Goal: Answer question/provide support: Share knowledge or assist other users

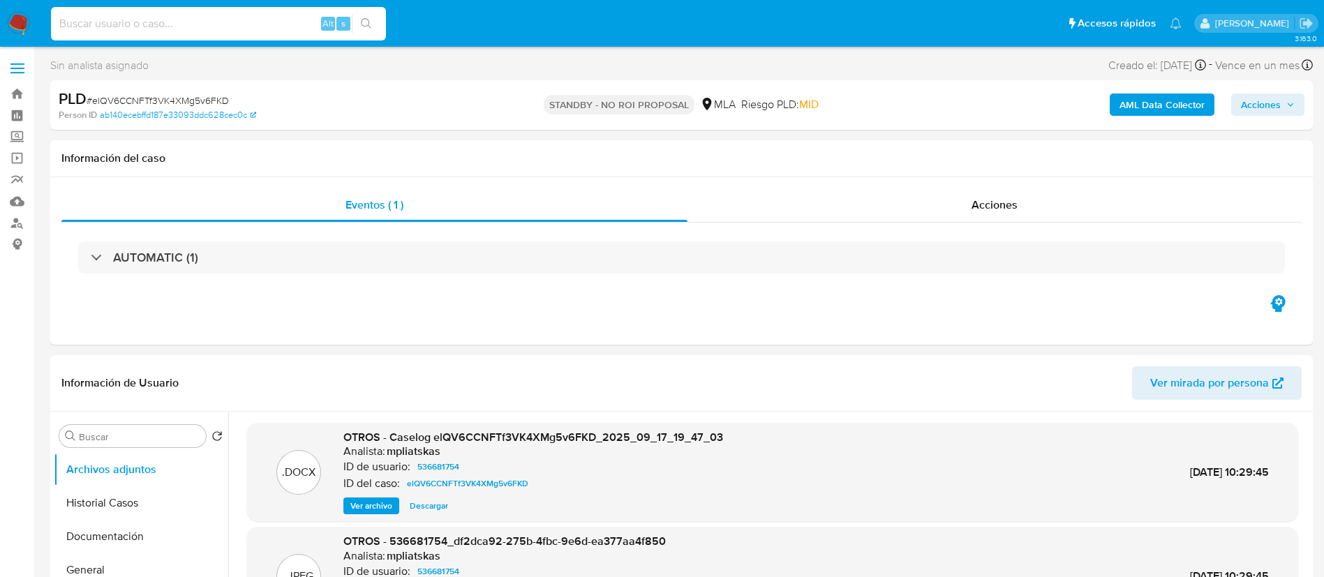
select select "10"
click at [226, 26] on input at bounding box center [218, 24] width 335 height 18
type input "rWbXDvkLT3McNtJhtBwu41It"
click at [359, 21] on button "search-icon" at bounding box center [366, 24] width 29 height 20
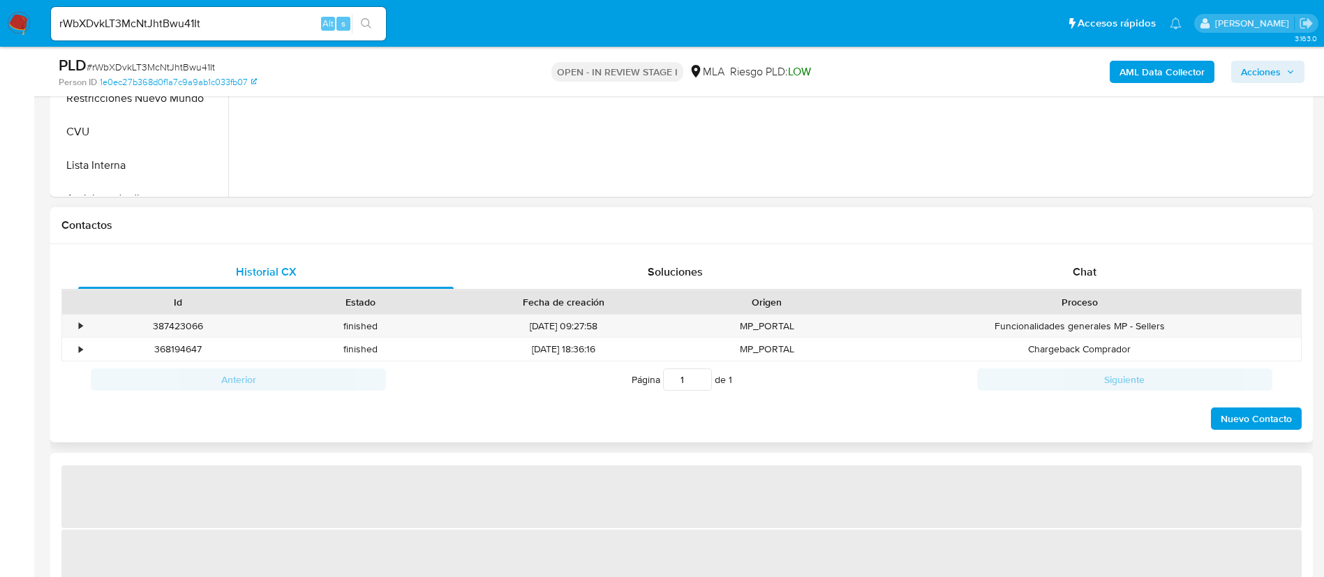
scroll to position [523, 0]
click at [1019, 250] on div "Historial CX Soluciones Chat Id Estado Fecha de creación Origen Proceso • 38742…" at bounding box center [681, 342] width 1262 height 199
select select "10"
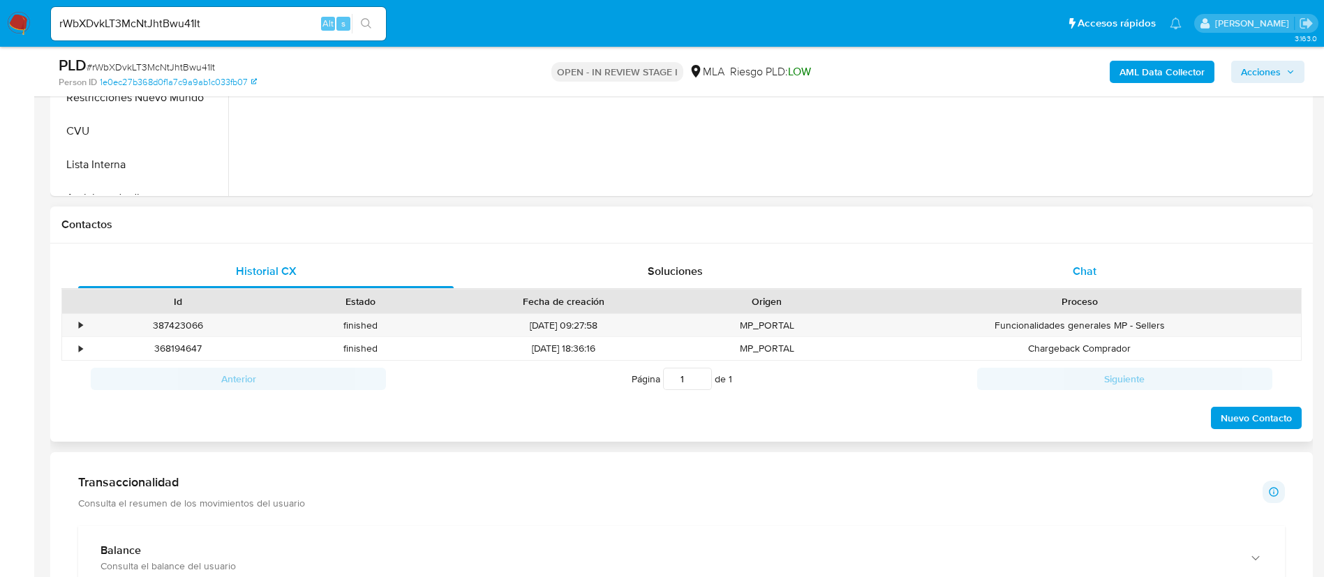
click at [1030, 267] on div "Chat" at bounding box center [1084, 271] width 375 height 33
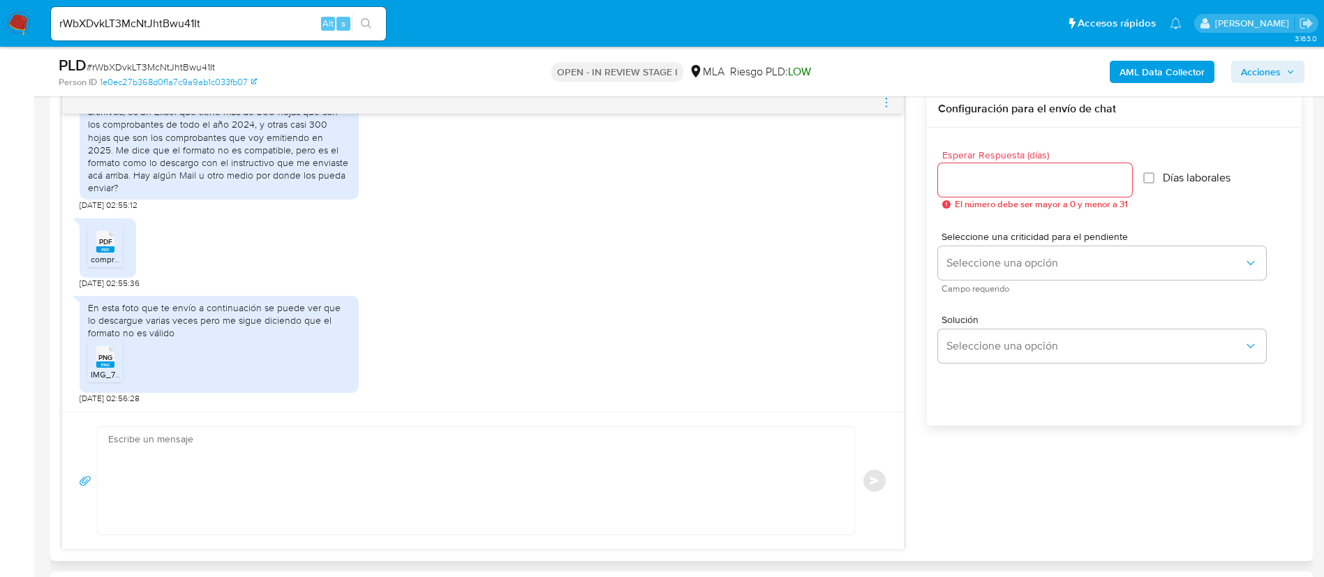
scroll to position [2201, 0]
click at [105, 272] on div "PDF PDF comprobantes_consulta_csv_emitidos_132899141_27411761350_20251009-0920 …" at bounding box center [108, 247] width 57 height 59
click at [93, 249] on div "PDF PDF" at bounding box center [105, 240] width 29 height 27
click at [109, 362] on span "PNG" at bounding box center [105, 357] width 14 height 9
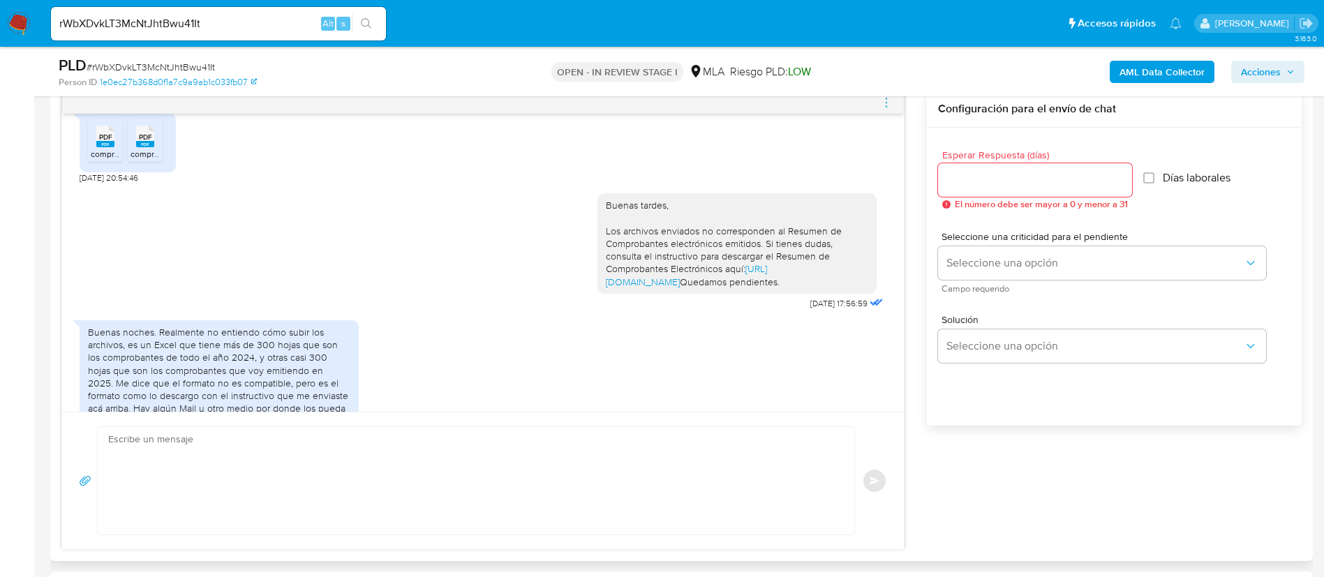
scroll to position [1887, 0]
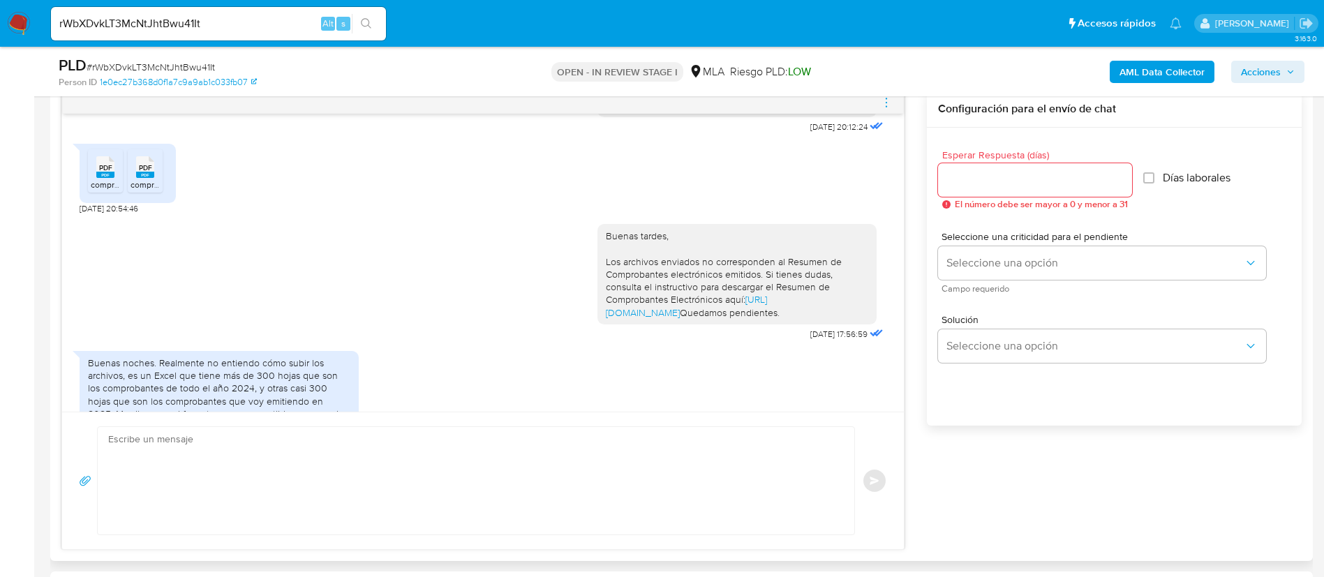
drag, startPoint x: 789, startPoint y: 336, endPoint x: 586, endPoint y: 338, distance: 203.0
click at [597, 324] on div "Buenas tardes, Los archivos enviados no corresponden al Resumen de Comprobantes…" at bounding box center [736, 274] width 279 height 100
copy link "https://www.mercadopago.com.ar/ayuda/30181"
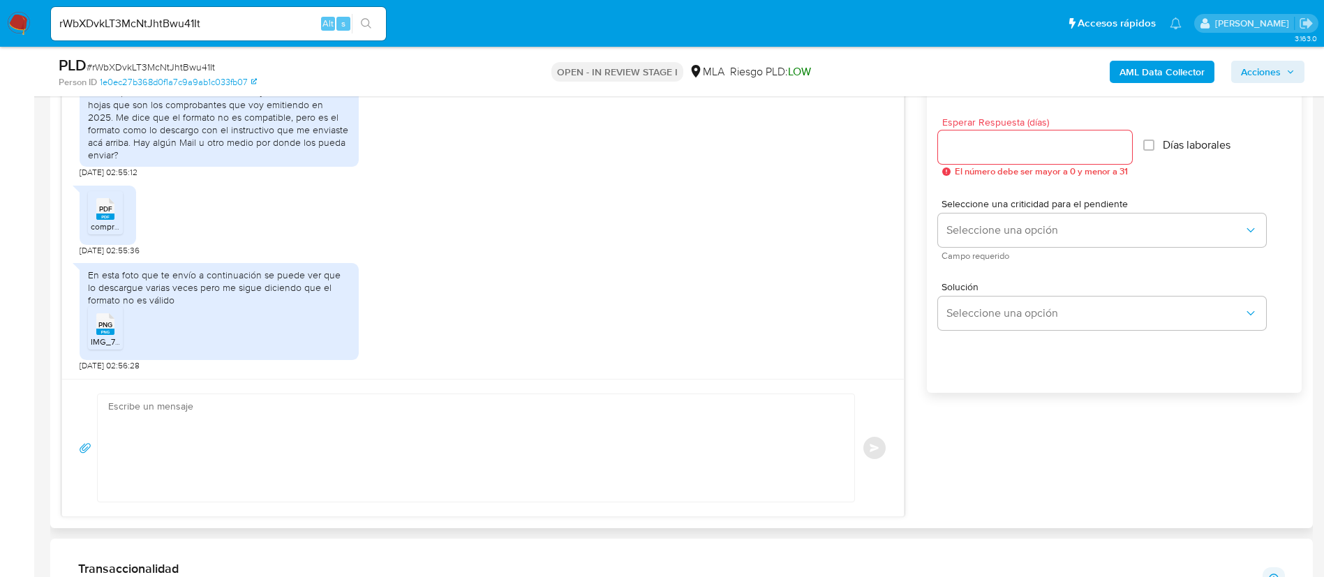
scroll to position [733, 0]
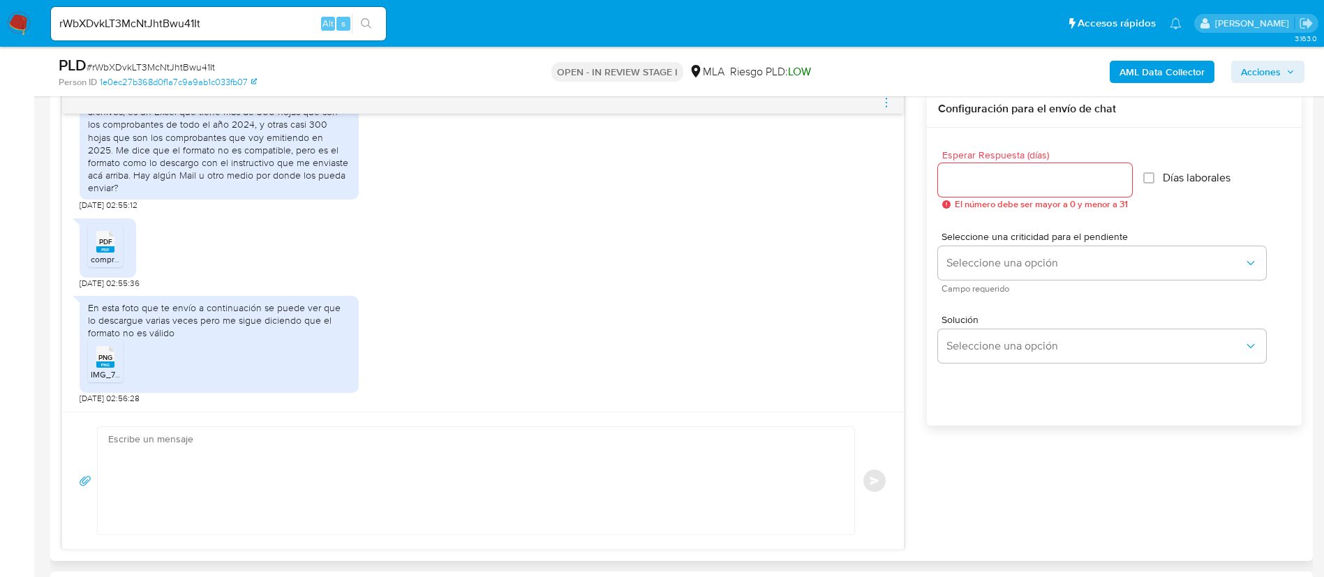
click at [437, 471] on textarea at bounding box center [472, 480] width 728 height 107
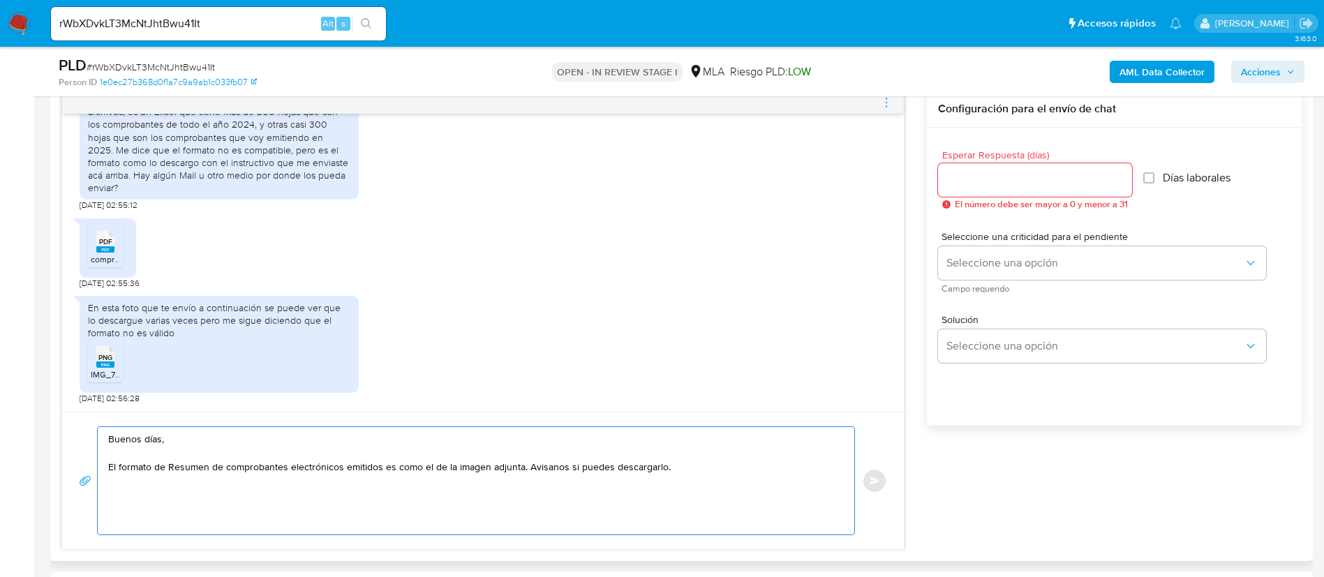
type textarea "Buenos días, El formato de Resumen de comprobantes electrónicos emitidos es com…"
click at [88, 472] on span "button" at bounding box center [85, 480] width 13 height 33
type input "C:\fakepath\descarga para monotributistas en la afip - datos.png"
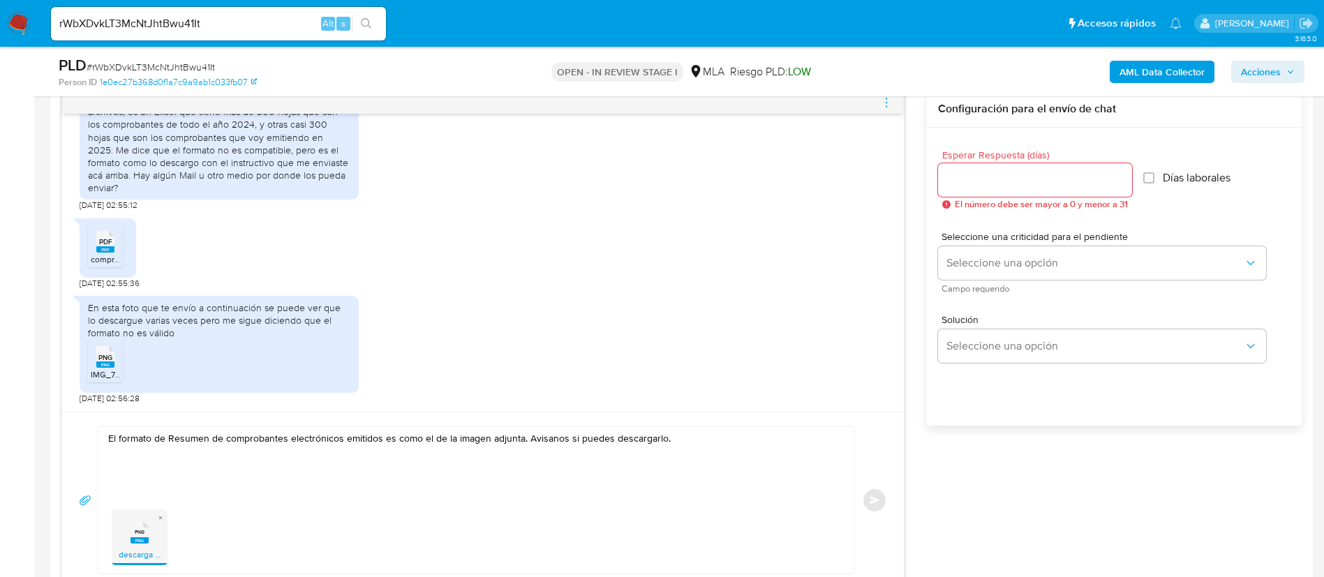
scroll to position [0, 0]
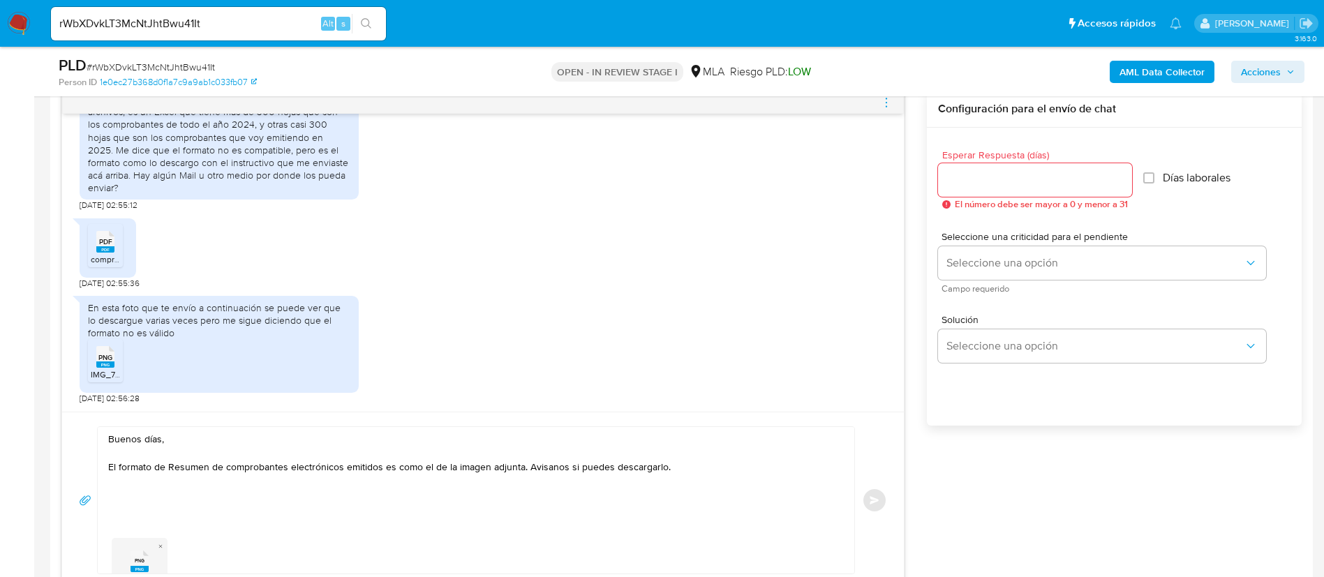
click at [964, 185] on input "Esperar Respuesta (días)" at bounding box center [1035, 180] width 194 height 18
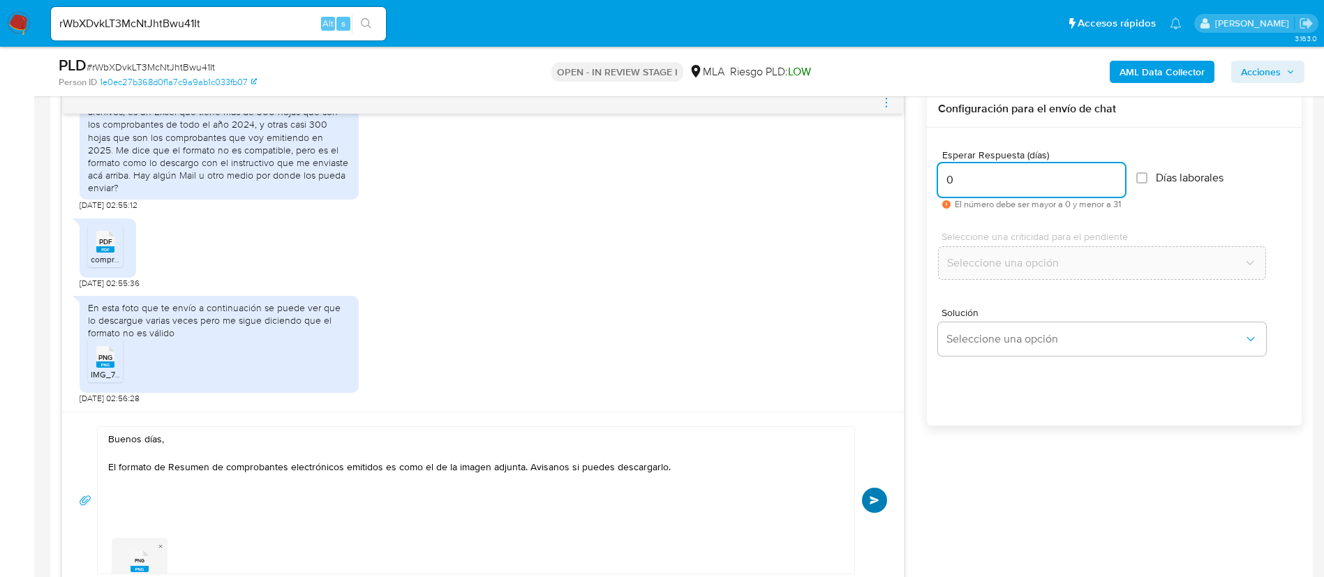
type input "0"
click at [875, 490] on button "Enviar" at bounding box center [874, 500] width 25 height 25
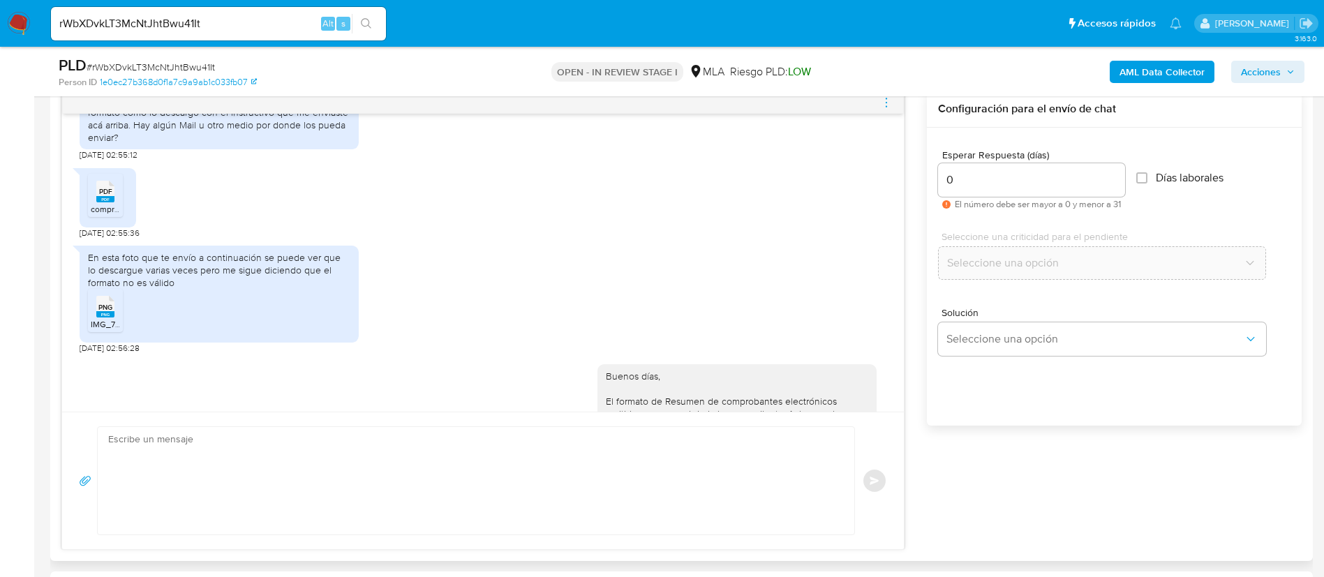
scroll to position [2354, 0]
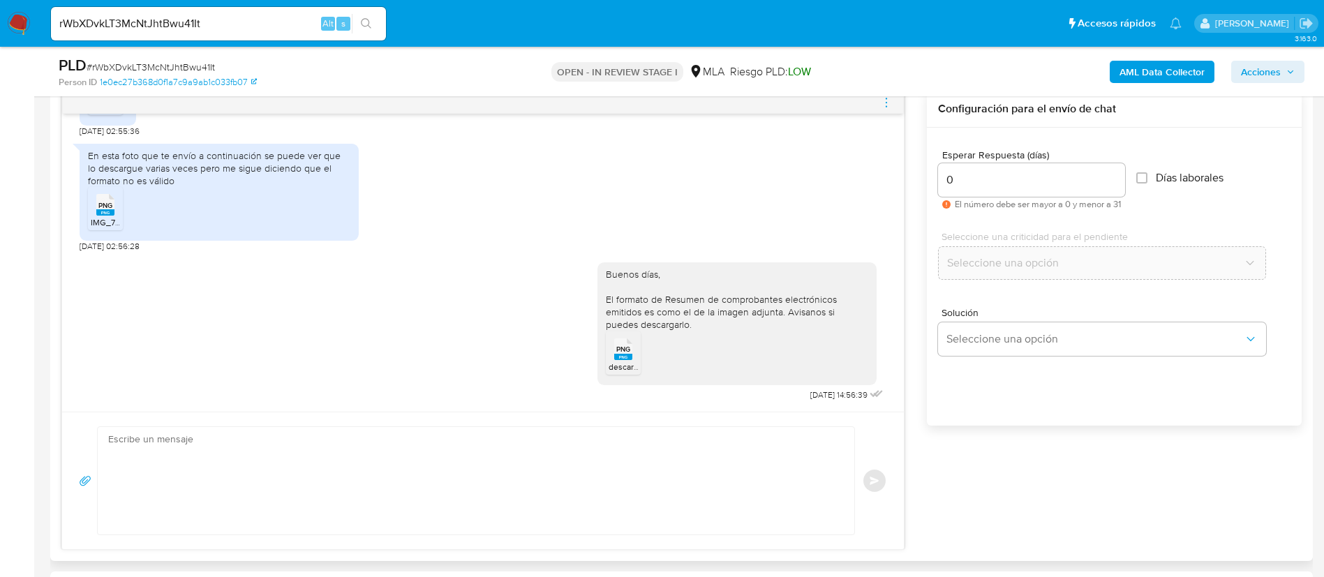
click at [616, 352] on span "PNG" at bounding box center [623, 349] width 14 height 9
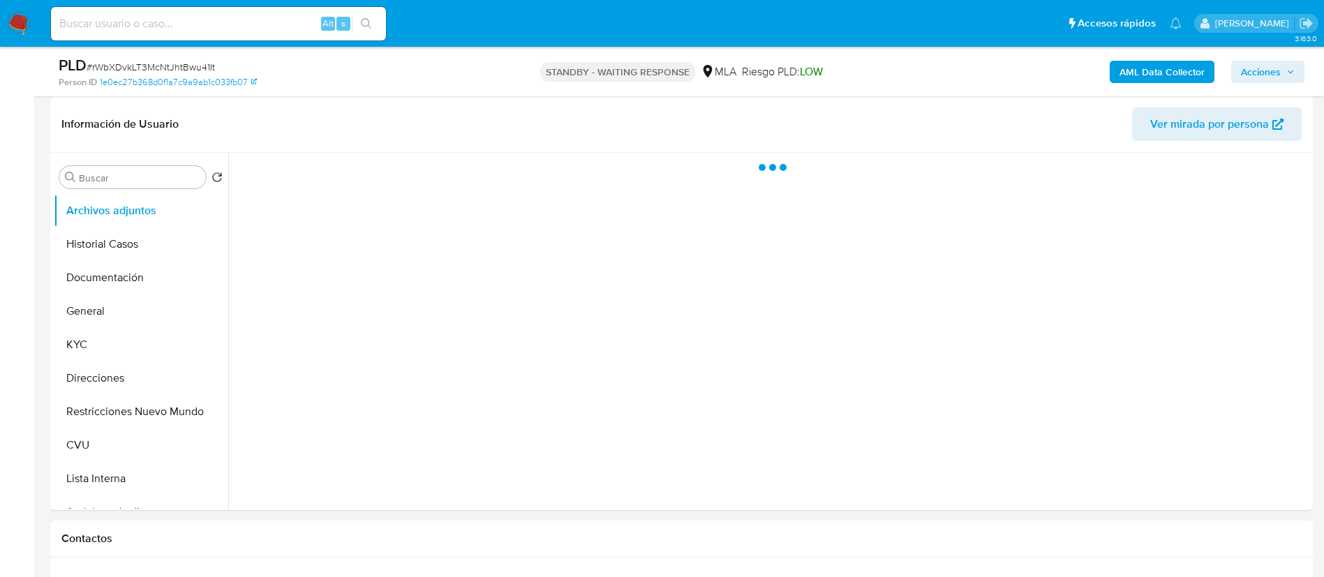
select select "10"
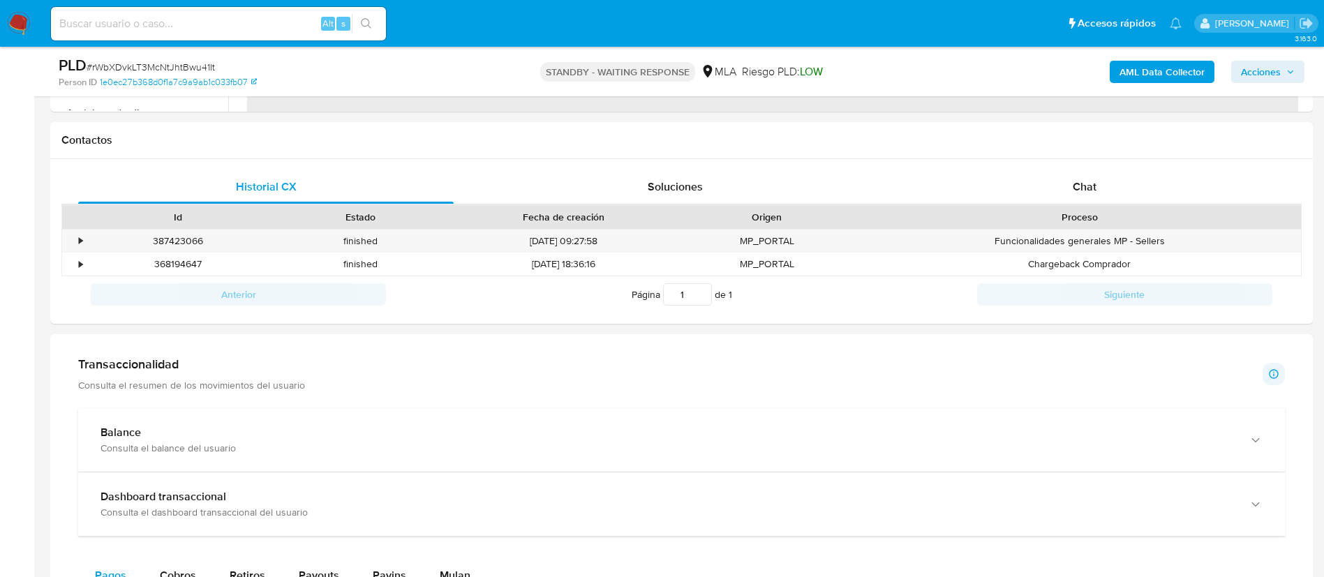
scroll to position [628, 0]
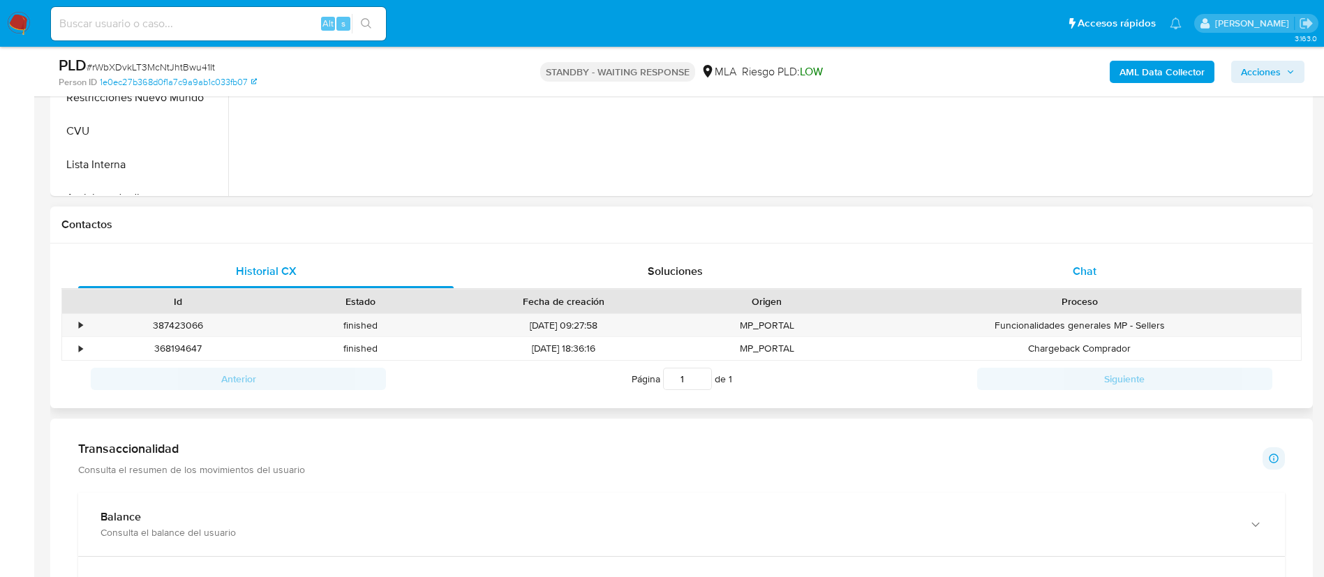
click at [935, 269] on div "Chat" at bounding box center [1084, 271] width 375 height 33
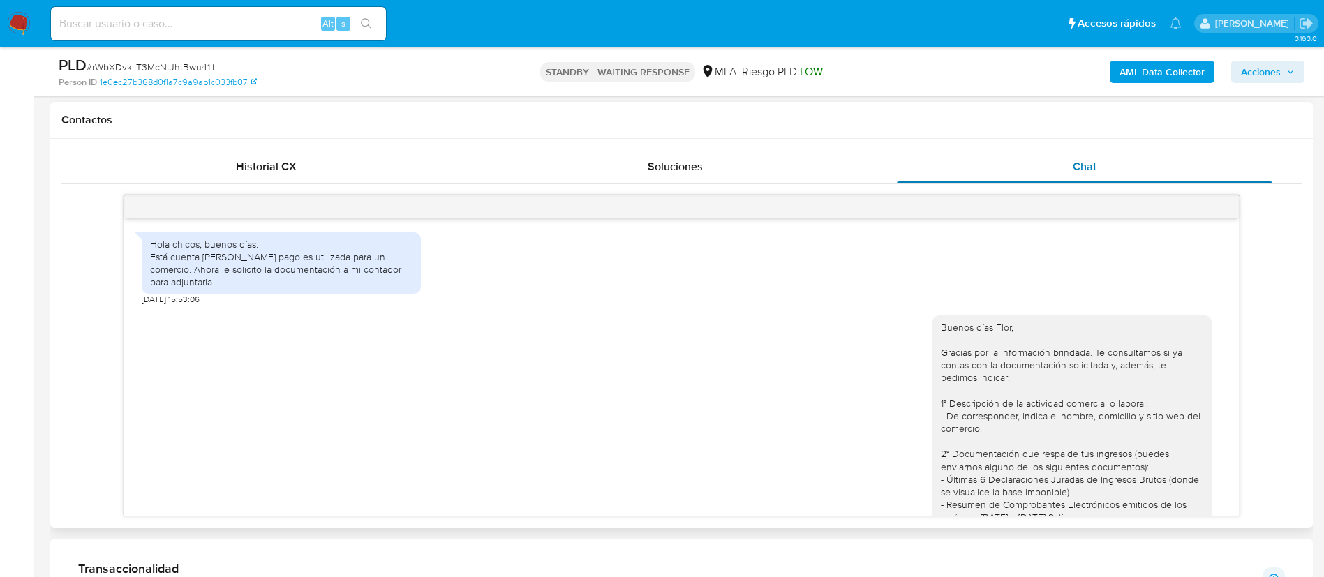
scroll to position [1565, 0]
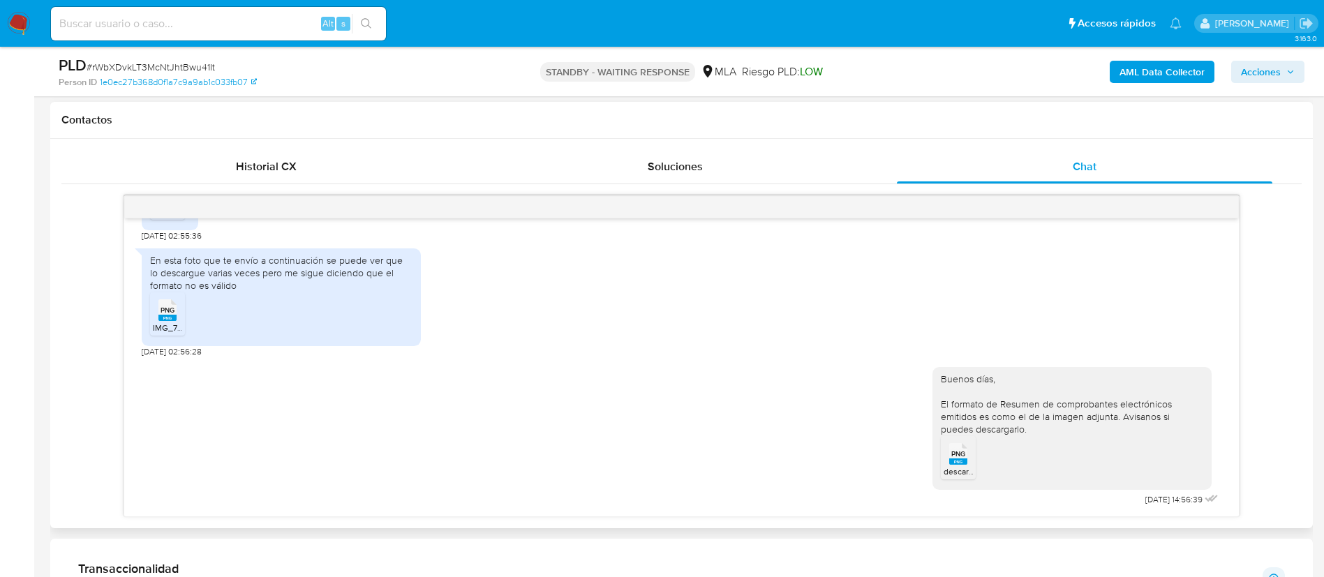
click at [951, 454] on icon at bounding box center [958, 454] width 18 height 22
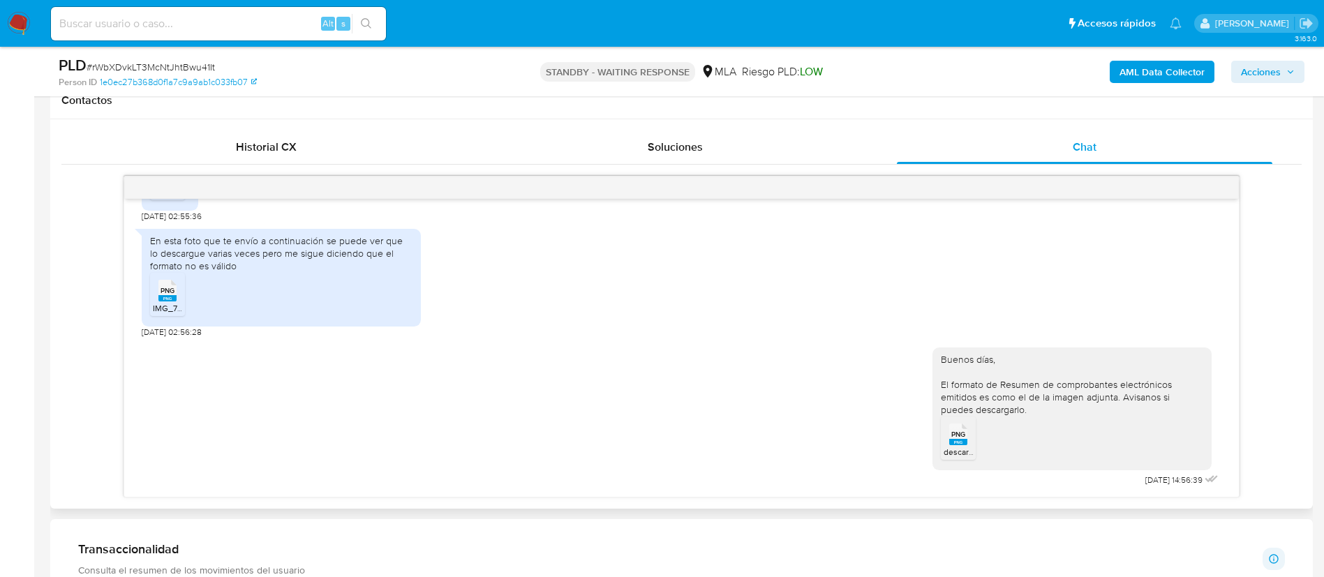
scroll to position [628, 0]
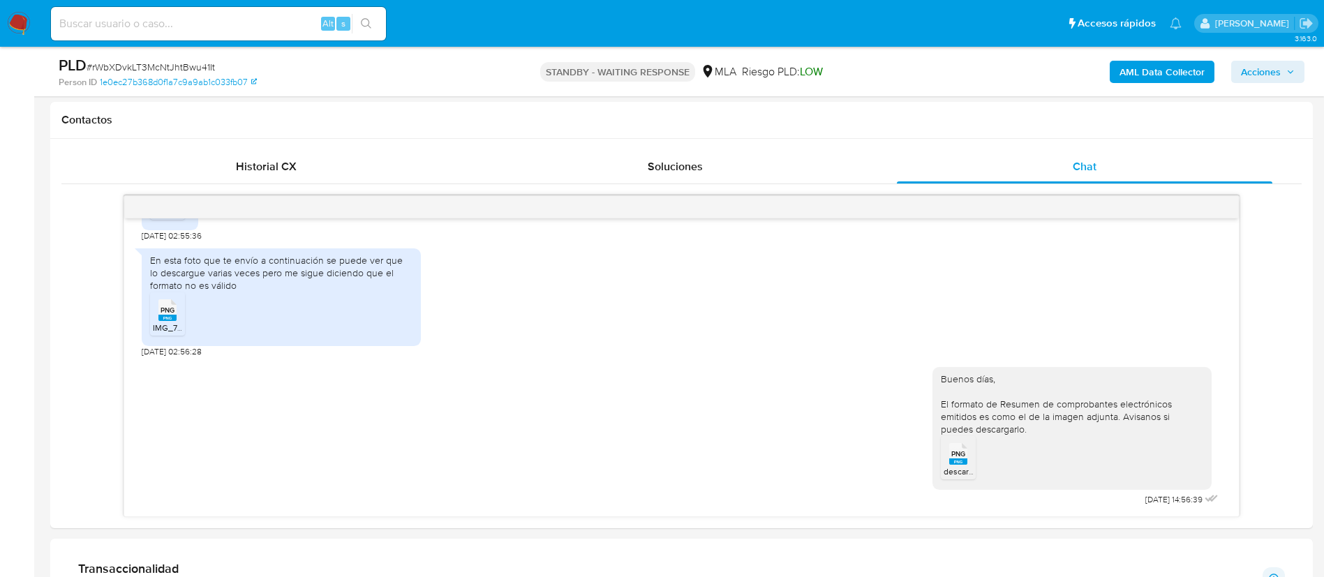
click at [235, 22] on input at bounding box center [218, 24] width 335 height 18
paste input "I3t6HLasDzKJWVOdi7ZBYkmA"
type input "I3t6HLasDzKJWVOdi7ZBYkmA"
click at [361, 29] on button "search-icon" at bounding box center [366, 24] width 29 height 20
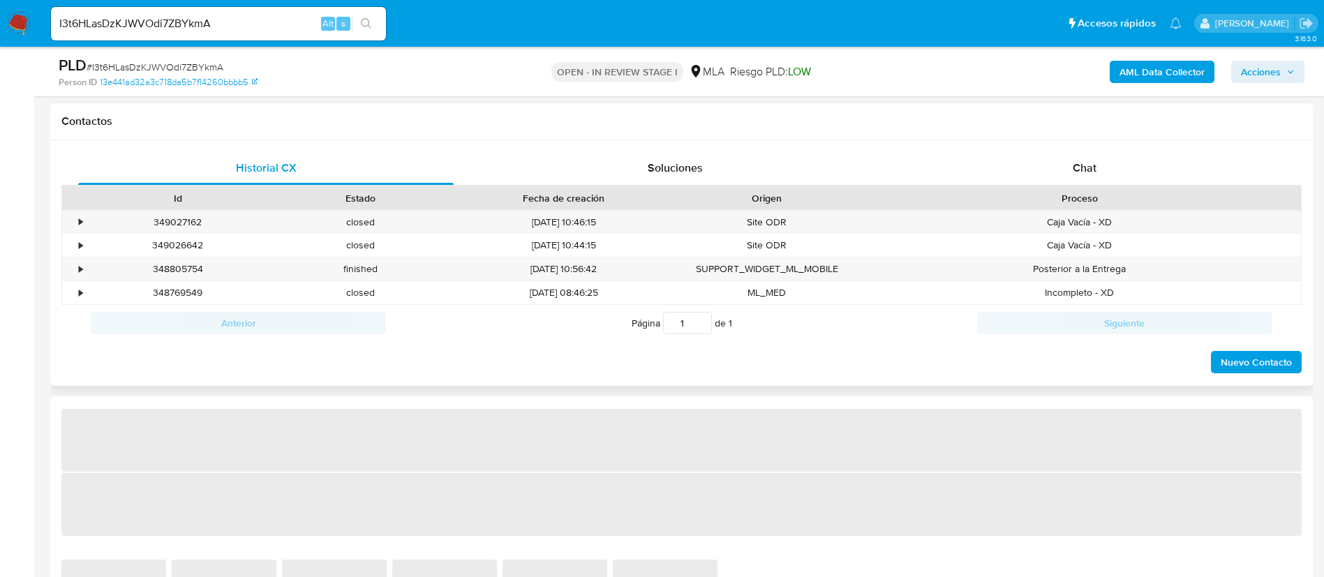
scroll to position [628, 0]
select select "10"
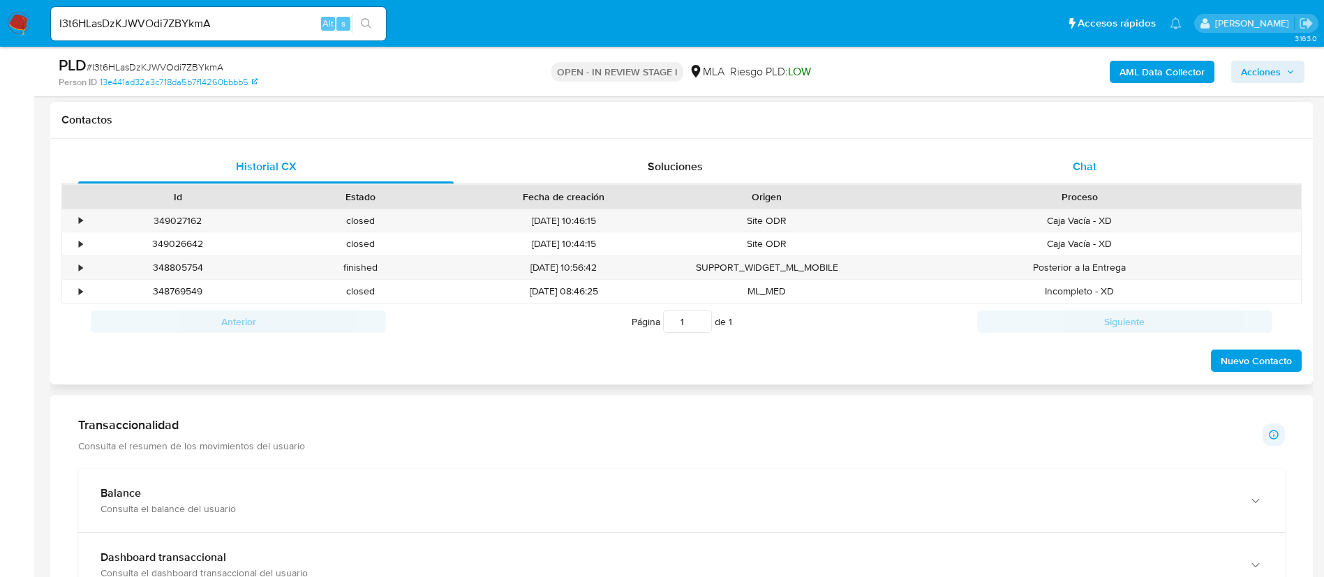
click at [1074, 172] on span "Chat" at bounding box center [1084, 166] width 24 height 16
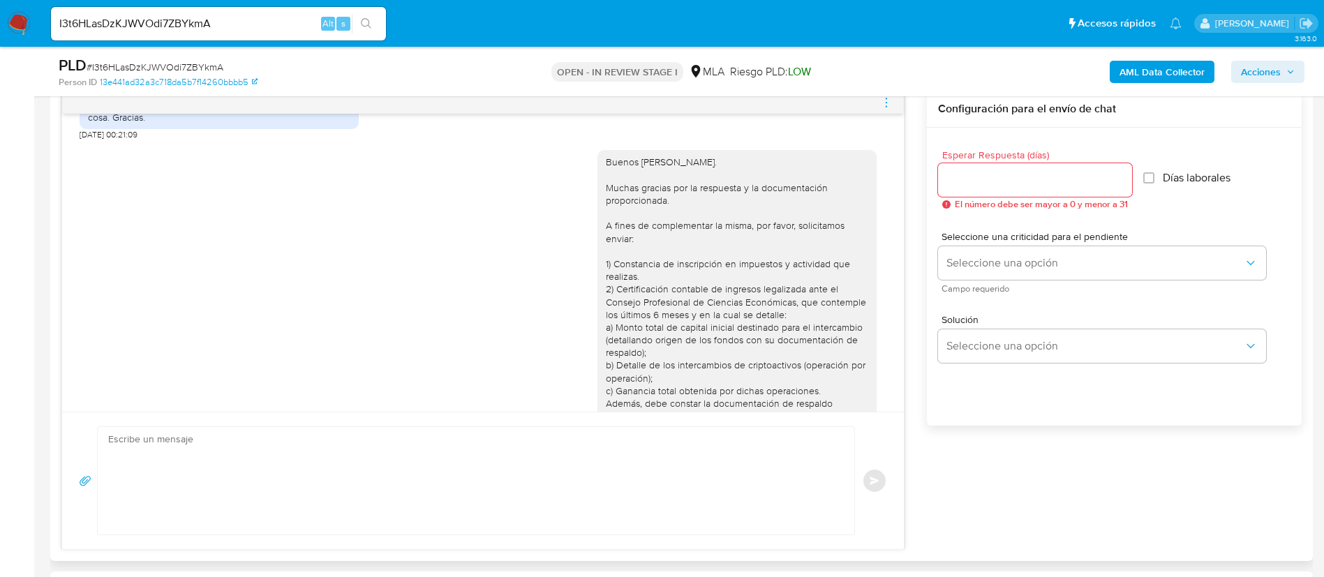
scroll to position [493, 0]
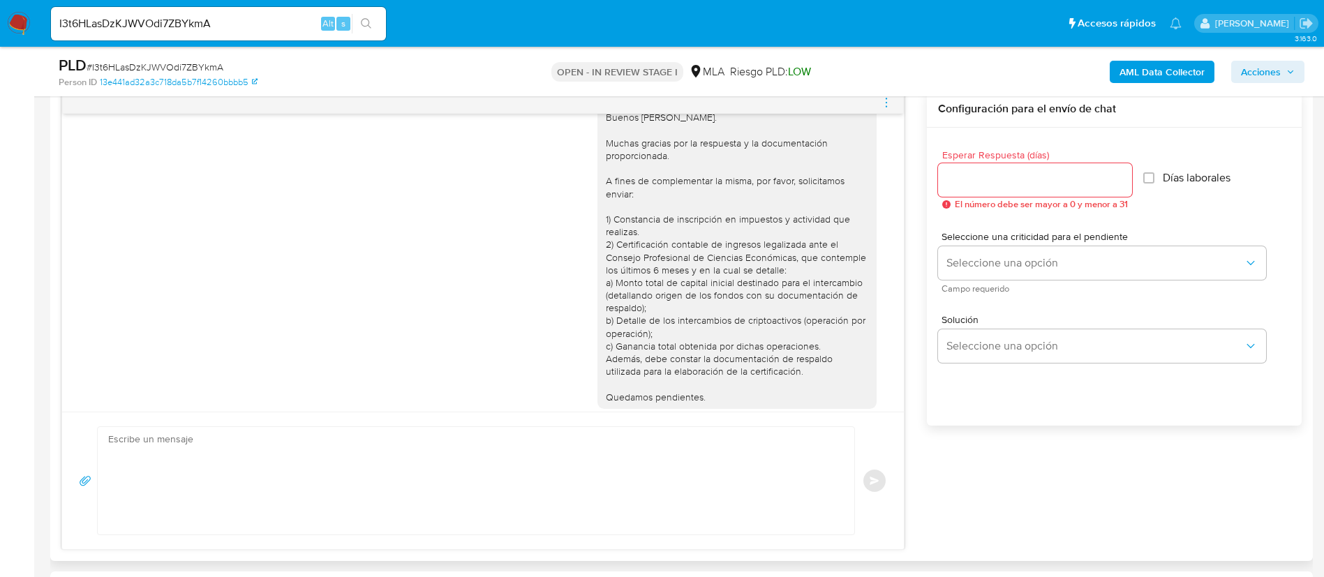
click at [585, 476] on textarea at bounding box center [472, 480] width 728 height 107
click at [262, 23] on input "I3t6HLasDzKJWVOdi7ZBYkmA" at bounding box center [218, 24] width 335 height 18
paste input "JLaYlVBknXuPJxDswaiJCWZ1"
type input "JLaYlVBknXuPJxDswaiJCWZ1"
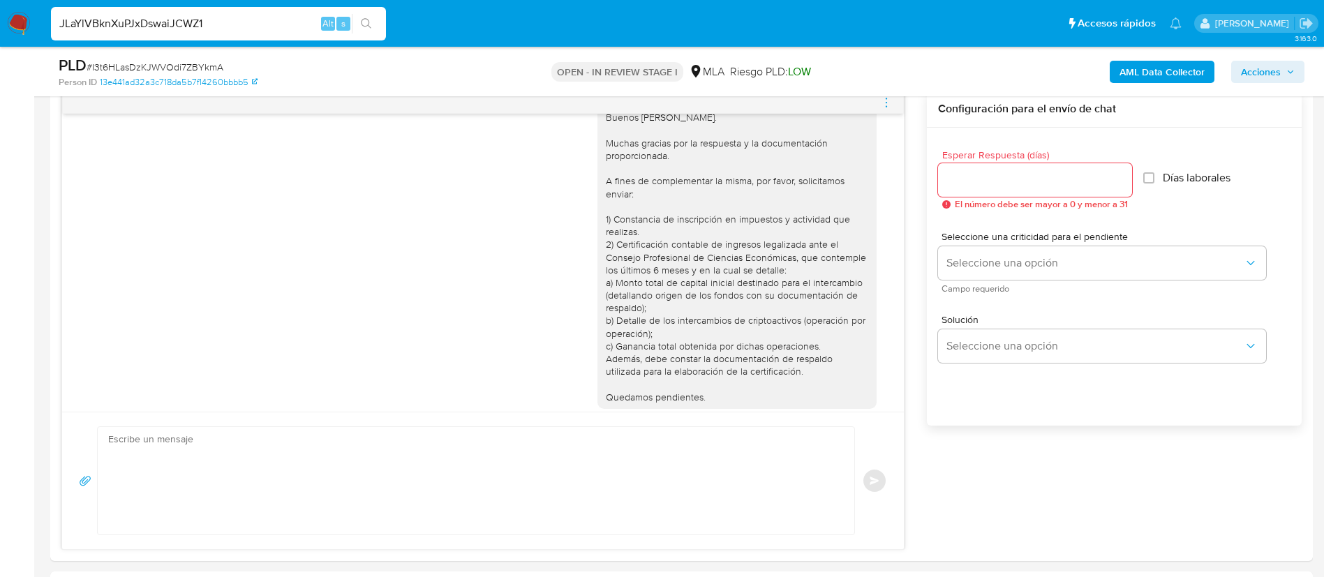
click at [366, 29] on icon "search-icon" at bounding box center [366, 23] width 11 height 11
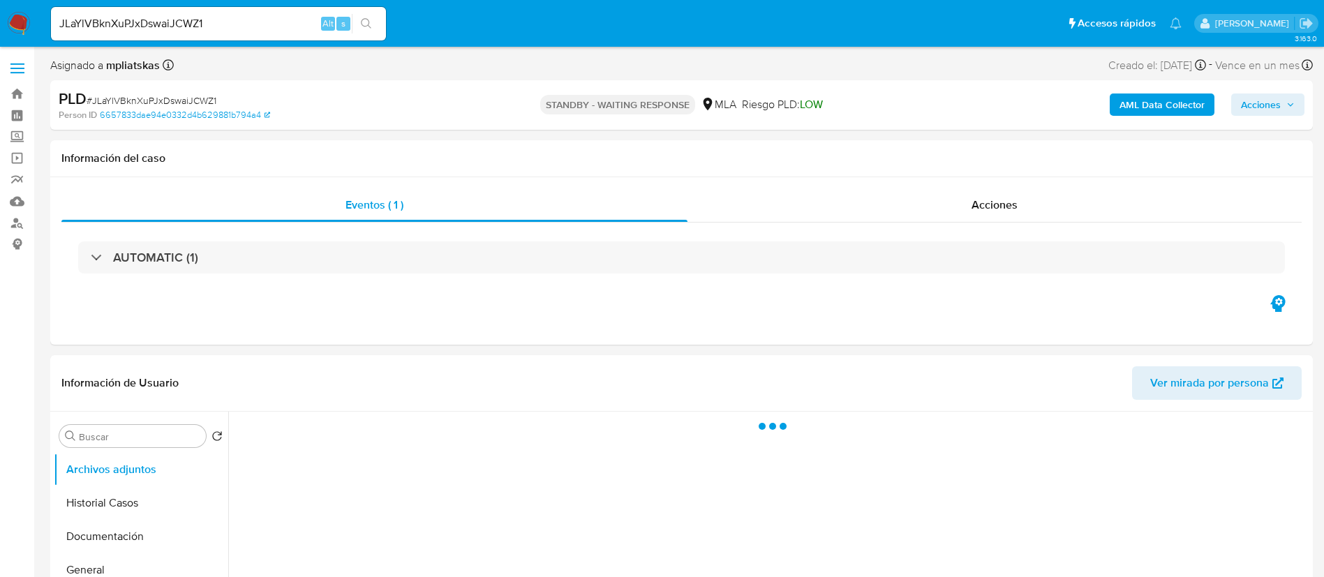
select select "10"
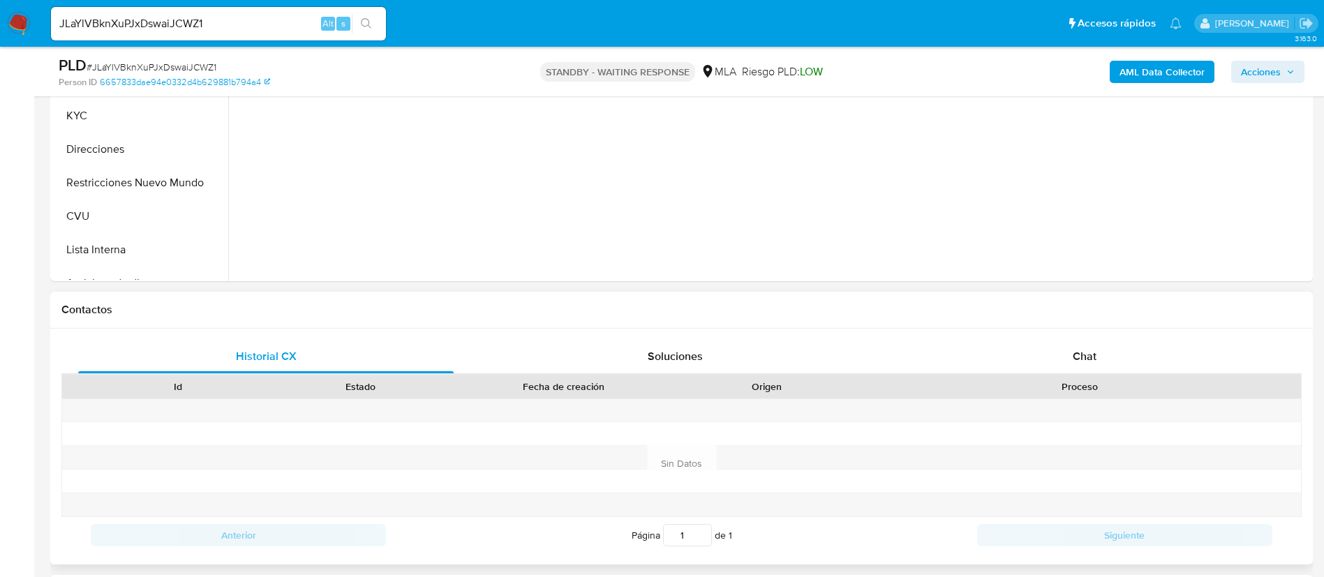
scroll to position [628, 0]
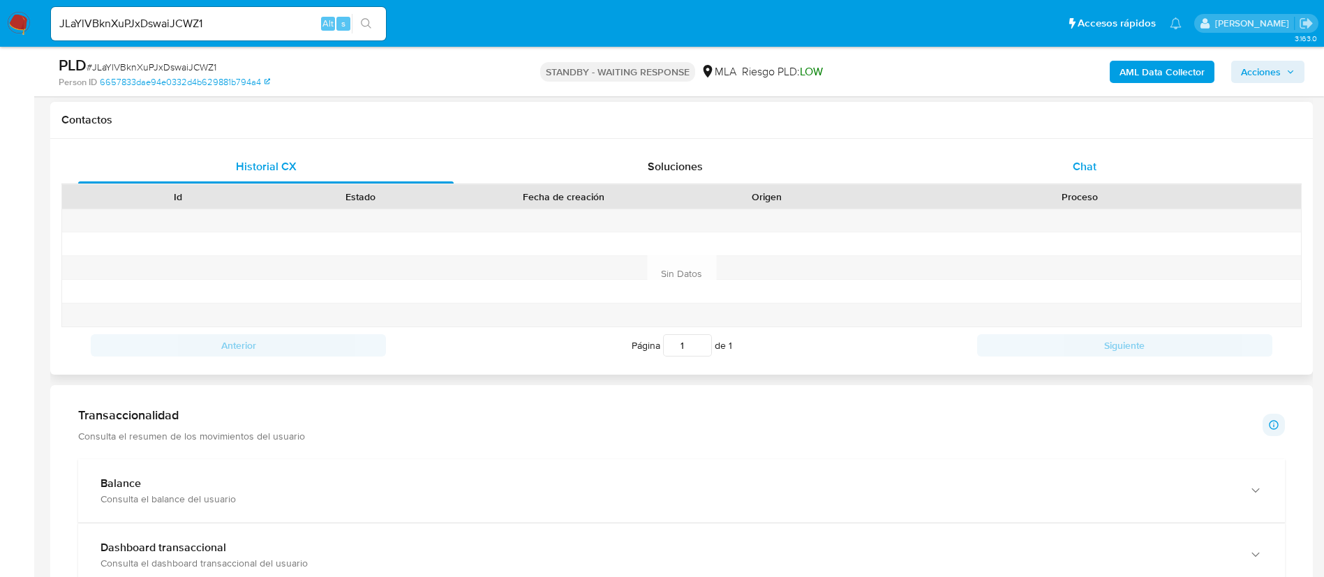
click at [1047, 174] on div "Chat" at bounding box center [1084, 166] width 375 height 33
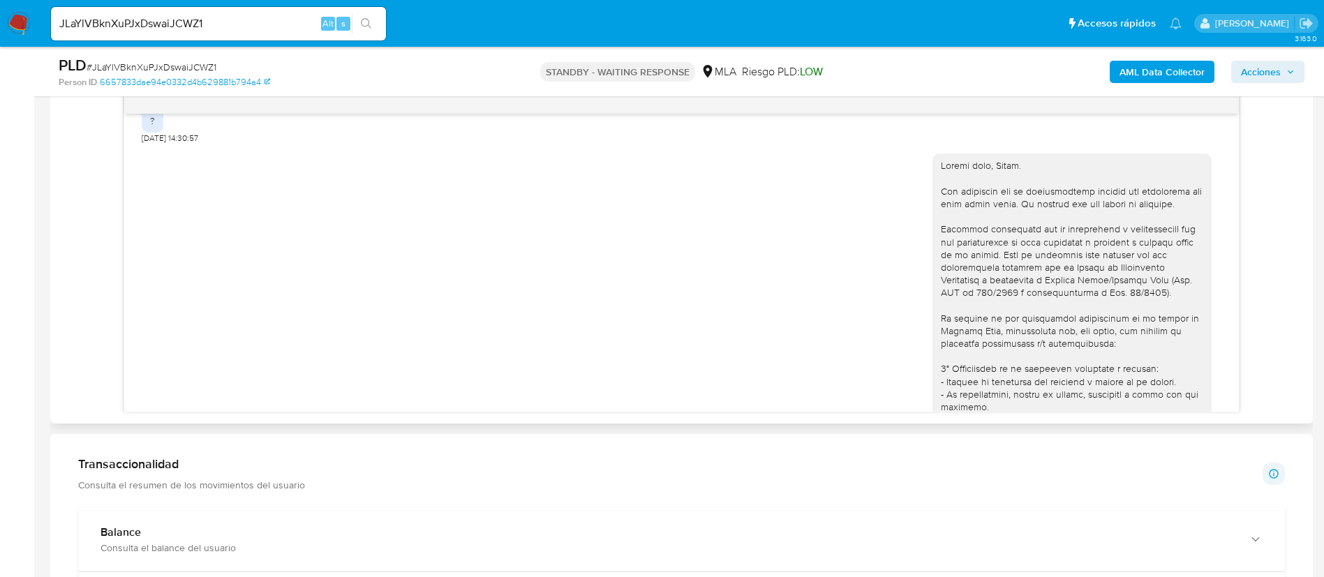
scroll to position [1674, 0]
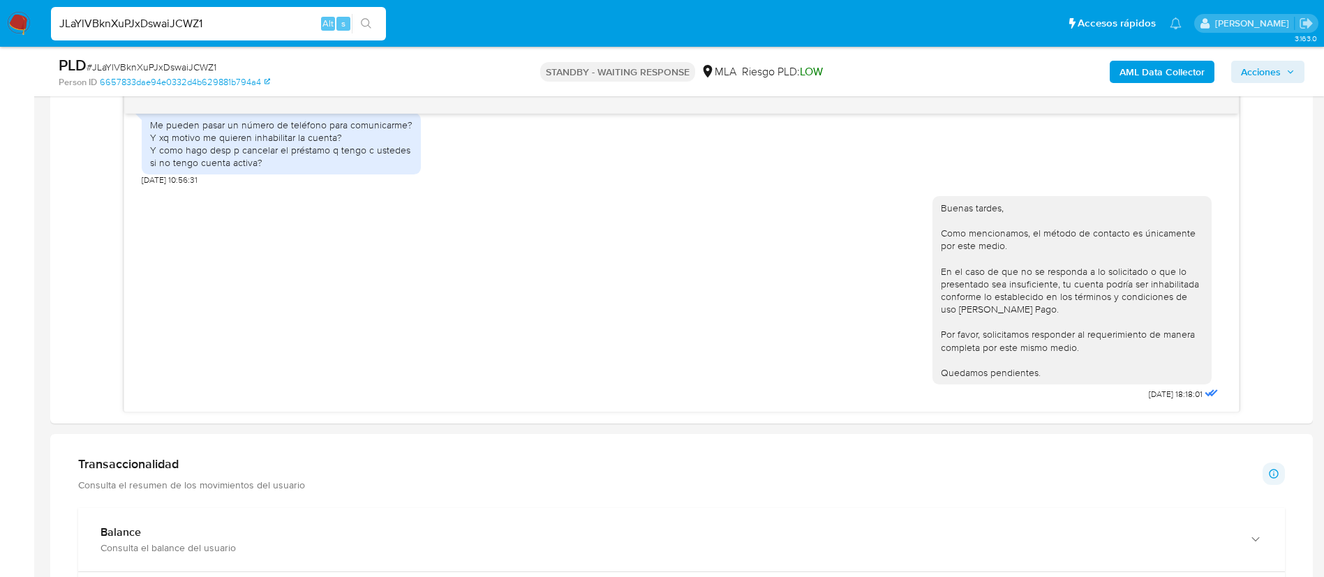
click at [291, 24] on input "JLaYlVBknXuPJxDswaiJCWZ1" at bounding box center [218, 24] width 335 height 18
drag, startPoint x: 292, startPoint y: 24, endPoint x: 362, endPoint y: 13, distance: 71.3
click at [291, 24] on input "JLaYlVBknXuPJxDswaiJCWZ1" at bounding box center [218, 24] width 335 height 18
paste input "g1v367ruGeGzfjLnpeoRL9wZ"
type input "g1v367ruGeGzfjLnpeoRL9wZ"
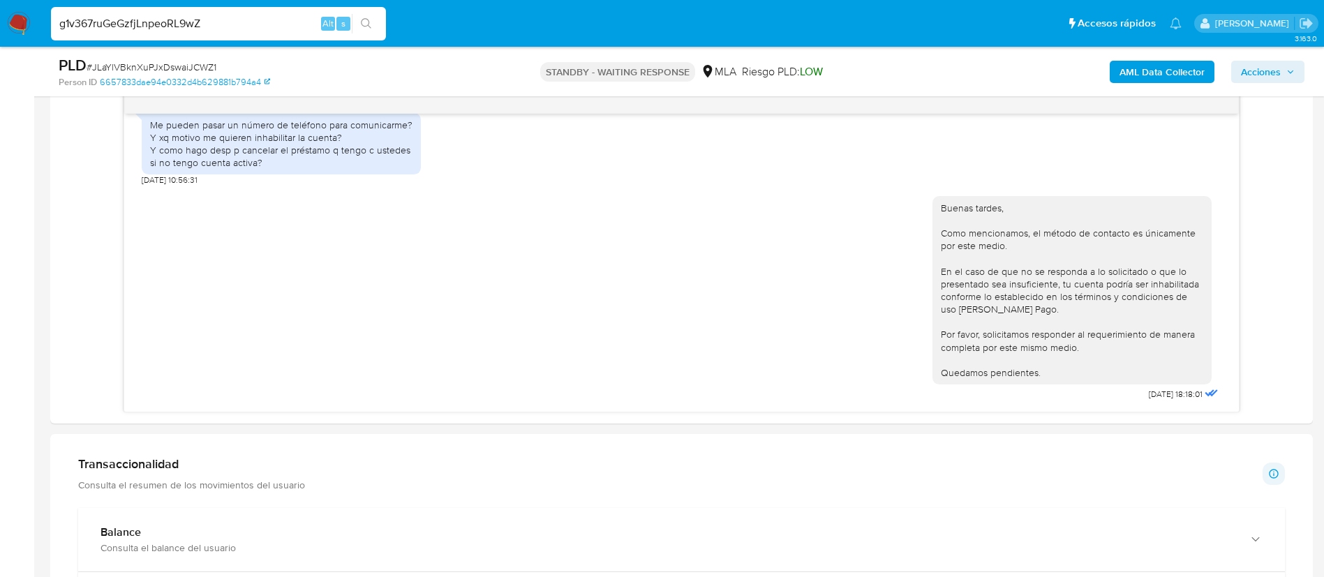
click at [389, 15] on li "g1v367ruGeGzfjLnpeoRL9wZ Alt s" at bounding box center [218, 23] width 342 height 35
click at [368, 29] on icon "search-icon" at bounding box center [366, 23] width 11 height 11
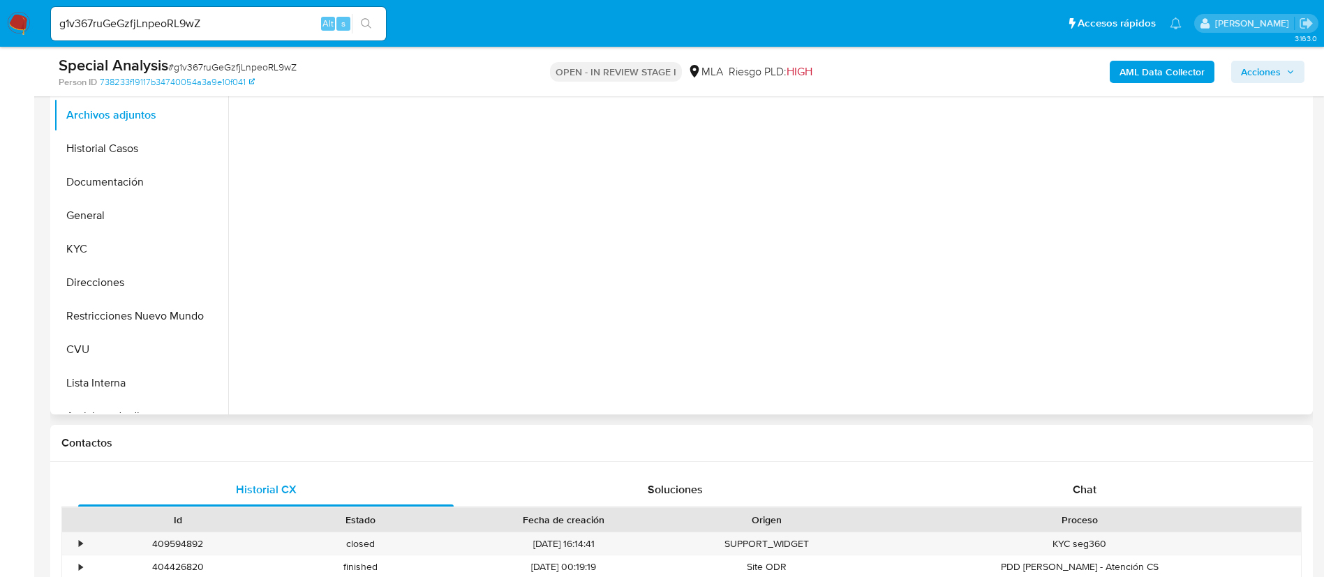
scroll to position [314, 0]
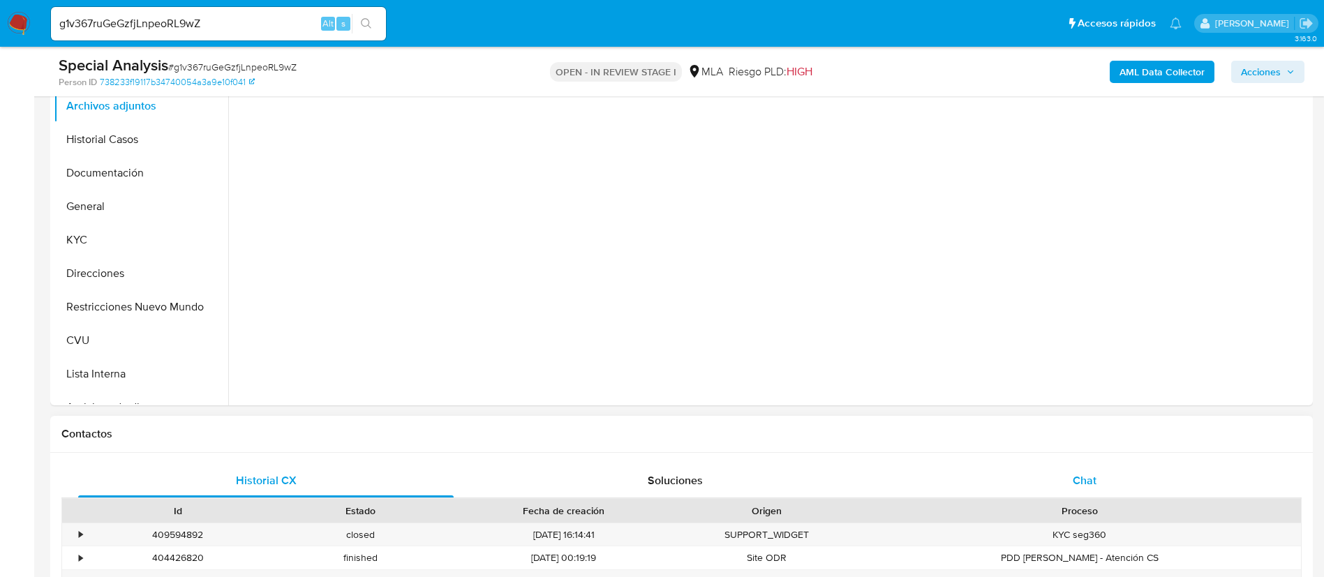
select select "10"
click at [969, 492] on div "Chat" at bounding box center [1084, 480] width 375 height 33
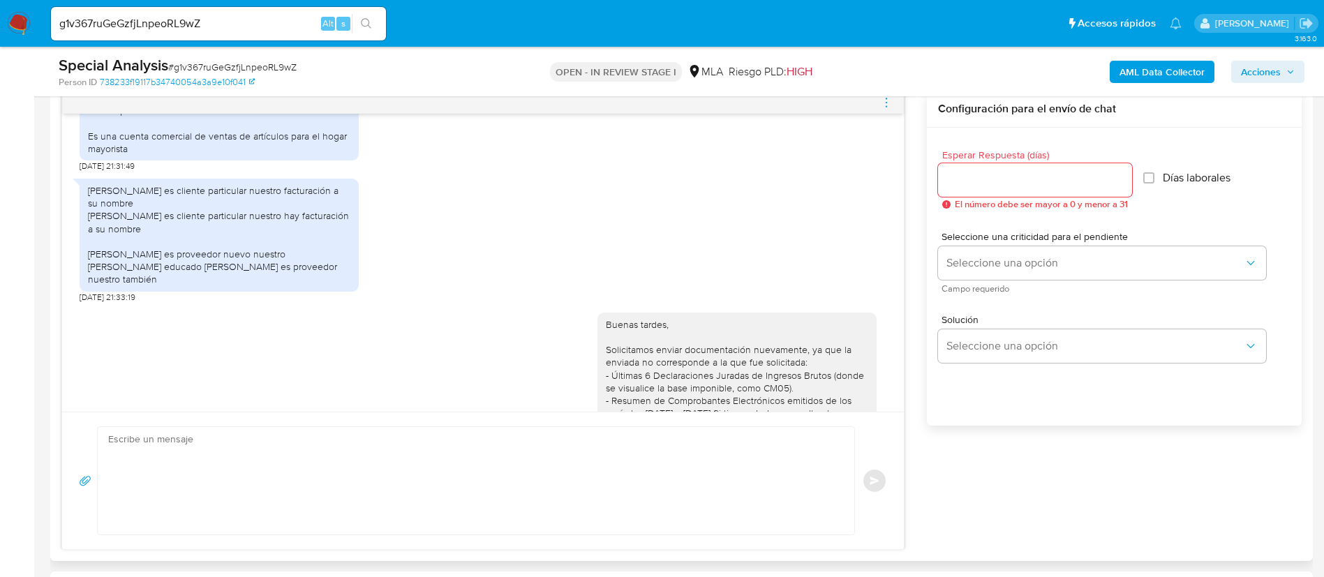
scroll to position [1799, 0]
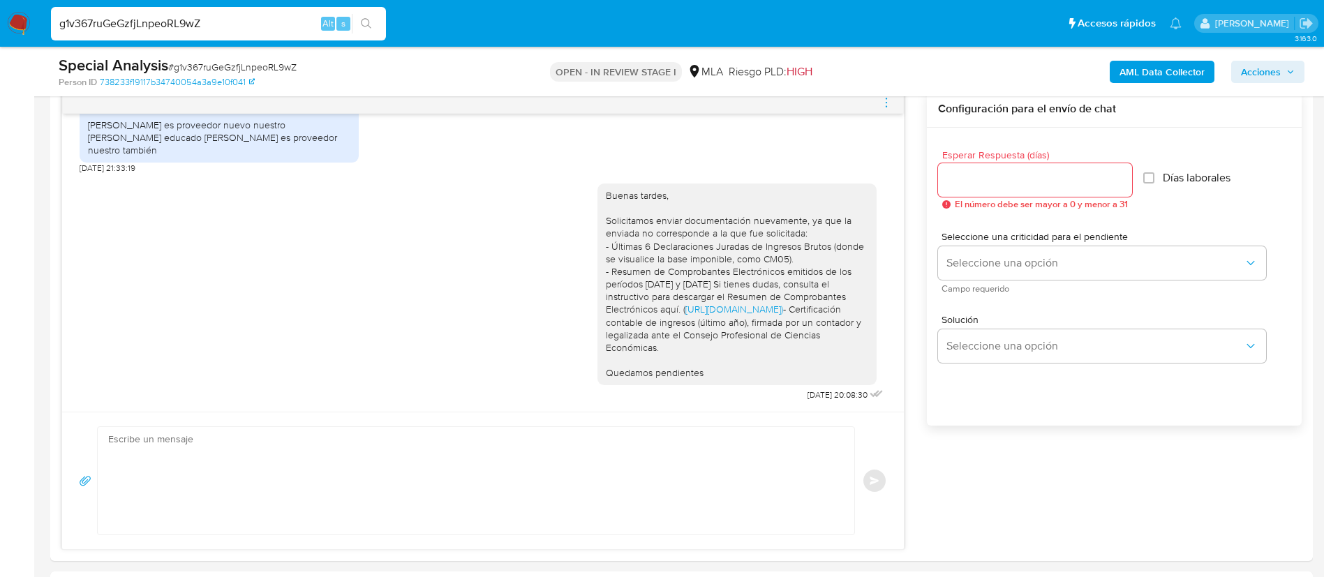
click at [253, 32] on input "g1v367ruGeGzfjLnpeoRL9wZ" at bounding box center [218, 24] width 335 height 18
paste input "YB5XZCRi4NxSUUPIEAMJHrU7"
type input "YB5XZCRi4NxSUUPIEAMJHrU7"
click at [352, 33] on div "YB5XZCRi4NxSUUPIEAMJHrU7 Alt s" at bounding box center [218, 23] width 335 height 39
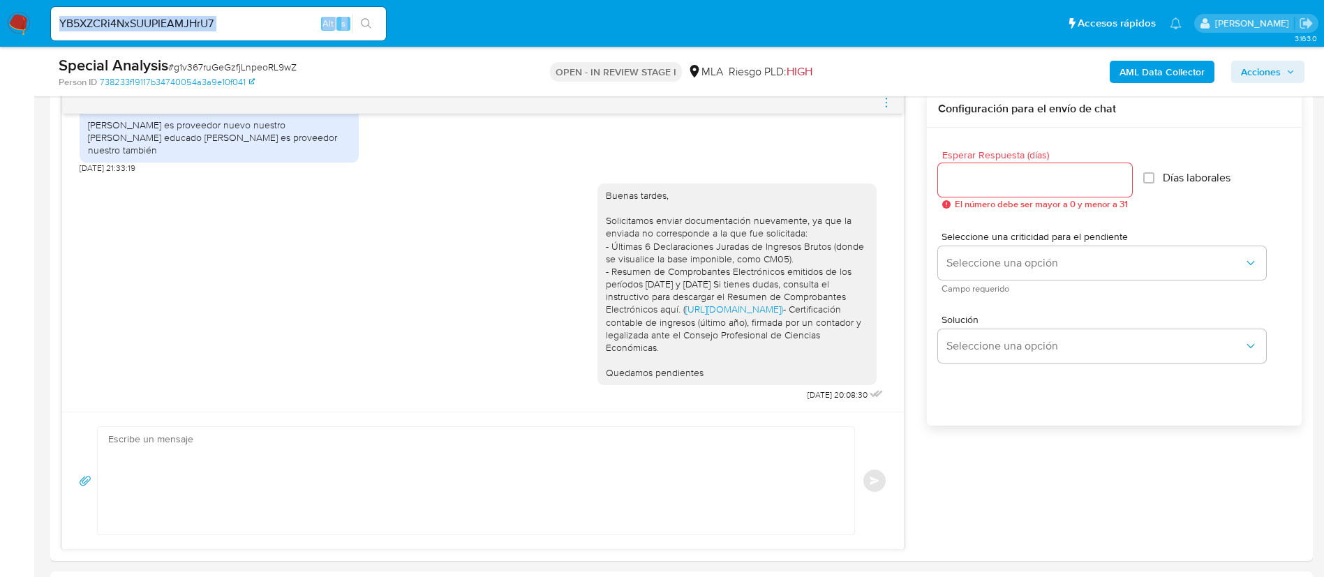
click at [368, 29] on button "search-icon" at bounding box center [366, 24] width 29 height 20
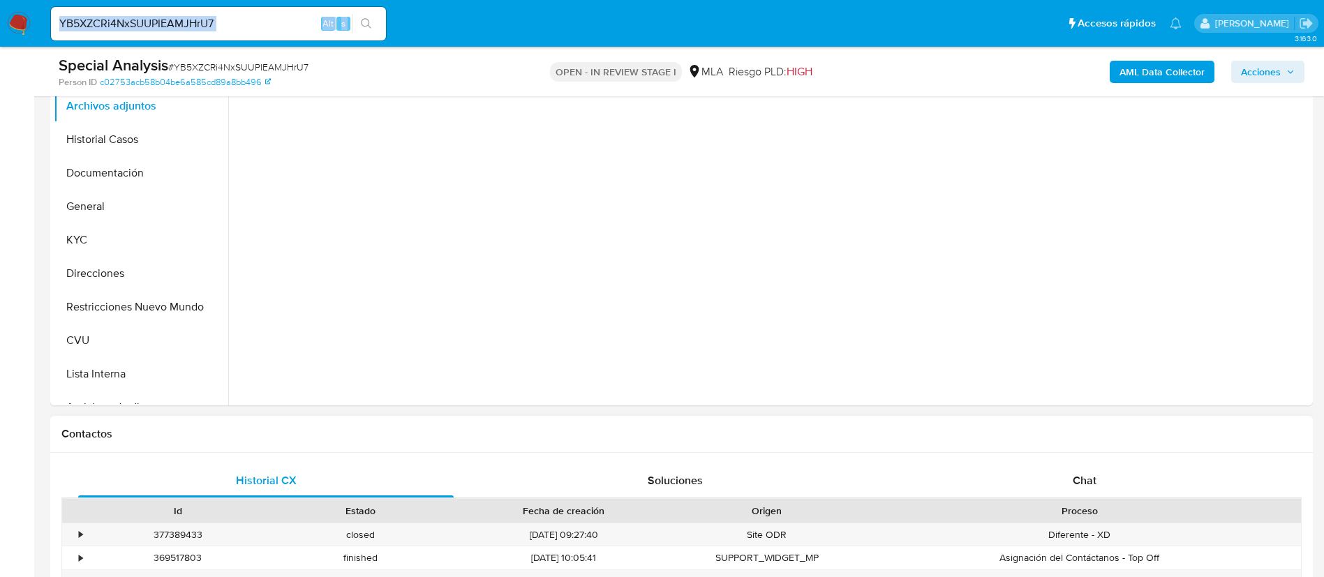
select select "10"
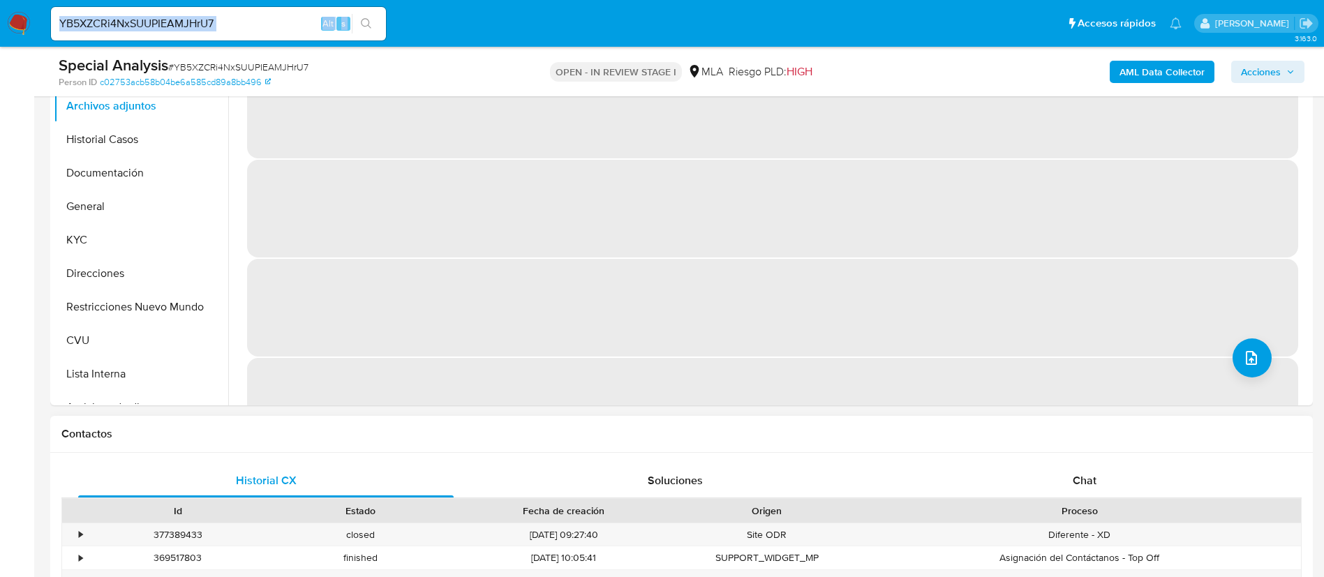
scroll to position [419, 0]
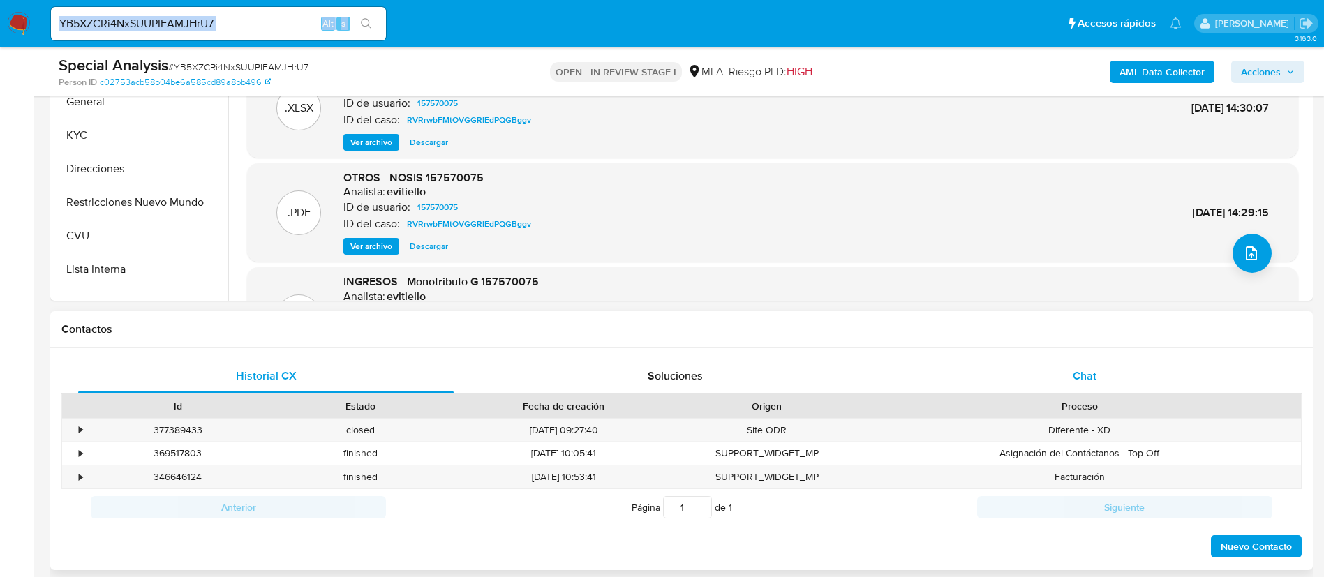
click at [952, 363] on div "Chat" at bounding box center [1084, 375] width 375 height 33
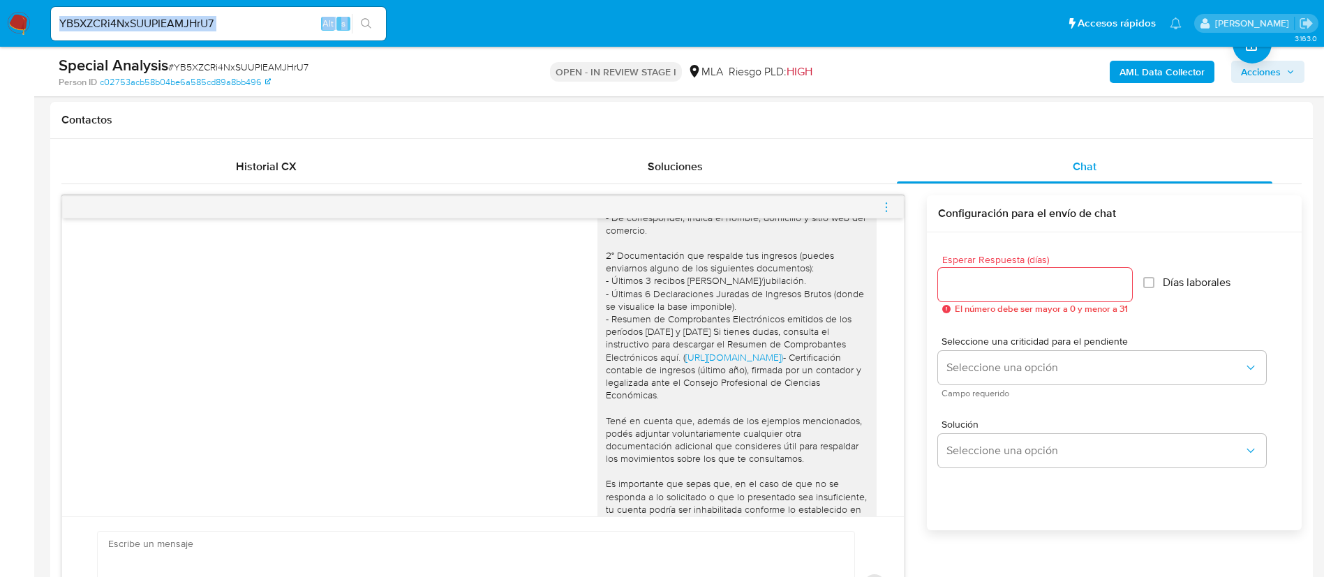
scroll to position [1159, 0]
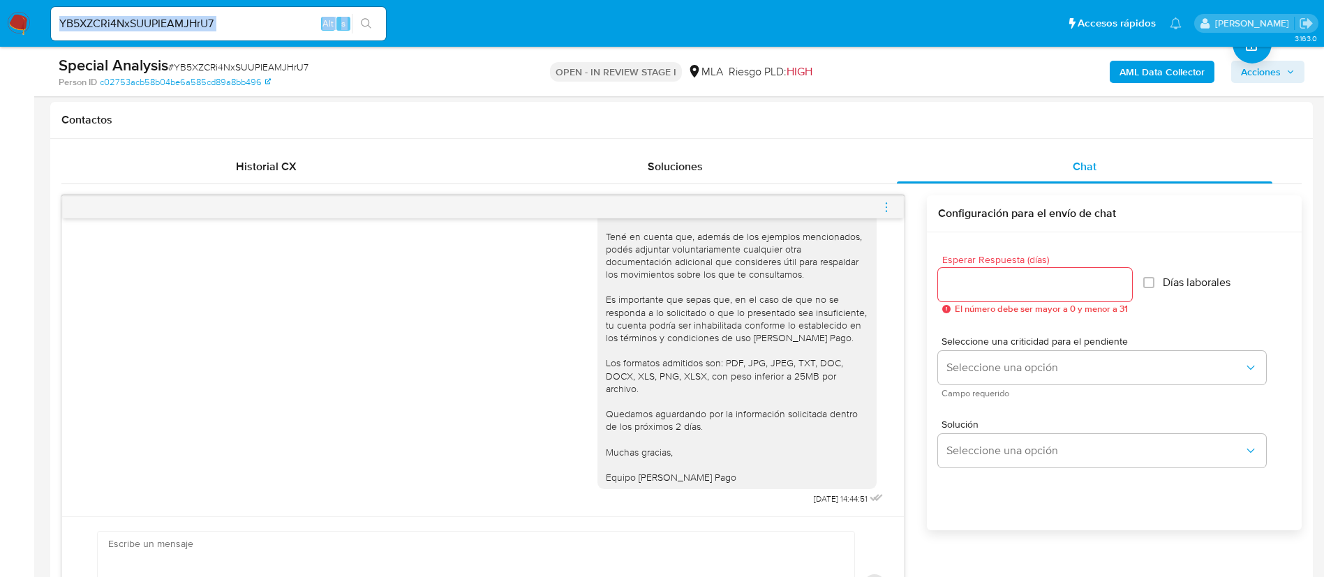
click at [1162, 73] on b "AML Data Collector" at bounding box center [1161, 72] width 85 height 22
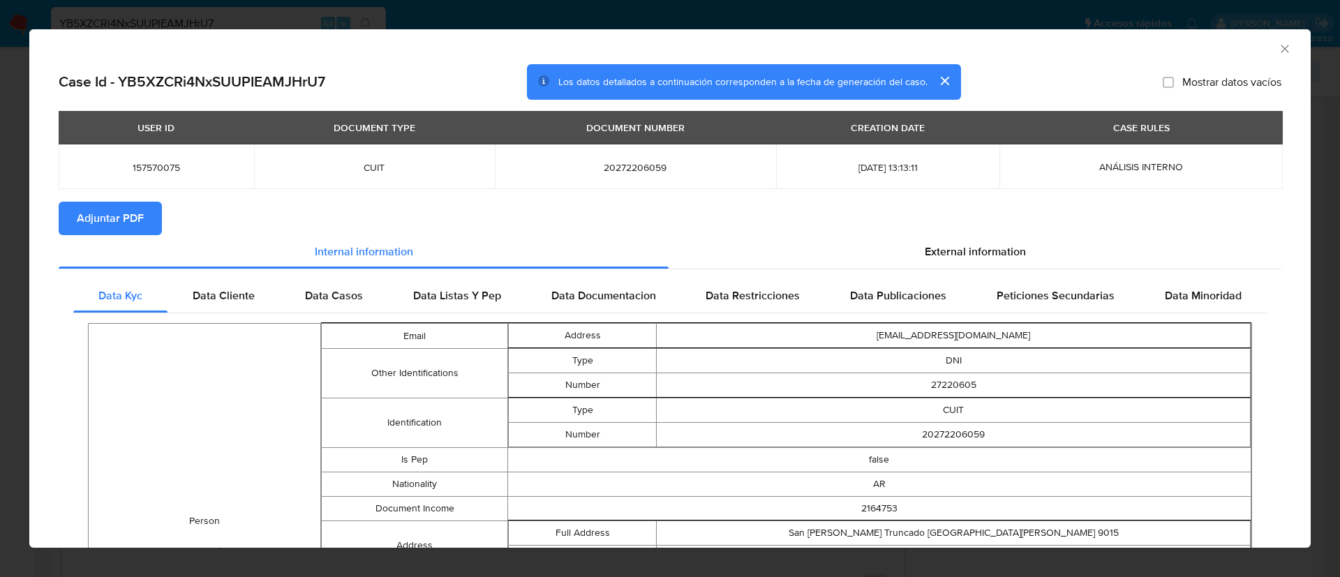
drag, startPoint x: 114, startPoint y: 225, endPoint x: 140, endPoint y: 201, distance: 35.1
click at [114, 225] on span "Adjuntar PDF" at bounding box center [110, 218] width 67 height 31
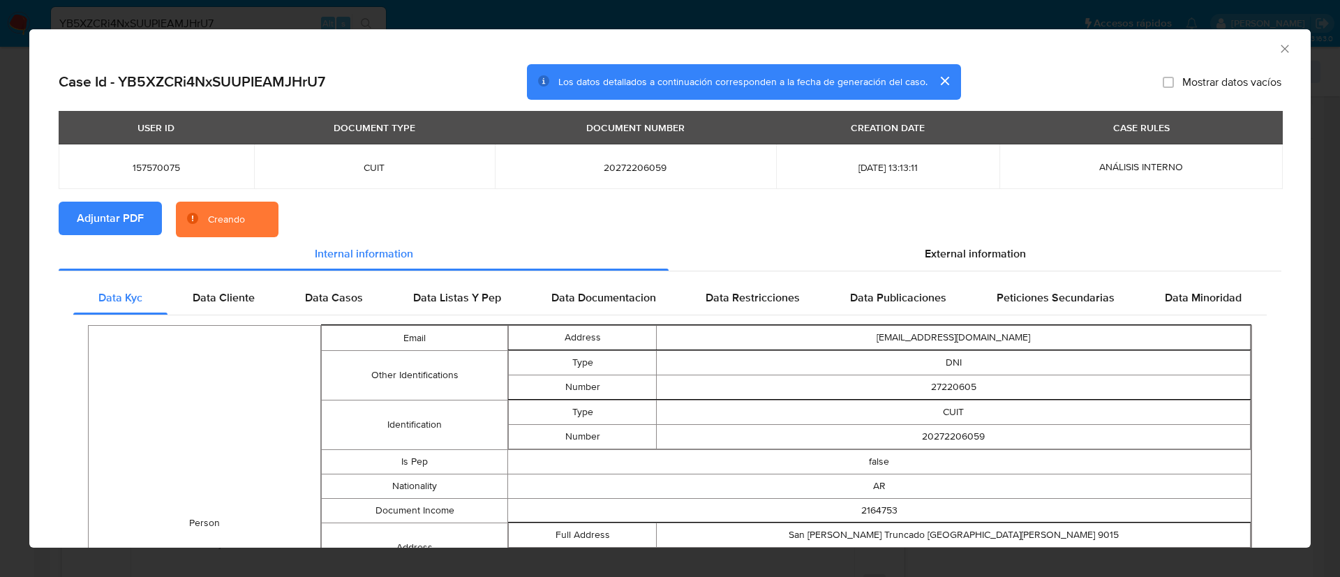
click at [141, 167] on span "157570075" at bounding box center [156, 167] width 162 height 13
click at [140, 167] on span "157570075" at bounding box center [156, 167] width 162 height 13
copy span "157570075"
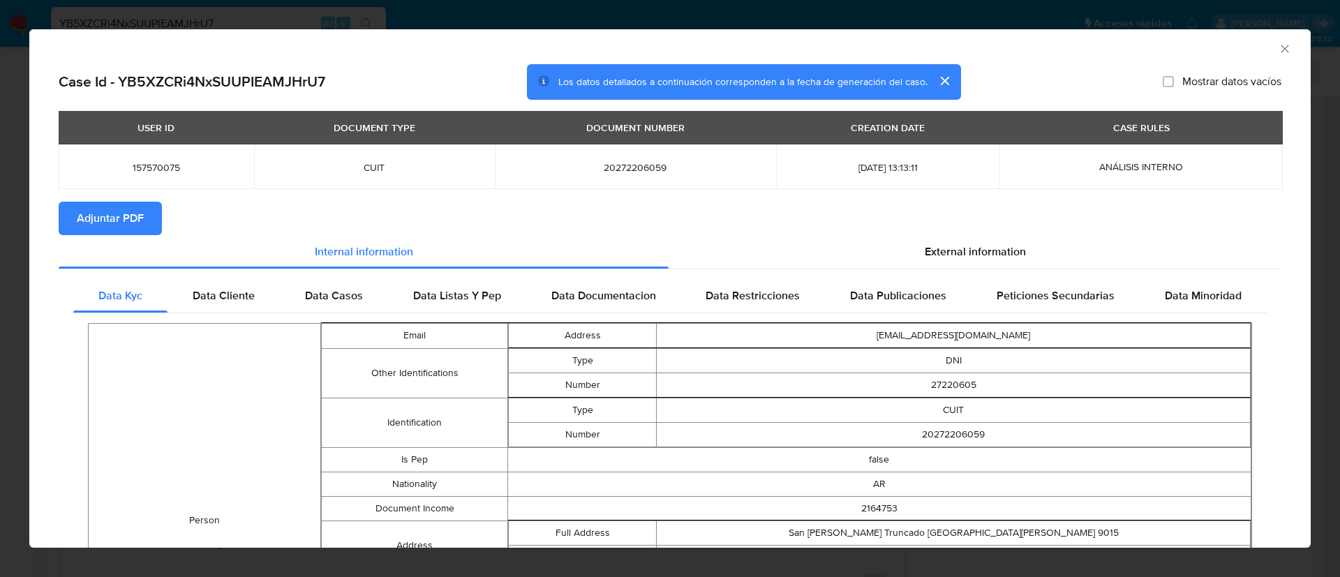
click at [1268, 36] on div "AML Data Collector" at bounding box center [669, 46] width 1281 height 35
click at [1277, 45] on icon "Cerrar ventana" at bounding box center [1284, 49] width 14 height 14
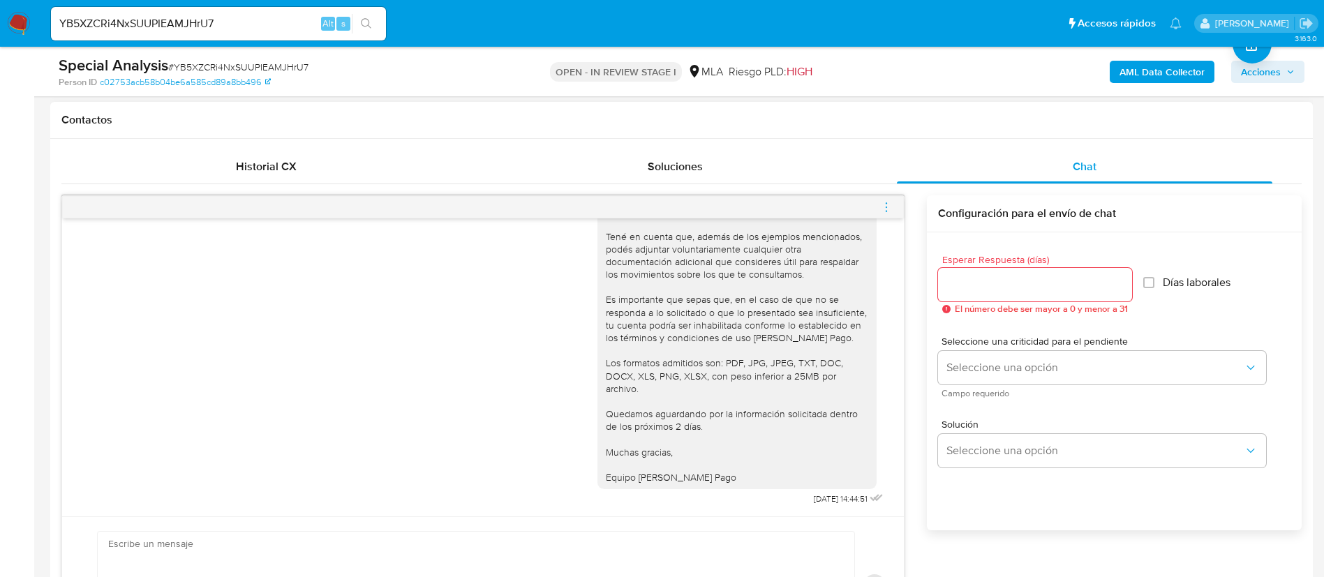
click at [889, 210] on icon "menu-action" at bounding box center [886, 207] width 13 height 13
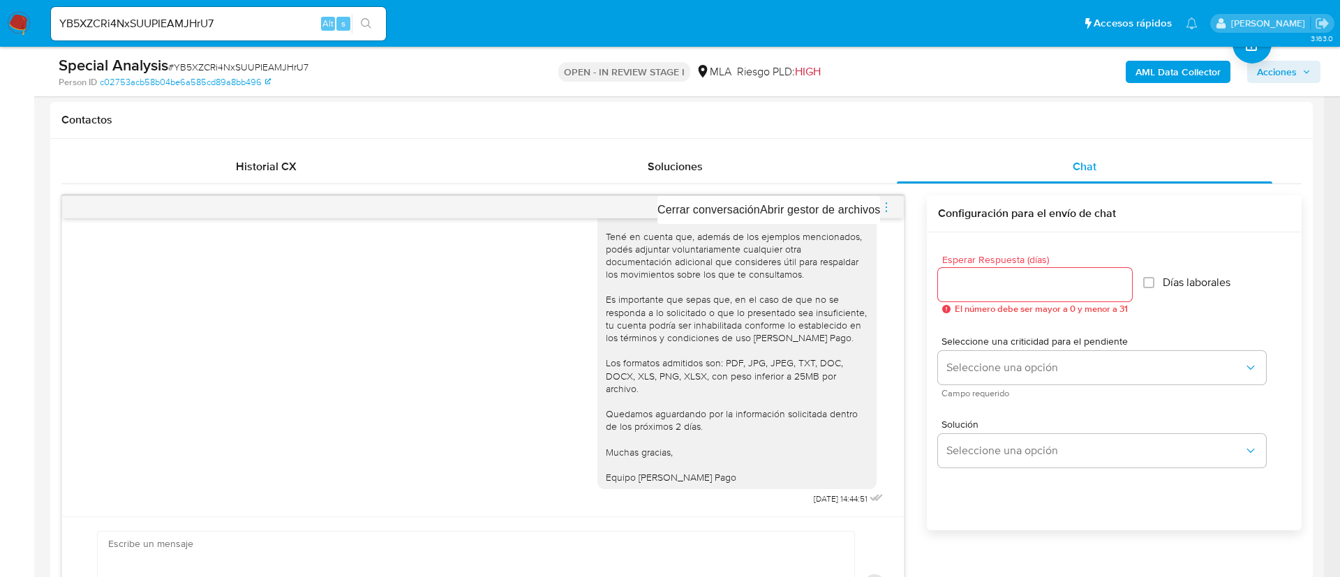
drag, startPoint x: 843, startPoint y: 184, endPoint x: 838, endPoint y: 191, distance: 8.5
click at [840, 187] on div at bounding box center [670, 288] width 1340 height 577
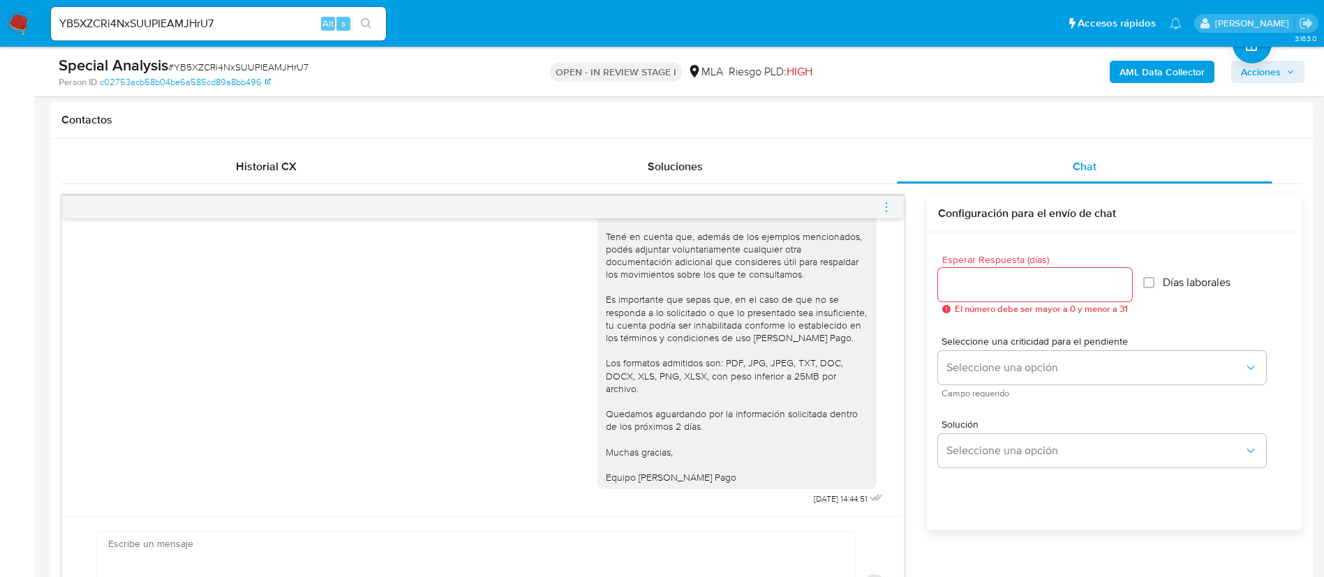
click at [883, 203] on icon "menu-action" at bounding box center [886, 207] width 13 height 13
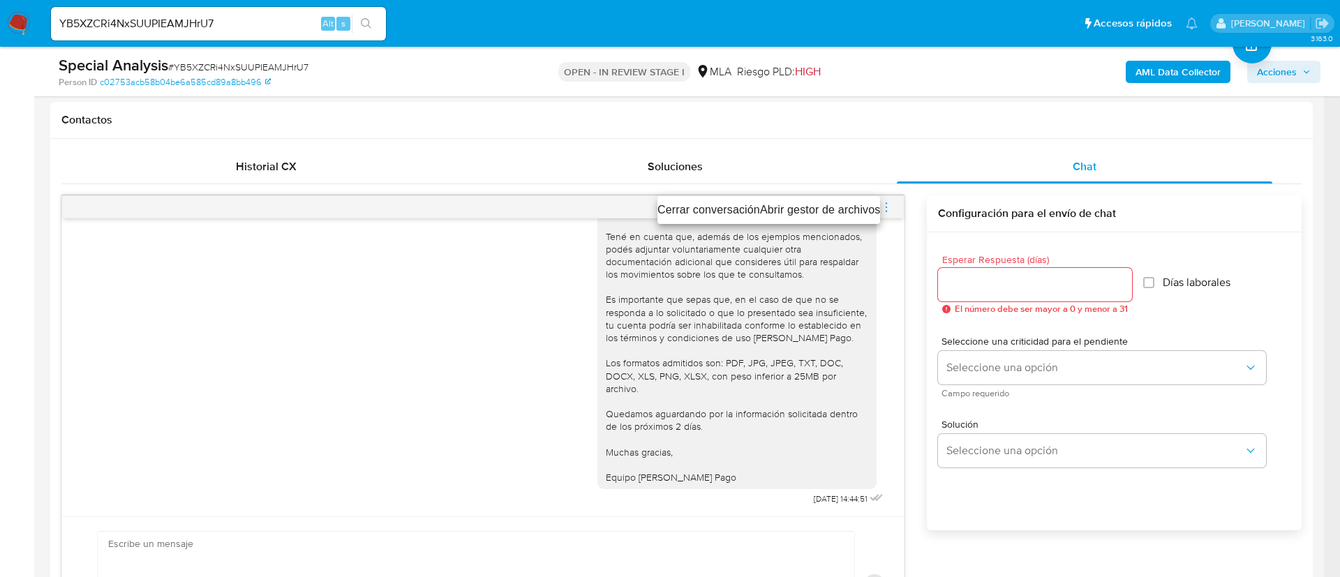
click at [752, 211] on li "Cerrar conversación" at bounding box center [708, 210] width 103 height 17
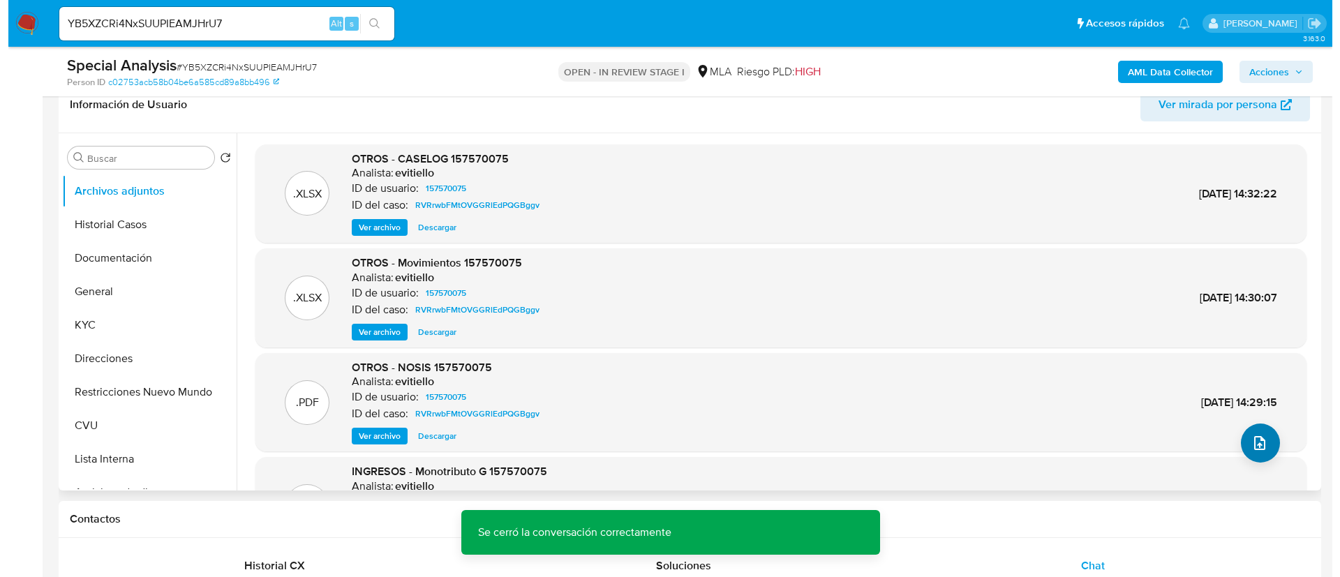
scroll to position [209, 0]
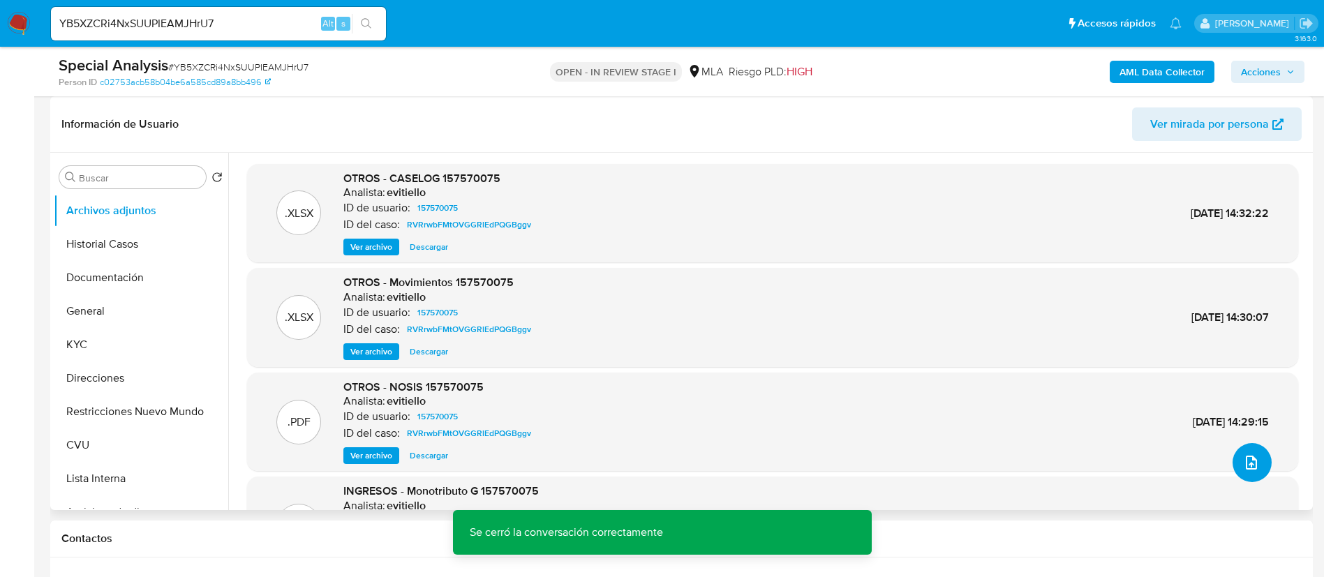
click at [1246, 454] on icon "upload-file" at bounding box center [1251, 462] width 17 height 17
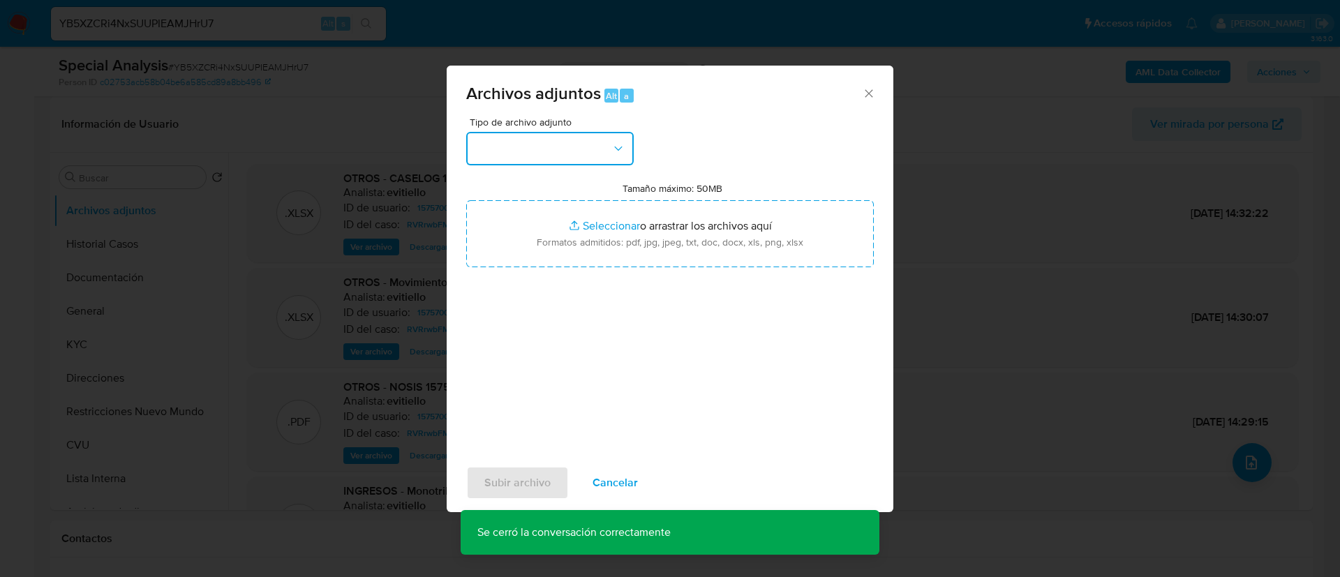
click at [538, 151] on button "button" at bounding box center [549, 148] width 167 height 33
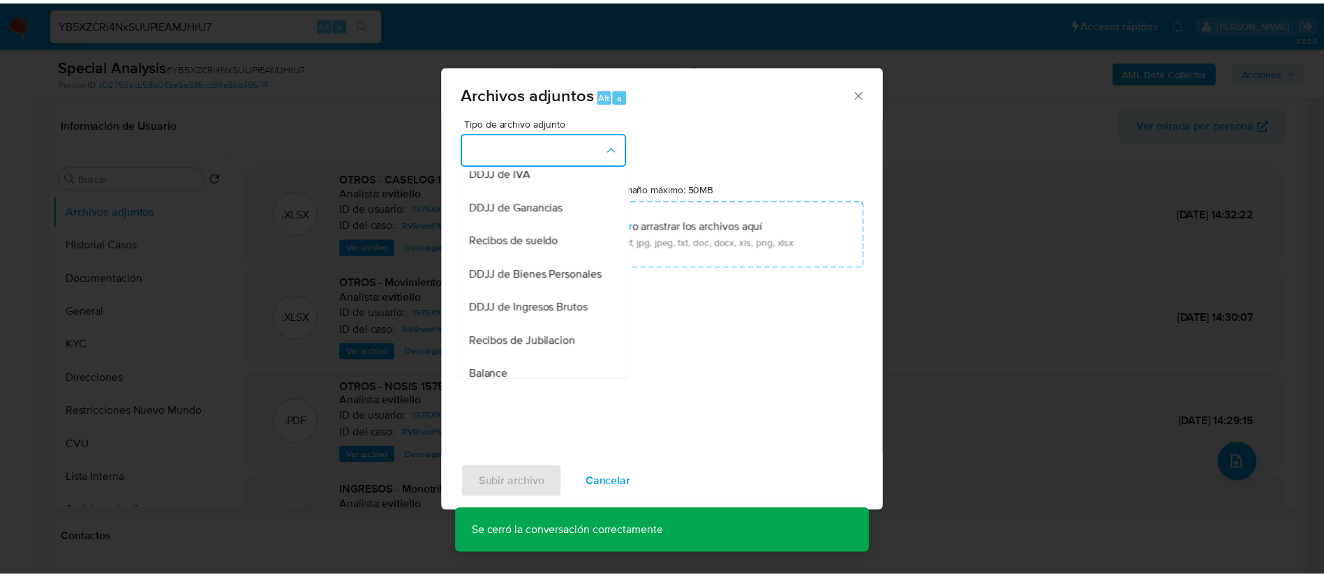
scroll to position [105, 0]
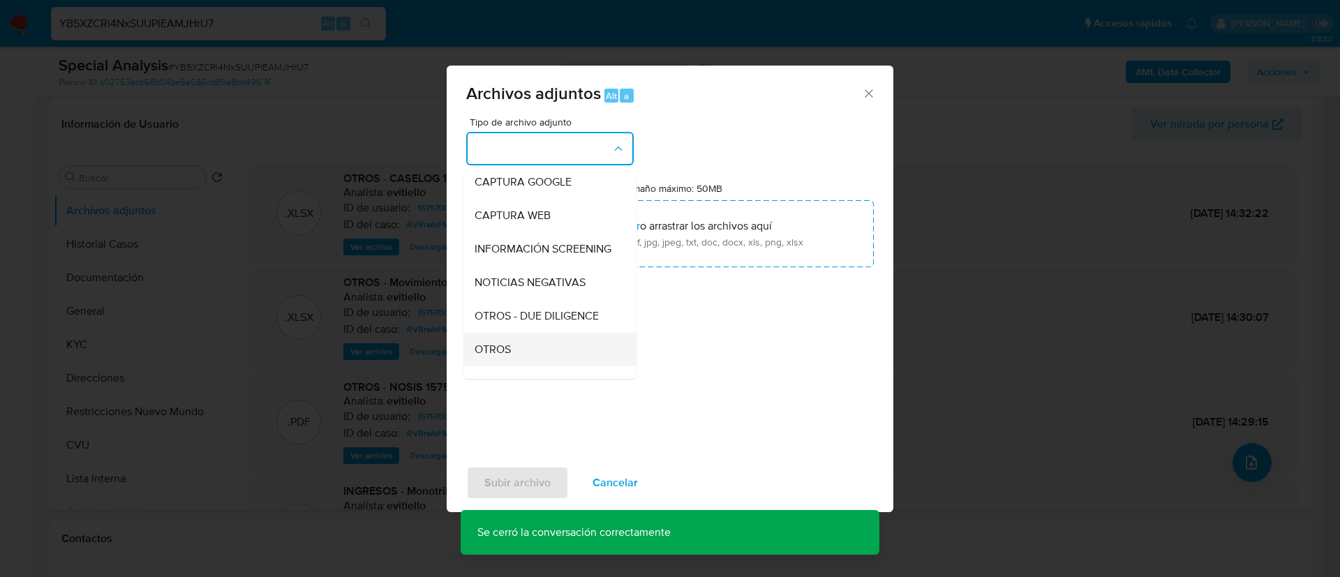
click at [535, 351] on div "OTROS" at bounding box center [545, 349] width 142 height 33
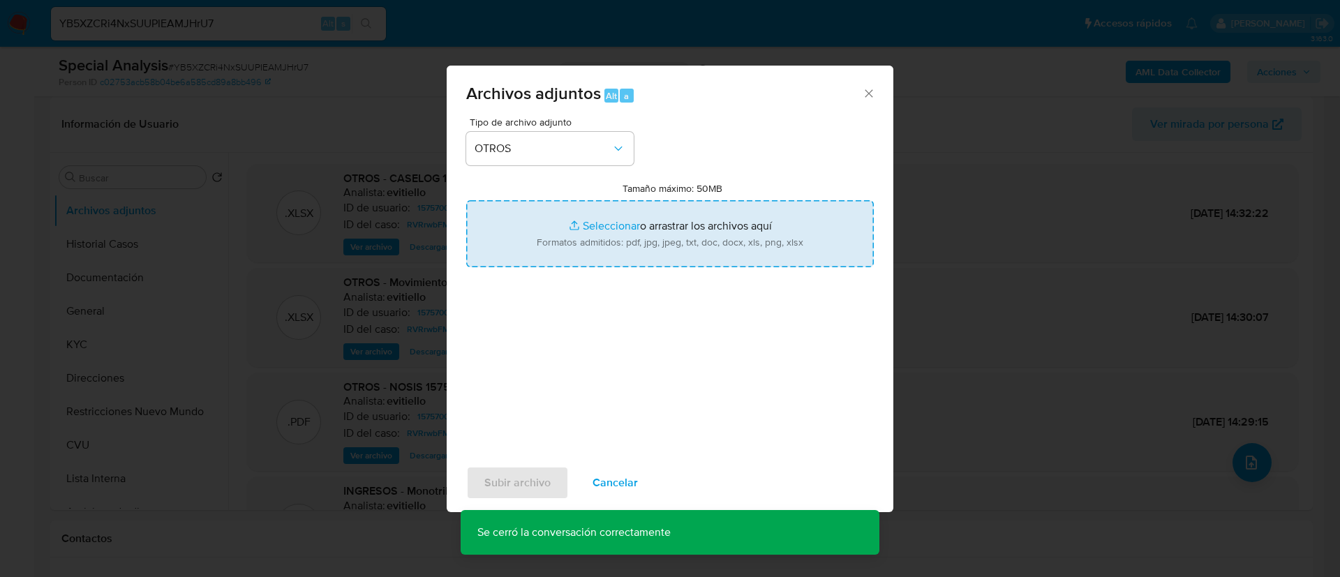
click at [592, 240] on input "Tamaño máximo: 50MB Seleccionar archivos" at bounding box center [669, 233] width 407 height 67
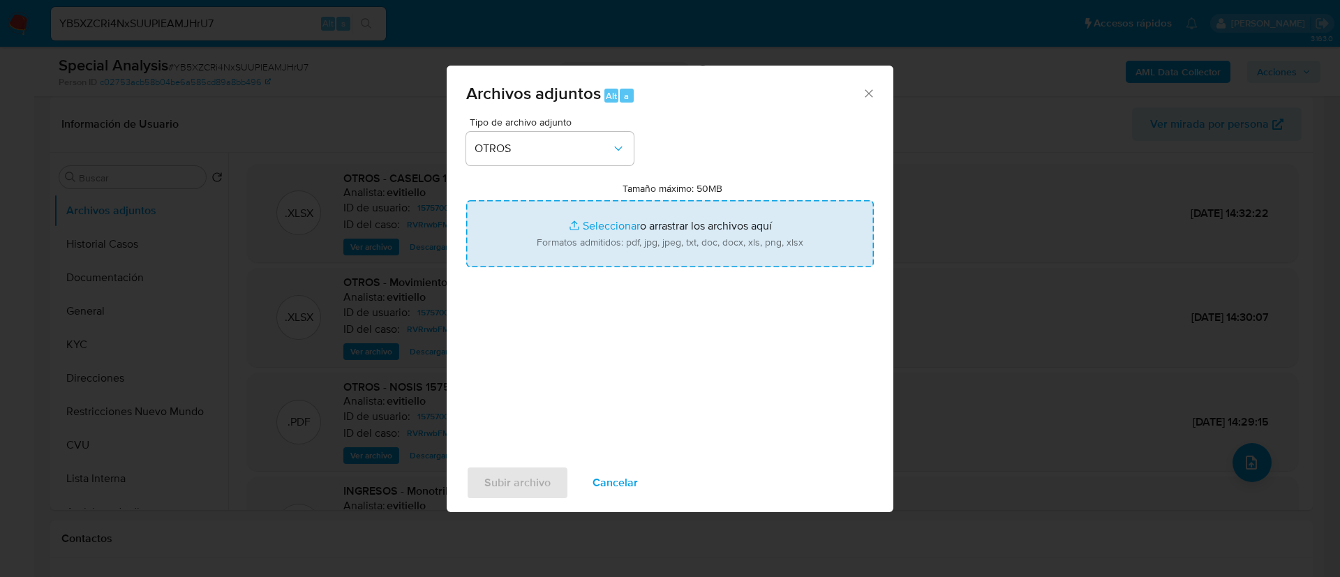
type input "C:\fakepath\157570075 Movimientos.xlsx"
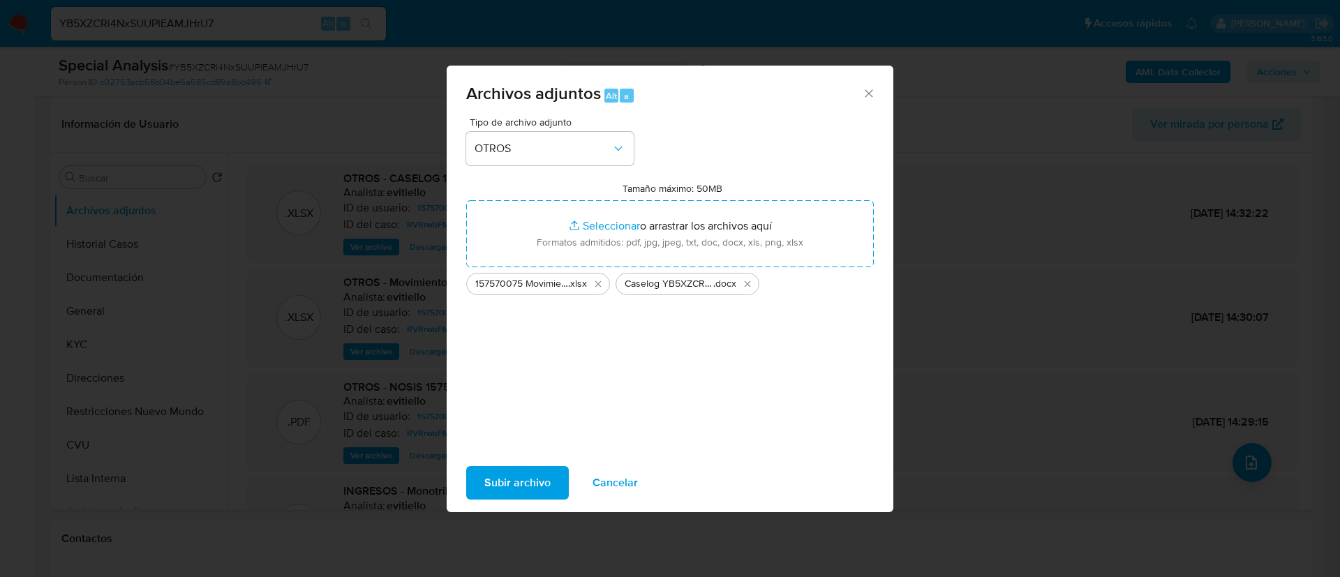
click at [504, 490] on span "Subir archivo" at bounding box center [517, 482] width 66 height 31
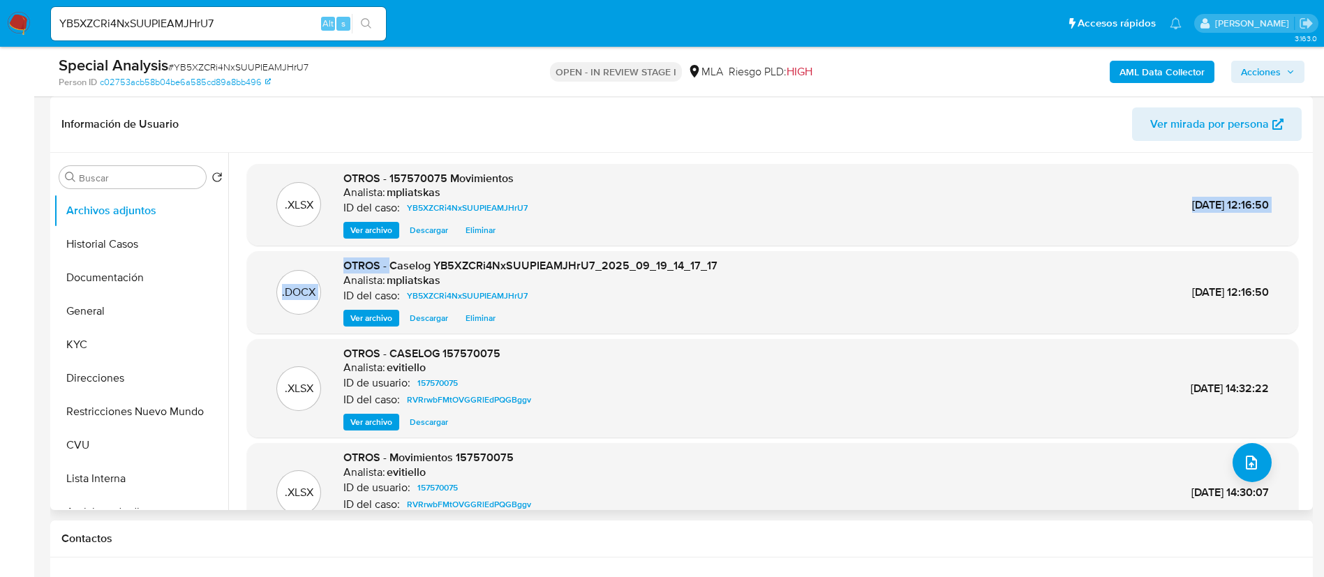
drag, startPoint x: 391, startPoint y: 260, endPoint x: 752, endPoint y: 241, distance: 361.9
click at [752, 241] on div ".XLSX OTROS - 157570075 Movimientos Analista: mpliatskas ID del caso: YB5XZCRi4…" at bounding box center [772, 353] width 1051 height 378
copy div "15/Oct/2025 12:16:50 .DOCX OTROS -"
click at [689, 269] on span "OTROS - Caselog YB5XZCRi4NxSUUPIEAMJHrU7_2025_09_19_14_17_17" at bounding box center [530, 265] width 374 height 16
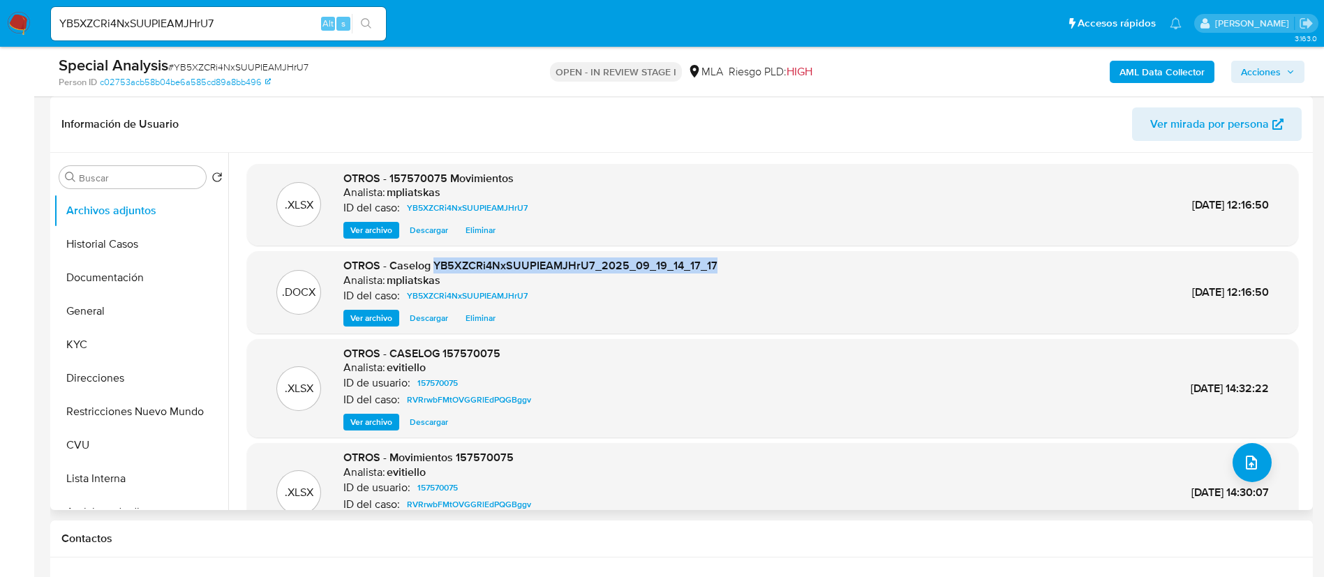
click at [689, 269] on span "OTROS - Caselog YB5XZCRi4NxSUUPIEAMJHrU7_2025_09_19_14_17_17" at bounding box center [530, 265] width 374 height 16
click at [639, 329] on div ".DOCX OTROS - Caselog YB5XZCRi4NxSUUPIEAMJHrU7_2025_09_19_14_17_17 Analista: mp…" at bounding box center [772, 292] width 1051 height 82
click at [465, 265] on span "OTROS - Caselog YB5XZCRi4NxSUUPIEAMJHrU7_2025_09_19_14_17_17" at bounding box center [530, 265] width 374 height 16
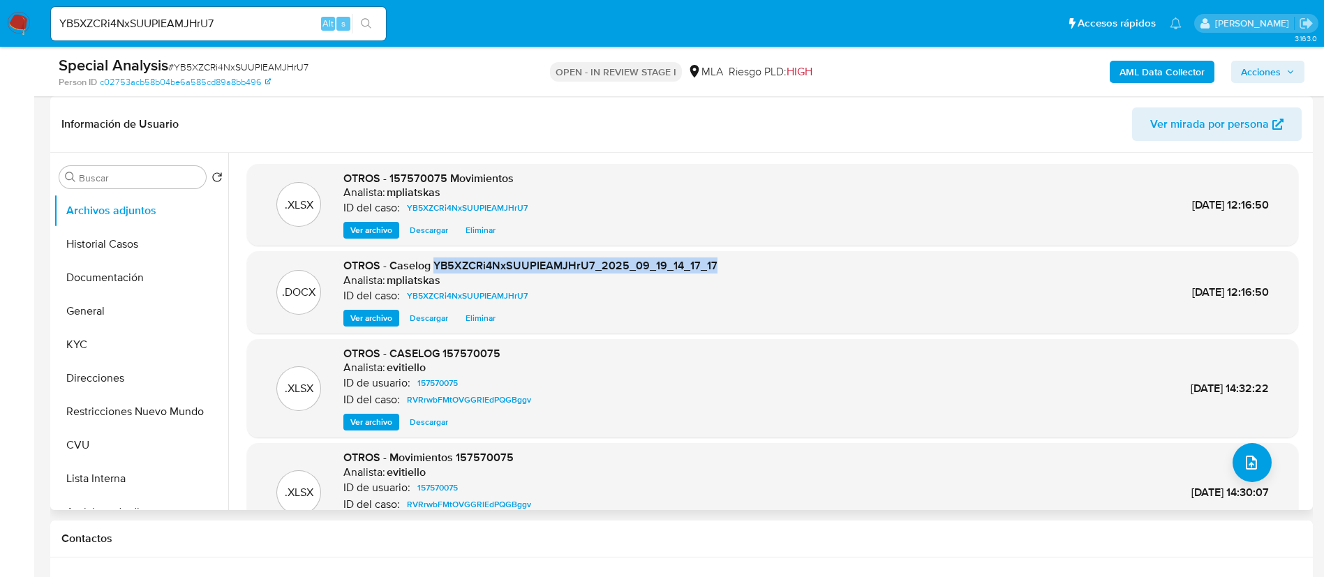
click at [465, 265] on span "OTROS - Caselog YB5XZCRi4NxSUUPIEAMJHrU7_2025_09_19_14_17_17" at bounding box center [530, 265] width 374 height 16
drag, startPoint x: 564, startPoint y: 319, endPoint x: 534, endPoint y: 313, distance: 30.7
click at [557, 316] on div "Ver archivo Descargar Eliminar" at bounding box center [530, 318] width 374 height 17
drag, startPoint x: 391, startPoint y: 267, endPoint x: 747, endPoint y: 262, distance: 355.9
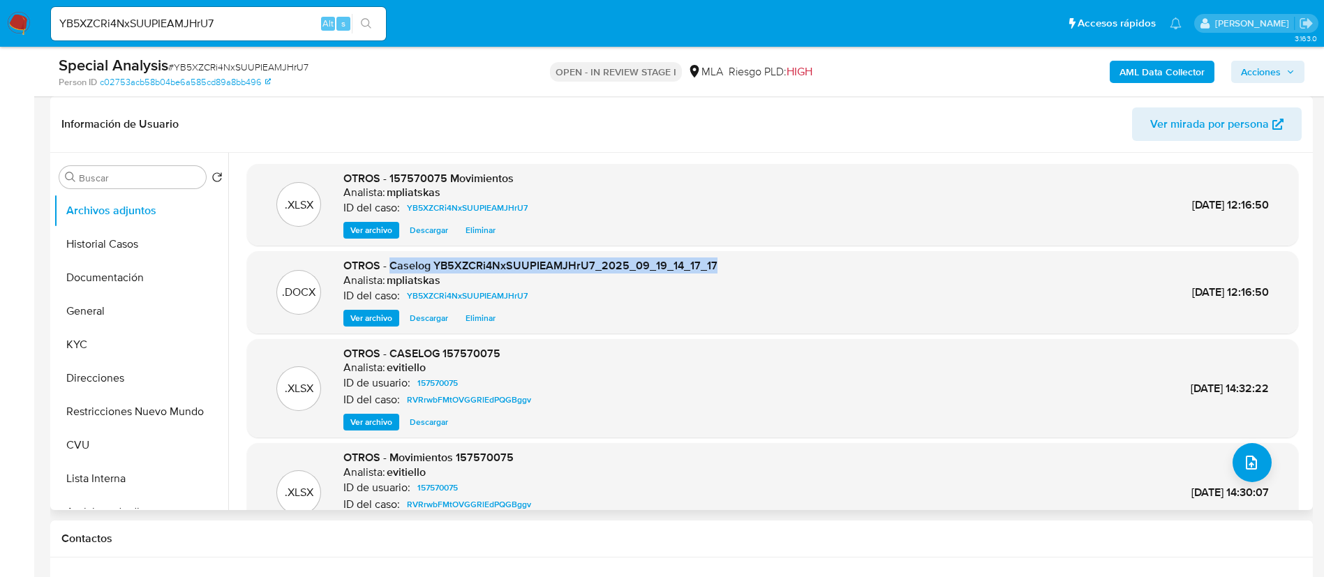
click at [747, 262] on div ".DOCX OTROS - Caselog YB5XZCRi4NxSUUPIEAMJHrU7_2025_09_19_14_17_17 Analista: mp…" at bounding box center [772, 292] width 1037 height 68
copy span "Caselog YB5XZCRi4NxSUUPIEAMJHrU7_2025_09_19_14_17_17"
click at [1270, 73] on span "Acciones" at bounding box center [1261, 72] width 40 height 22
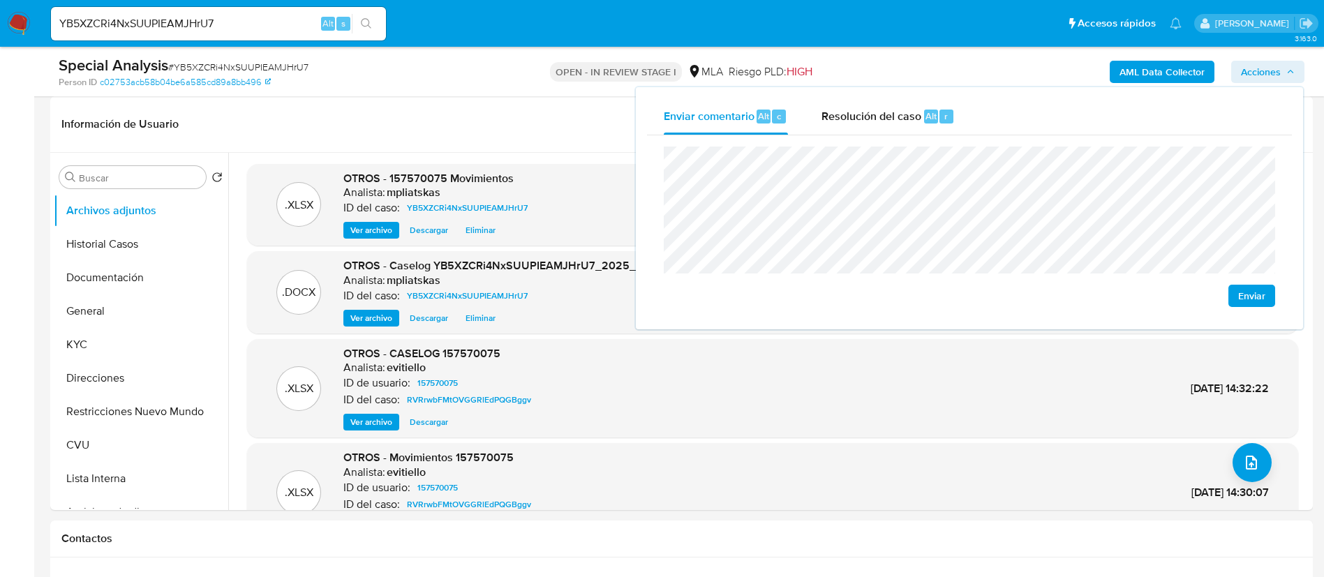
drag, startPoint x: 890, startPoint y: 119, endPoint x: 897, endPoint y: 142, distance: 24.7
click at [890, 118] on span "Resolución del caso" at bounding box center [871, 115] width 100 height 16
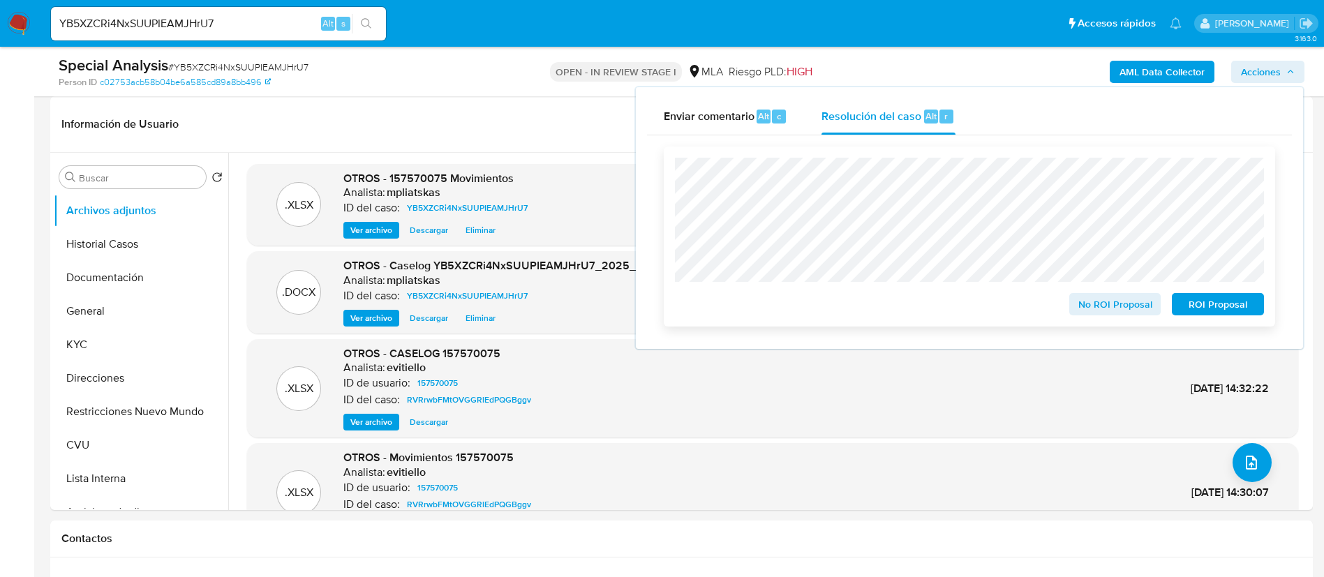
click at [1090, 322] on div "No ROI Proposal ROI Proposal" at bounding box center [969, 237] width 611 height 180
click at [1084, 310] on span "No ROI Proposal" at bounding box center [1115, 304] width 73 height 20
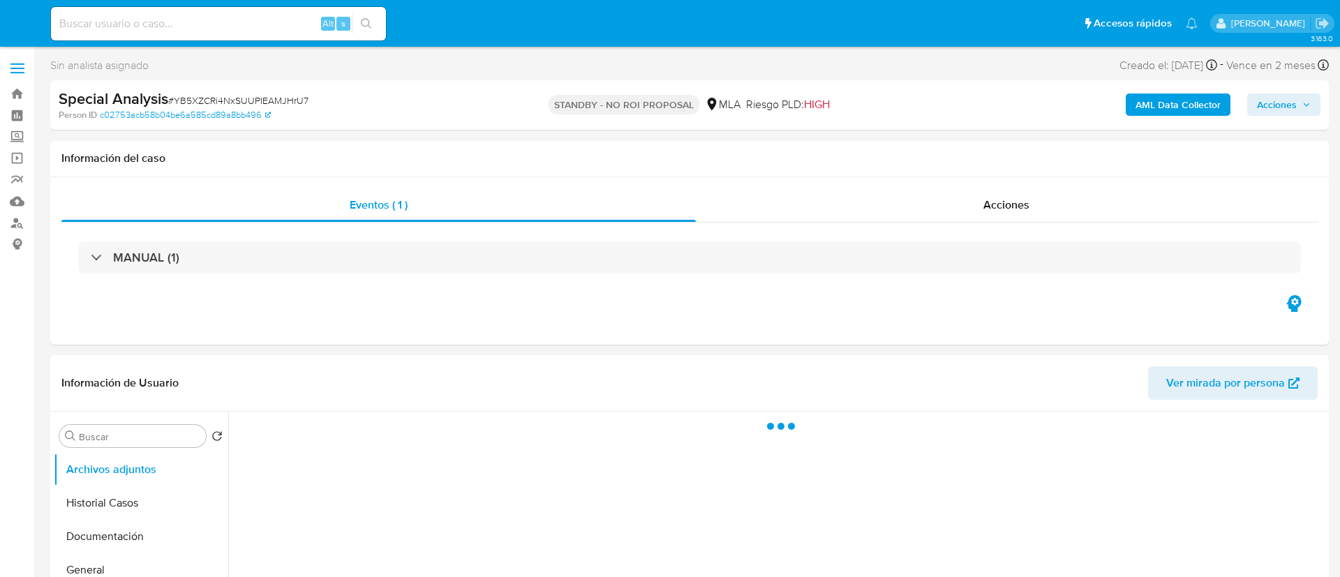
select select "10"
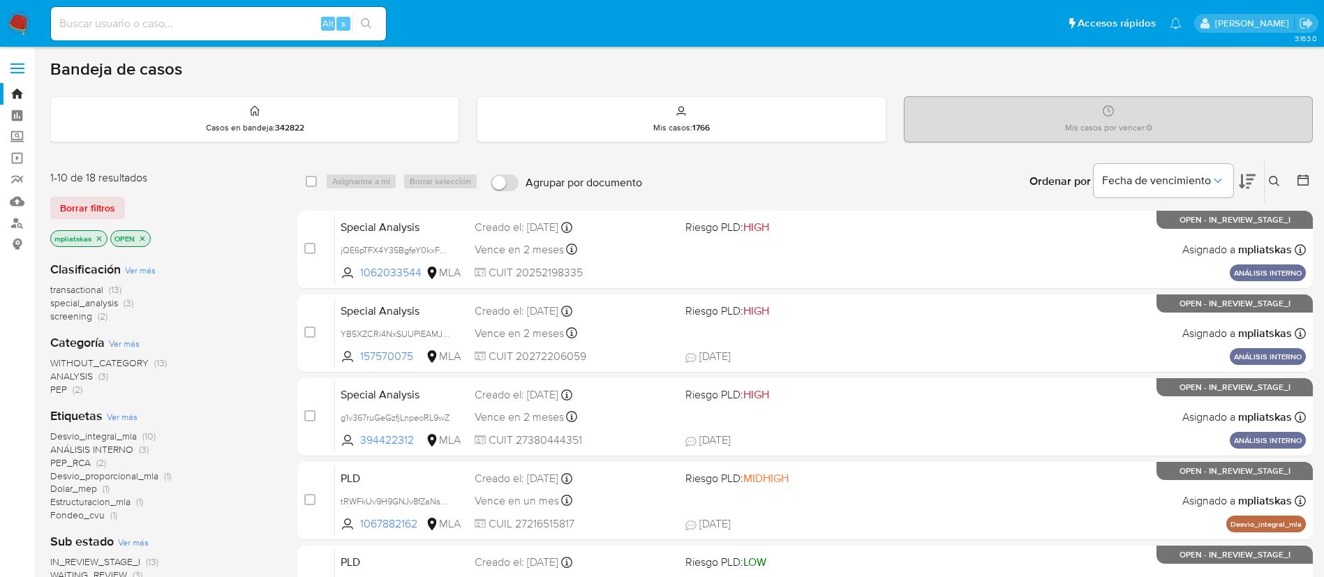
click at [16, 17] on img at bounding box center [19, 24] width 24 height 24
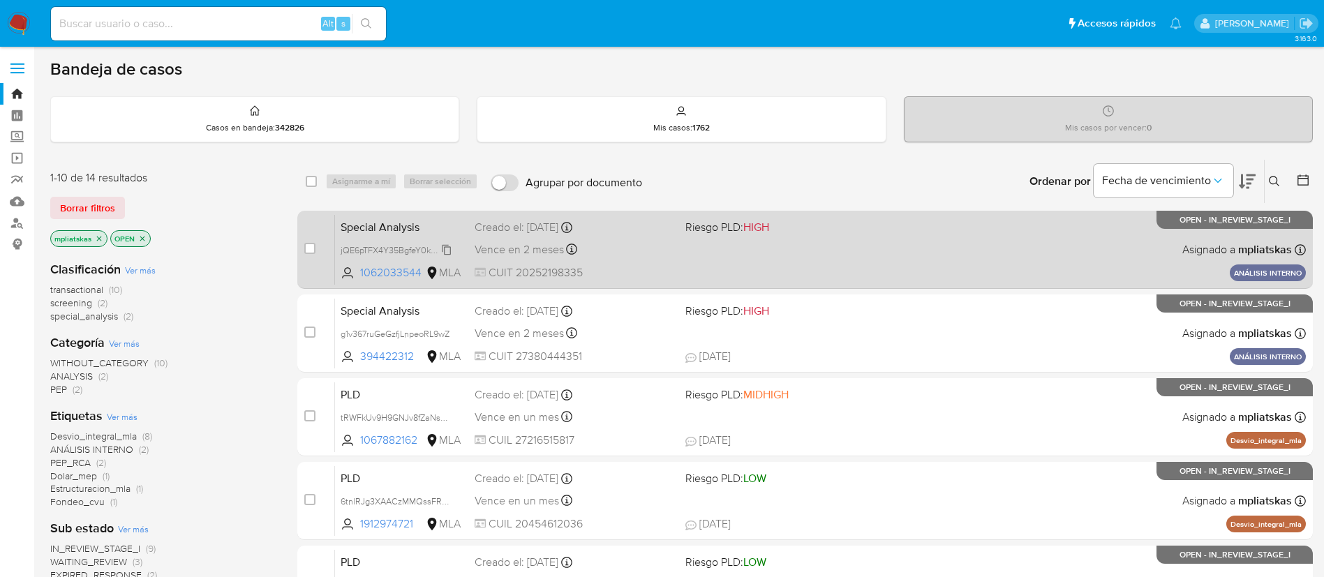
click at [443, 250] on span "jQE6pTFX4Y35BgfeY0kxFHRI" at bounding box center [396, 248] width 113 height 15
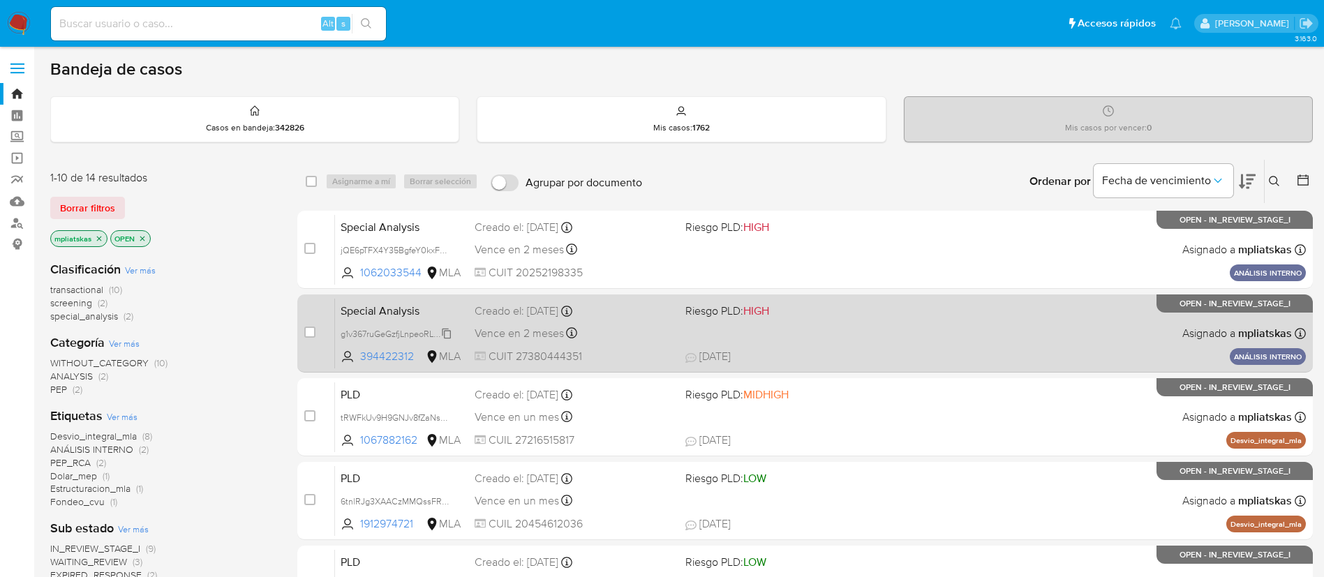
click at [449, 334] on span "g1v367ruGeGzfjLnpeoRL9wZ" at bounding box center [394, 332] width 109 height 15
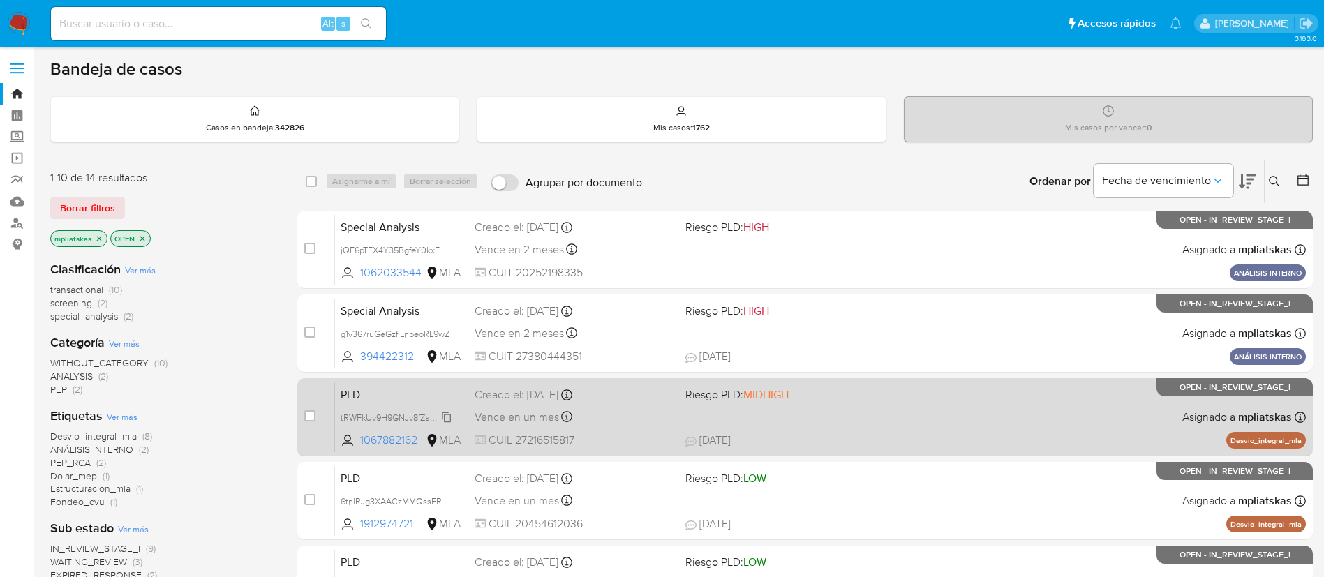
click at [449, 414] on span "tRWFkUv9H9GNJv8fZaNs8i5d" at bounding box center [398, 416] width 117 height 15
click at [447, 415] on span "tRWFkUv9H9GNJv8fZaNs8i5d" at bounding box center [398, 416] width 117 height 15
click at [343, 443] on icon at bounding box center [347, 444] width 11 height 3
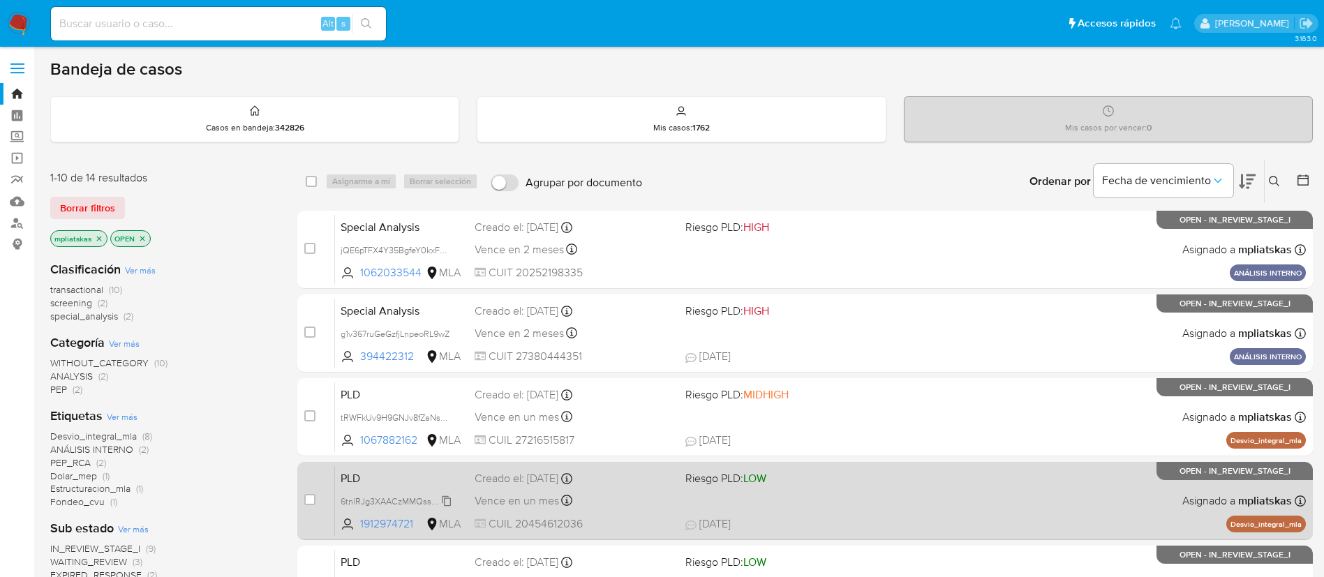
click at [442, 496] on span "6tnlRJg3XAACzMMQssFRLpUb" at bounding box center [400, 500] width 121 height 15
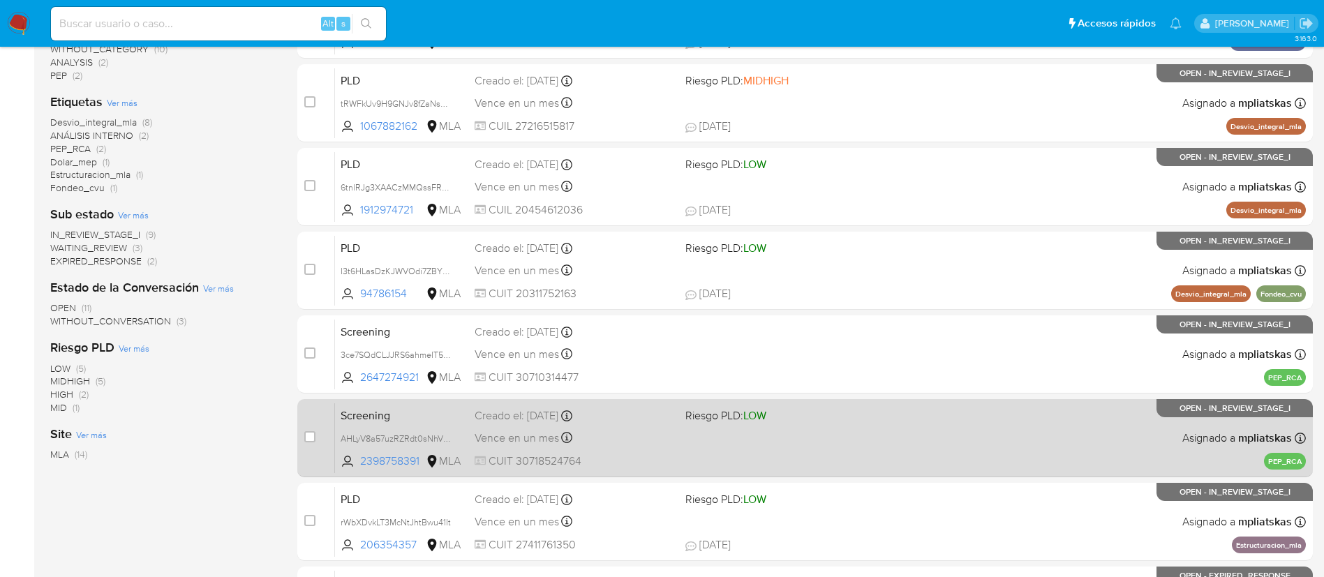
scroll to position [419, 0]
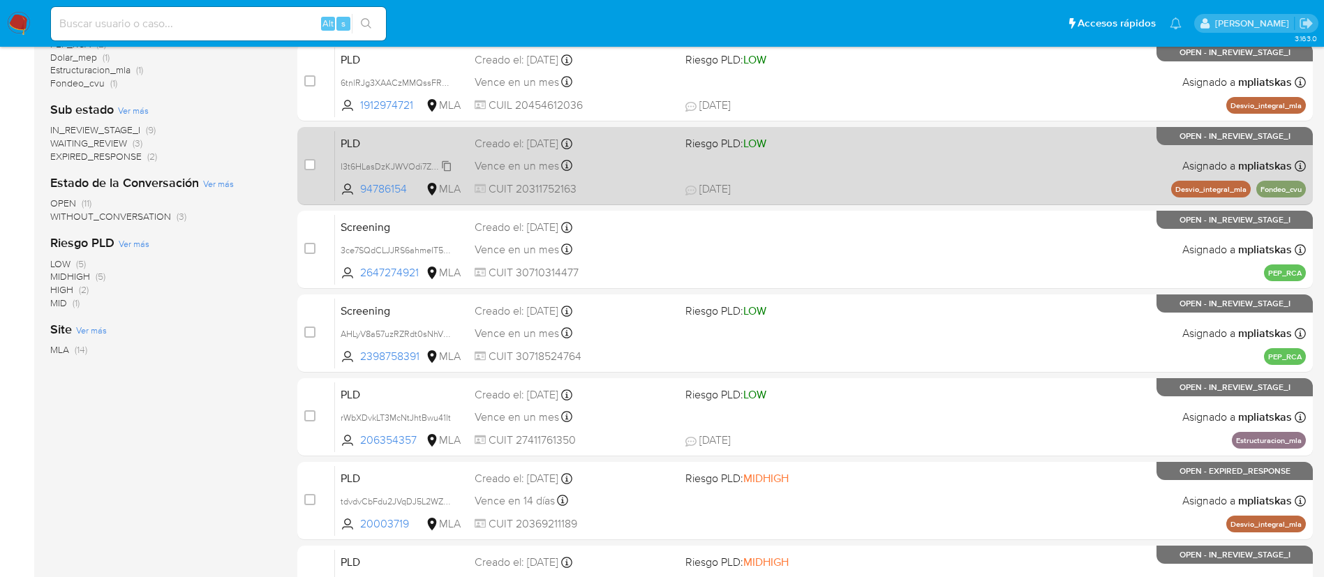
click at [443, 160] on span "I3t6HLasDzKJWVOdi7ZBYkmA" at bounding box center [399, 165] width 119 height 15
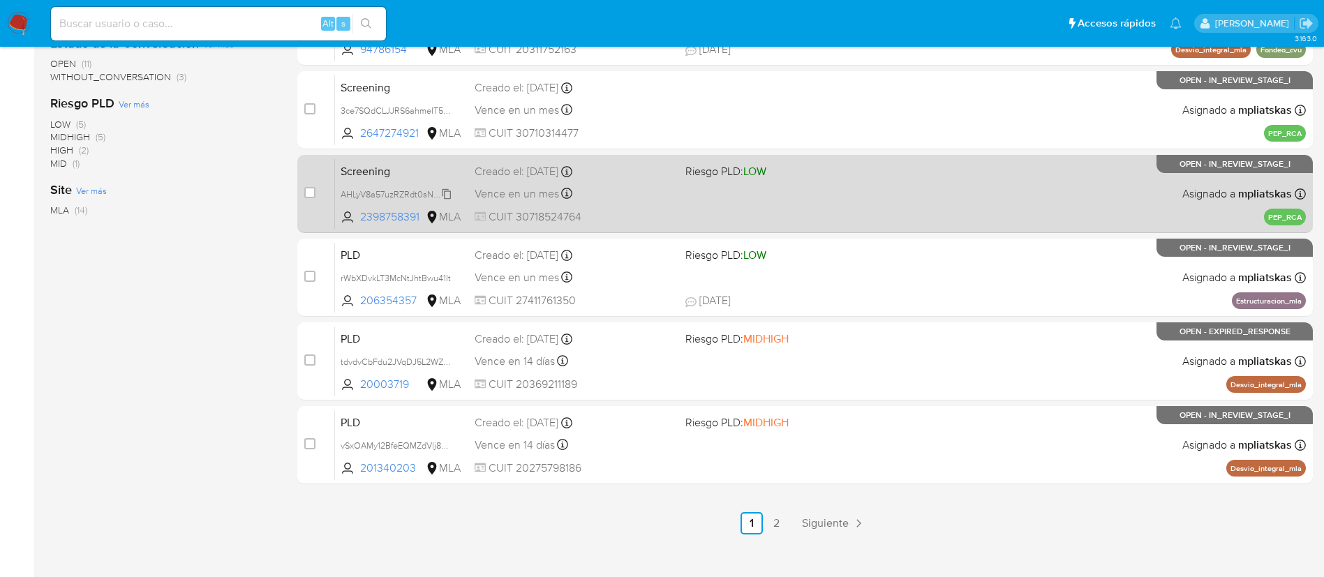
scroll to position [575, 0]
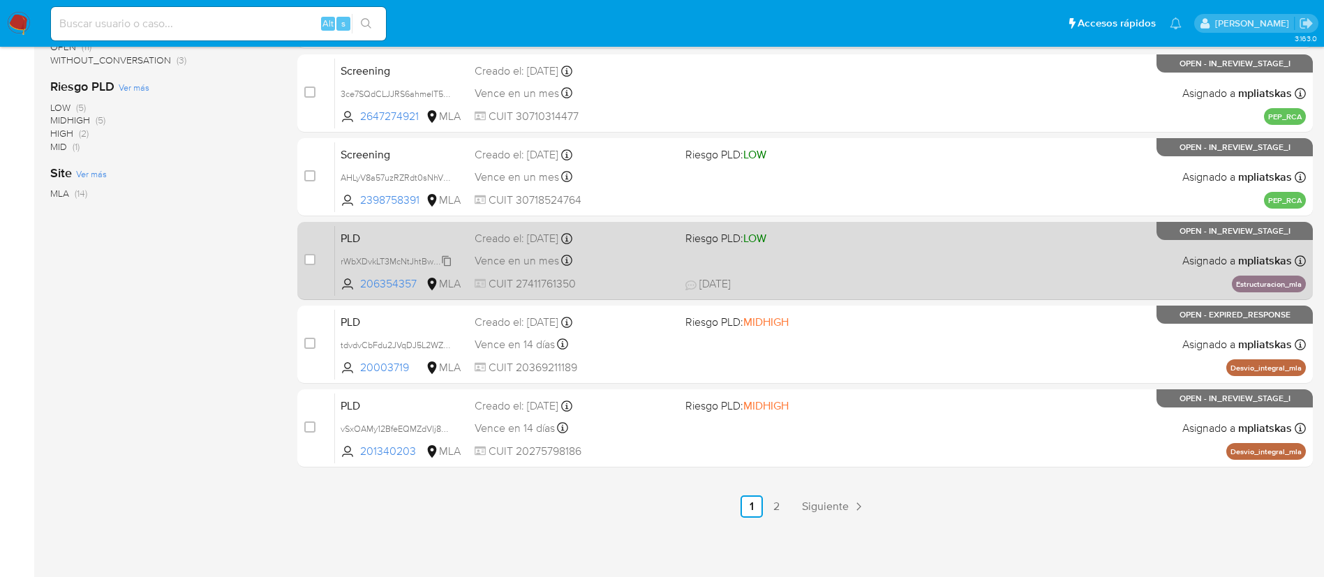
click at [445, 262] on span "rWbXDvkLT3McNtJhtBwu41It" at bounding box center [395, 260] width 110 height 15
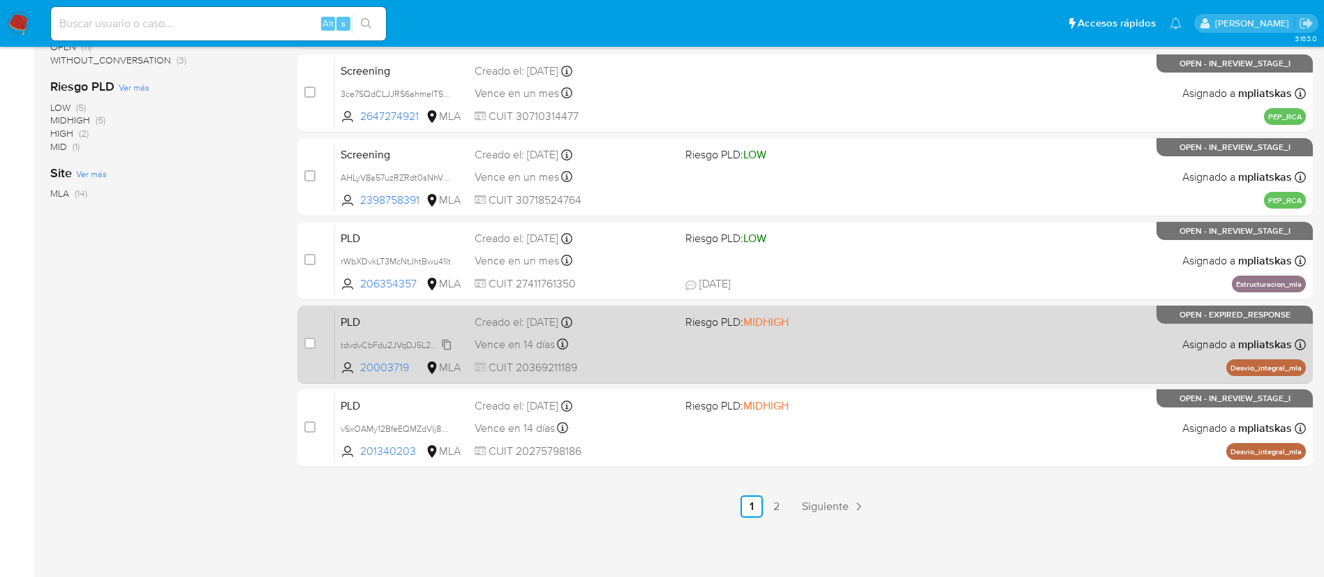
click at [443, 345] on span "tdvdvCbFdu2JVqDJ5L2WZ7cT" at bounding box center [397, 343] width 115 height 15
click at [350, 370] on icon at bounding box center [347, 368] width 14 height 14
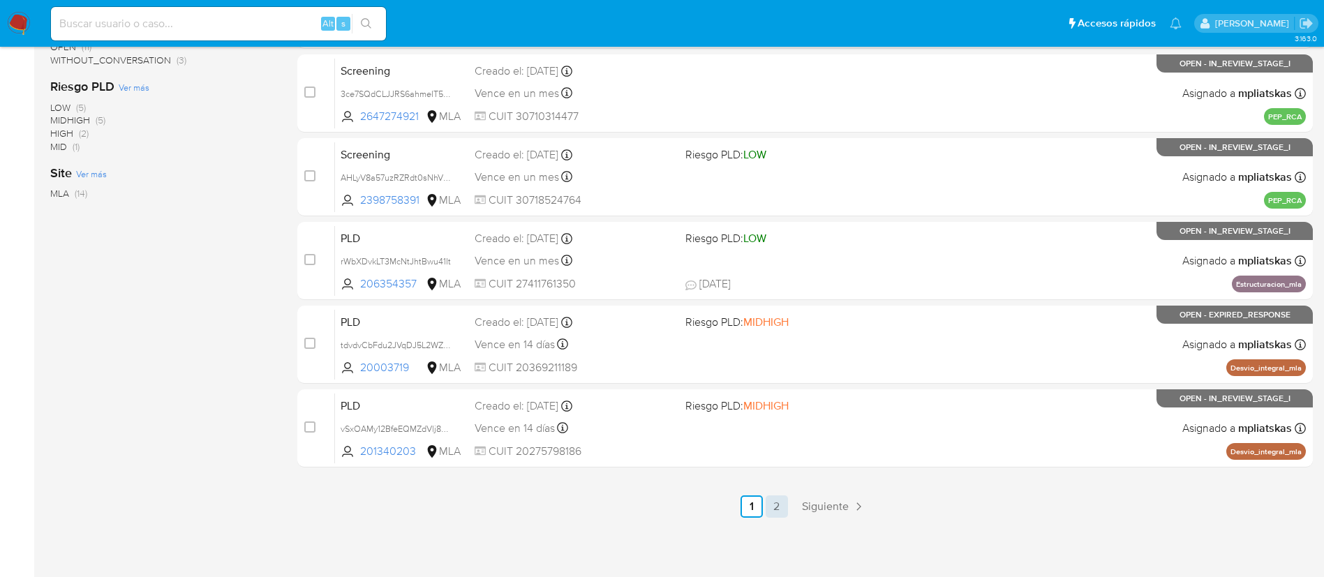
click at [774, 500] on link "2" at bounding box center [776, 506] width 22 height 22
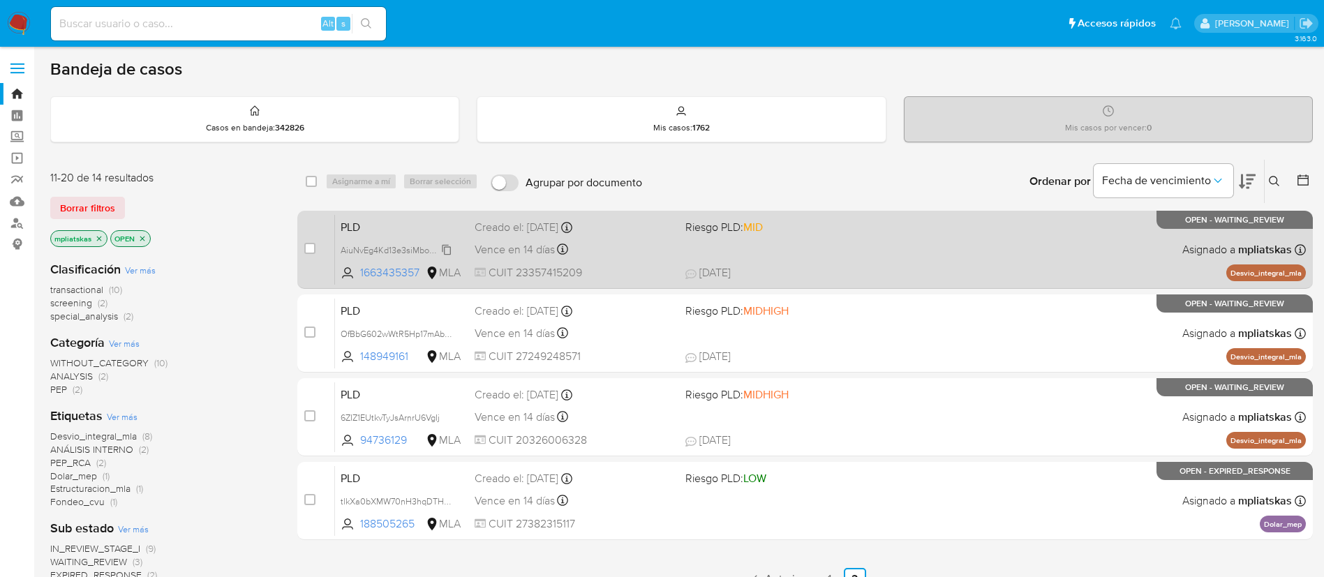
click at [444, 249] on span "AiuNvEg4Kd13e3siMbo2We9f" at bounding box center [396, 248] width 112 height 15
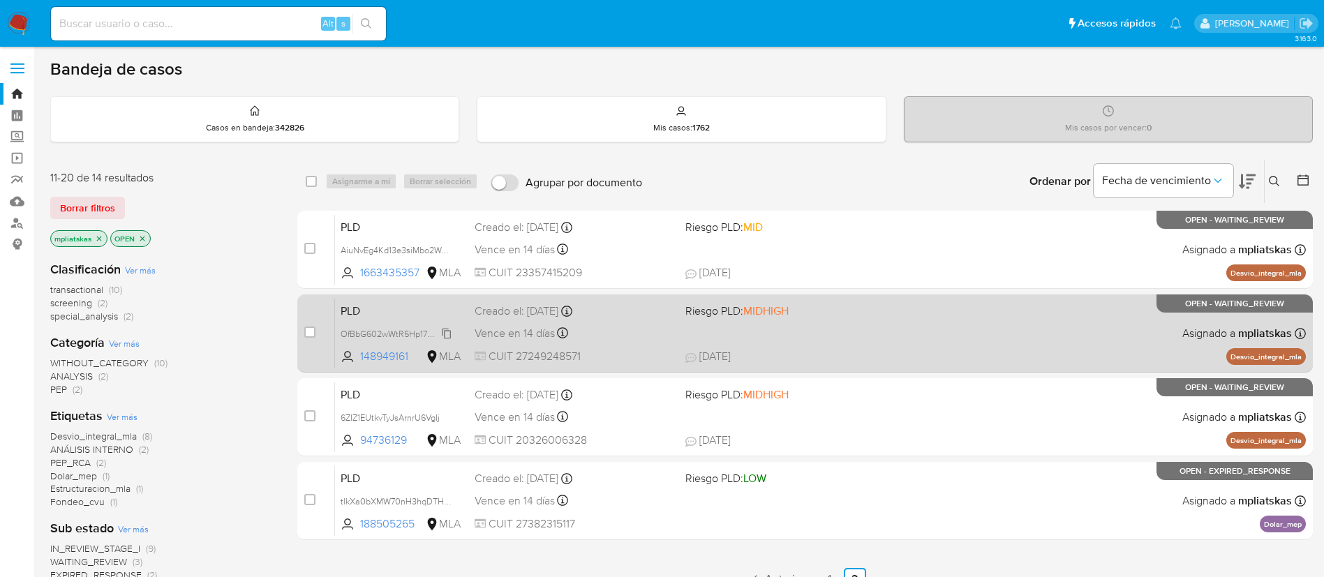
click at [449, 334] on span "OfBbG602wWtR5Hp17mAb673t" at bounding box center [400, 332] width 121 height 15
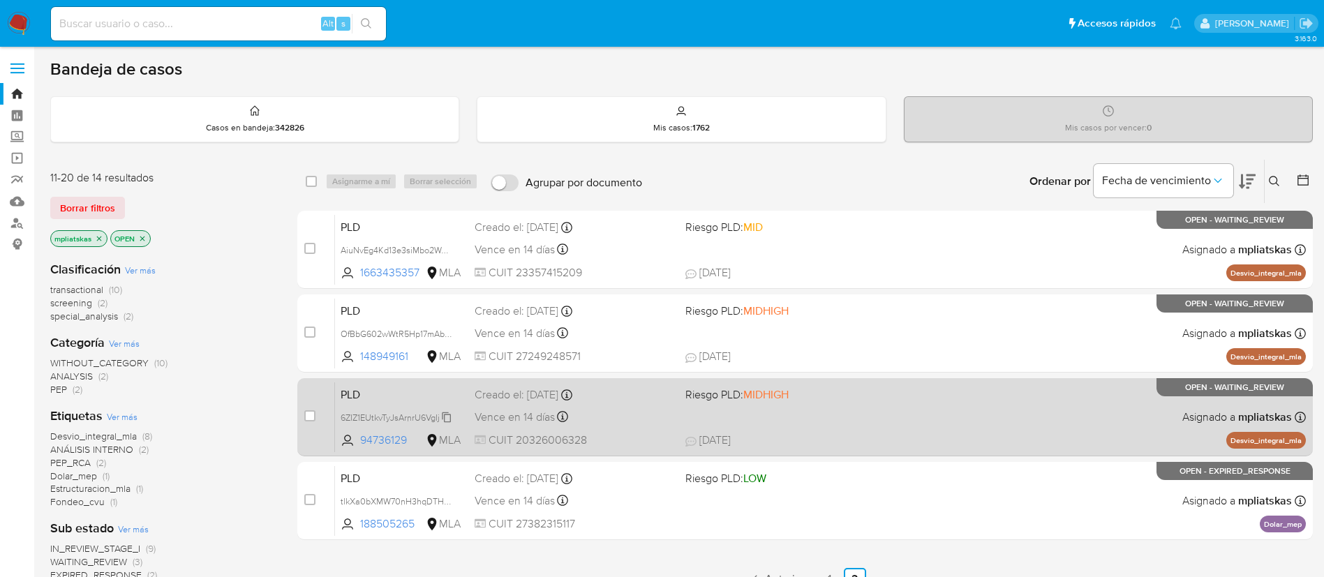
click at [442, 419] on icon at bounding box center [446, 417] width 11 height 11
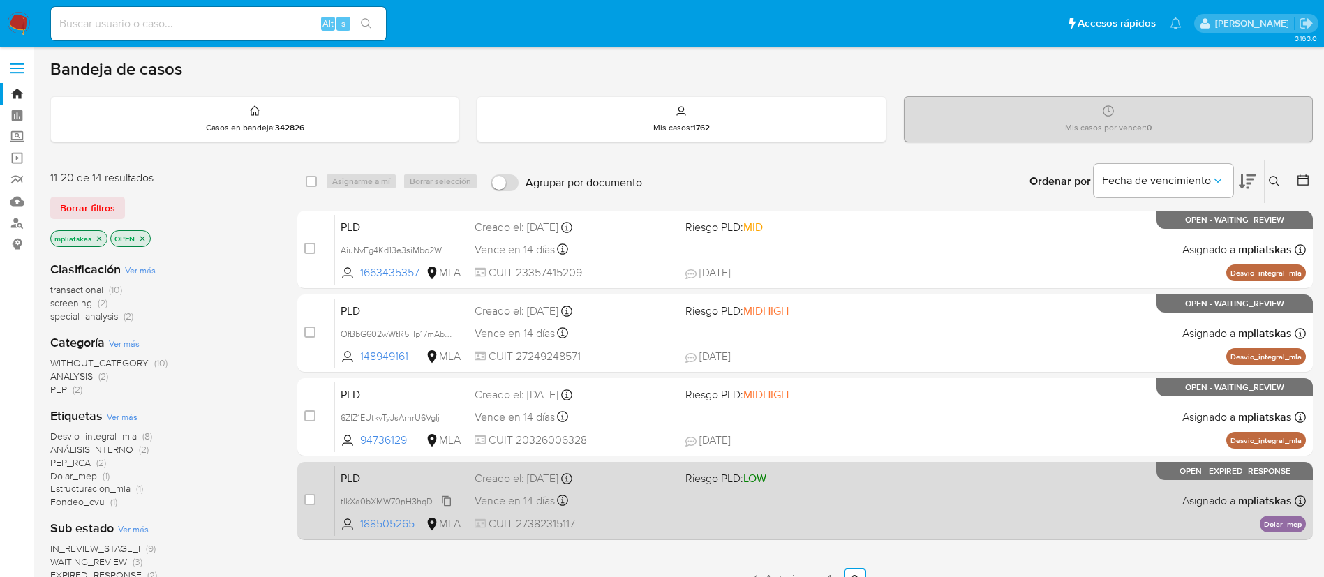
click at [442, 502] on span "tlkXa0bXMW70nH3hqDTHFH7w" at bounding box center [402, 500] width 125 height 15
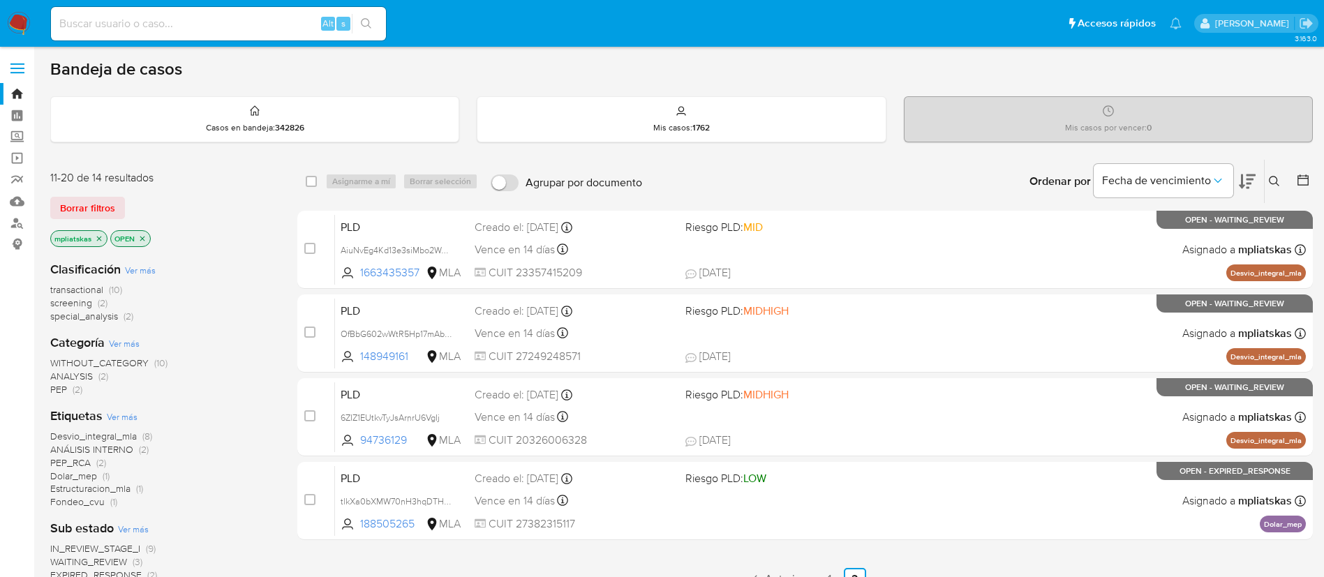
click at [91, 299] on span "screening" at bounding box center [71, 303] width 42 height 14
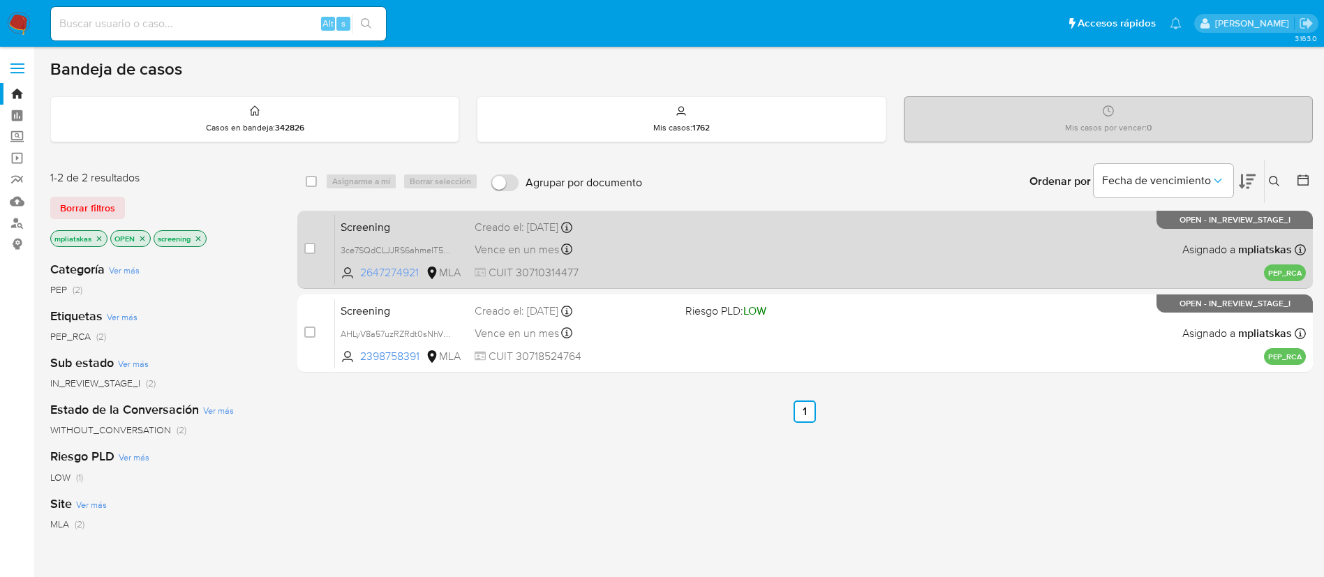
click at [347, 273] on icon at bounding box center [347, 273] width 14 height 14
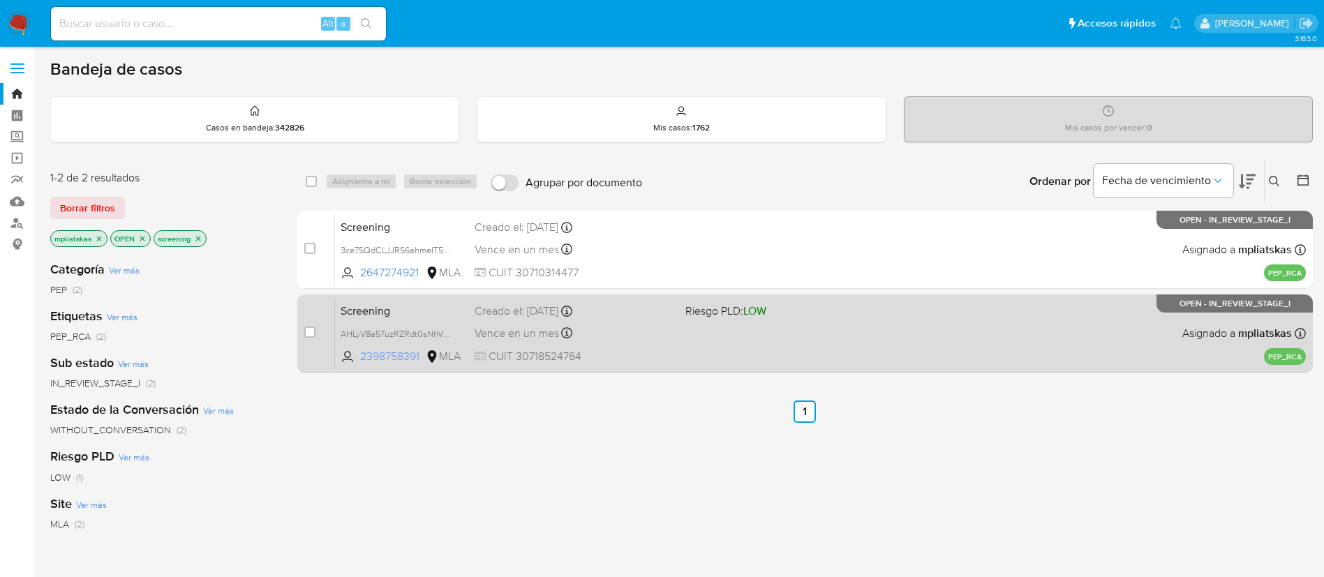
click at [350, 359] on icon at bounding box center [347, 357] width 14 height 14
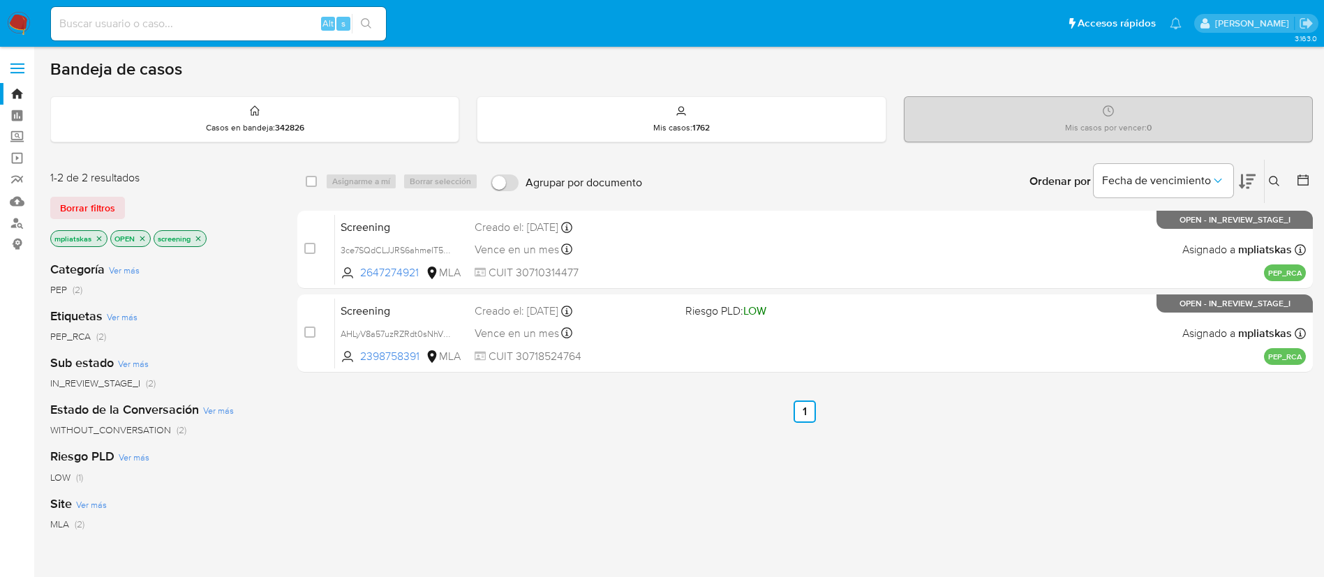
click at [5, 10] on nav "Pausado Ver notificaciones Alt s Accesos rápidos Presiona las siguientes teclas…" at bounding box center [662, 23] width 1324 height 47
click at [24, 25] on img at bounding box center [19, 24] width 24 height 24
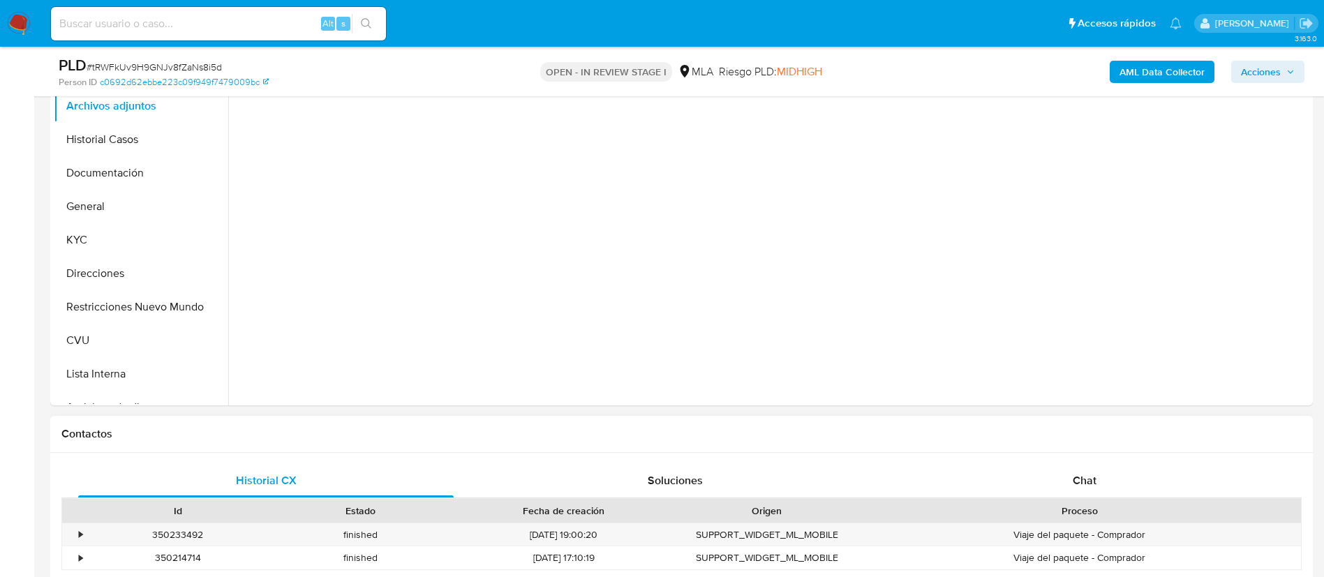
select select "10"
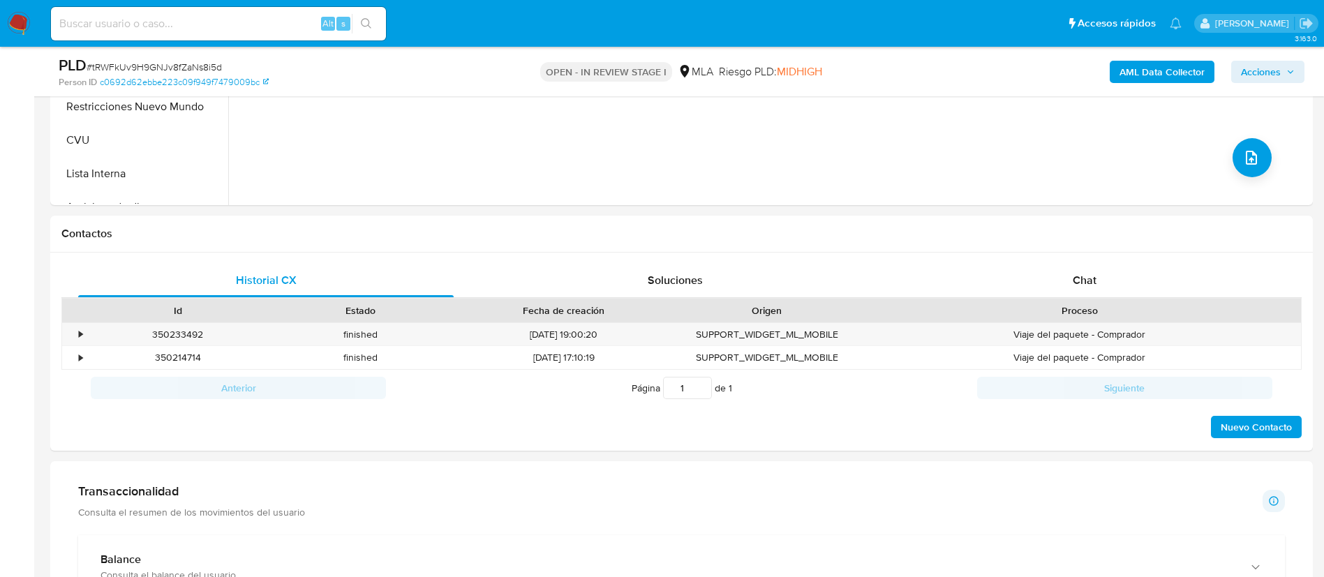
scroll to position [523, 0]
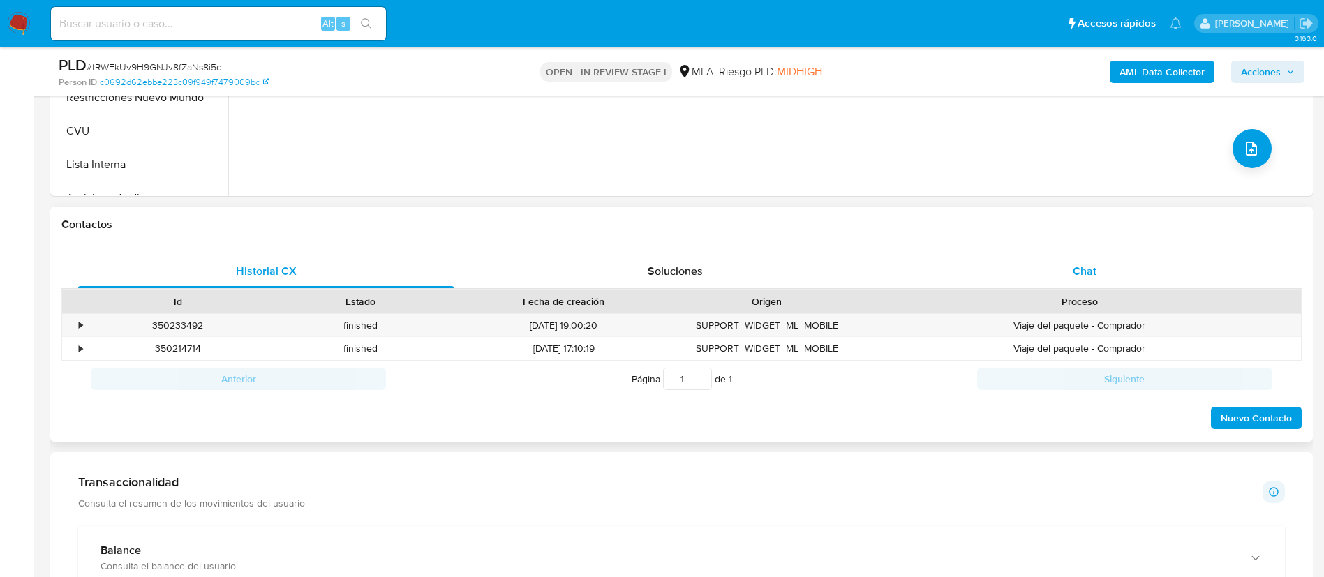
drag, startPoint x: 1091, startPoint y: 242, endPoint x: 1075, endPoint y: 281, distance: 42.2
click at [1091, 243] on div "Contactos Historial CX Soluciones Chat Id Estado Fecha de creación Origen Proce…" at bounding box center [681, 325] width 1262 height 236
click at [1075, 281] on div "Chat" at bounding box center [1084, 271] width 375 height 33
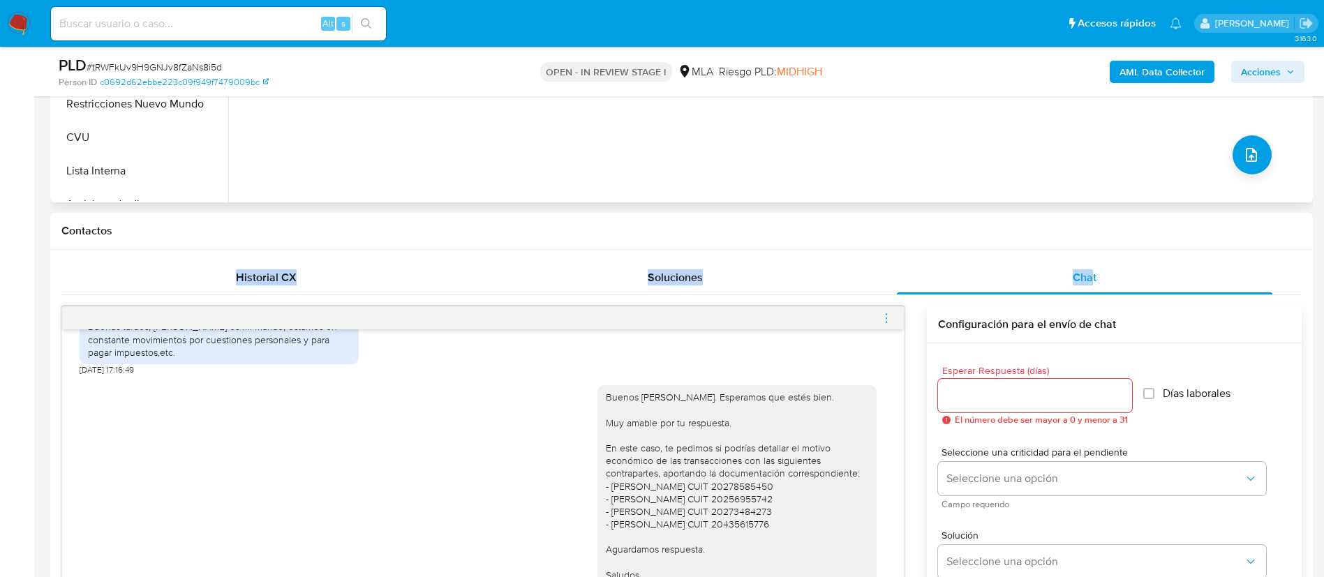
scroll to position [105, 0]
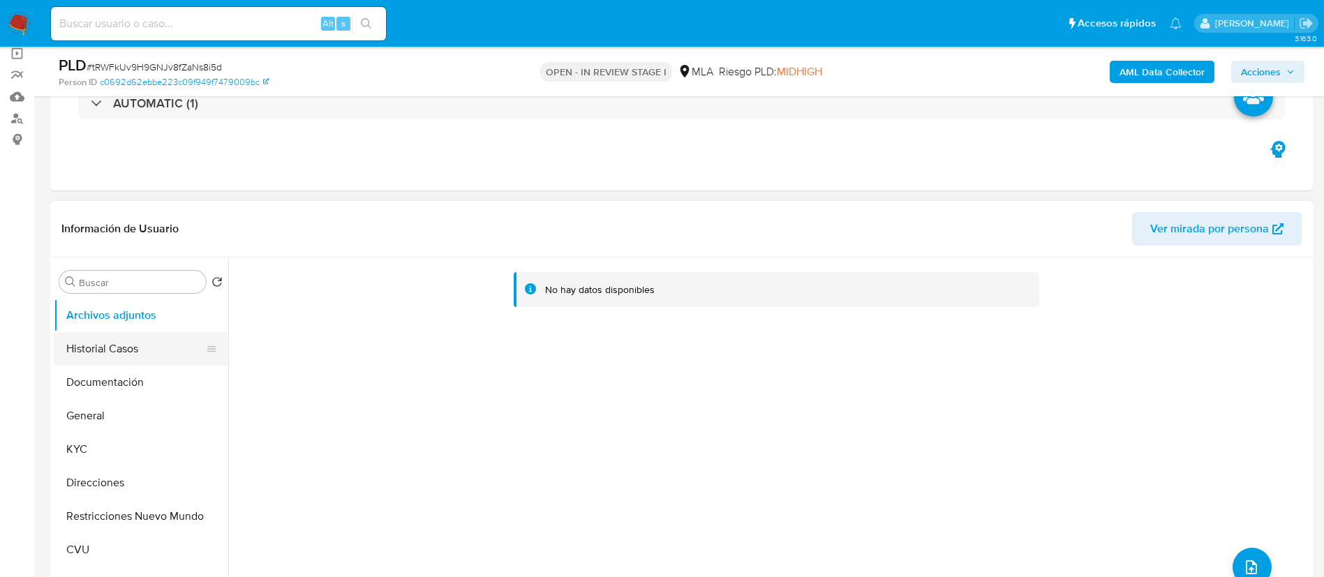
click at [169, 346] on button "Historial Casos" at bounding box center [135, 348] width 163 height 33
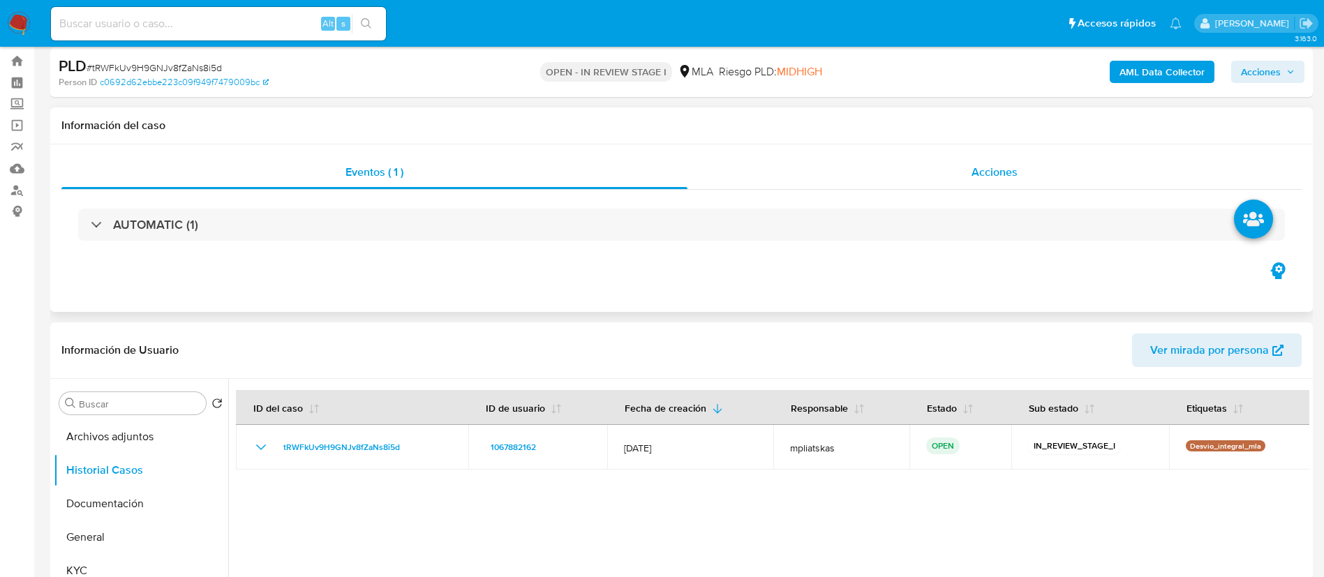
scroll to position [0, 0]
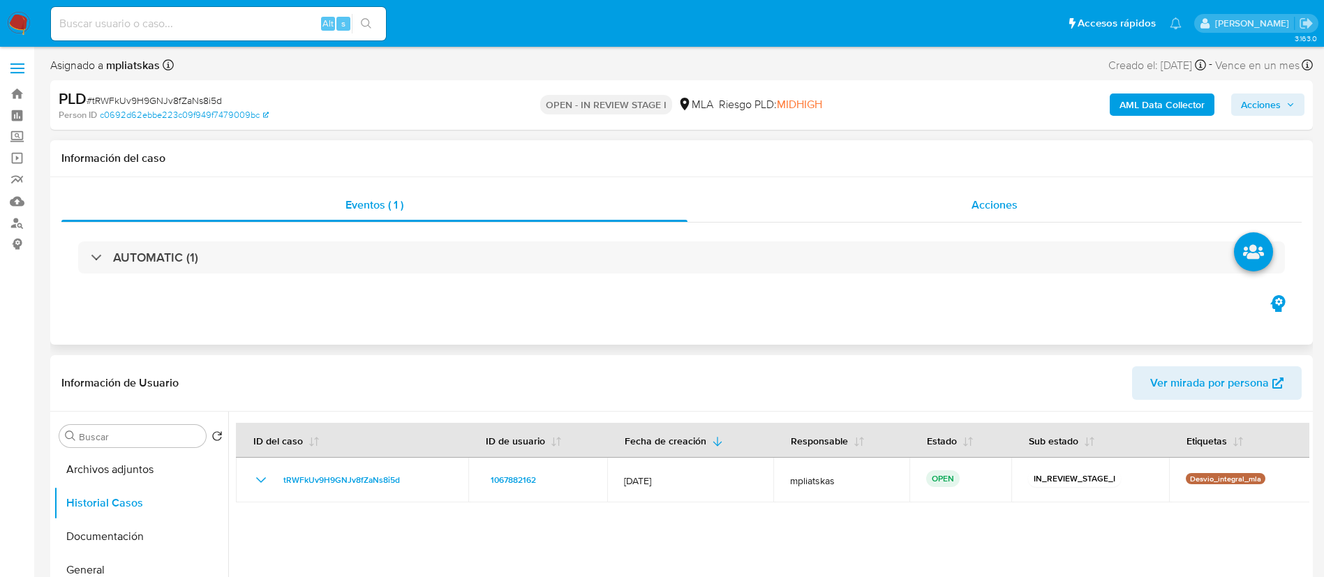
click at [1025, 190] on div "Acciones" at bounding box center [994, 204] width 614 height 33
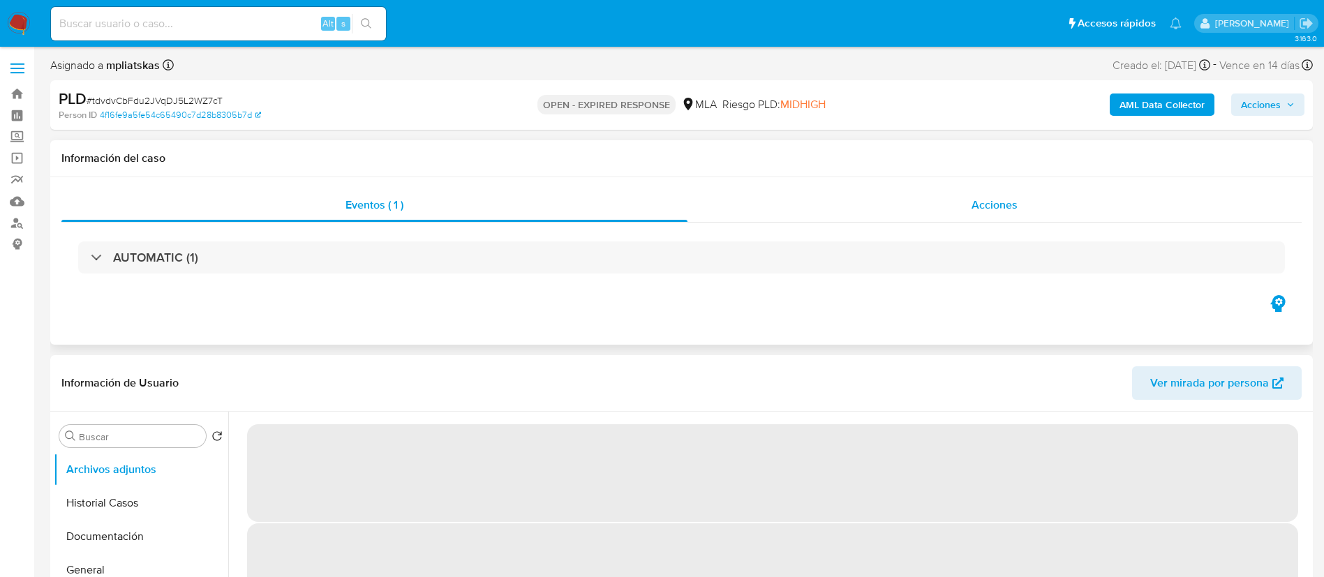
select select "10"
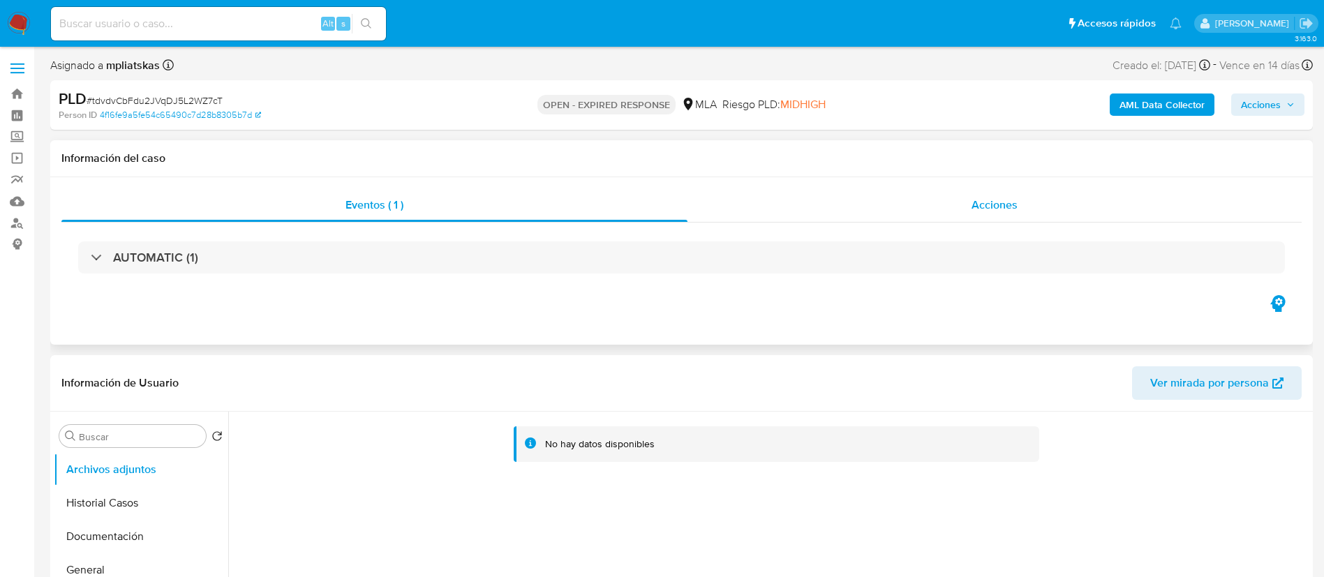
click at [915, 220] on div "Acciones" at bounding box center [994, 204] width 614 height 33
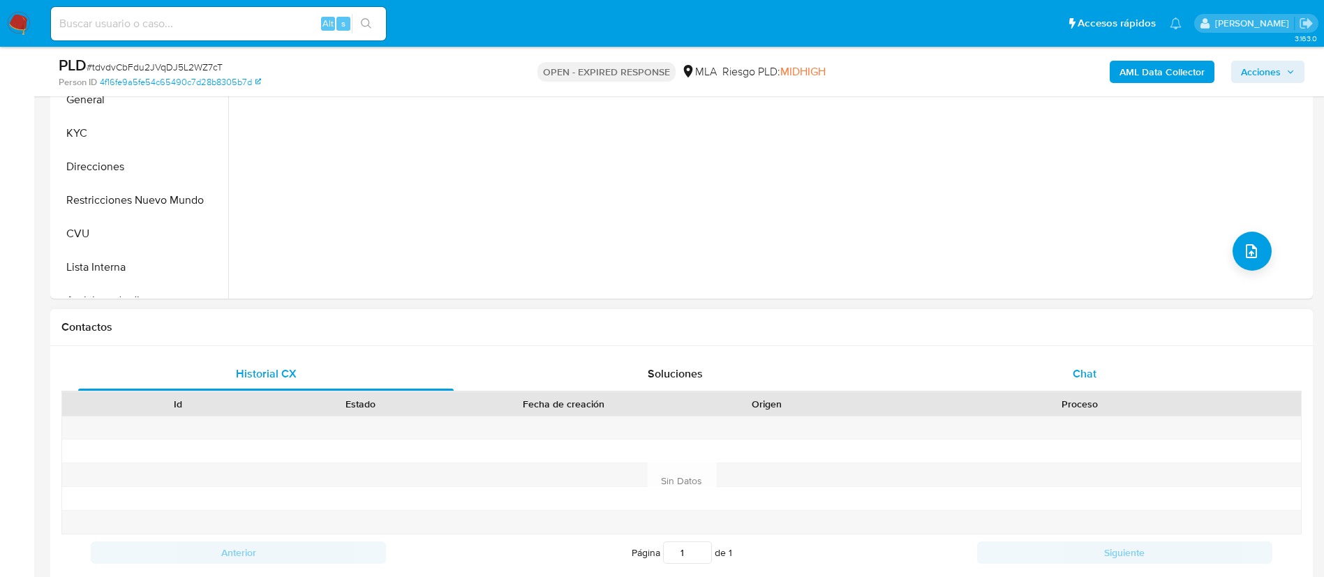
click at [1035, 379] on div "Chat" at bounding box center [1084, 373] width 375 height 33
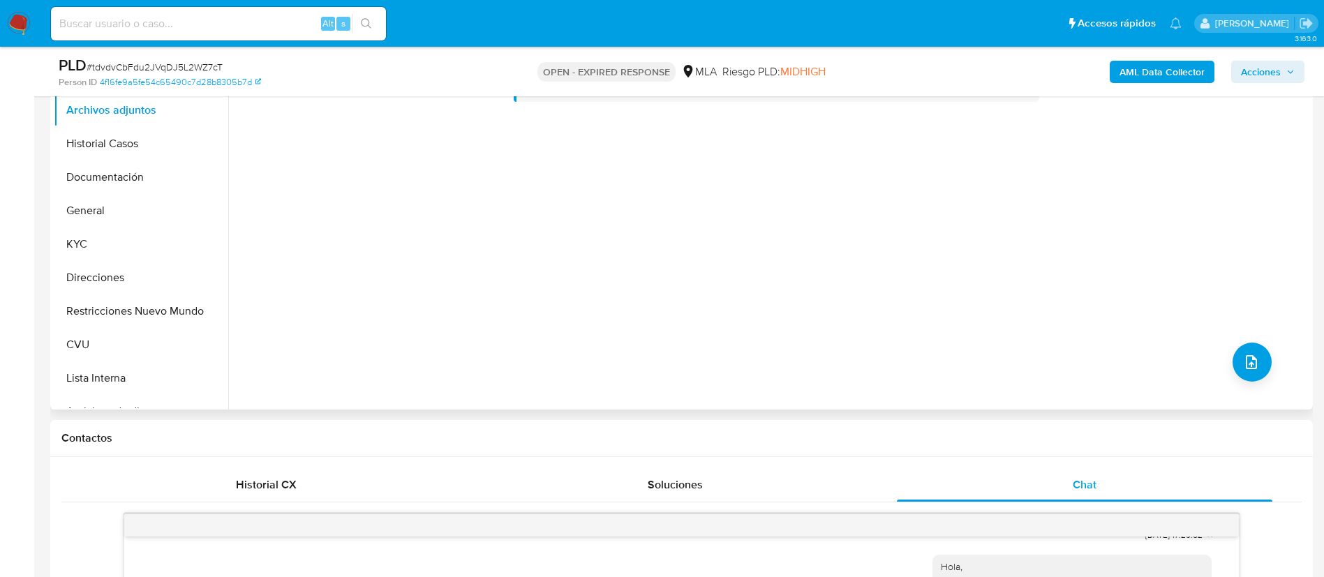
scroll to position [314, 0]
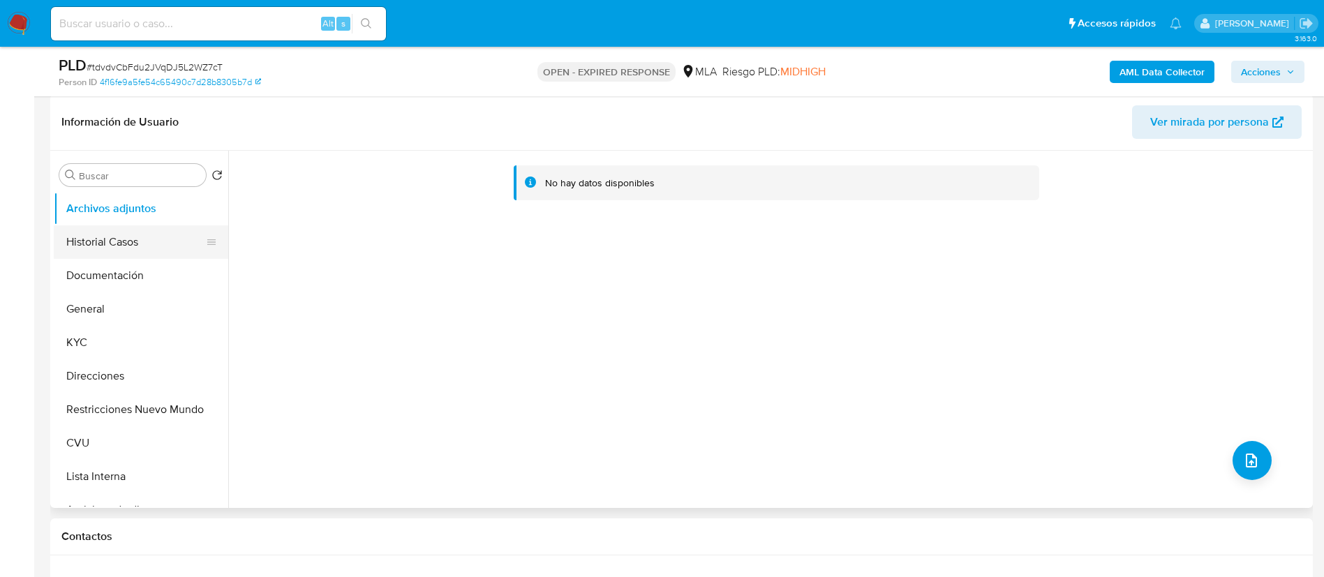
click at [137, 252] on button "Historial Casos" at bounding box center [135, 241] width 163 height 33
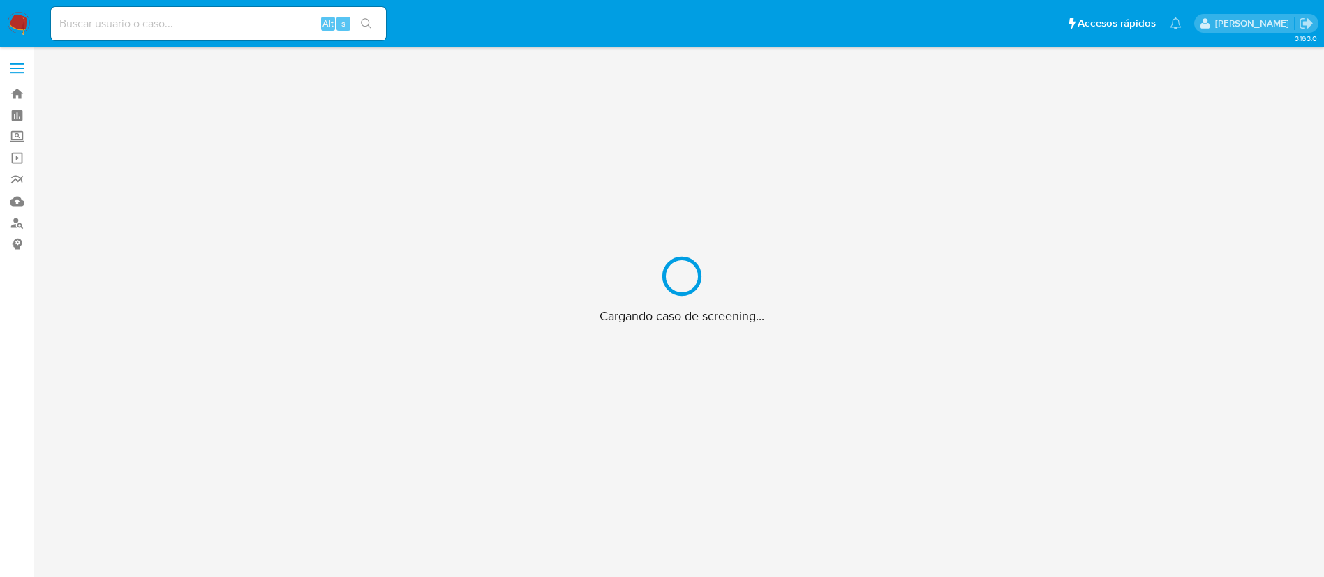
scroll to position [50, 0]
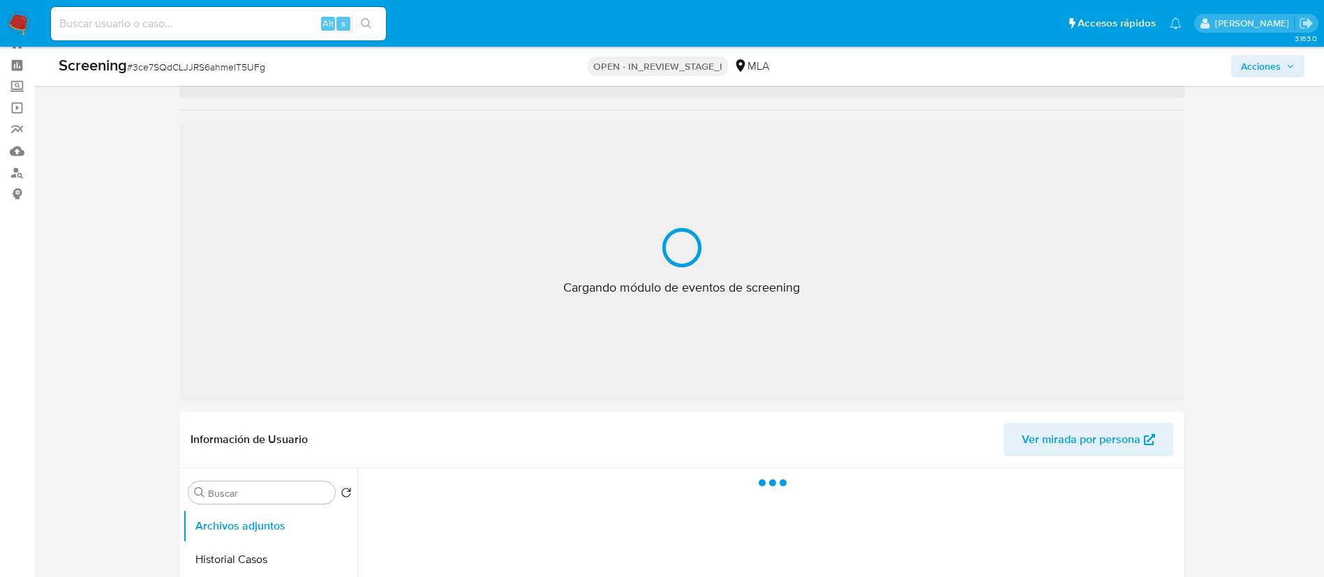
select select "10"
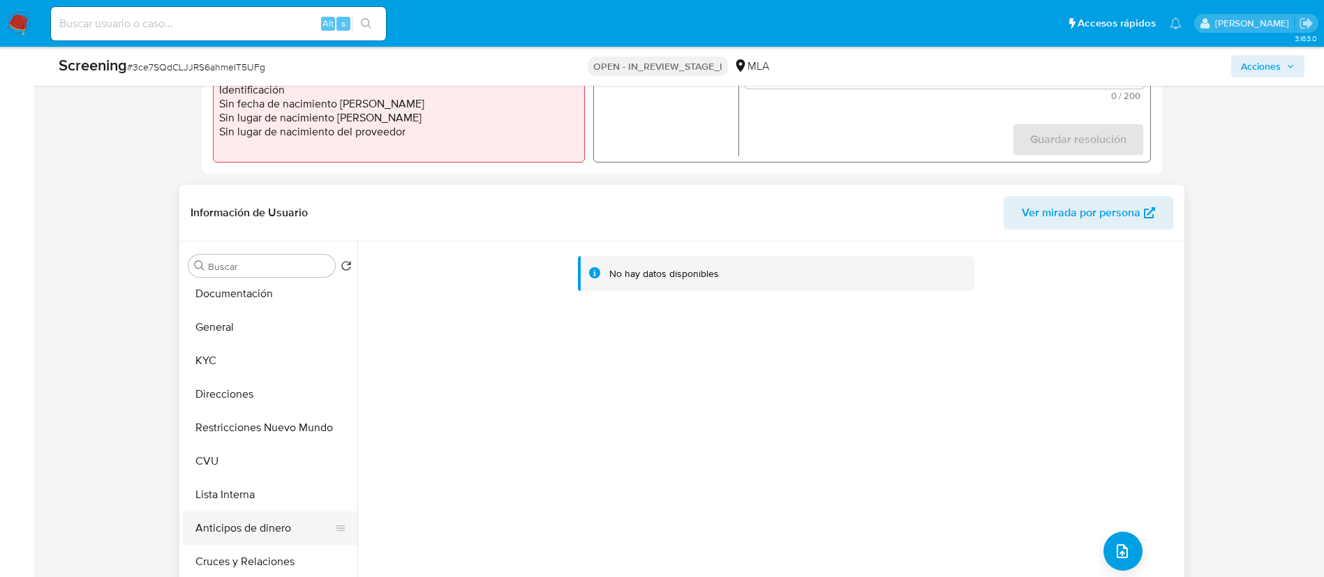
scroll to position [105, 0]
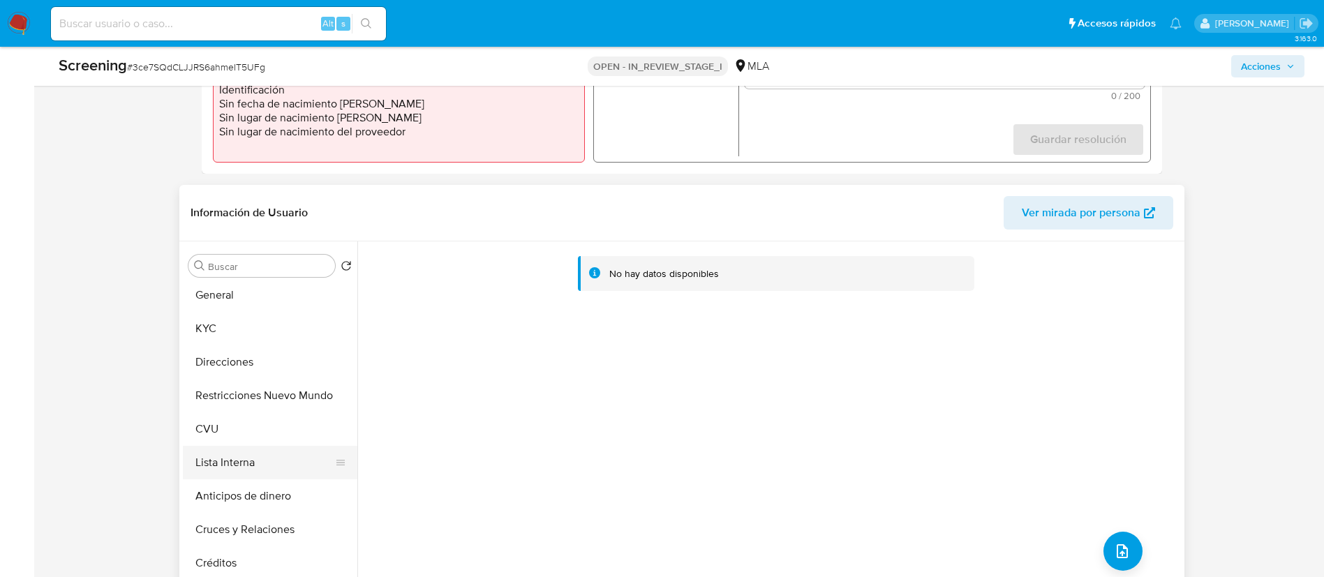
click at [271, 473] on button "Lista Interna" at bounding box center [264, 462] width 163 height 33
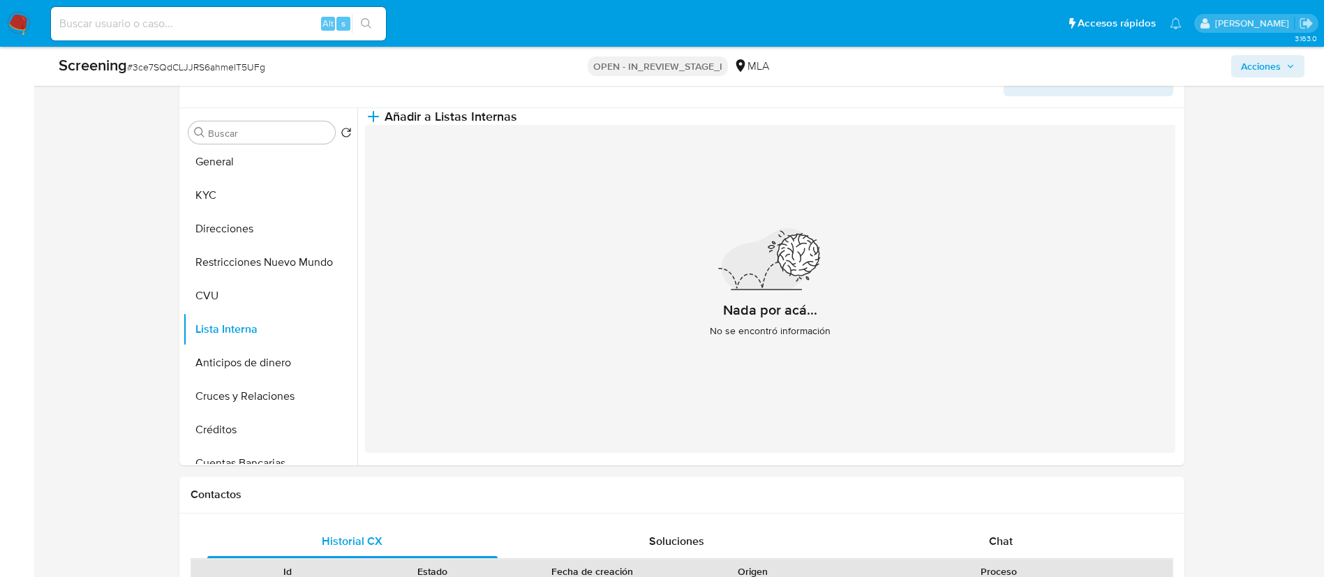
scroll to position [574, 0]
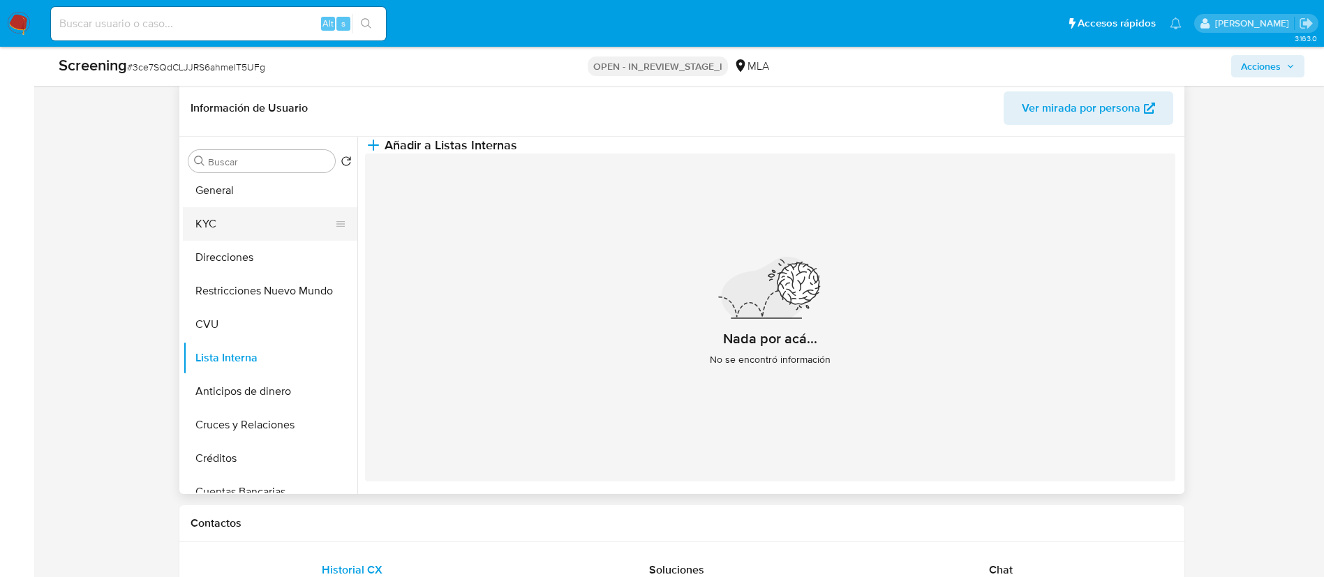
click at [260, 225] on button "KYC" at bounding box center [264, 223] width 163 height 33
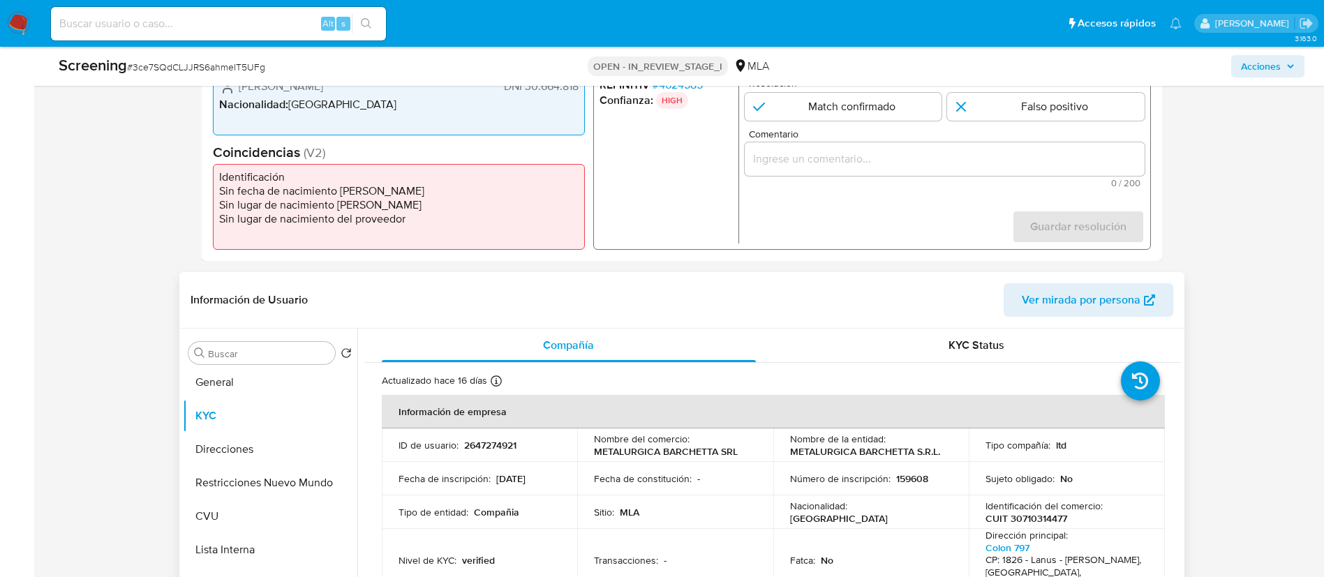
scroll to position [260, 0]
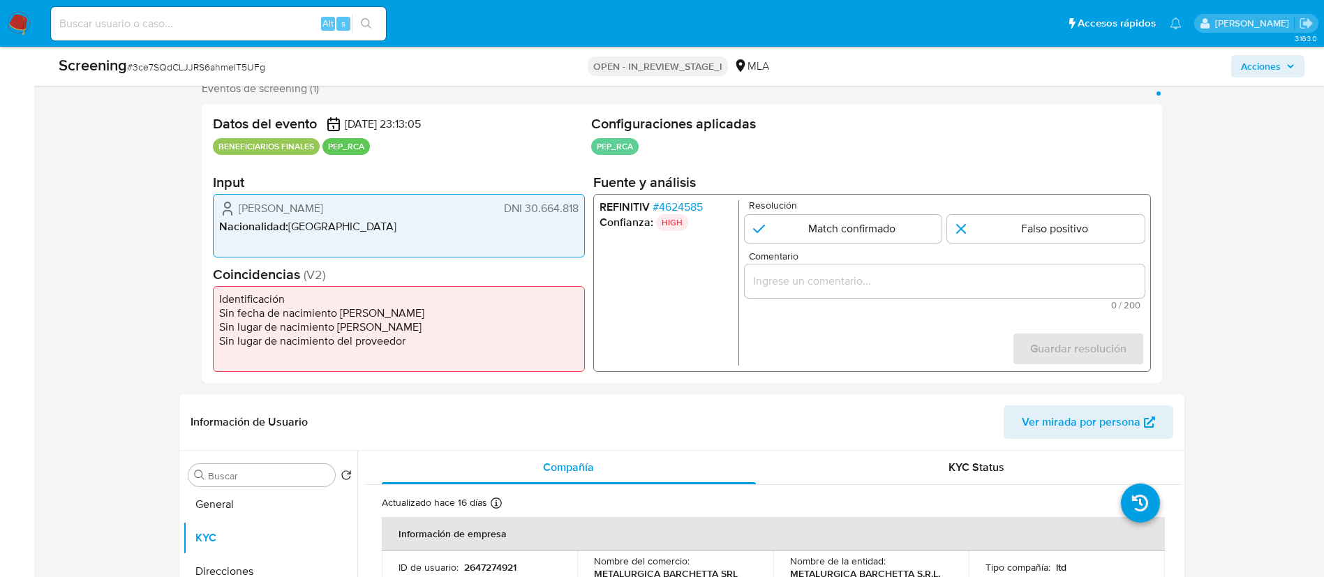
click at [678, 209] on span "# 4624585" at bounding box center [677, 207] width 50 height 14
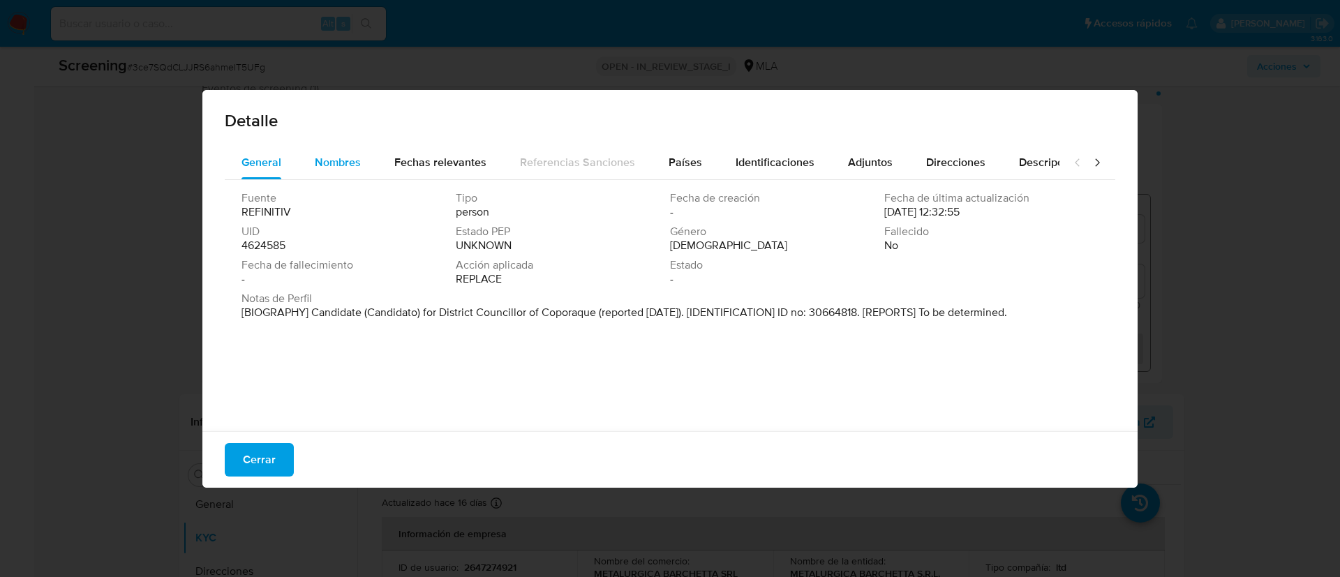
click at [354, 163] on span "Nombres" at bounding box center [338, 162] width 46 height 16
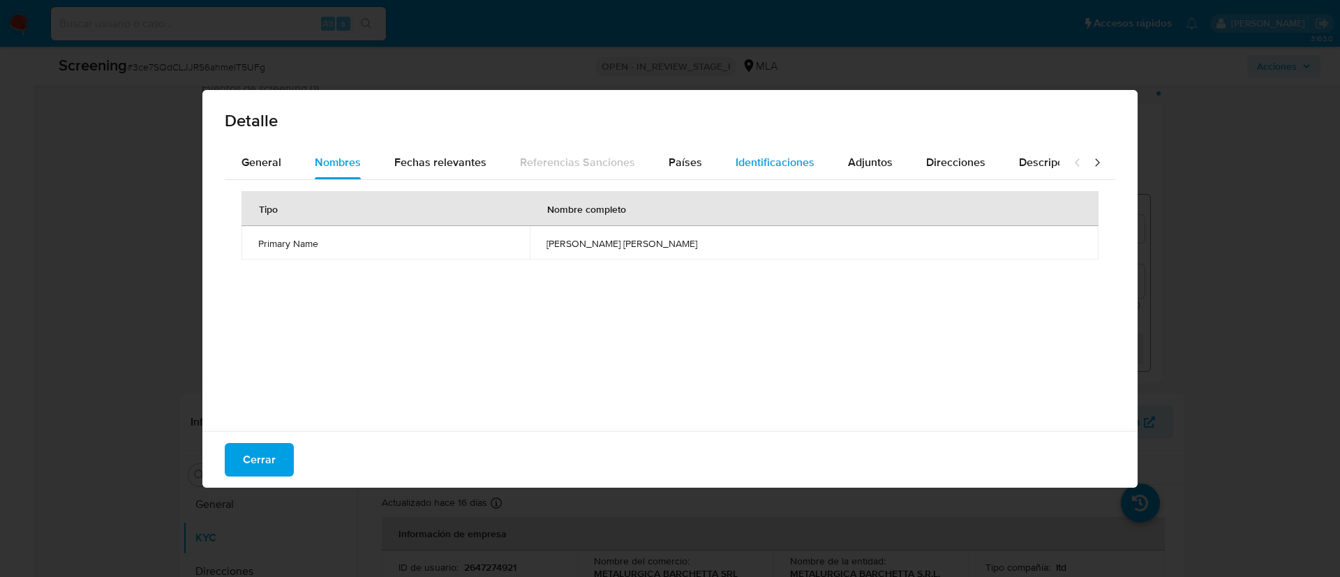
click at [753, 168] on span "Identificaciones" at bounding box center [774, 162] width 79 height 16
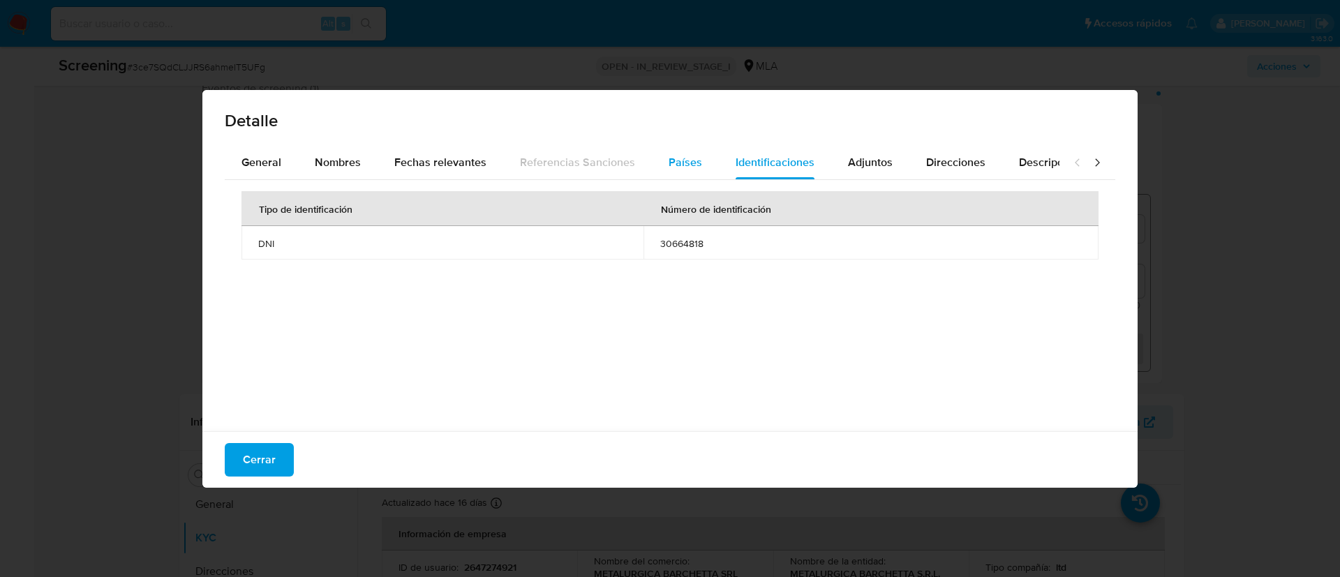
click at [703, 170] on button "Países" at bounding box center [685, 162] width 67 height 33
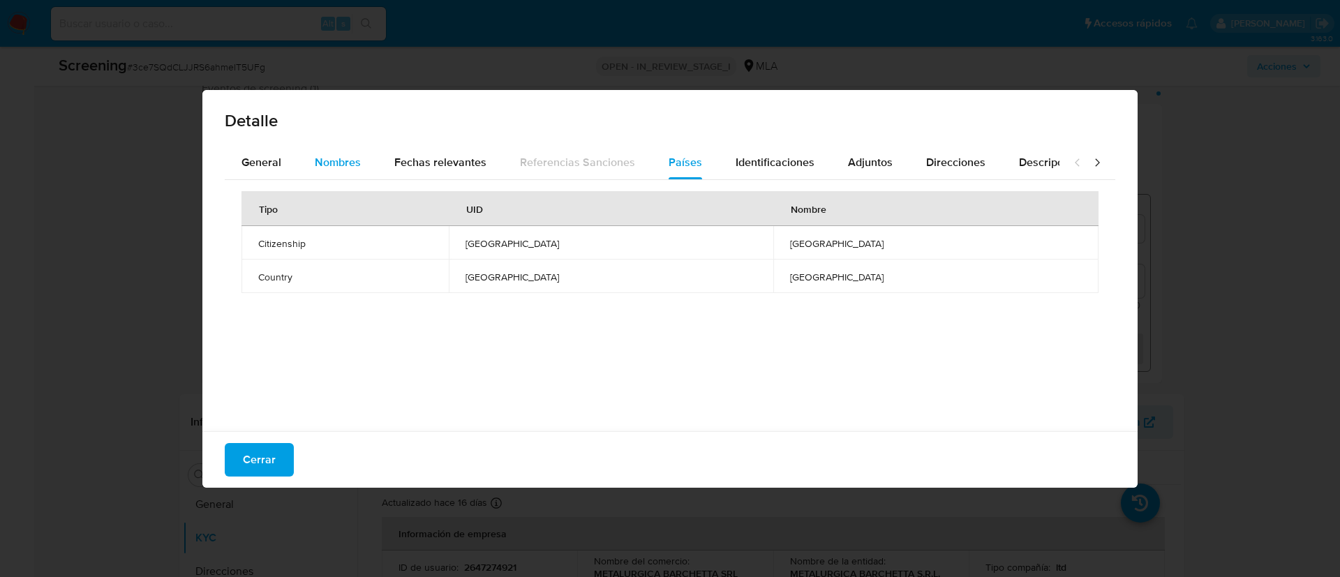
click at [361, 162] on button "Nombres" at bounding box center [338, 162] width 80 height 33
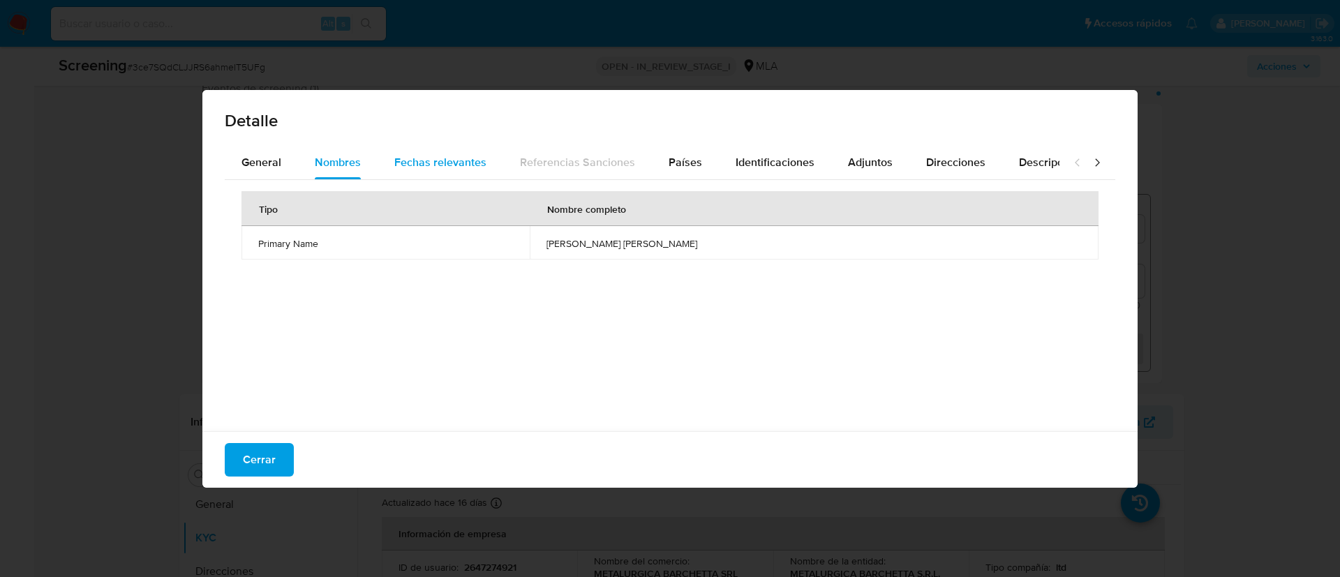
click at [403, 164] on span "Fechas relevantes" at bounding box center [440, 162] width 92 height 16
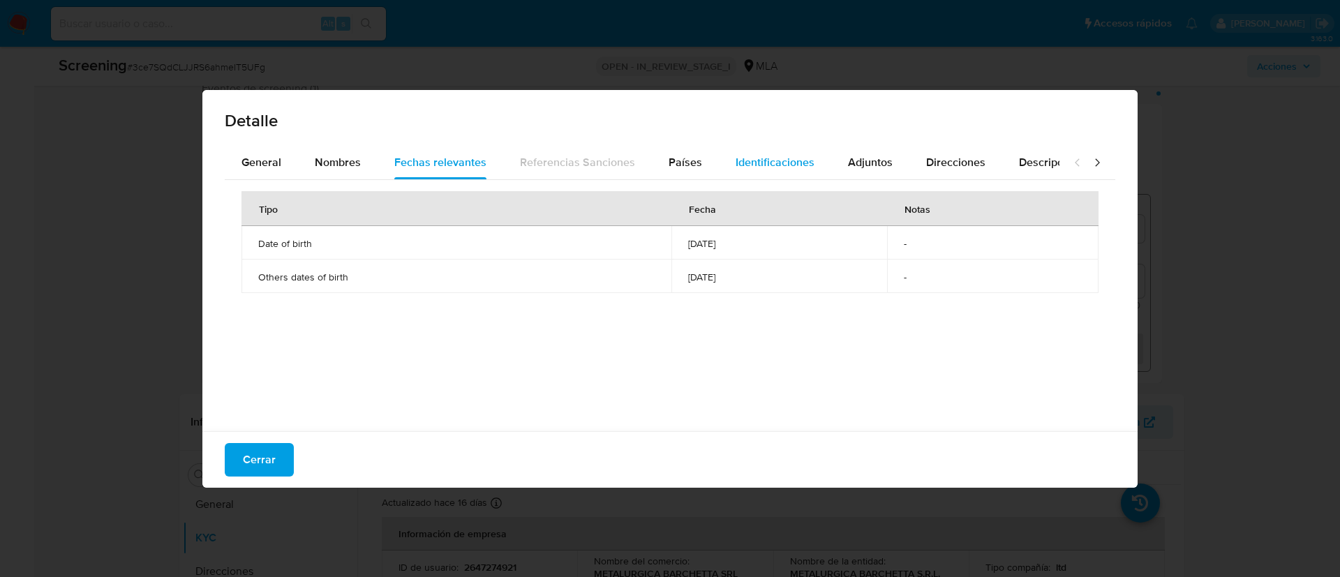
click at [740, 156] on span "Identificaciones" at bounding box center [774, 162] width 79 height 16
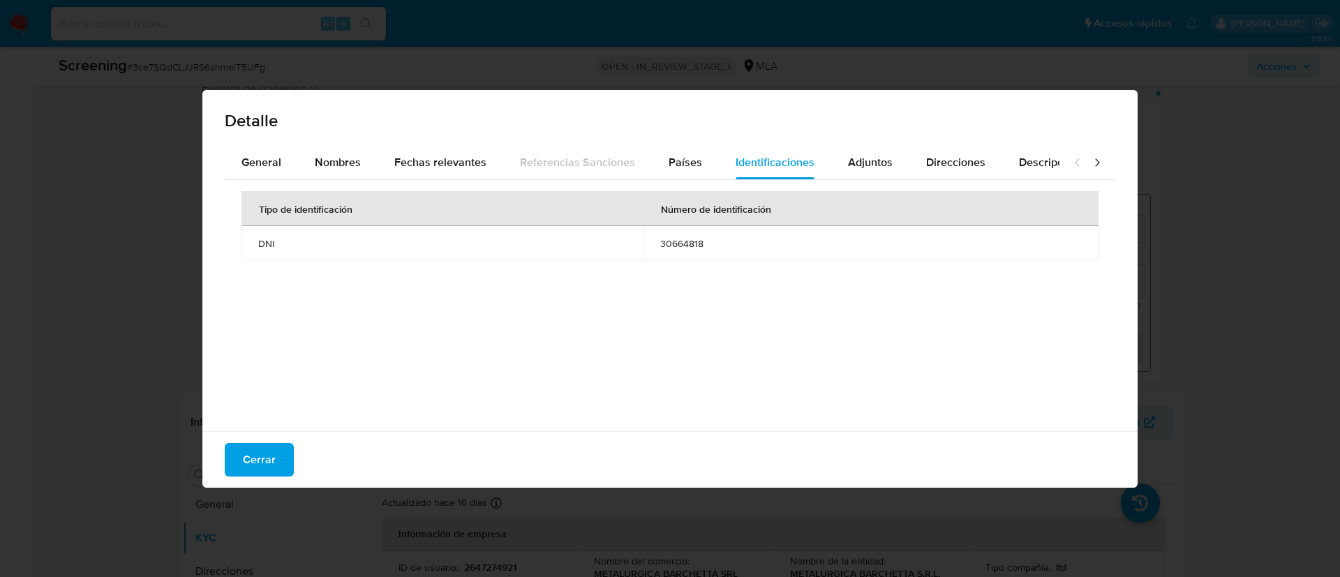
click at [673, 246] on span "30664818" at bounding box center [870, 243] width 421 height 13
click at [1188, 239] on div "Detalle General Nombres Fechas relevantes Referencias Sanciones Países Identifi…" at bounding box center [670, 288] width 1340 height 577
click at [260, 469] on span "Cerrar" at bounding box center [259, 459] width 33 height 31
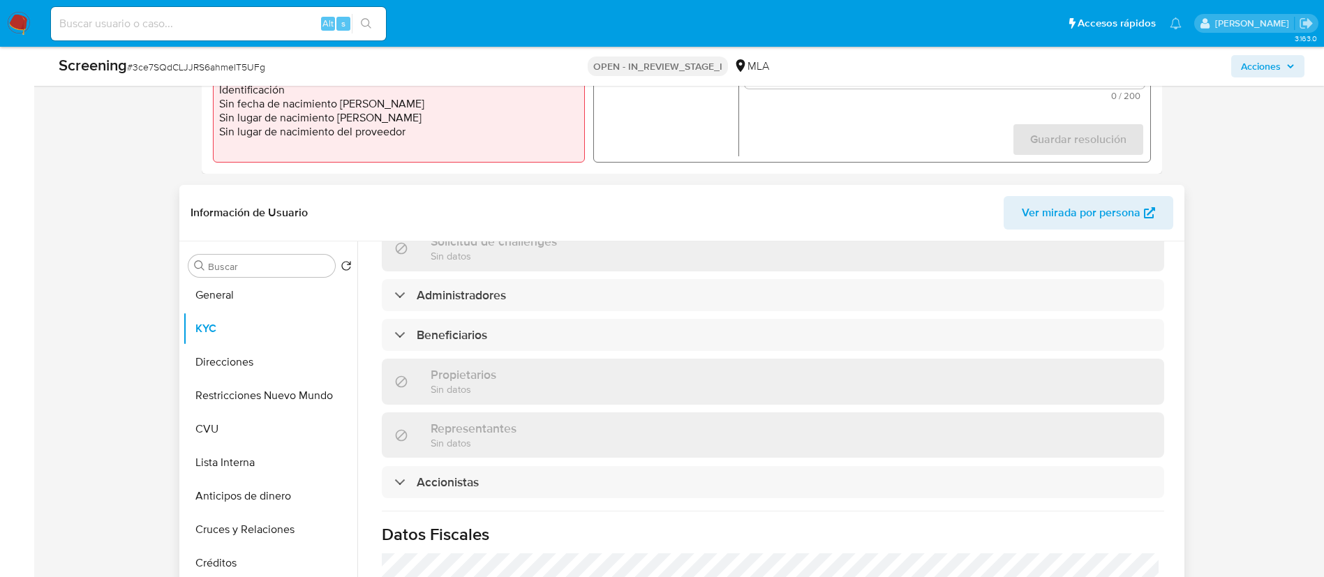
scroll to position [733, 0]
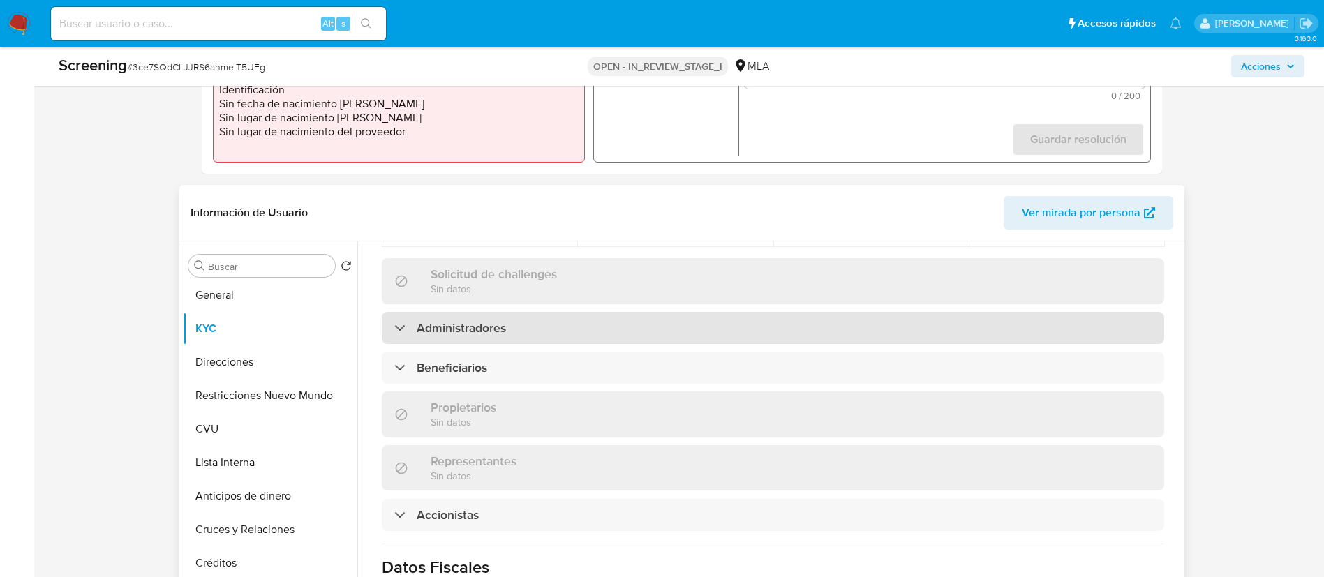
click at [510, 312] on div "Administradores" at bounding box center [773, 328] width 782 height 32
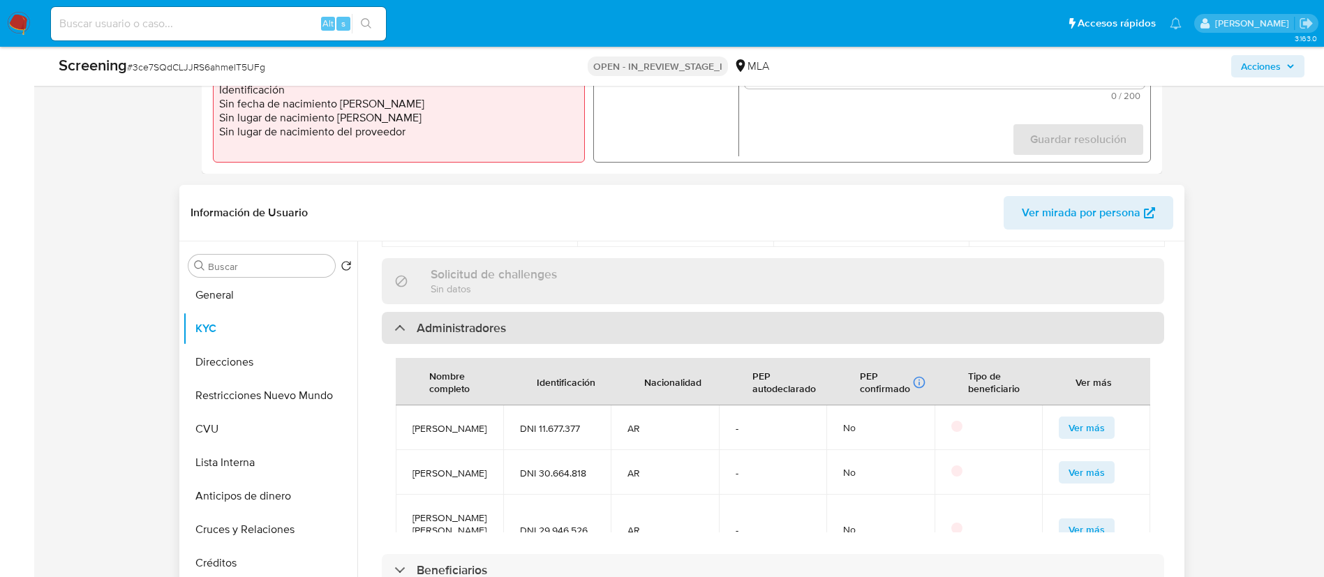
click at [560, 312] on div "Administradores" at bounding box center [773, 328] width 782 height 32
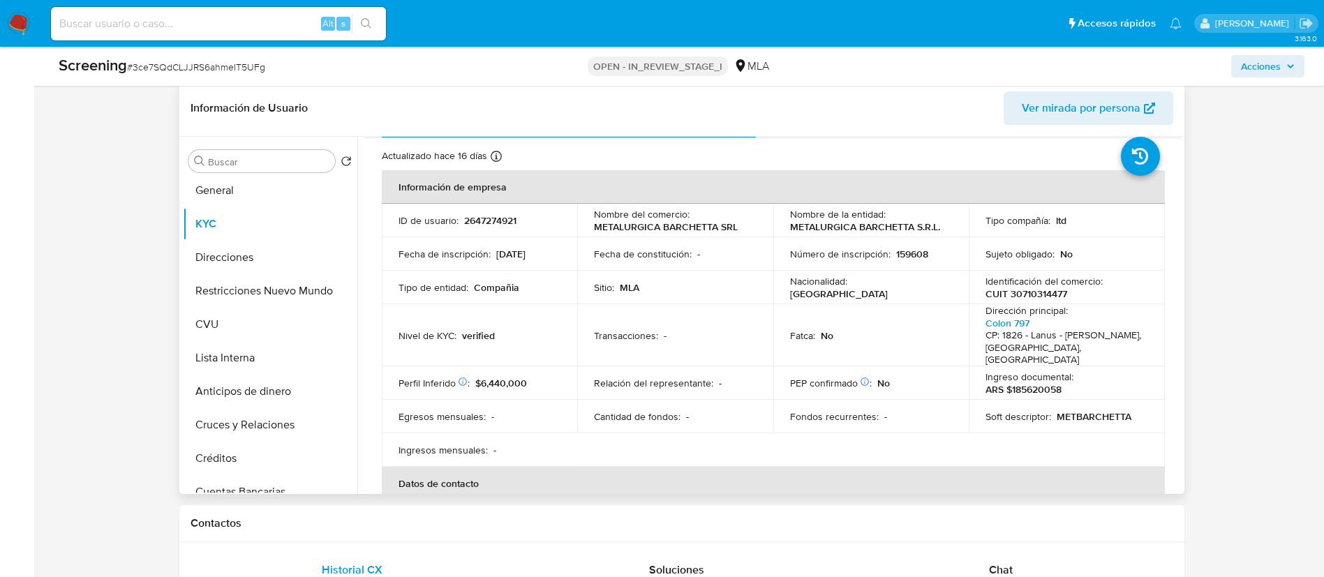
scroll to position [0, 0]
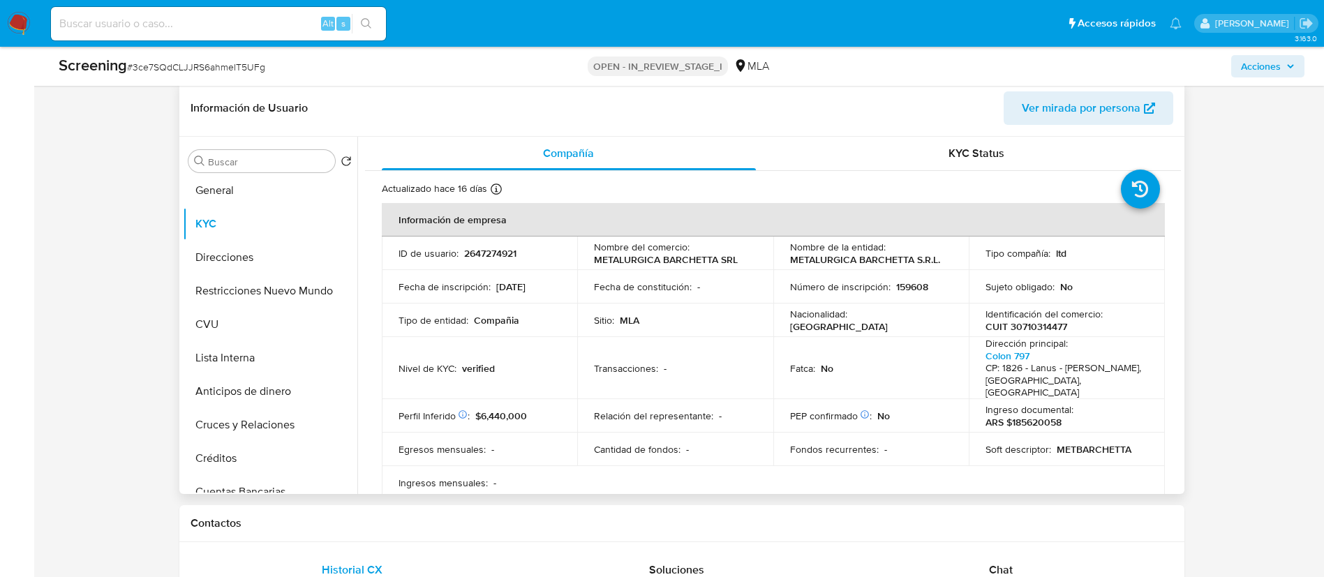
click at [509, 247] on p "2647274921" at bounding box center [490, 253] width 52 height 13
copy p "2647274921"
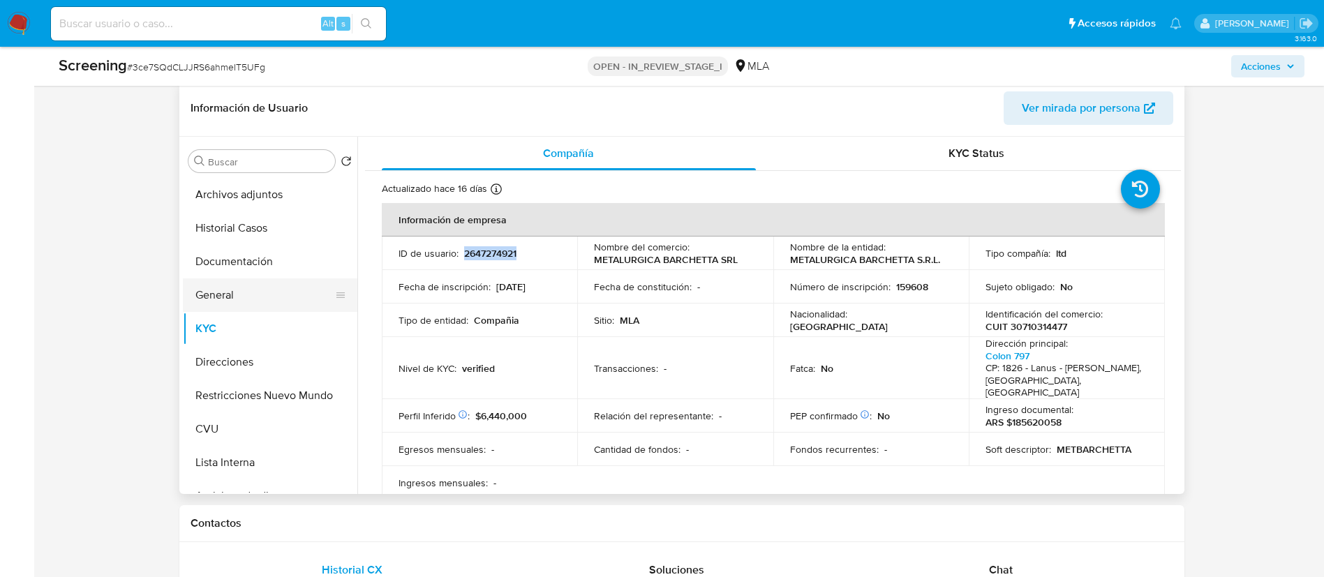
click at [242, 290] on button "General" at bounding box center [264, 294] width 163 height 33
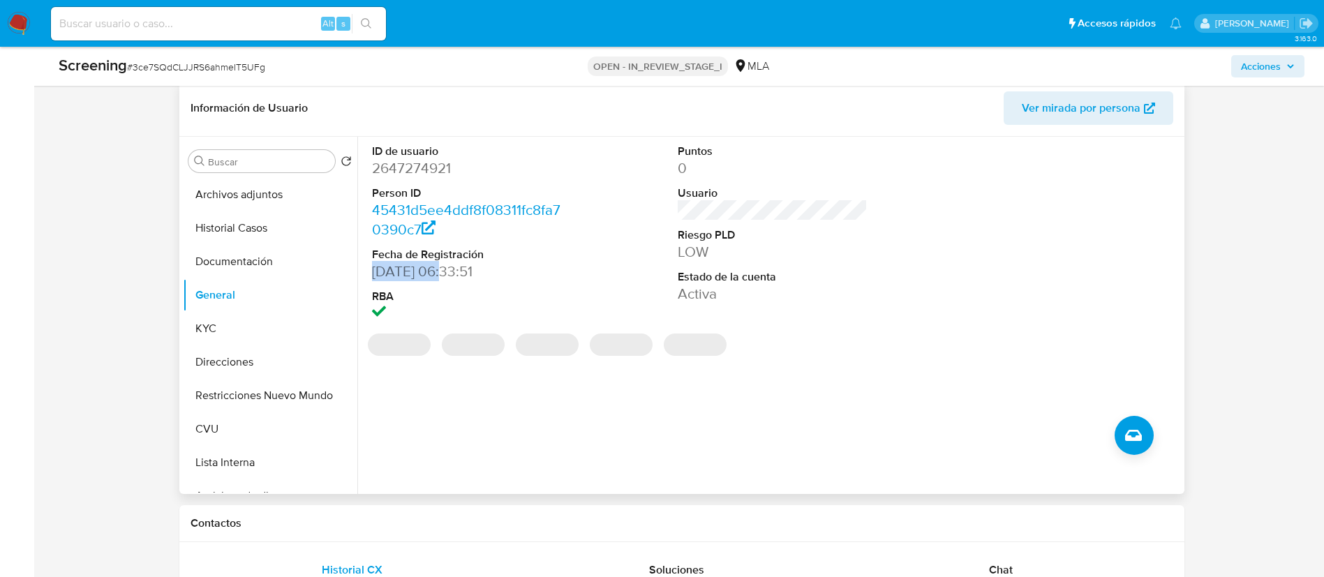
drag, startPoint x: 375, startPoint y: 271, endPoint x: 447, endPoint y: 269, distance: 71.2
click at [447, 269] on dd "26/08/2025 06:33:51" at bounding box center [467, 272] width 190 height 20
copy dd "26/08/2025"
click at [248, 348] on button "Direcciones" at bounding box center [264, 361] width 163 height 33
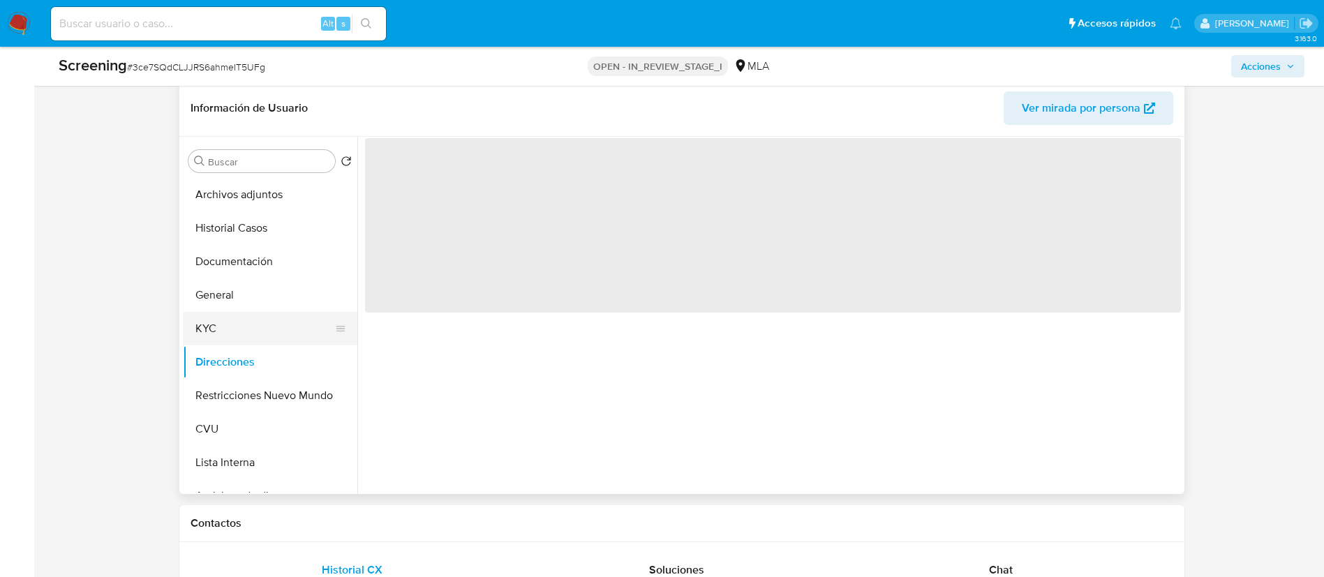
click at [236, 332] on button "KYC" at bounding box center [264, 328] width 163 height 33
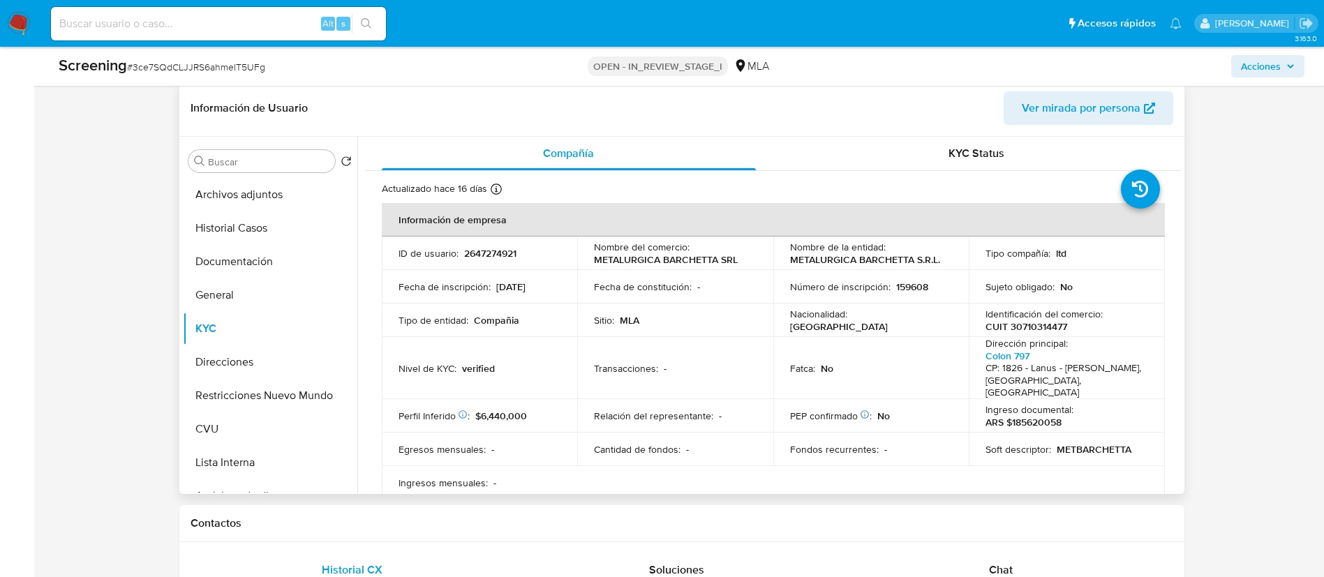
click at [668, 262] on p "METALURGICA BARCHETTA SRL" at bounding box center [666, 259] width 144 height 13
click at [666, 274] on td "Fecha de constitución : -" at bounding box center [675, 286] width 196 height 33
drag, startPoint x: 591, startPoint y: 262, endPoint x: 738, endPoint y: 257, distance: 147.3
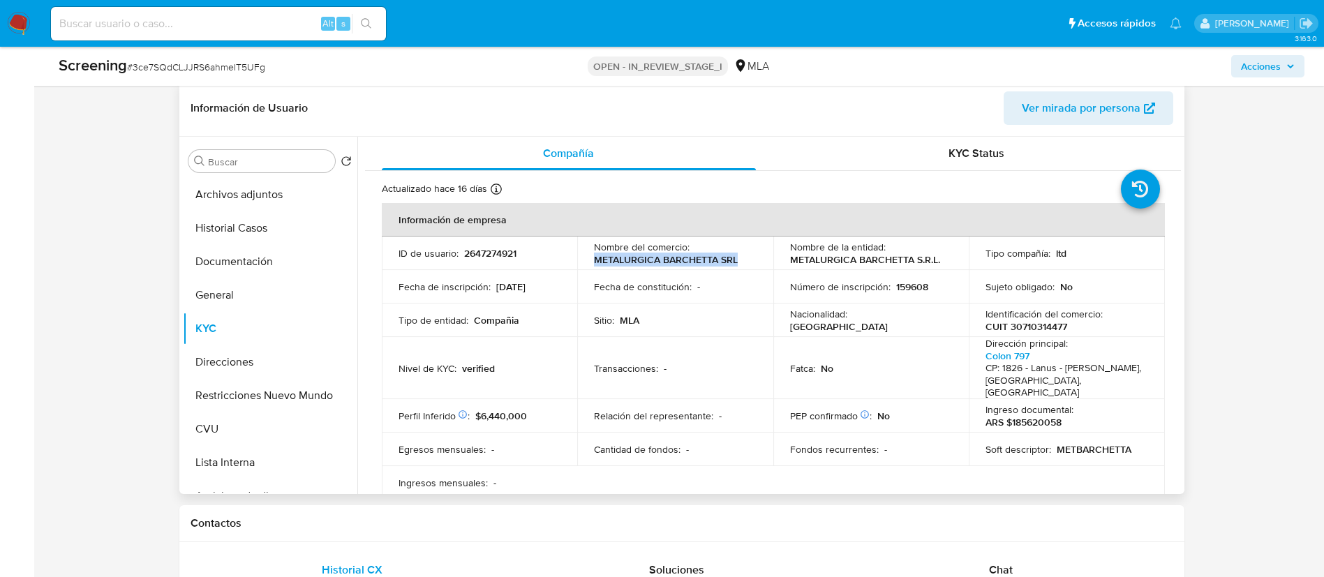
click at [738, 257] on td "Nombre del comercio : METALURGICA BARCHETTA SRL" at bounding box center [675, 253] width 196 height 33
copy p "METALURGICA BARCHETTA SRL"
click at [1023, 325] on p "CUIT 30710314477" at bounding box center [1026, 326] width 82 height 13
copy p "30710314477"
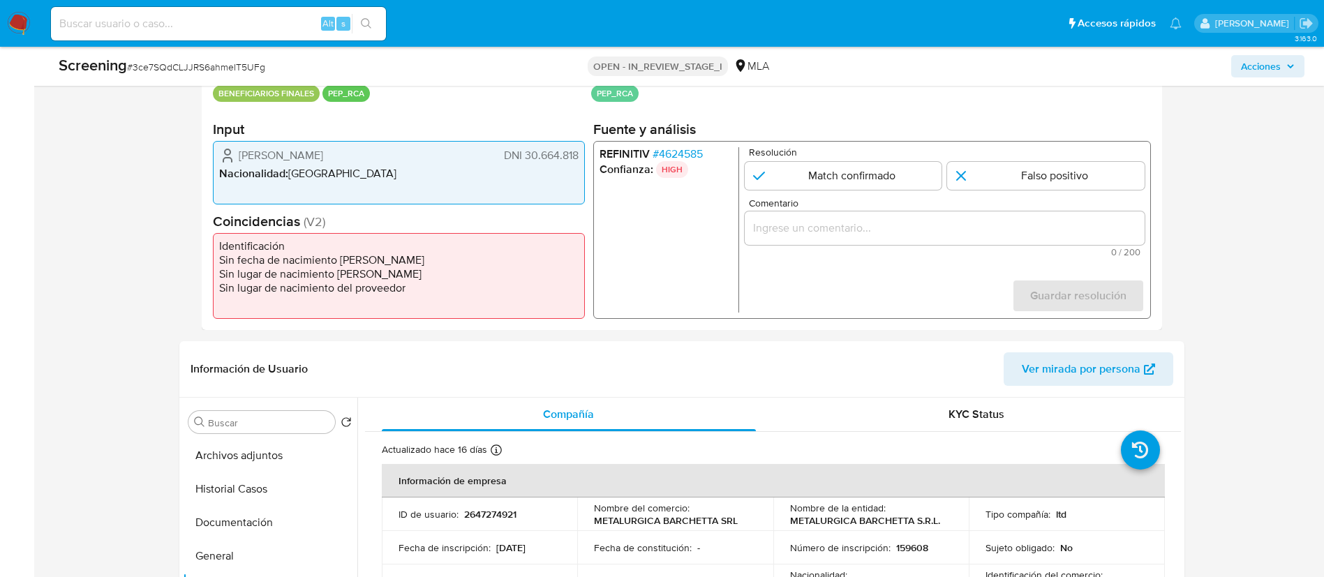
scroll to position [260, 0]
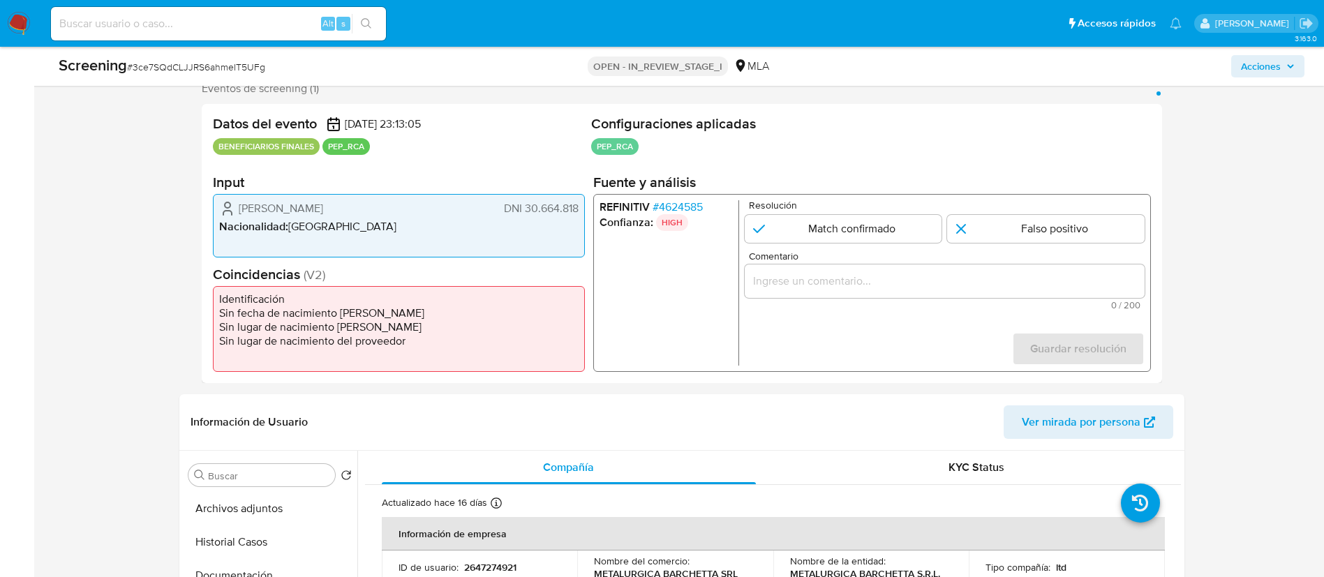
click at [675, 209] on span "# 4624585" at bounding box center [677, 207] width 50 height 14
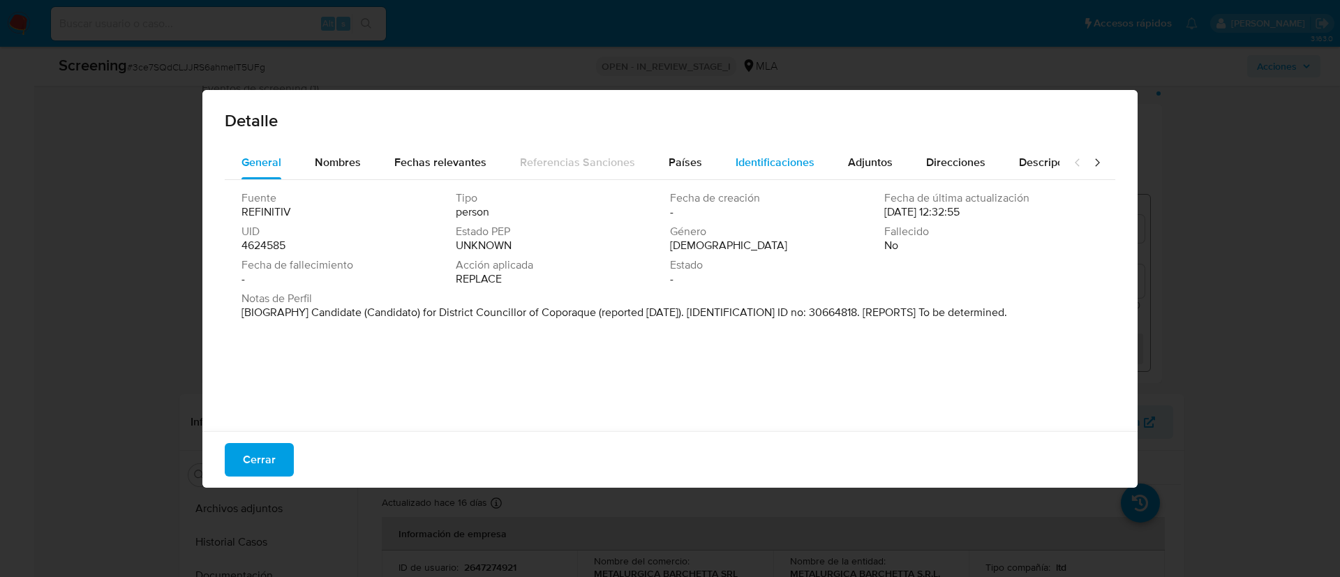
click at [761, 166] on span "Identificaciones" at bounding box center [774, 162] width 79 height 16
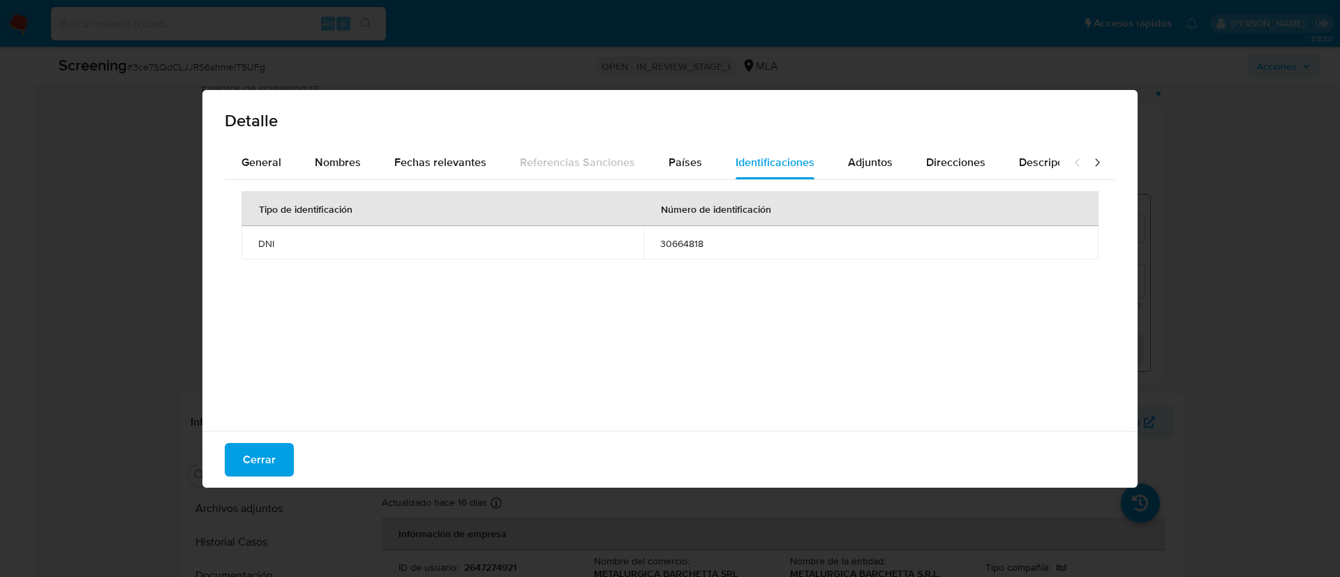
click at [682, 239] on span "30664818" at bounding box center [870, 243] width 421 height 13
click at [259, 458] on span "Cerrar" at bounding box center [259, 459] width 33 height 31
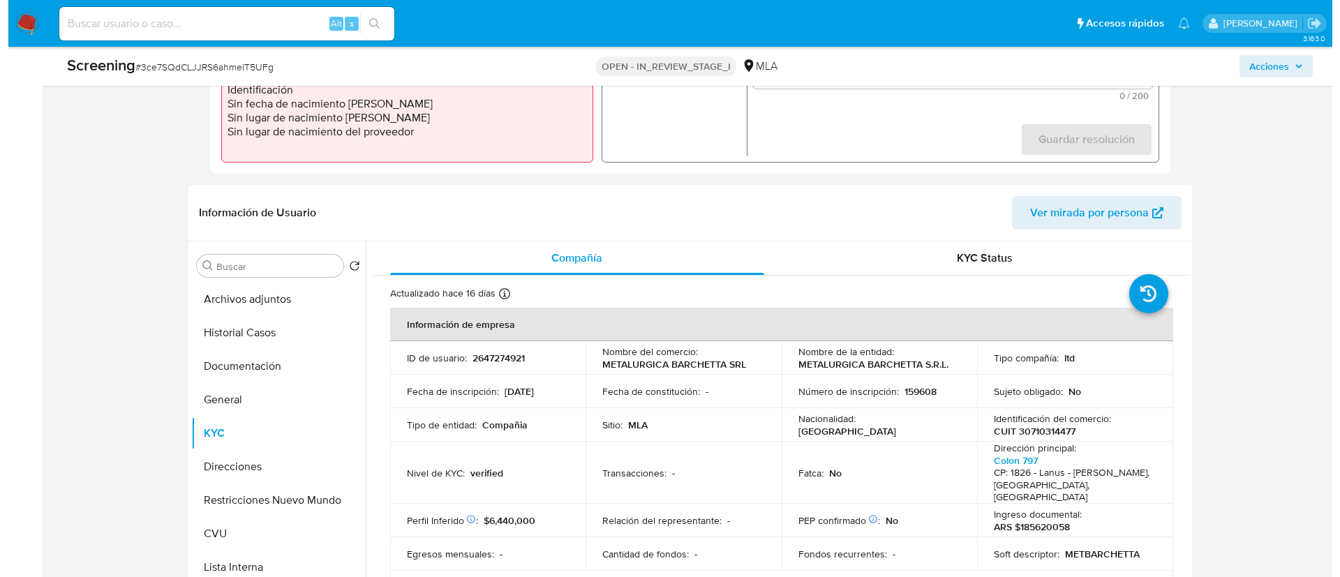
scroll to position [574, 0]
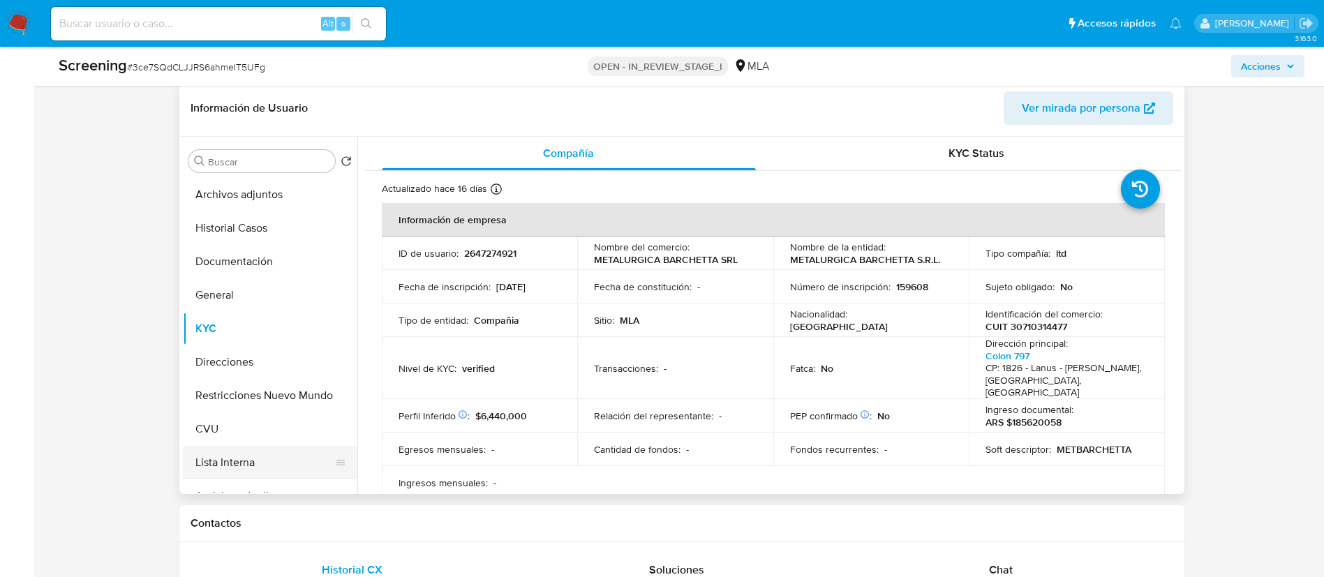
click at [273, 469] on button "Lista Interna" at bounding box center [264, 462] width 163 height 33
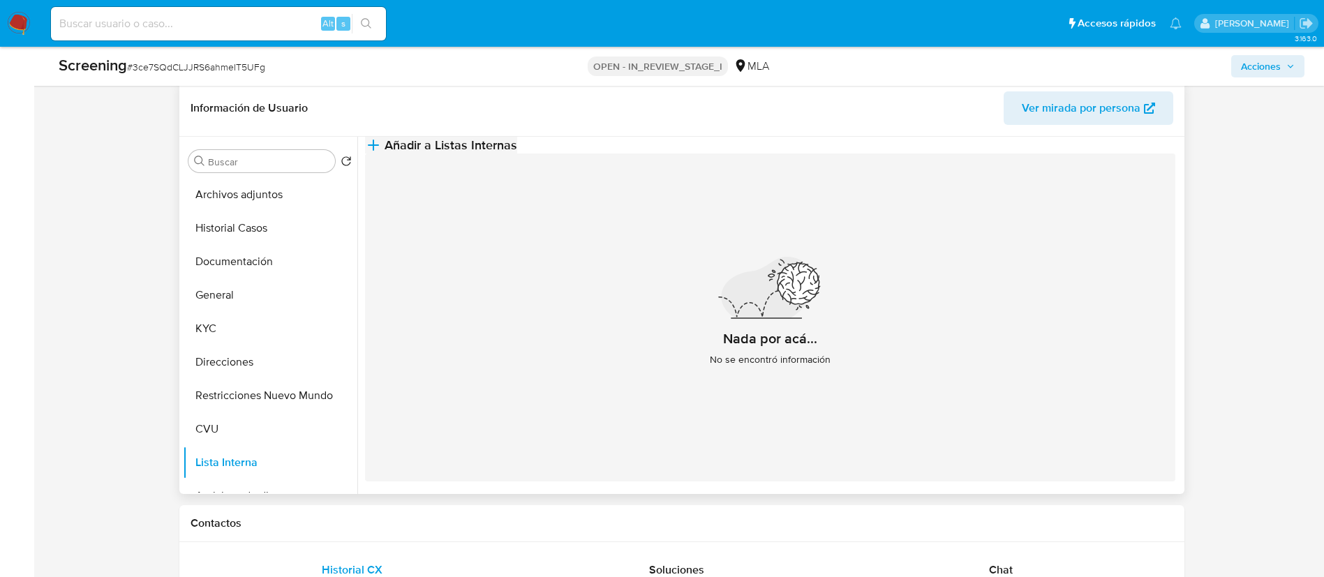
click at [517, 153] on span "Añadir a Listas Internas" at bounding box center [450, 144] width 133 height 15
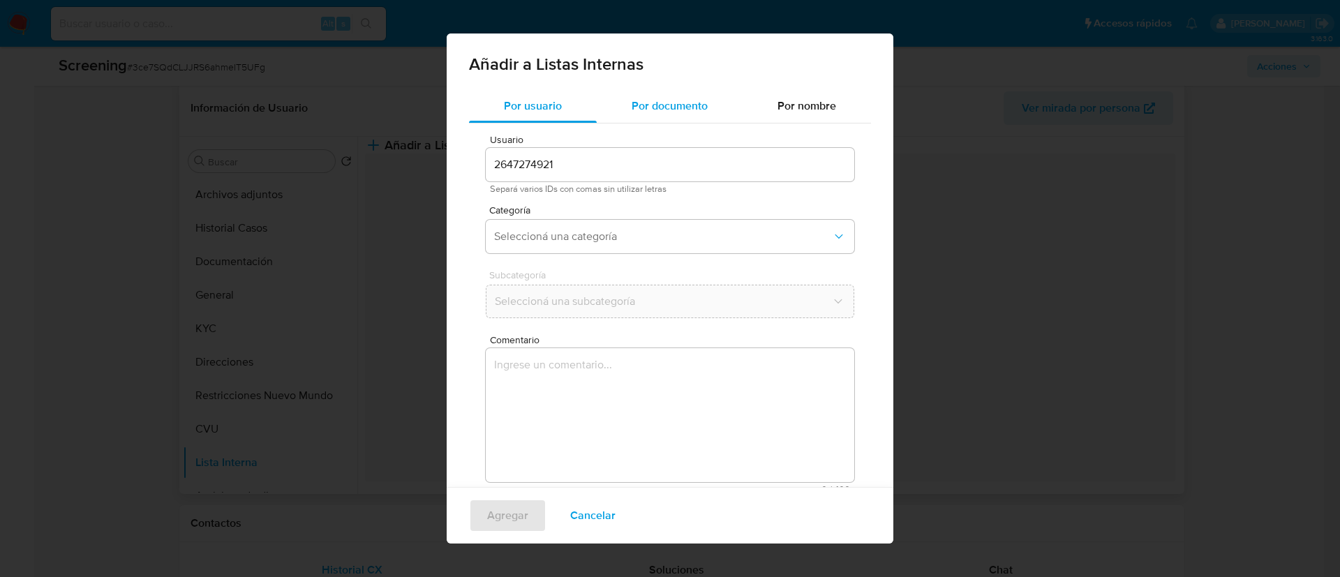
click at [687, 115] on div "Por documento" at bounding box center [670, 105] width 146 height 33
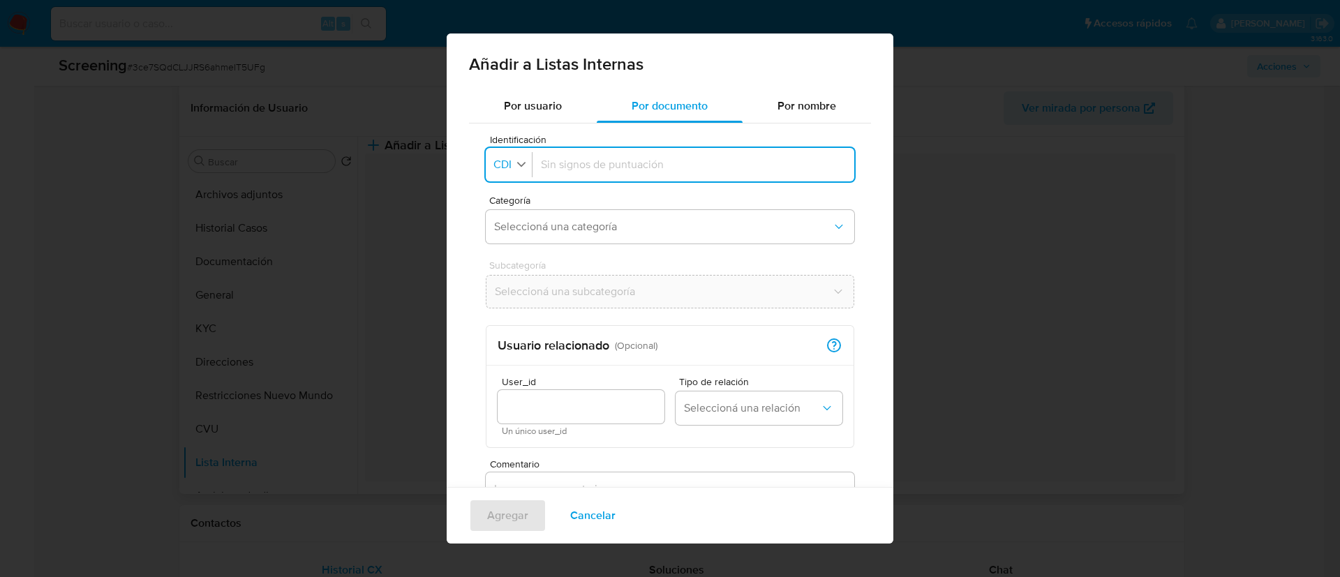
click at [493, 167] on span "CDI" at bounding box center [502, 165] width 21 height 14
click at [503, 247] on div "CUIT" at bounding box center [507, 258] width 24 height 33
click at [515, 165] on span "CUIT" at bounding box center [505, 165] width 27 height 14
click at [517, 194] on div "CDI" at bounding box center [507, 191] width 25 height 33
click at [515, 173] on div "button" at bounding box center [521, 165] width 13 height 17
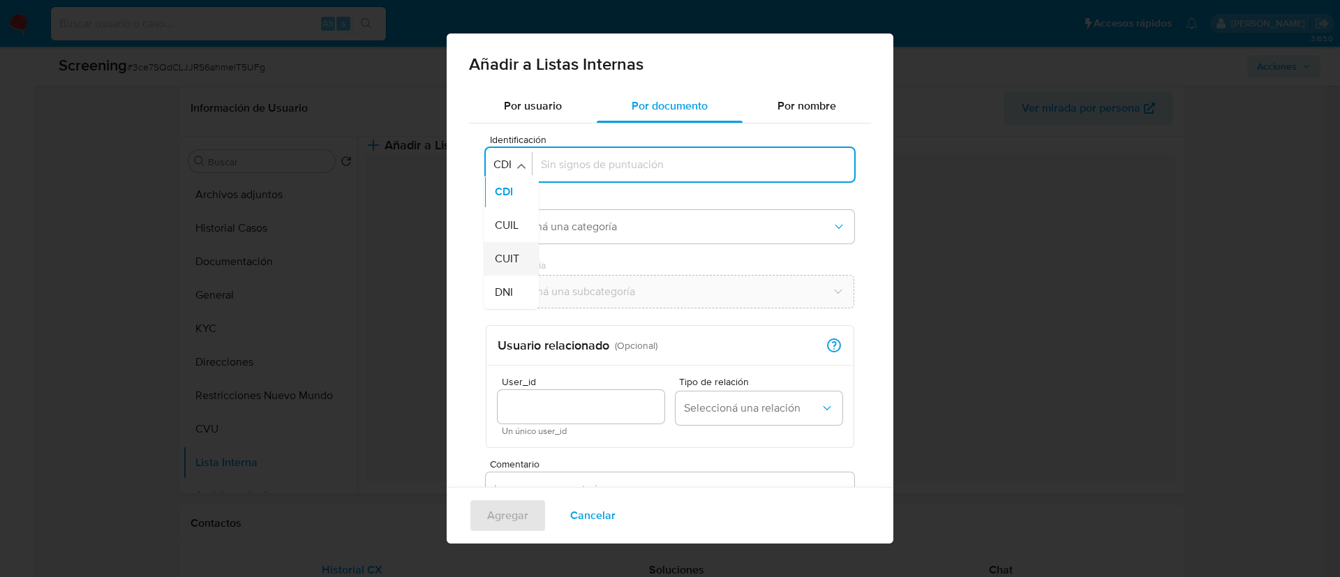
click at [513, 262] on span "CUIT" at bounding box center [507, 259] width 24 height 14
click at [517, 156] on button "Identificación CUIT" at bounding box center [514, 165] width 48 height 20
click at [514, 290] on div "DNI" at bounding box center [507, 292] width 25 height 33
click at [560, 170] on input "Identificación" at bounding box center [693, 164] width 305 height 15
type input "30664818"
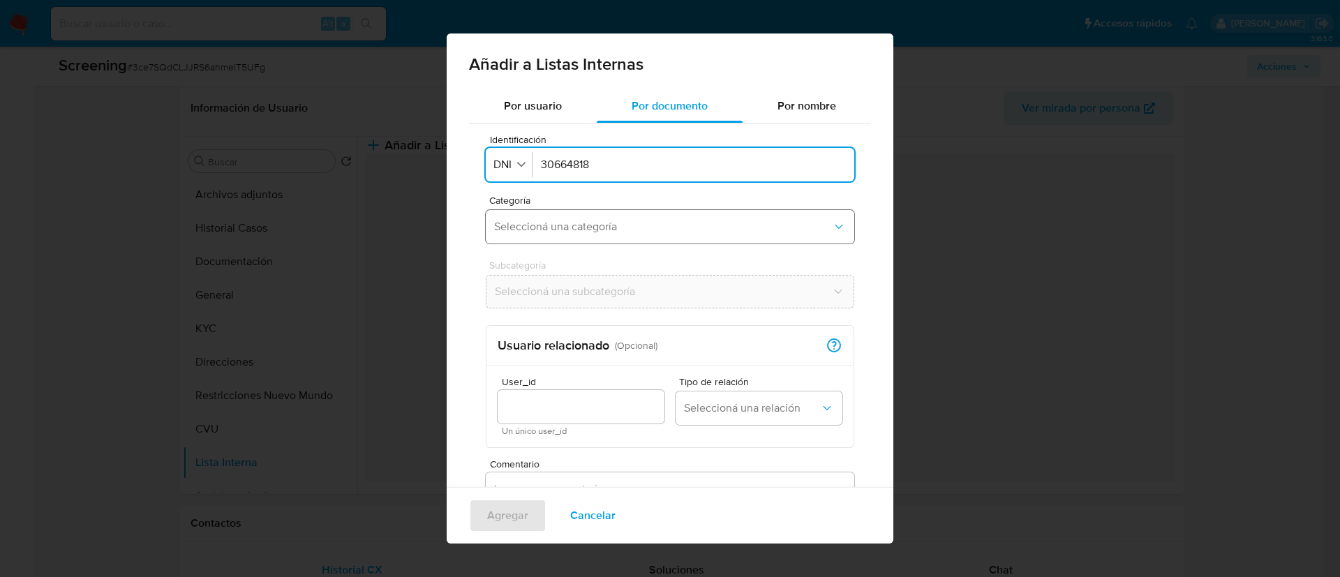
click at [560, 230] on span "Seleccioná una categoría" at bounding box center [663, 227] width 338 height 14
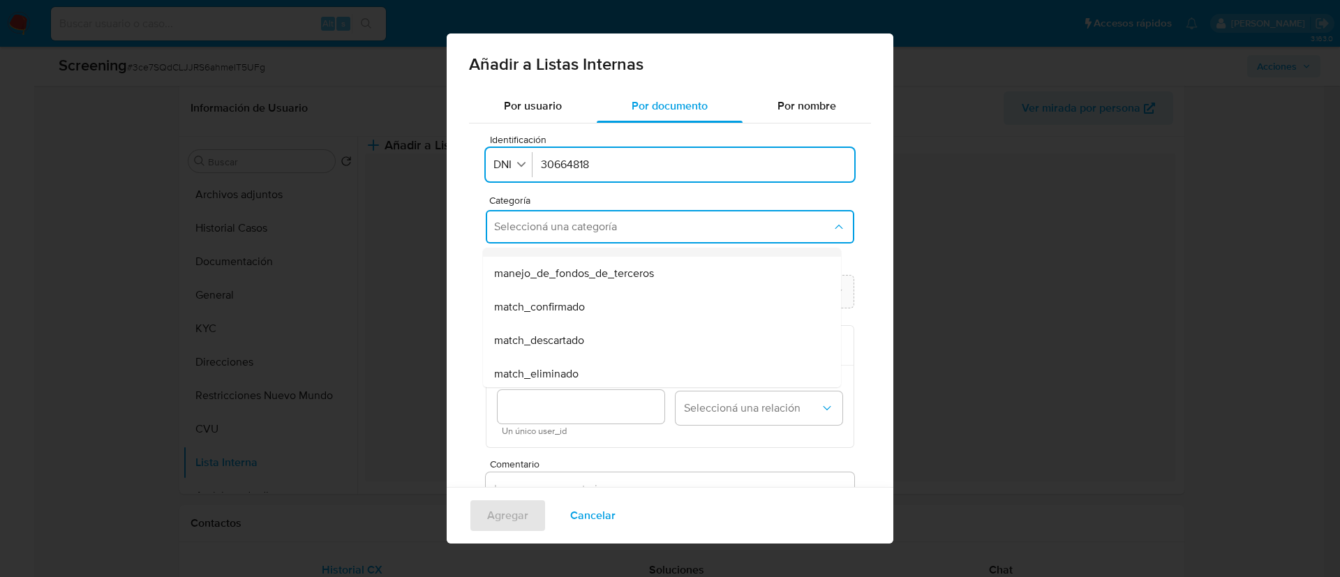
scroll to position [105, 0]
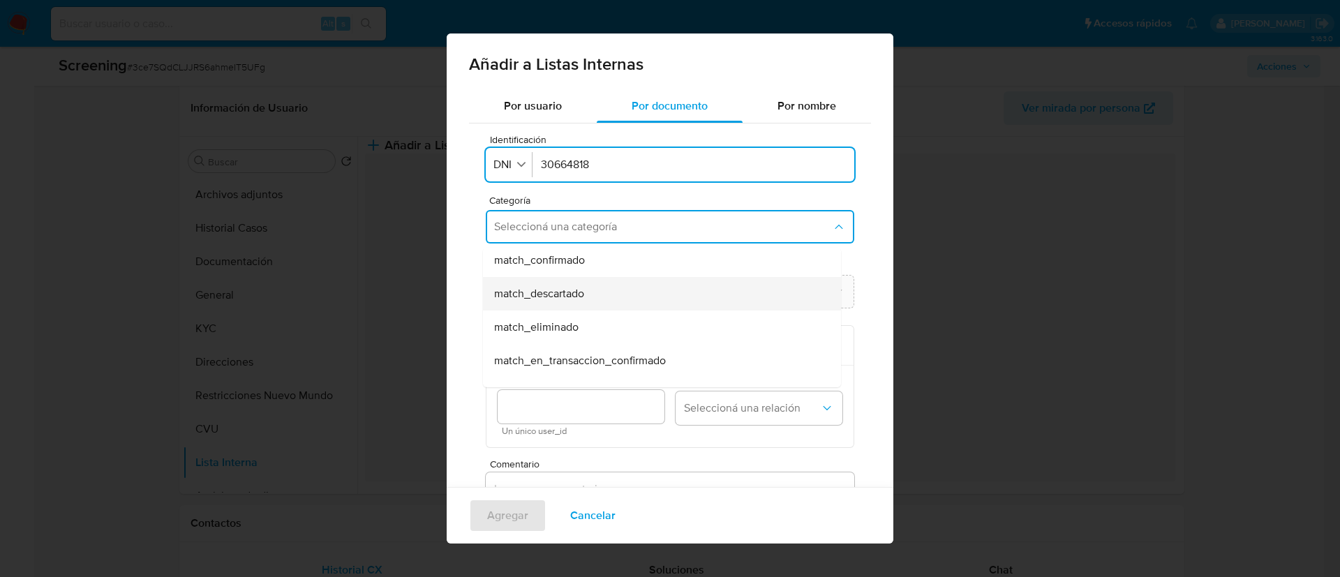
click at [575, 297] on span "match_descartado" at bounding box center [539, 294] width 90 height 14
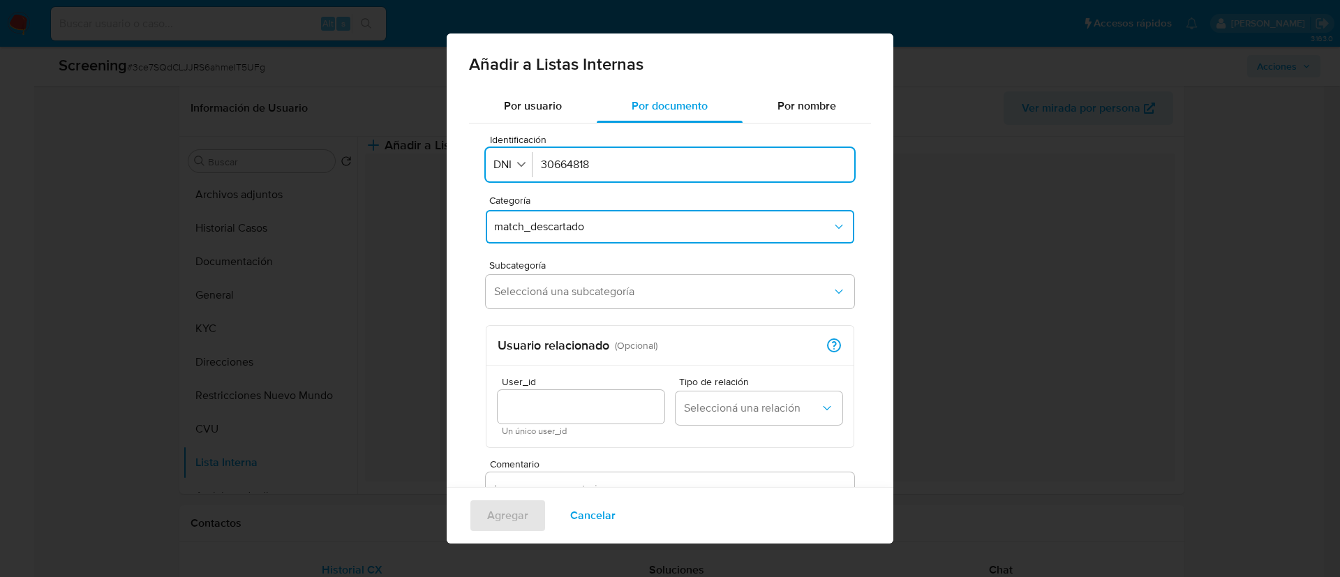
click at [575, 297] on span "Seleccioná una subcategoría" at bounding box center [663, 292] width 338 height 14
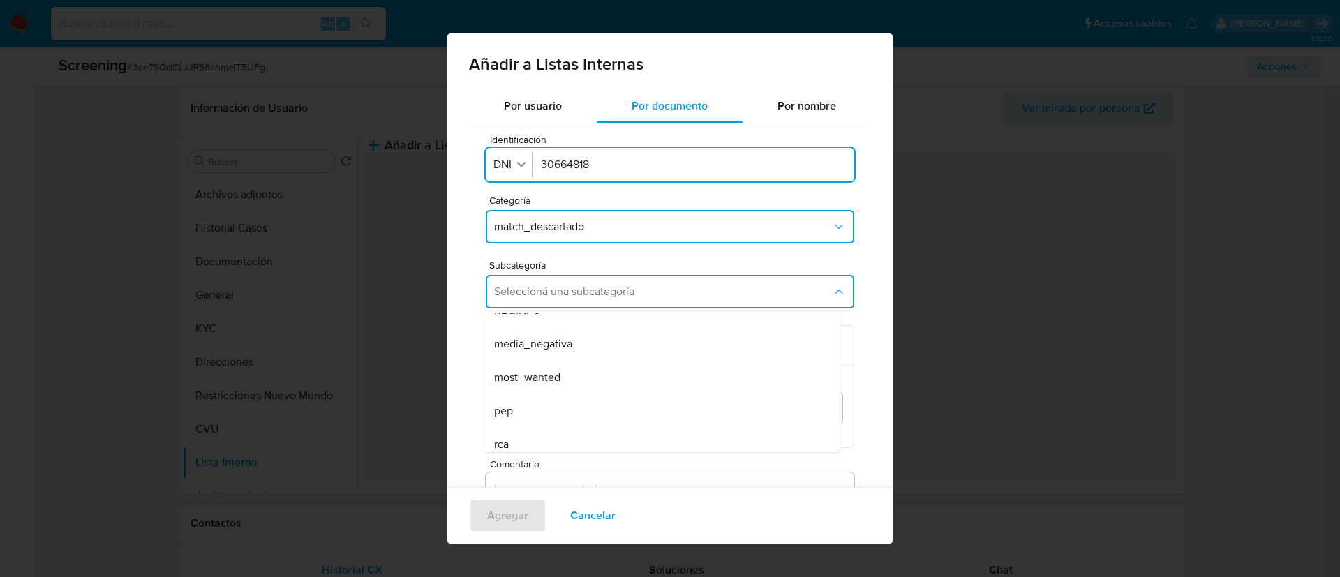
scroll to position [95, 0]
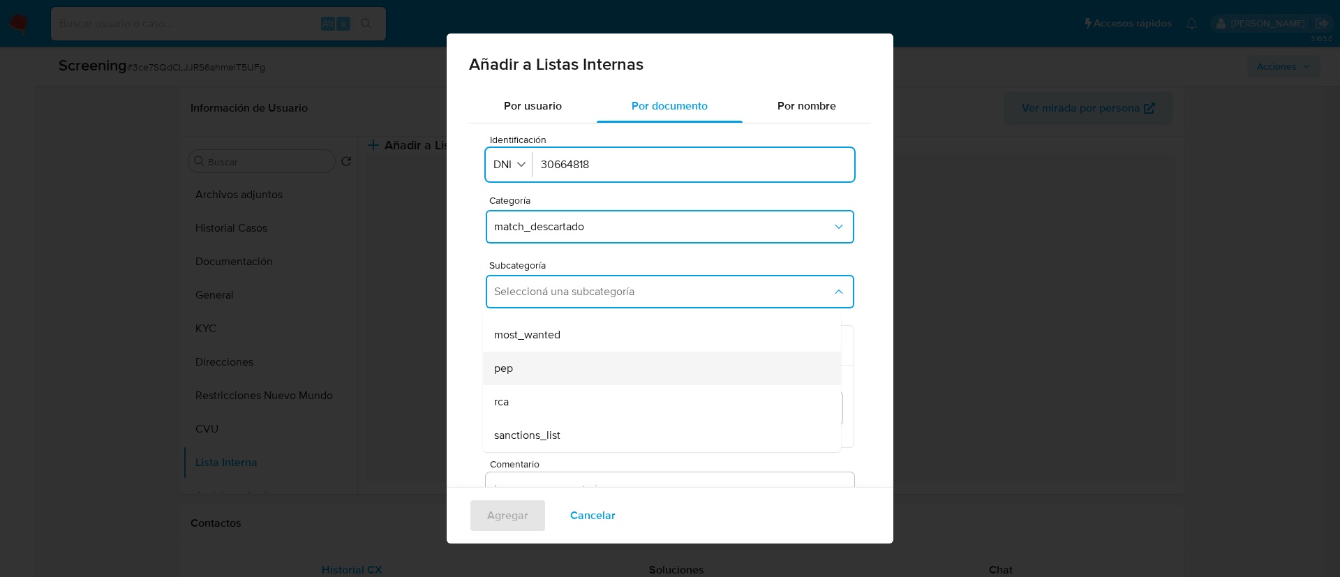
click at [559, 370] on div "pep" at bounding box center [657, 368] width 327 height 33
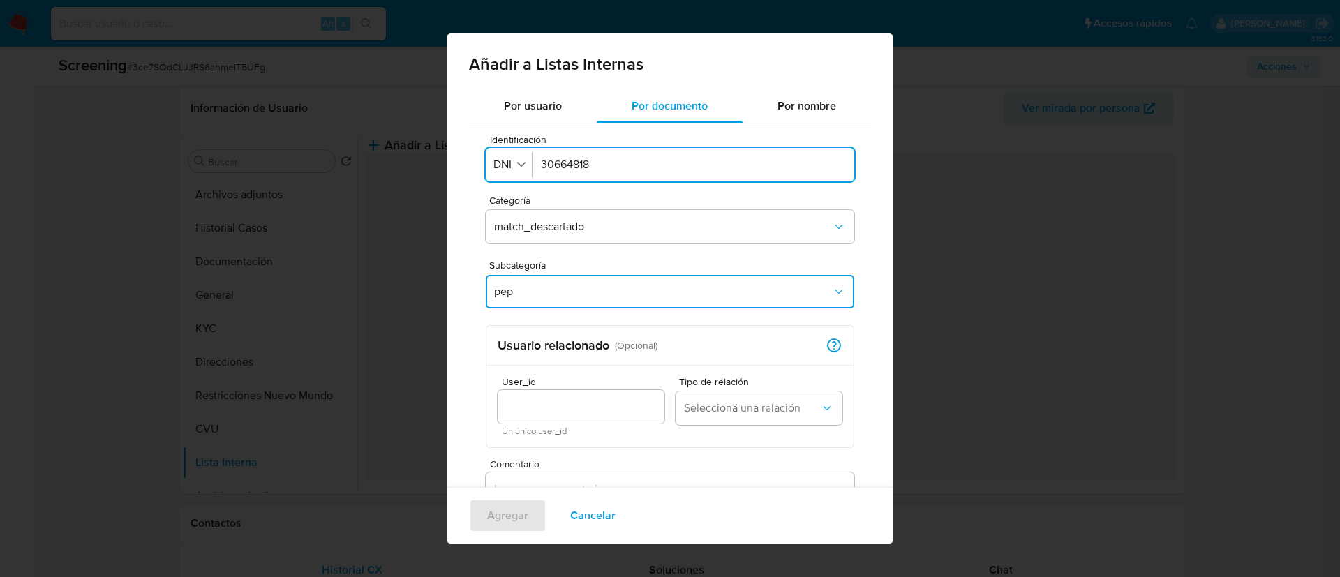
click at [599, 417] on div at bounding box center [580, 406] width 167 height 33
click at [607, 394] on div at bounding box center [580, 406] width 167 height 33
click at [613, 407] on input "User_id" at bounding box center [580, 407] width 167 height 18
type input "2647274921"
click at [698, 404] on span "Seleccioná una relación" at bounding box center [752, 408] width 136 height 14
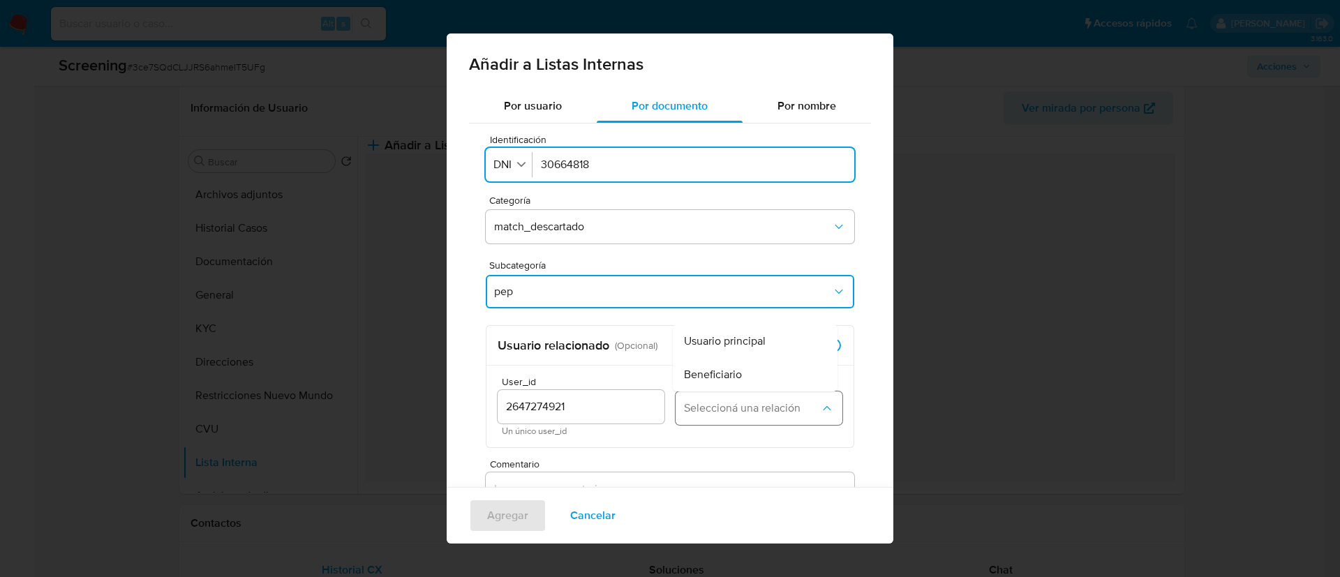
click at [697, 391] on button "Seleccioná una relación" at bounding box center [758, 407] width 167 height 33
click at [697, 398] on button "Seleccioná una relación" at bounding box center [758, 407] width 167 height 33
click at [696, 369] on span "Beneficiario" at bounding box center [713, 375] width 58 height 14
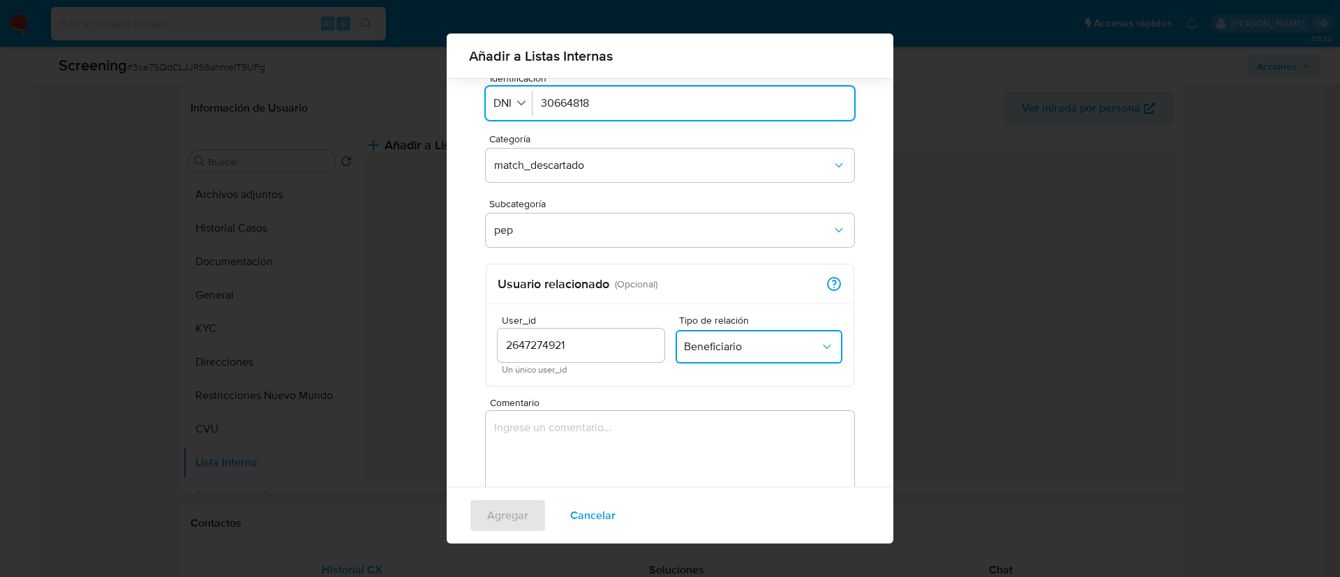
scroll to position [142, 0]
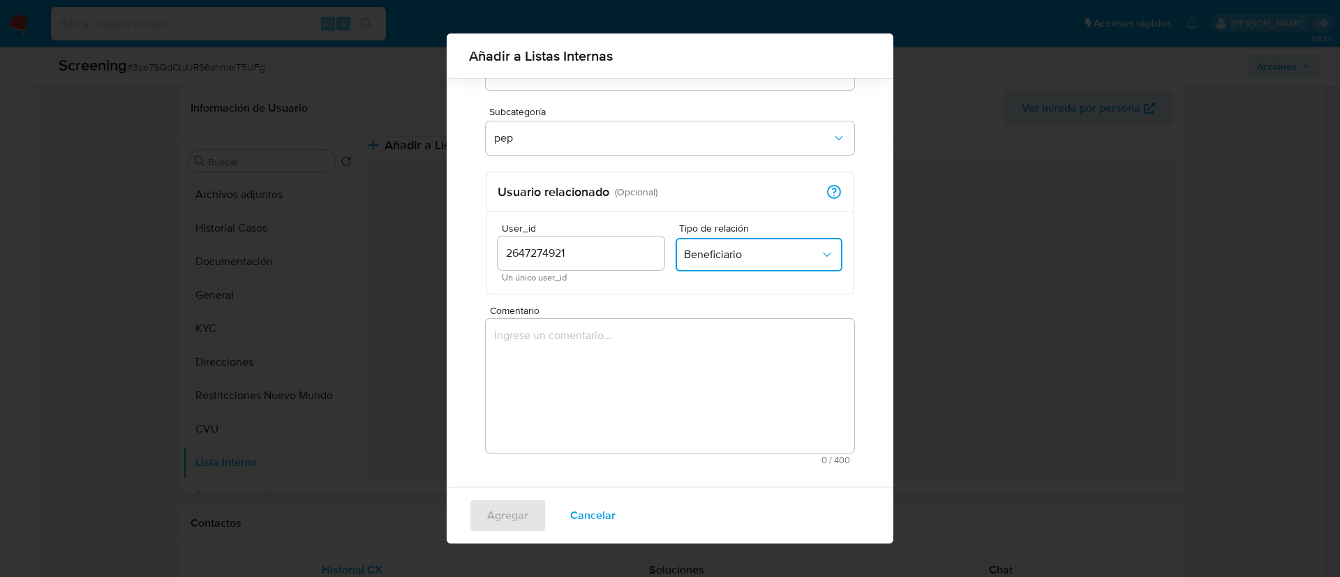
click at [637, 430] on textarea "Comentario" at bounding box center [670, 386] width 368 height 134
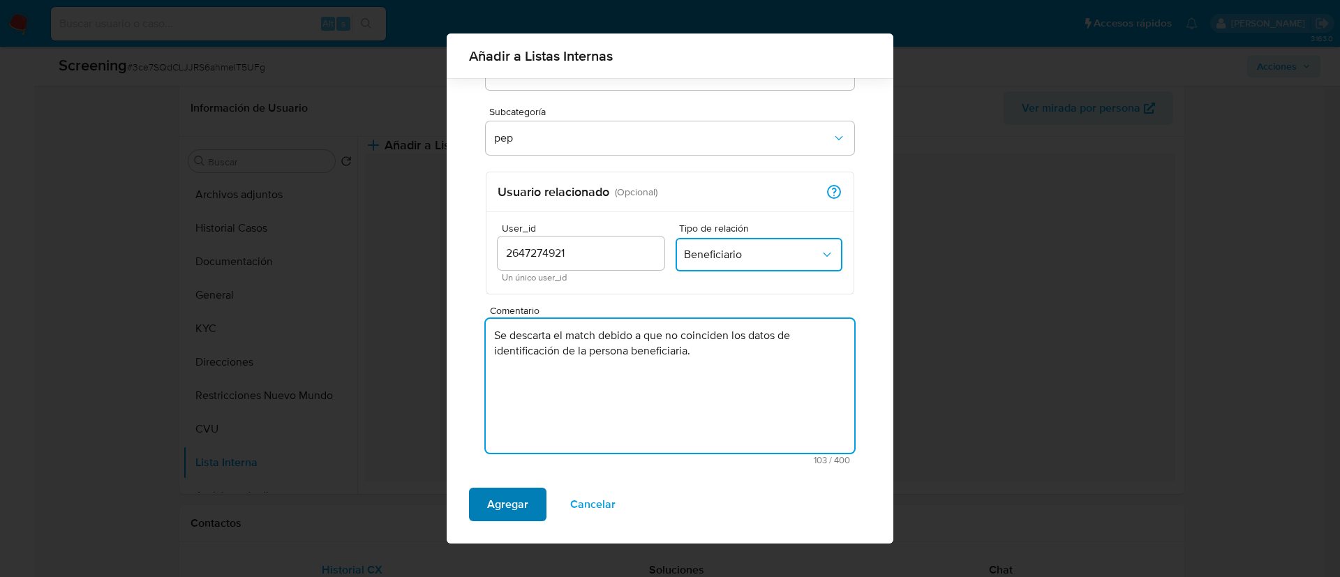
type textarea "Se descarta el match debido a que no coinciden los datos de identificación de l…"
click at [523, 499] on span "Agregar" at bounding box center [507, 504] width 41 height 31
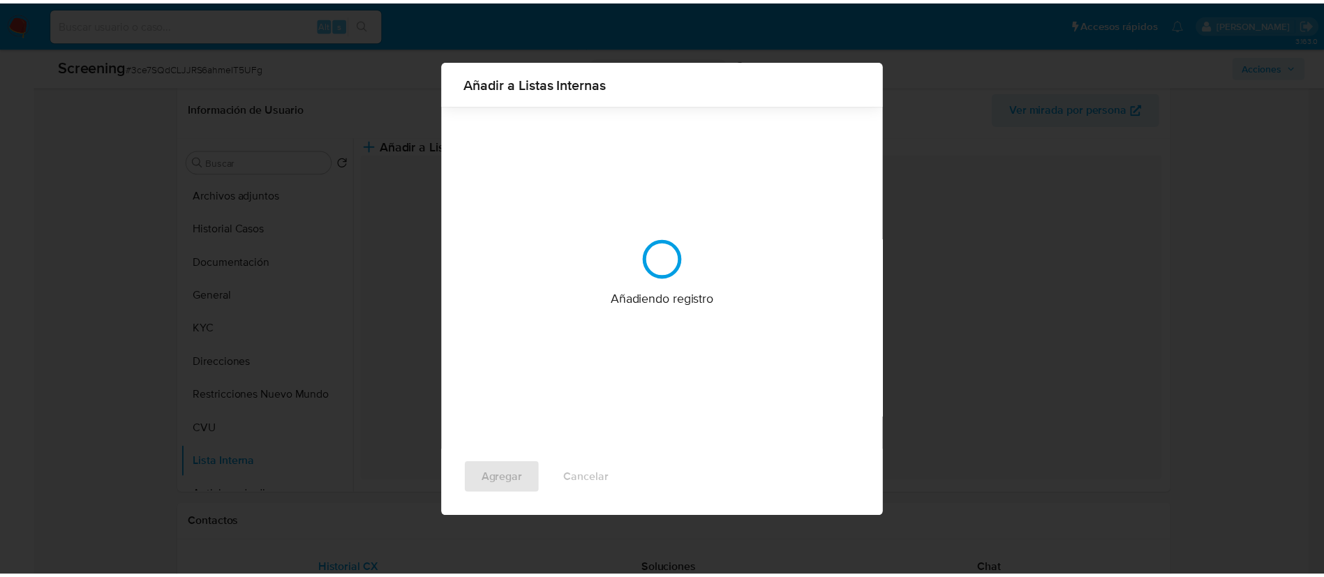
scroll to position [0, 0]
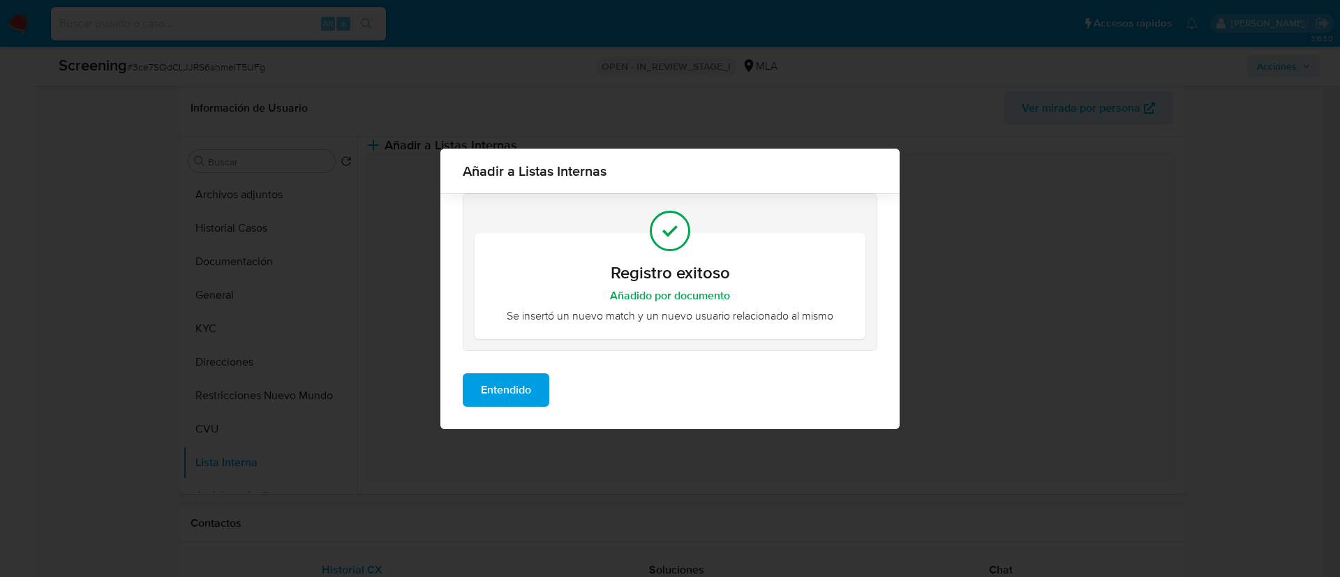
click at [527, 391] on span "Entendido" at bounding box center [506, 390] width 50 height 31
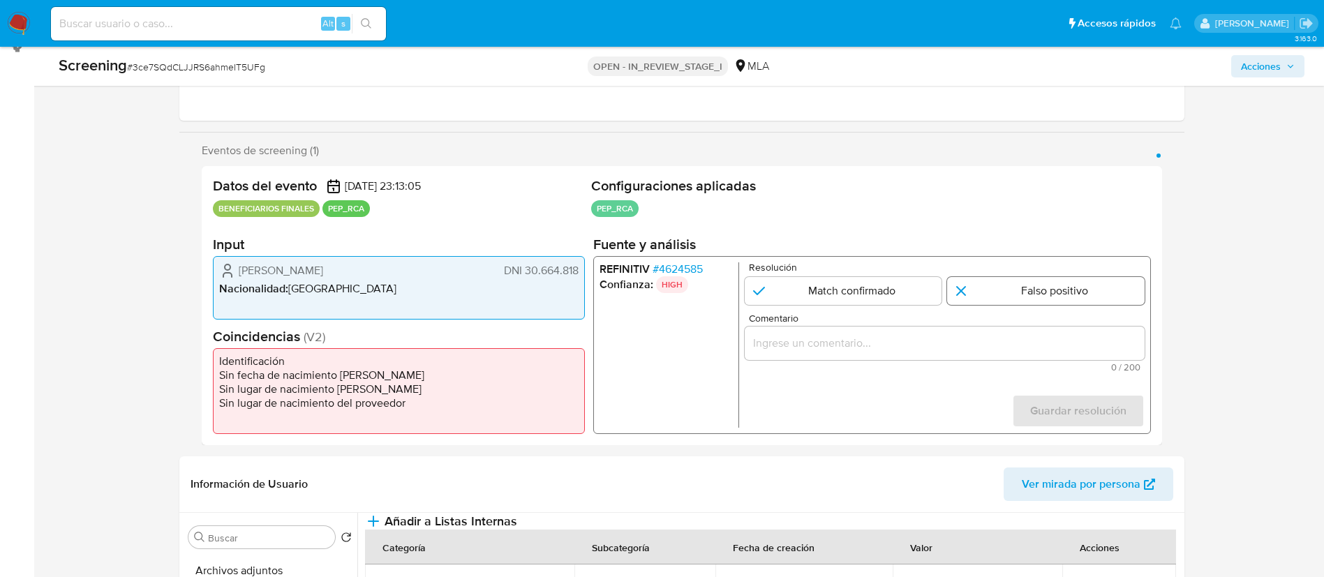
scroll to position [155, 0]
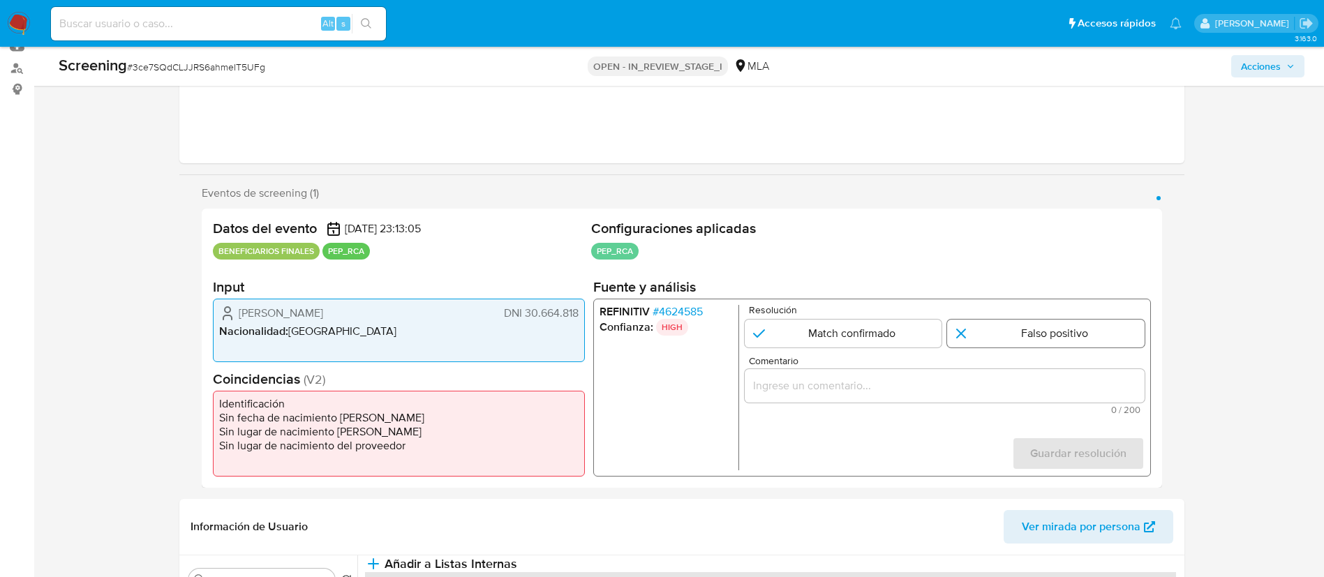
click at [980, 334] on input "1 de 1" at bounding box center [1045, 334] width 197 height 28
radio input "true"
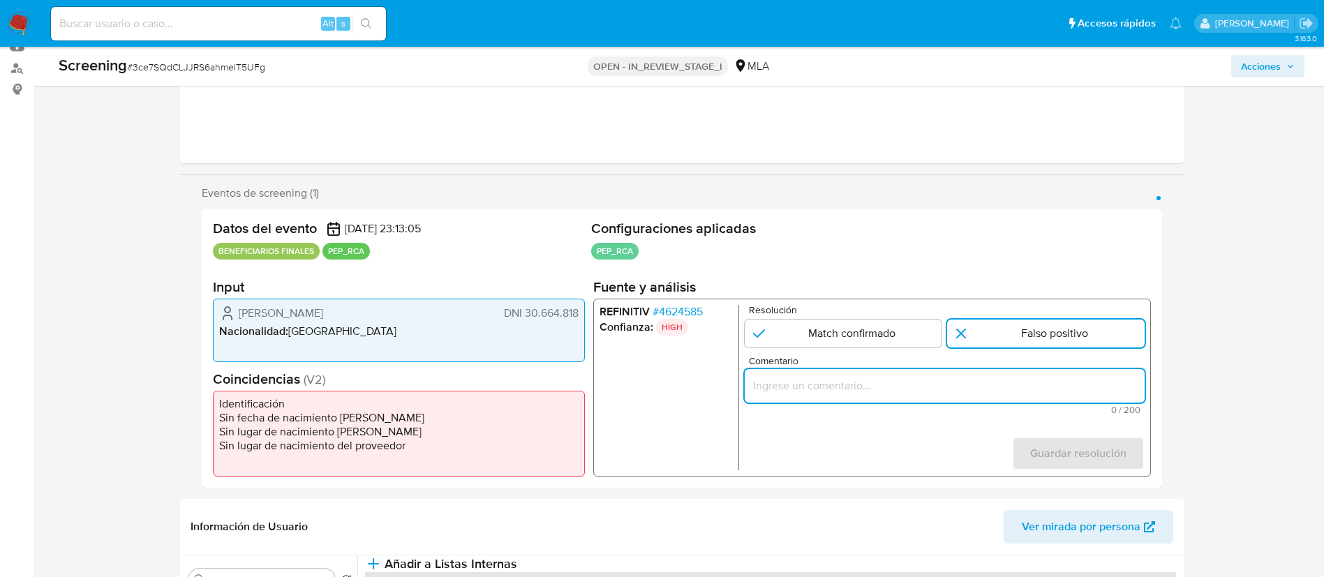
click at [939, 380] on input "Comentario" at bounding box center [944, 386] width 400 height 18
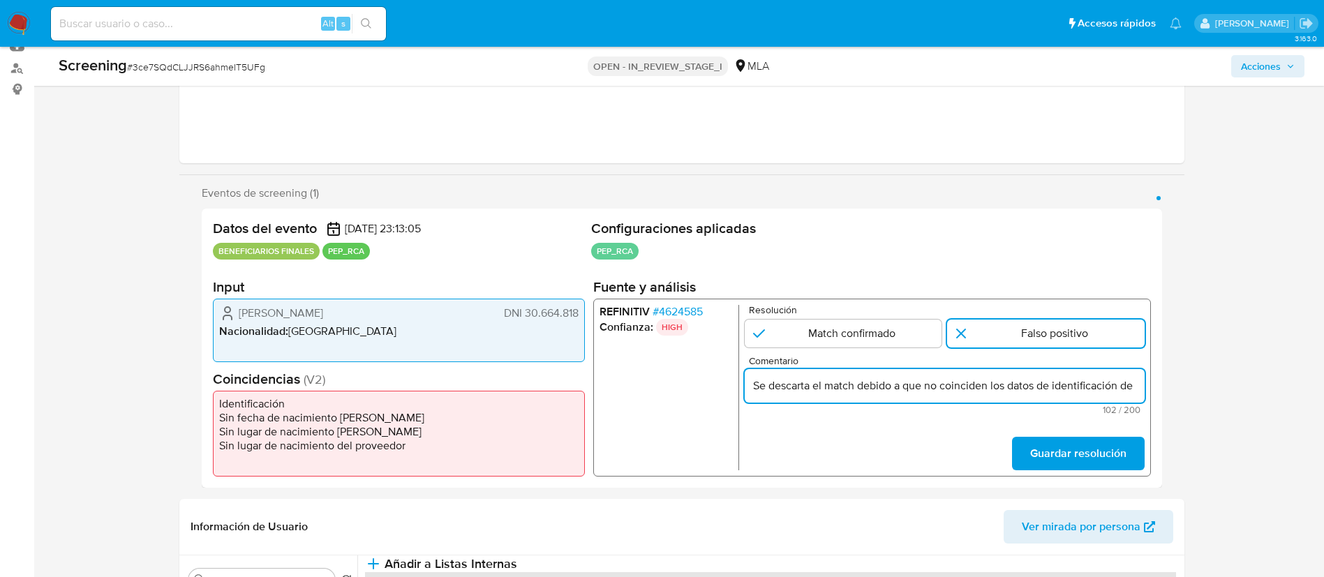
scroll to position [0, 115]
type input "Se descarta el match debido a que no coinciden los datos de identificación de l…"
click at [1021, 450] on button "Guardar resolución" at bounding box center [1077, 453] width 133 height 33
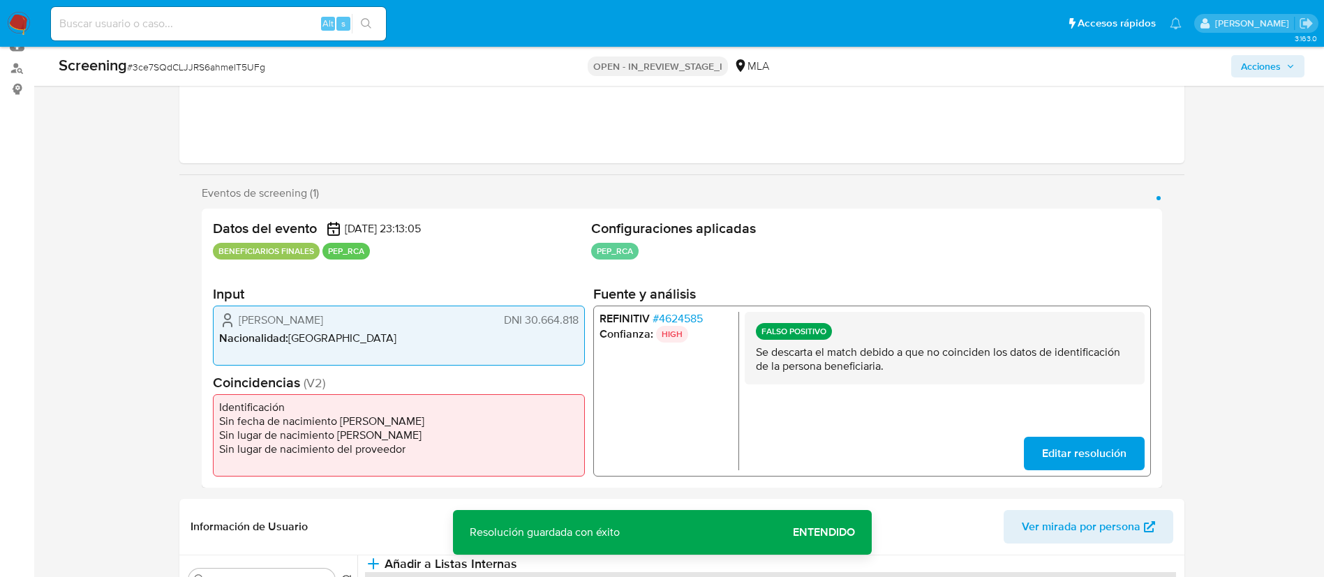
click at [1248, 64] on span "Acciones" at bounding box center [1261, 66] width 40 height 22
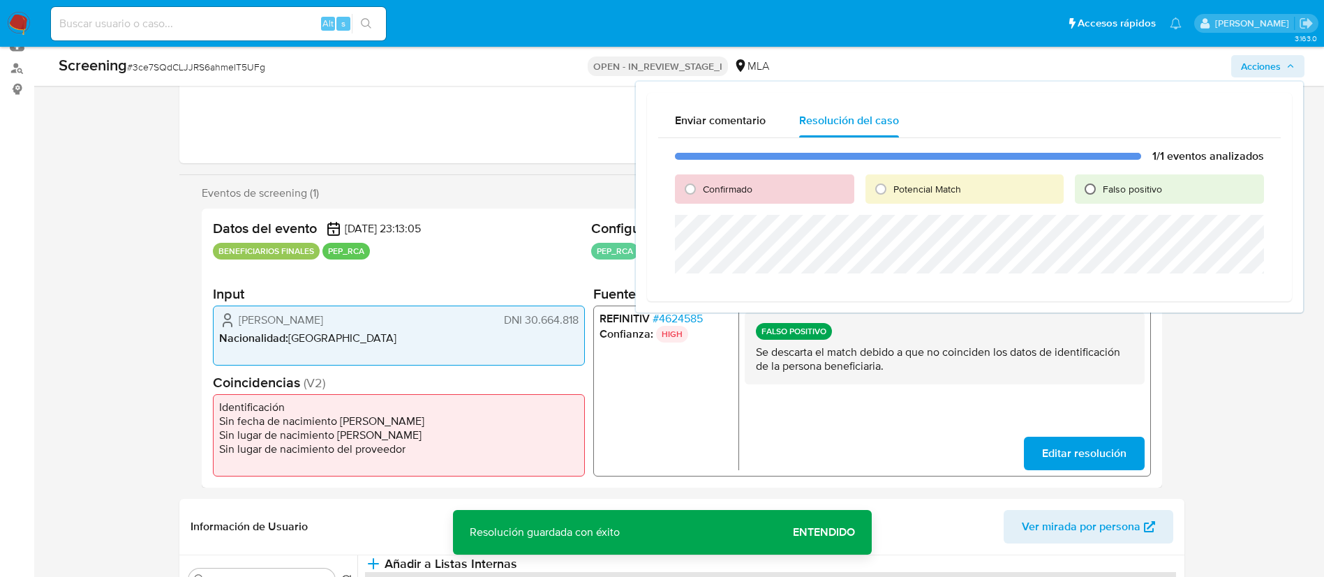
click at [1095, 185] on input "Falso positivo" at bounding box center [1090, 189] width 22 height 22
radio input "true"
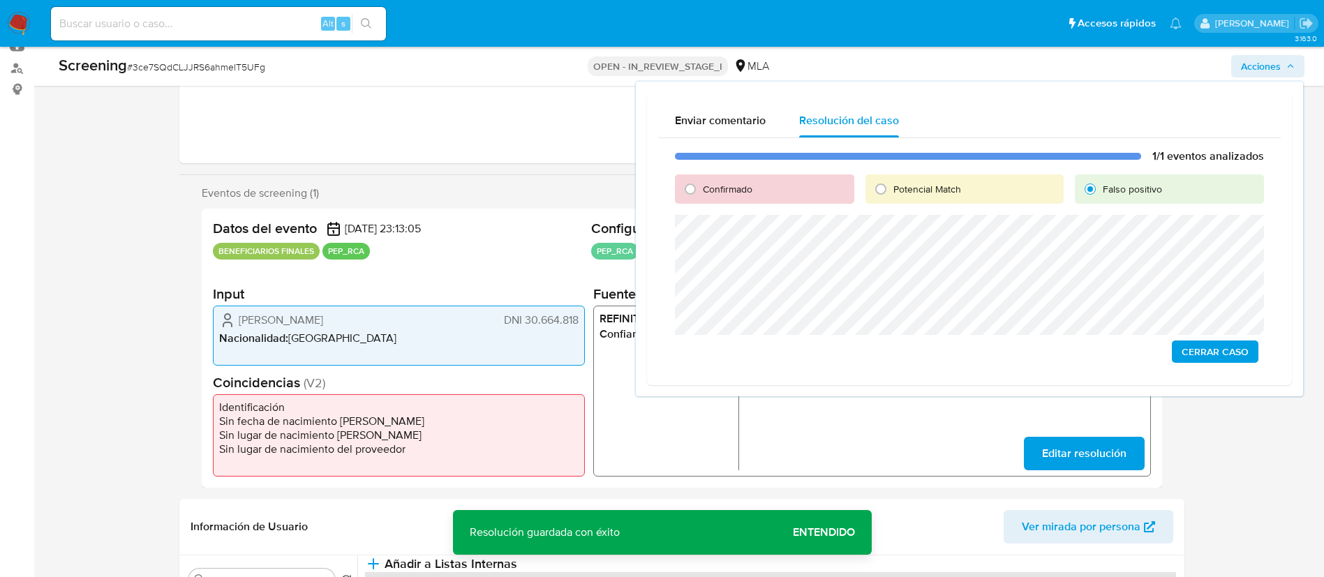
click at [1211, 361] on span "Cerrar Caso" at bounding box center [1214, 352] width 67 height 20
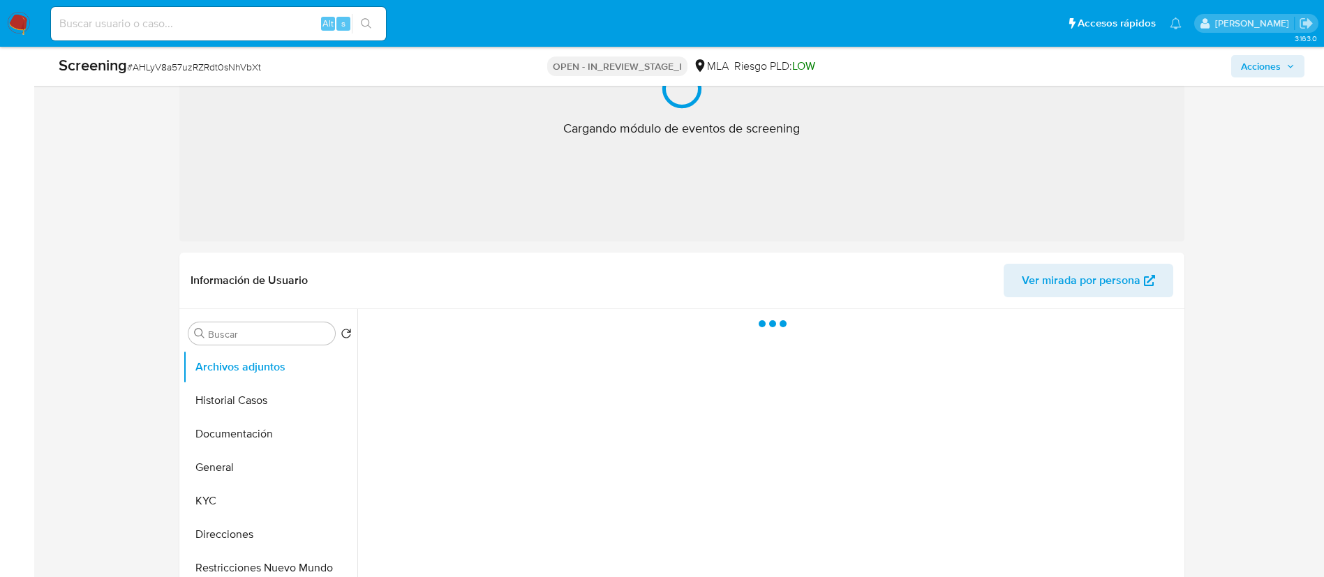
select select "10"
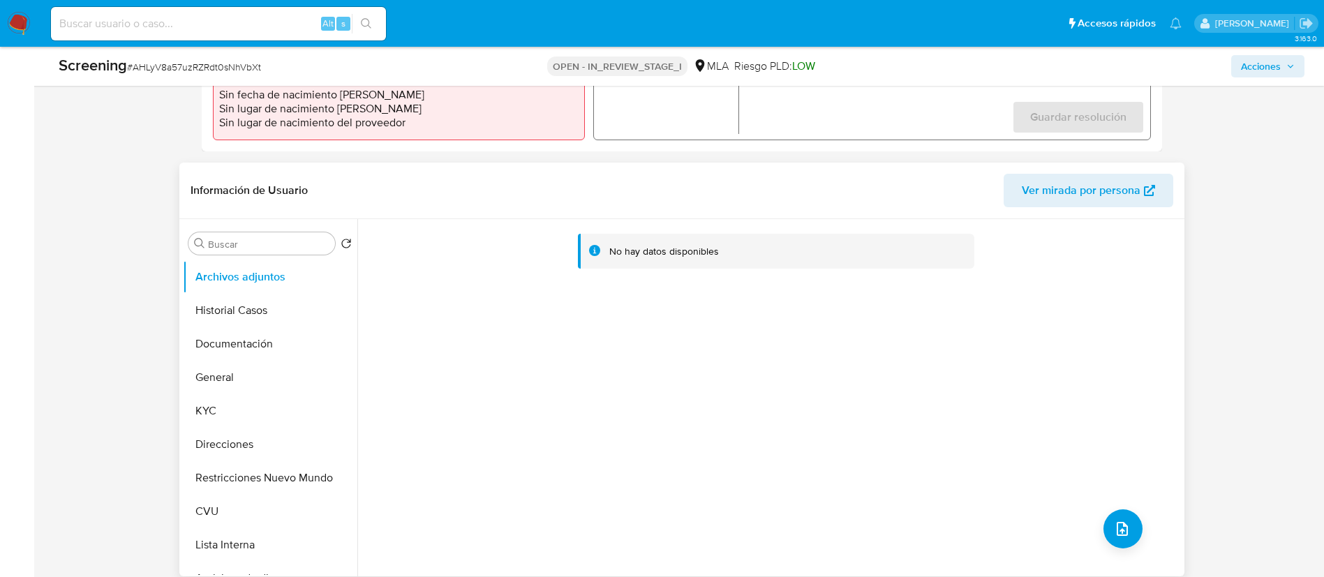
scroll to position [523, 0]
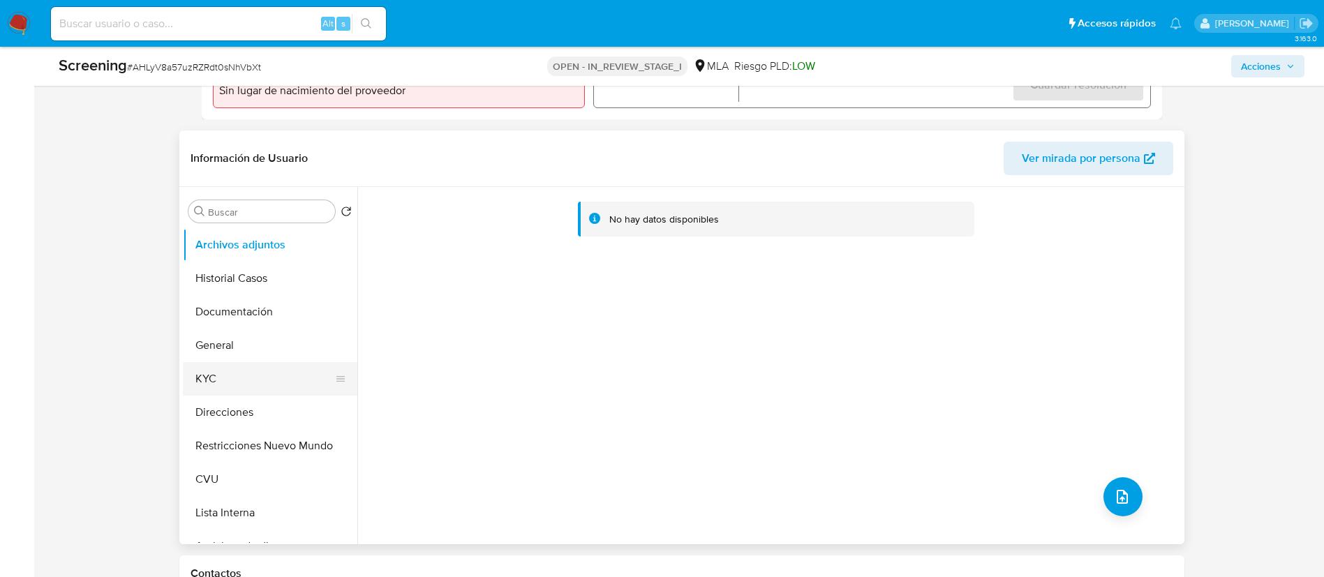
click at [265, 387] on button "KYC" at bounding box center [264, 378] width 163 height 33
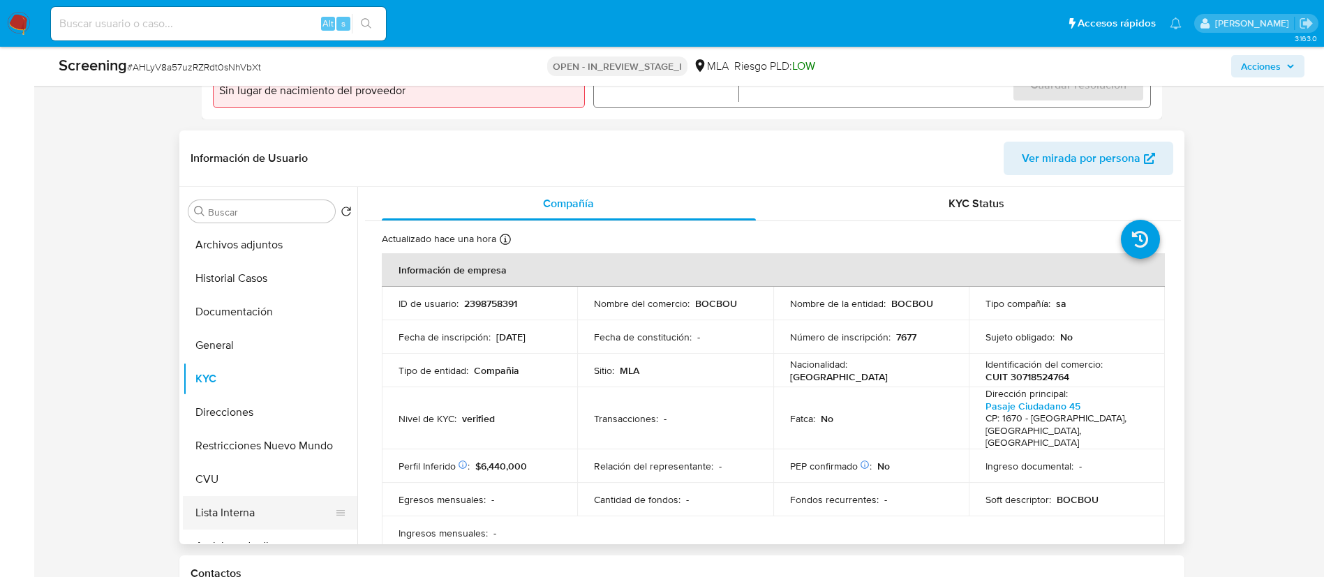
click at [243, 512] on button "Lista Interna" at bounding box center [264, 512] width 163 height 33
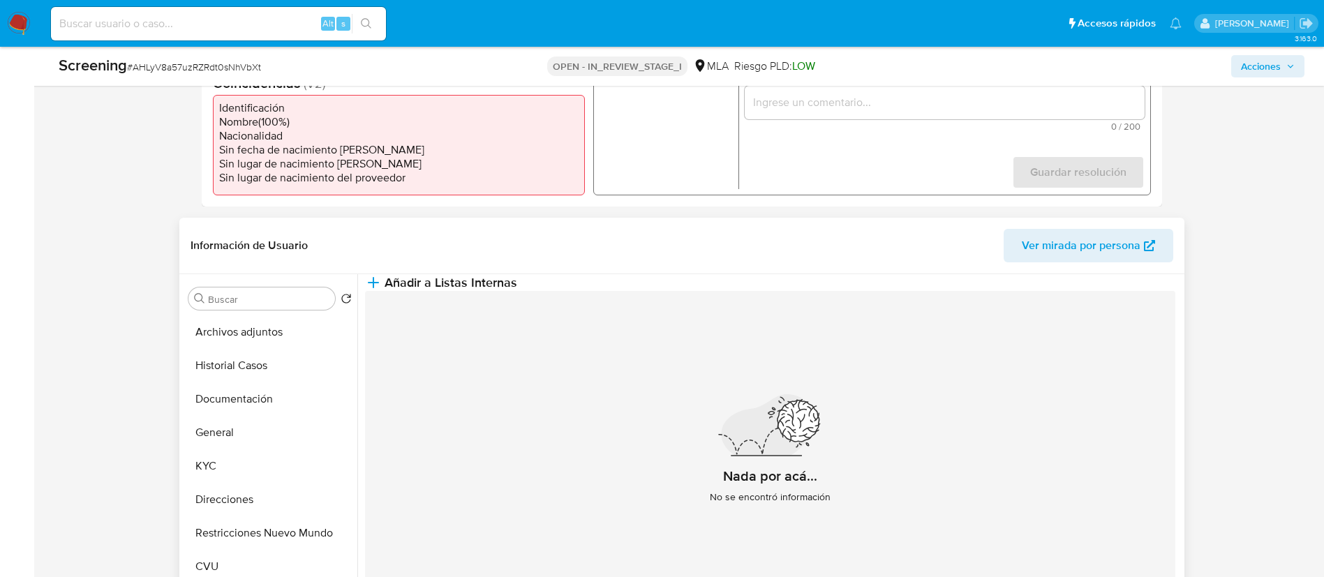
scroll to position [450, 0]
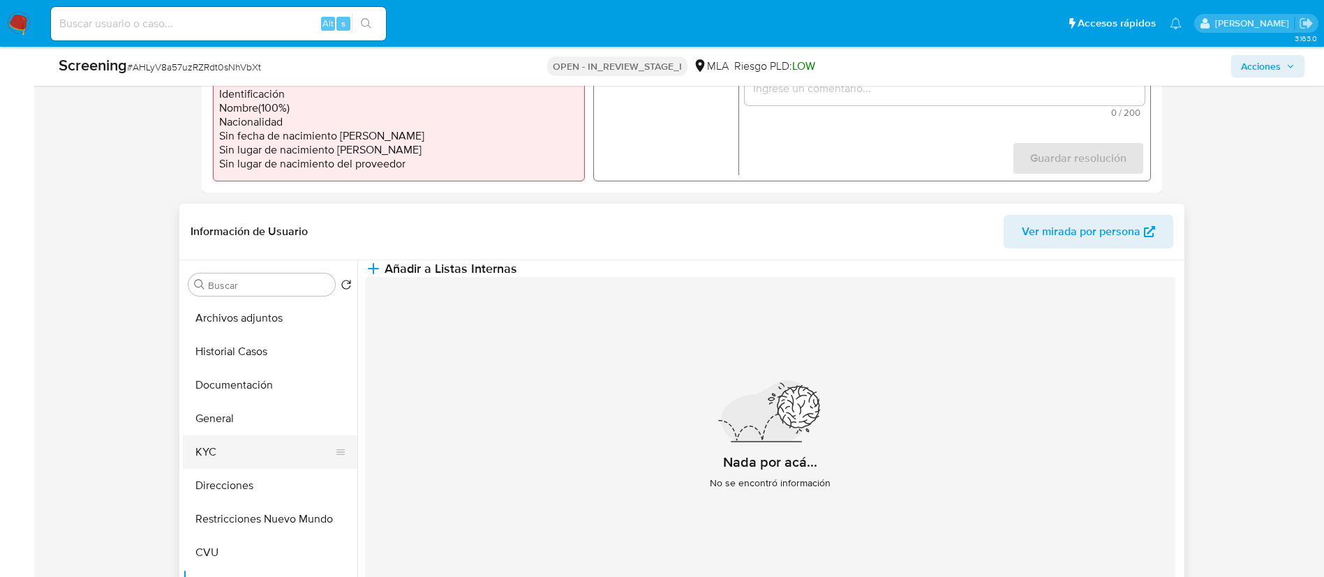
click at [238, 455] on button "KYC" at bounding box center [264, 451] width 163 height 33
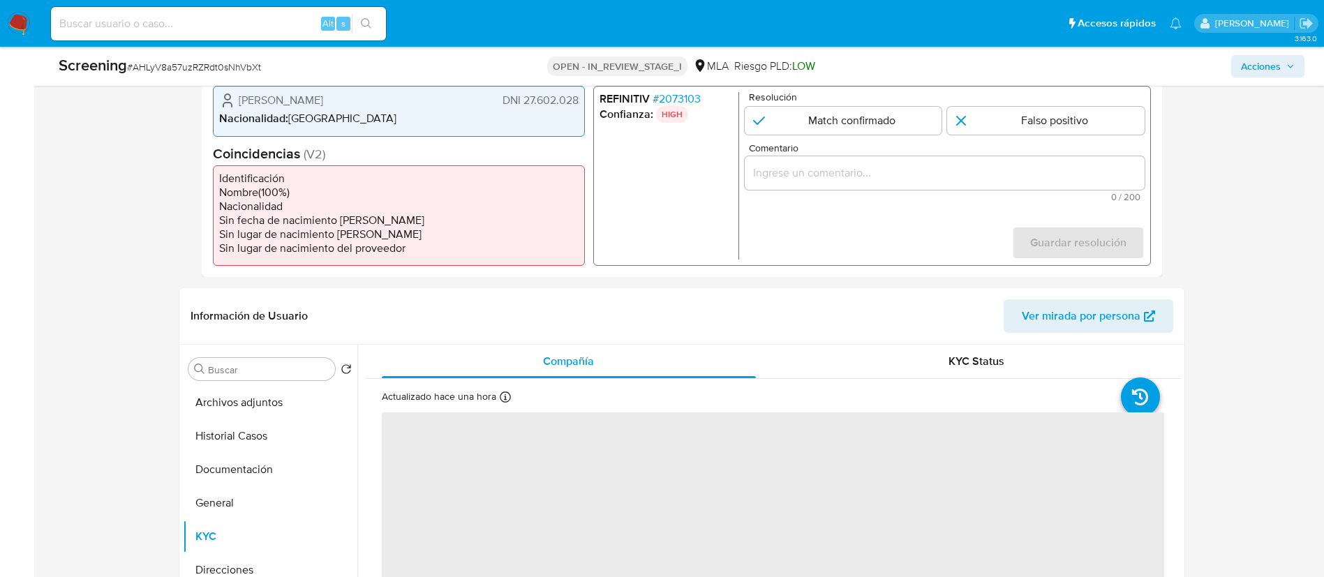
scroll to position [345, 0]
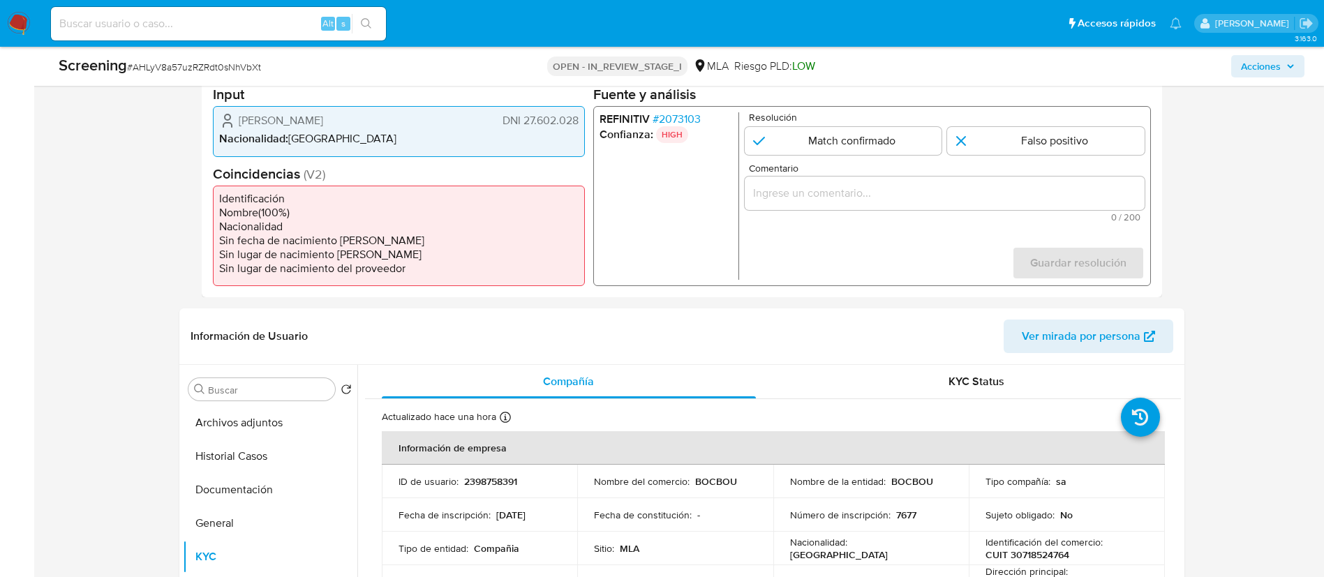
click at [679, 123] on span "# 2073103" at bounding box center [676, 119] width 48 height 14
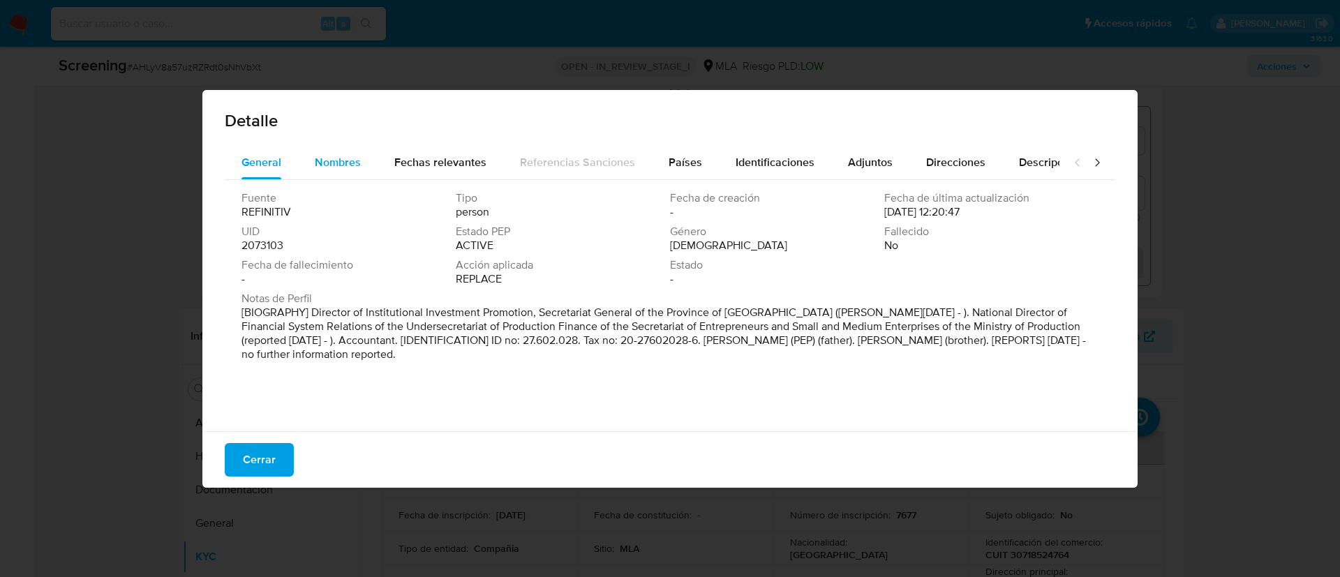
click at [315, 146] on div "Nombres" at bounding box center [338, 162] width 46 height 33
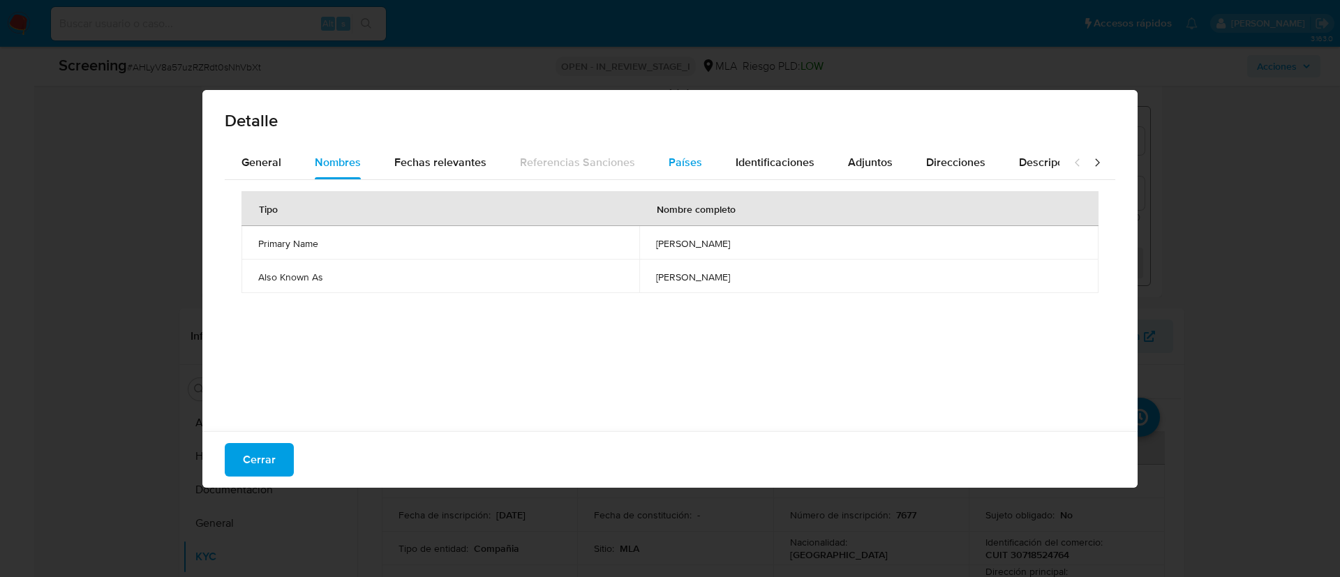
click at [668, 174] on div "Países" at bounding box center [684, 162] width 33 height 33
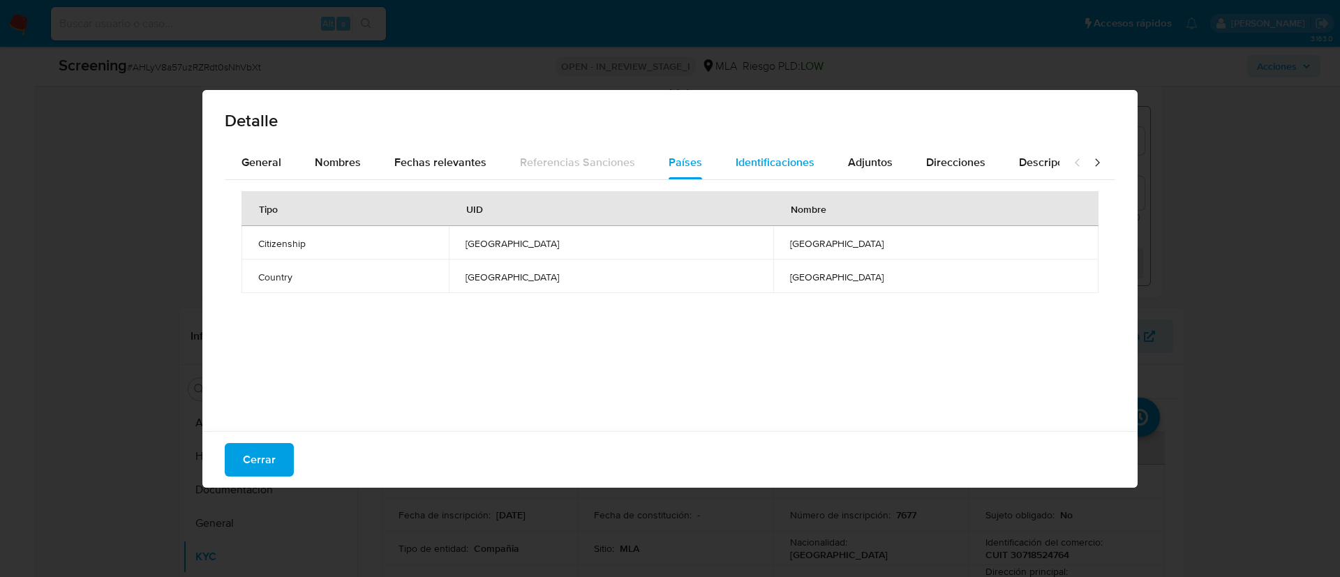
click at [797, 158] on span "Identificaciones" at bounding box center [774, 162] width 79 height 16
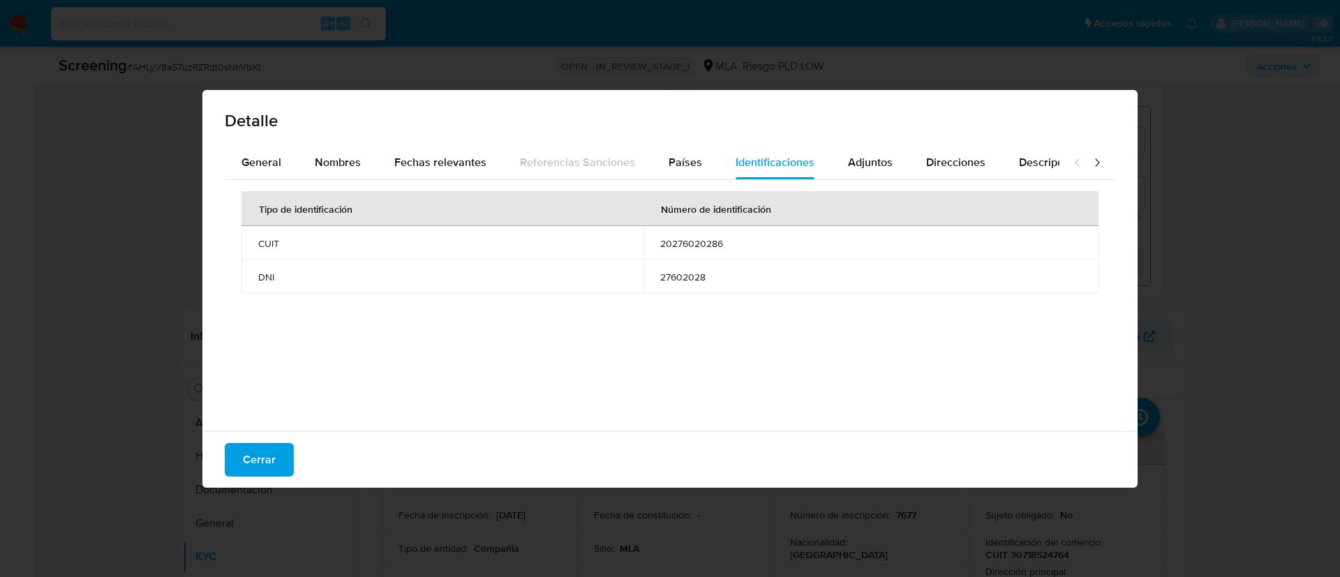
click at [695, 250] on td "20276020286" at bounding box center [870, 242] width 455 height 33
click at [1206, 276] on div "Detalle General Nombres Fechas relevantes Referencias Sanciones Países Identifi…" at bounding box center [670, 288] width 1340 height 577
click at [1178, 181] on div "Detalle General Nombres Fechas relevantes Referencias Sanciones Países Identifi…" at bounding box center [670, 288] width 1340 height 577
click at [248, 458] on span "Cerrar" at bounding box center [259, 459] width 33 height 31
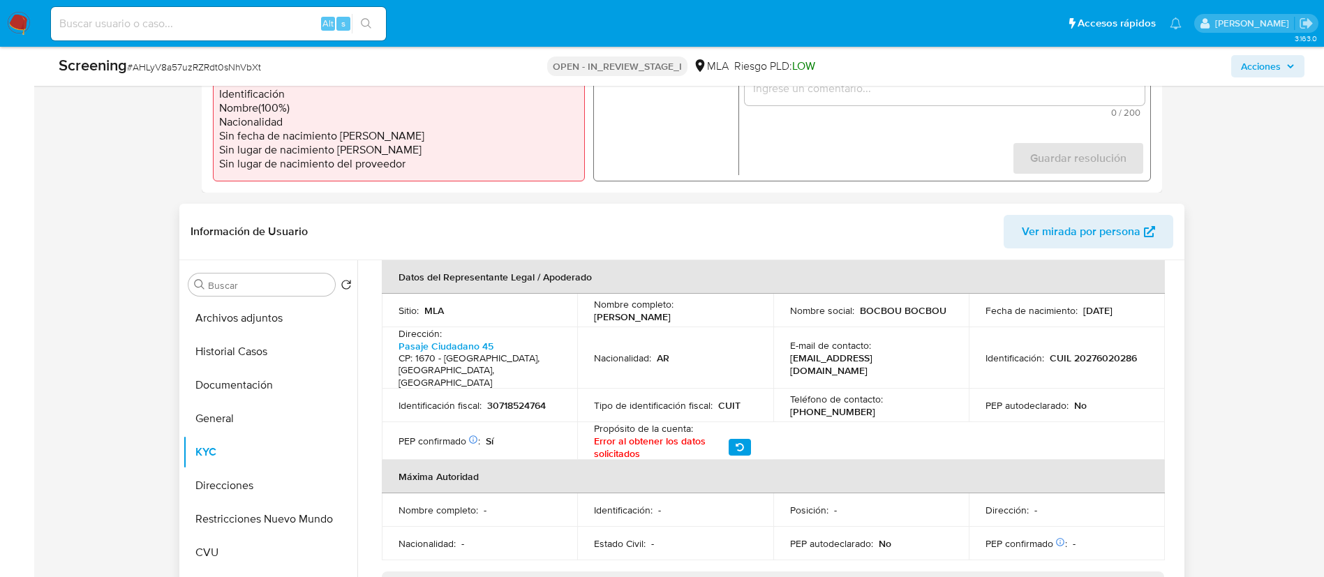
scroll to position [628, 0]
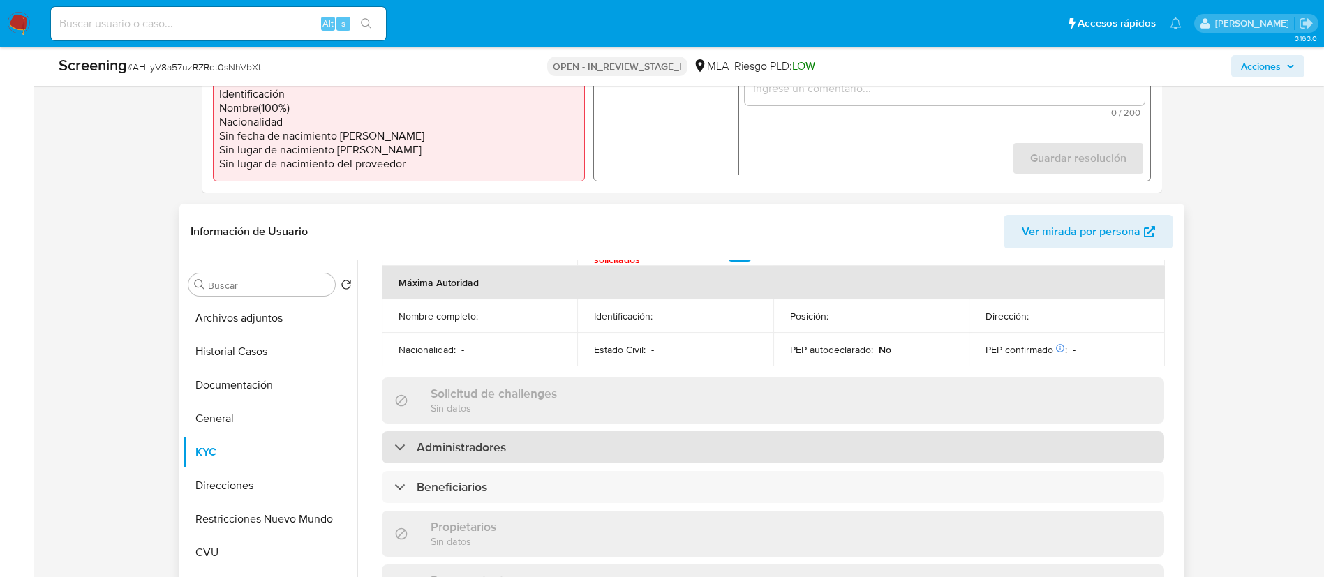
click at [511, 433] on div "Administradores" at bounding box center [773, 447] width 782 height 32
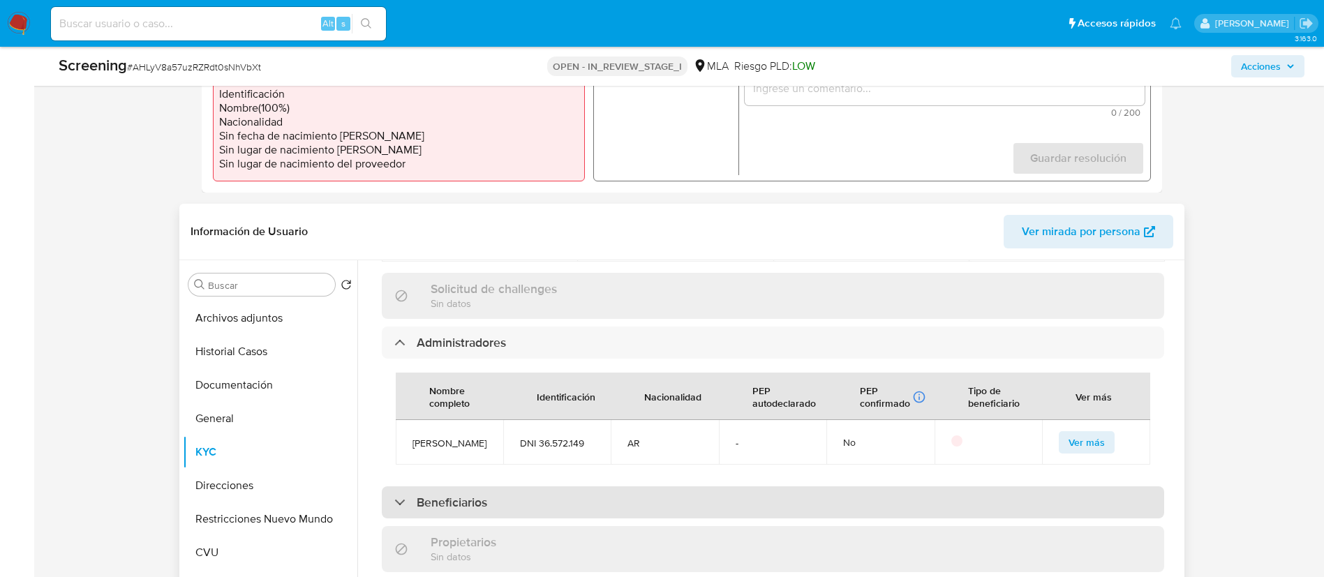
click at [530, 489] on div "Beneficiarios" at bounding box center [773, 502] width 782 height 32
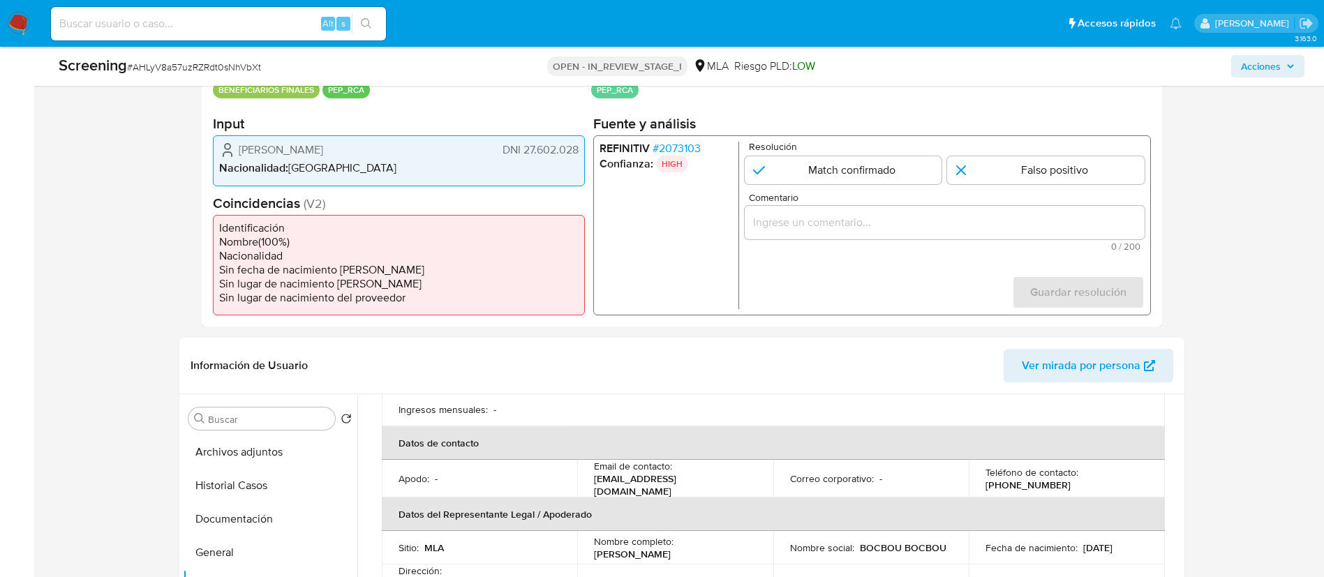
scroll to position [345, 0]
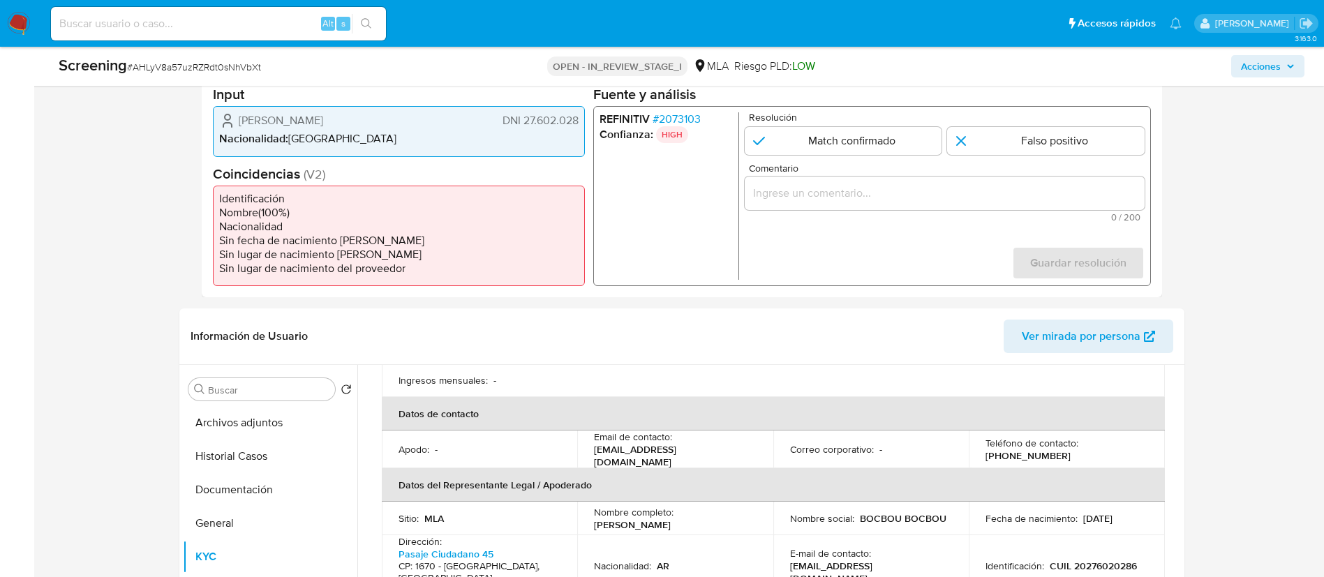
click at [290, 123] on span "[PERSON_NAME]" at bounding box center [281, 121] width 84 height 14
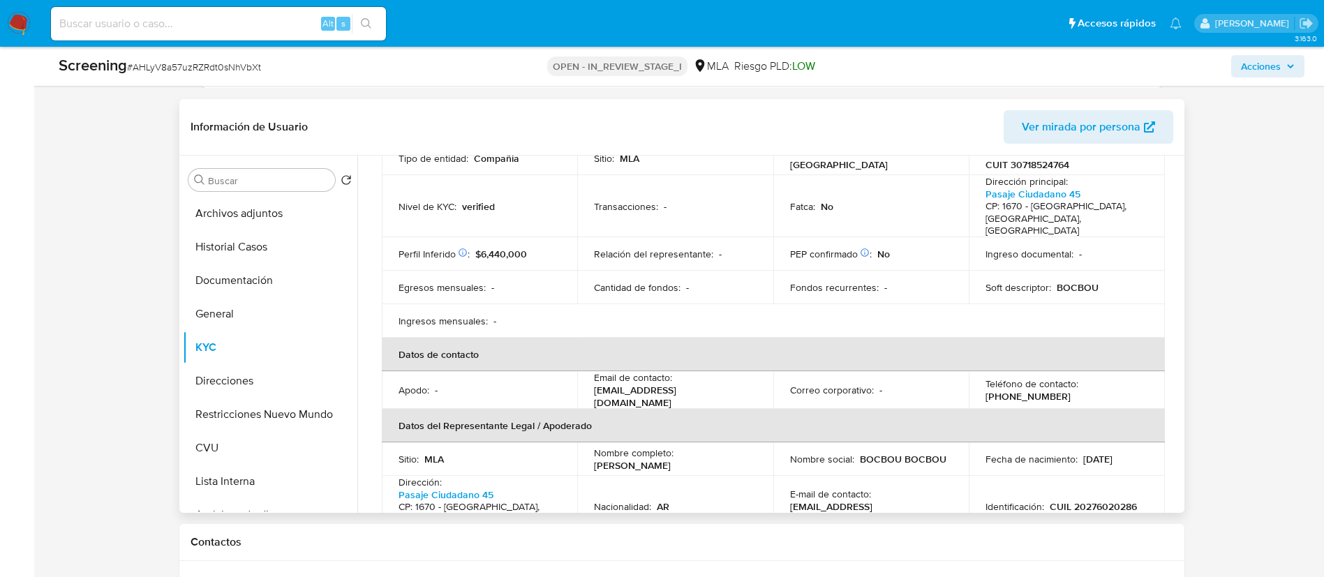
scroll to position [0, 0]
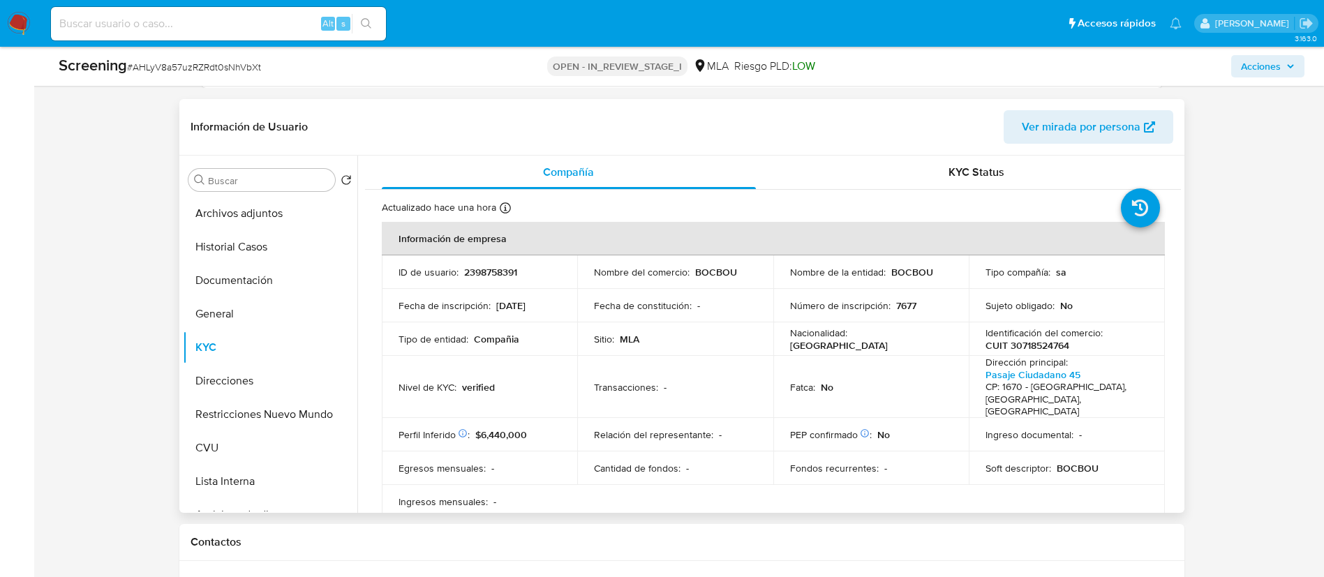
click at [488, 268] on p "2398758391" at bounding box center [490, 272] width 53 height 13
copy p "2398758391"
click at [242, 305] on button "General" at bounding box center [264, 313] width 163 height 33
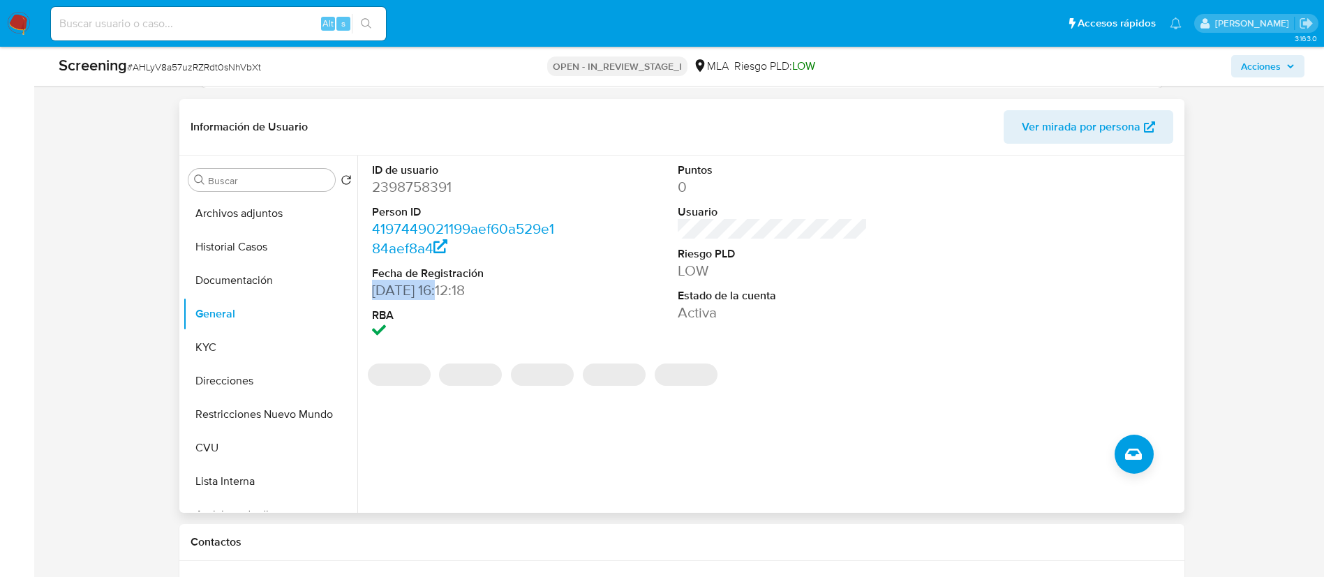
drag, startPoint x: 385, startPoint y: 290, endPoint x: 442, endPoint y: 295, distance: 57.4
click at [442, 295] on dd "[DATE] 16:12:18" at bounding box center [467, 290] width 190 height 20
copy dd "[DATE]"
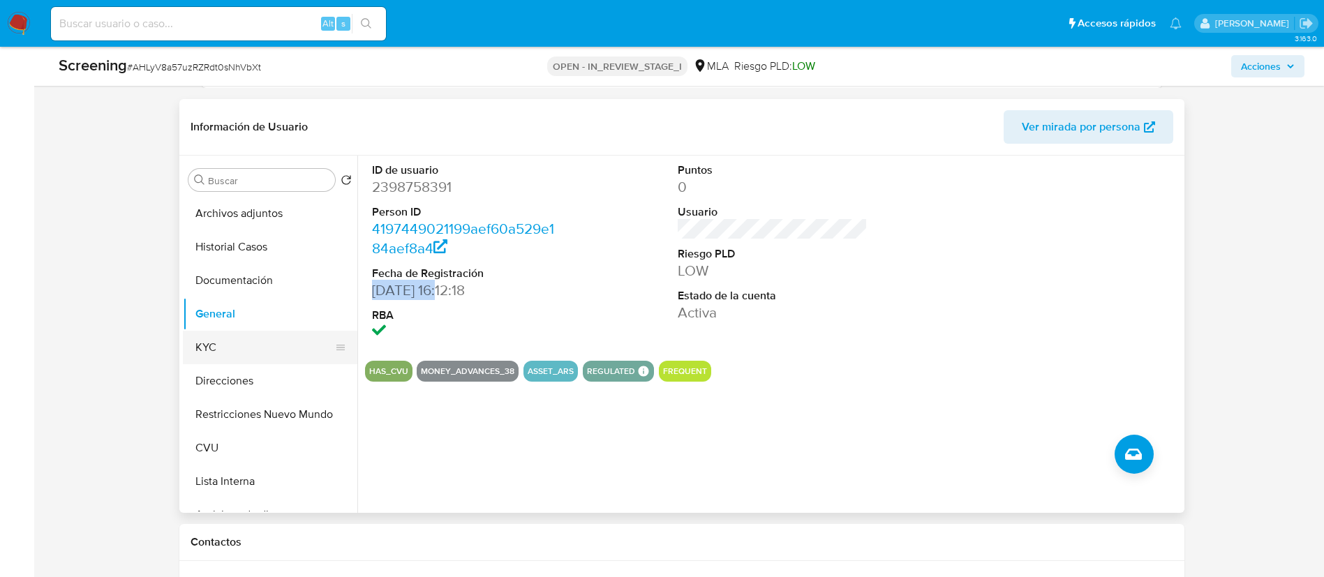
click at [234, 336] on button "KYC" at bounding box center [264, 347] width 163 height 33
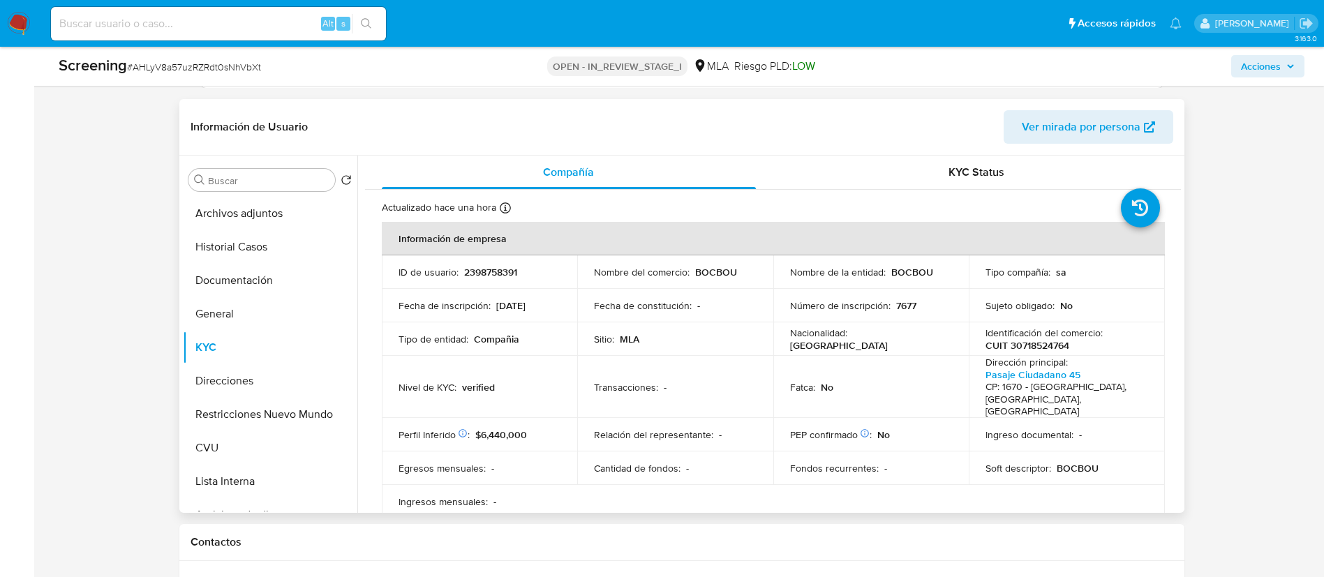
click at [893, 280] on td "Nombre de la entidad : BOCBOU" at bounding box center [871, 271] width 196 height 33
click at [900, 271] on p "BOCBOU" at bounding box center [912, 272] width 42 height 13
copy p "BOCBOU"
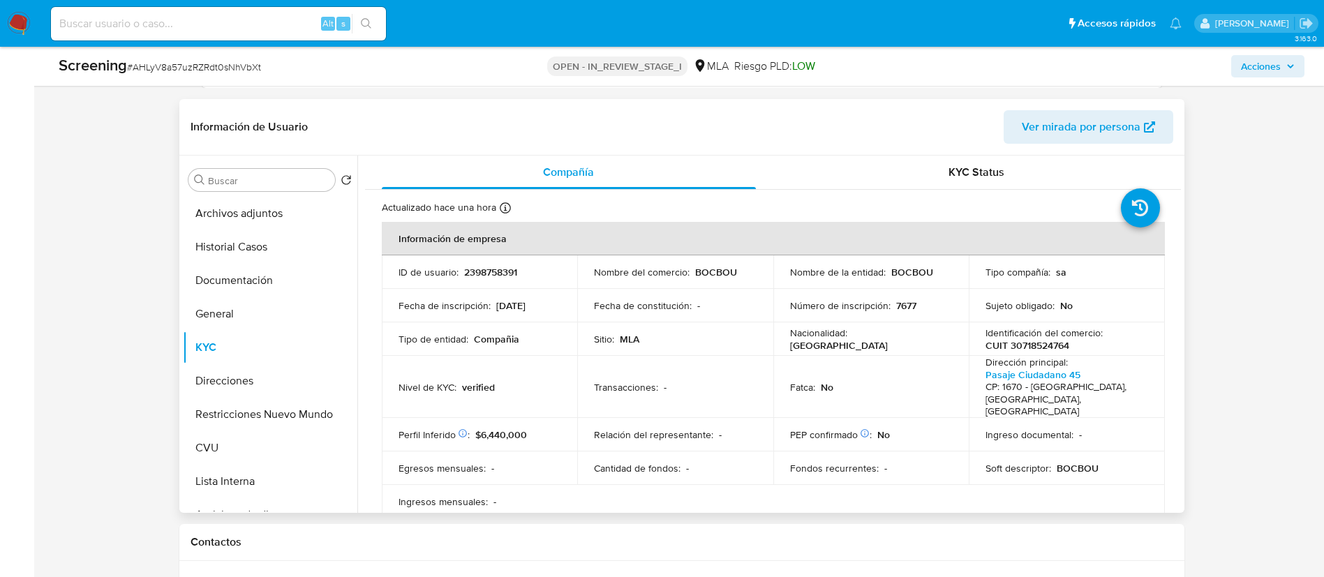
click at [1024, 336] on p "Identificación del comercio :" at bounding box center [1043, 333] width 117 height 13
click at [1026, 341] on p "CUIT 30718524764" at bounding box center [1027, 345] width 84 height 13
copy p "30718524764"
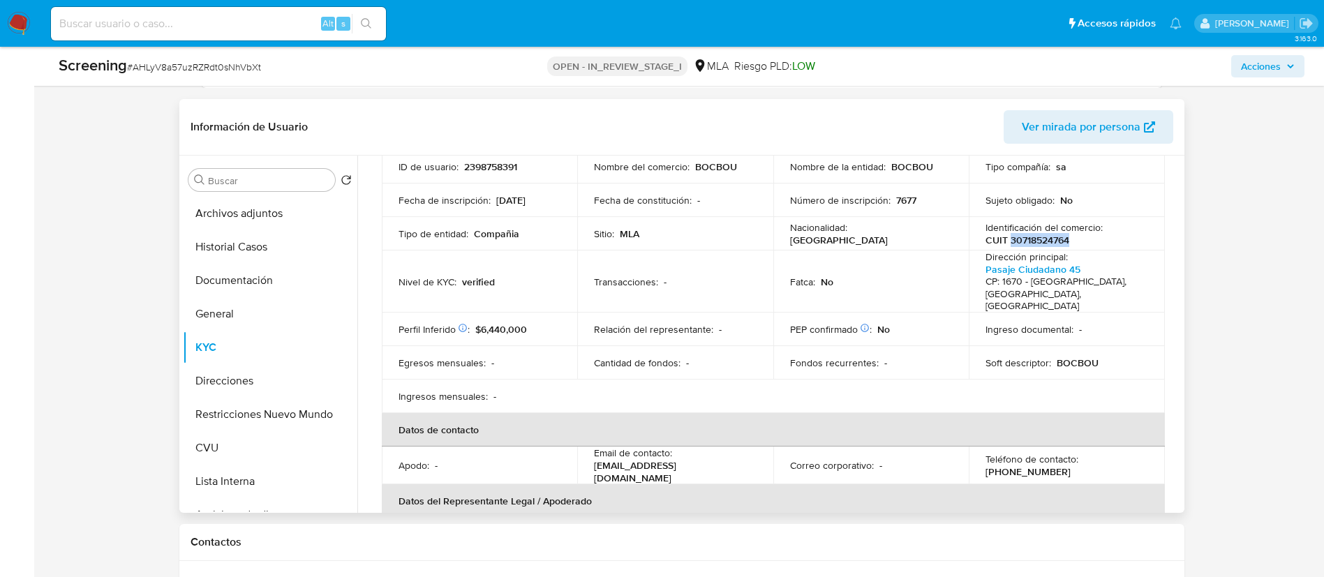
scroll to position [209, 0]
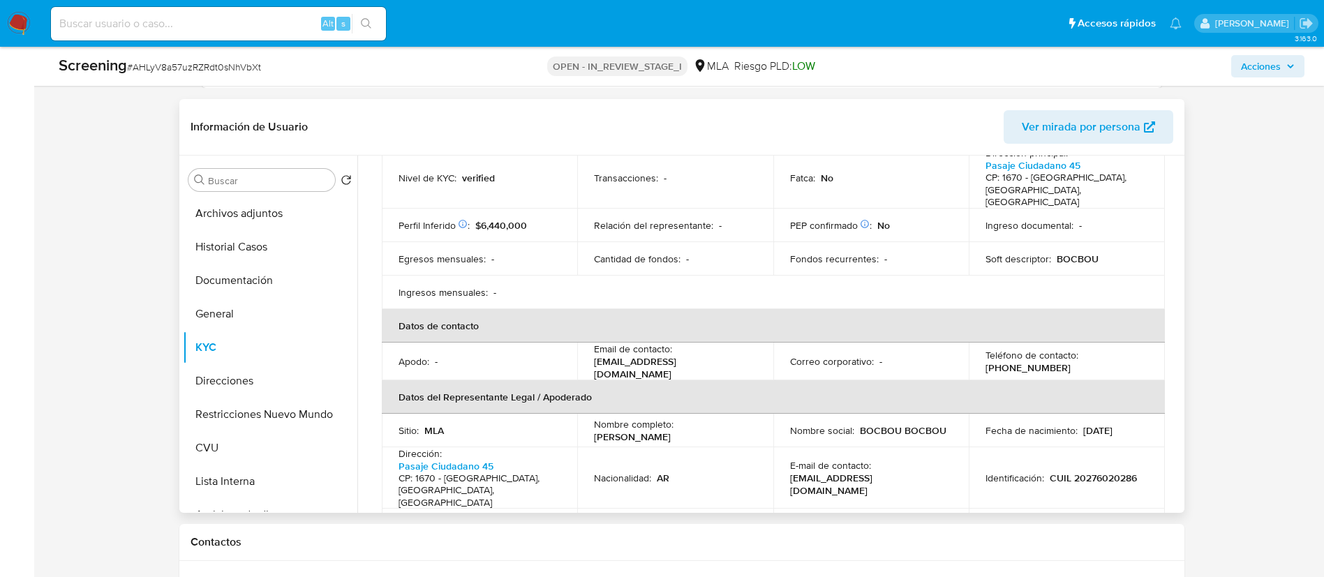
drag, startPoint x: 593, startPoint y: 417, endPoint x: 683, endPoint y: 426, distance: 90.4
click at [683, 426] on div "Nombre completo : [PERSON_NAME]" at bounding box center [675, 430] width 163 height 25
copy p "[PERSON_NAME]"
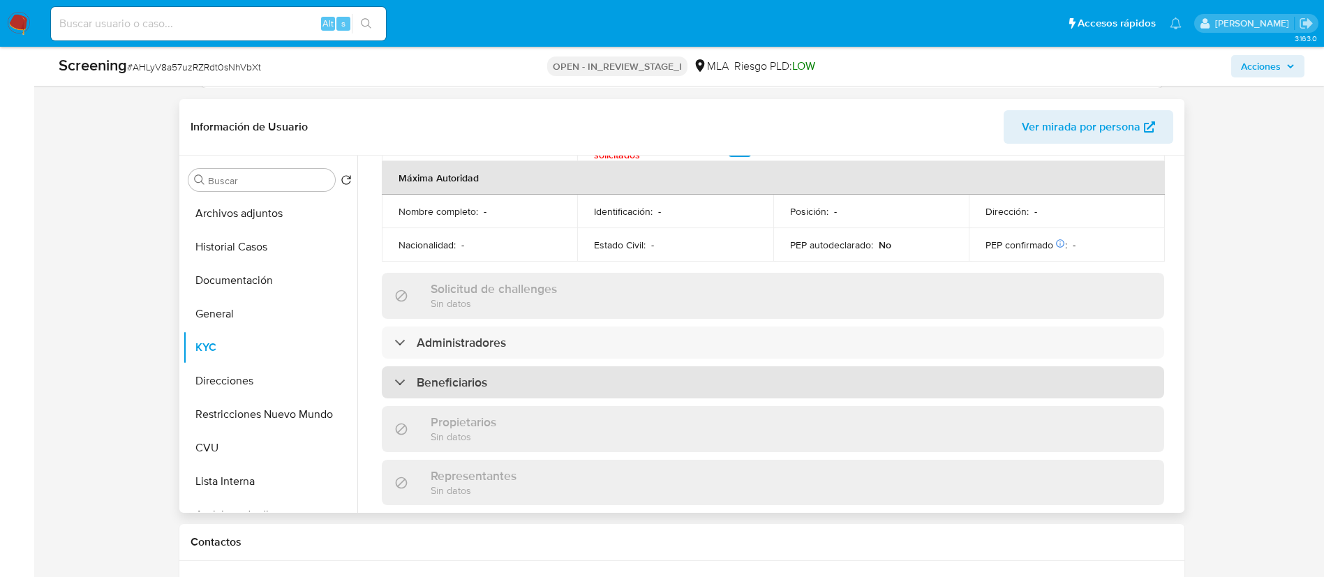
click at [616, 366] on div "Beneficiarios" at bounding box center [773, 382] width 782 height 32
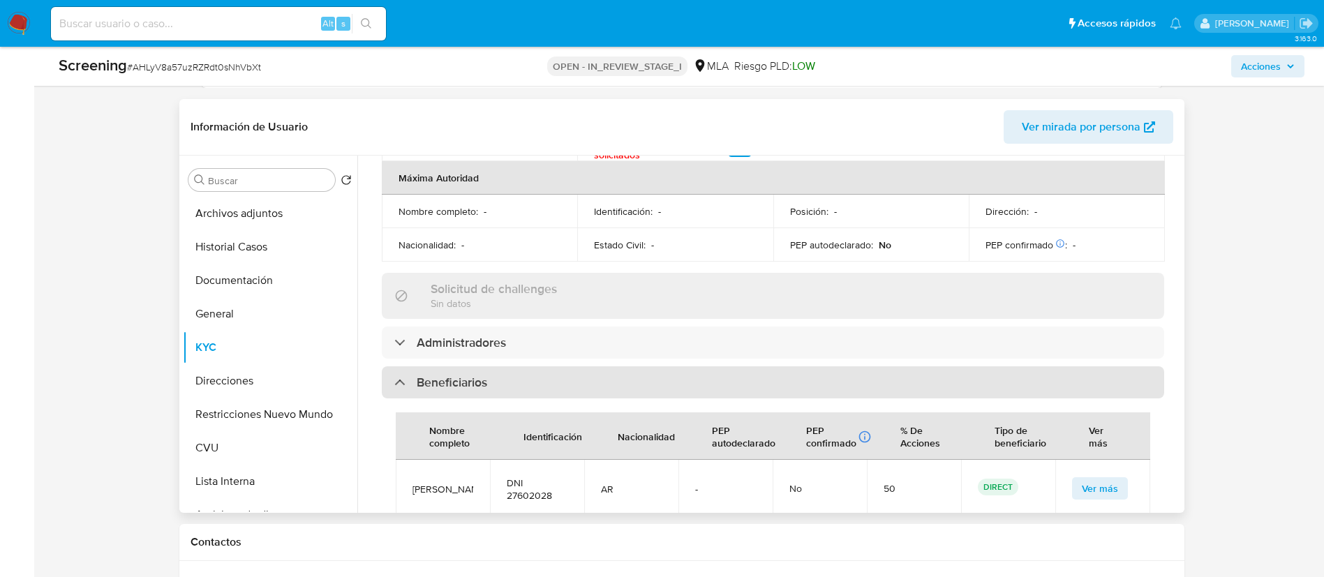
scroll to position [733, 0]
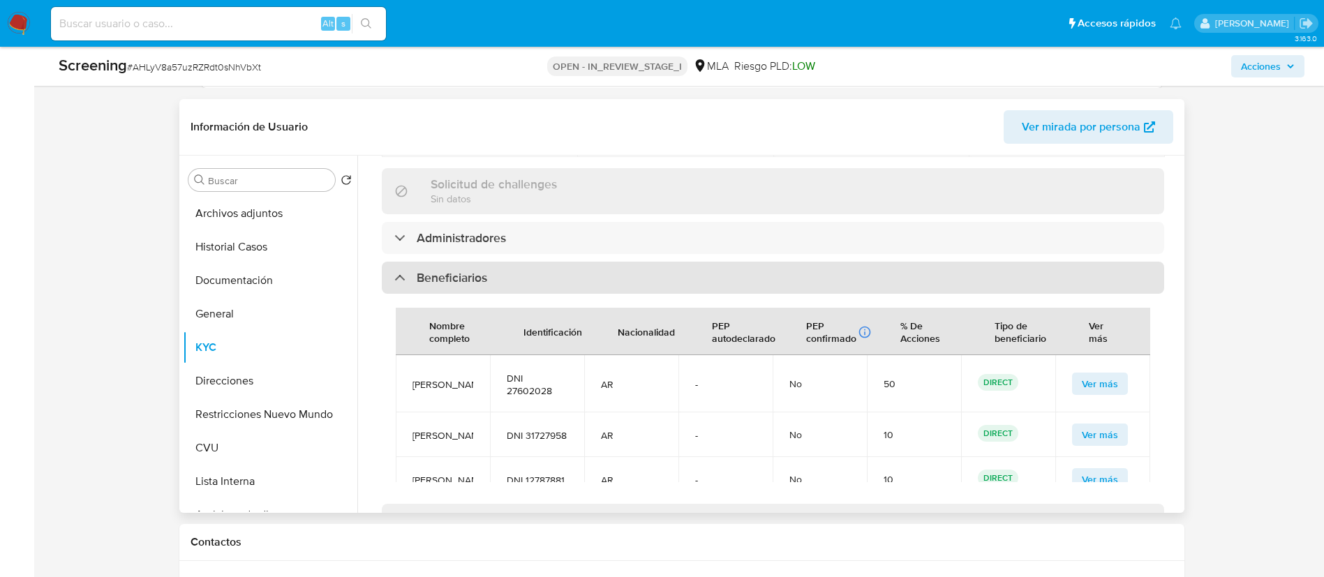
click at [612, 262] on div "Beneficiarios" at bounding box center [773, 278] width 782 height 32
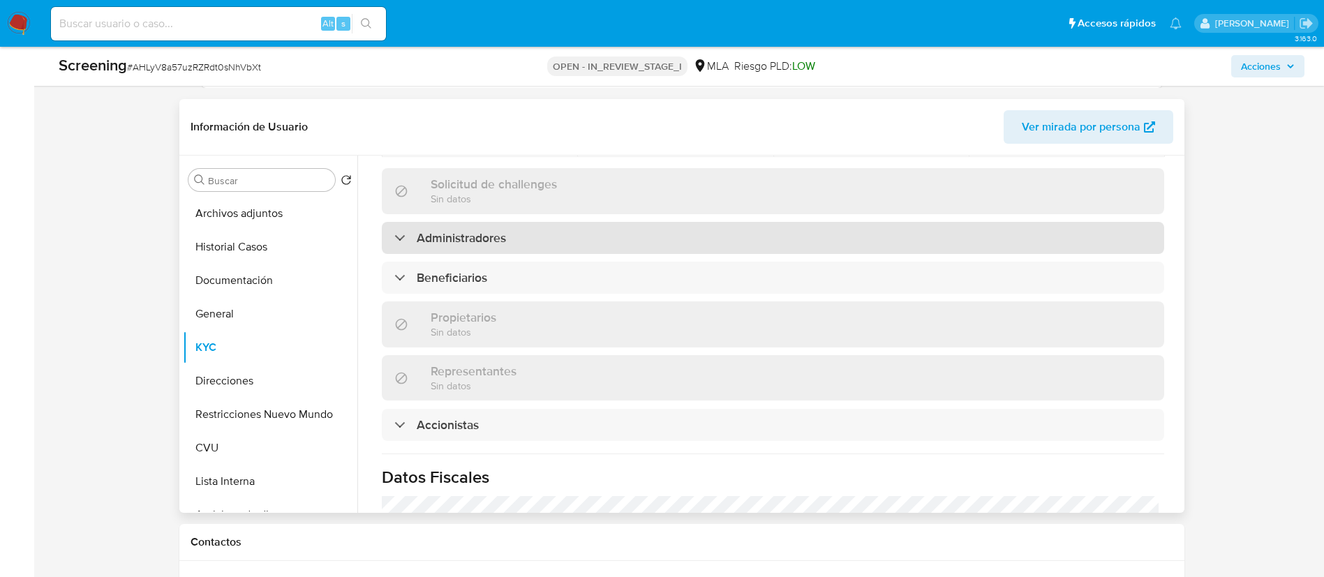
click at [587, 222] on div "Administradores" at bounding box center [773, 238] width 782 height 32
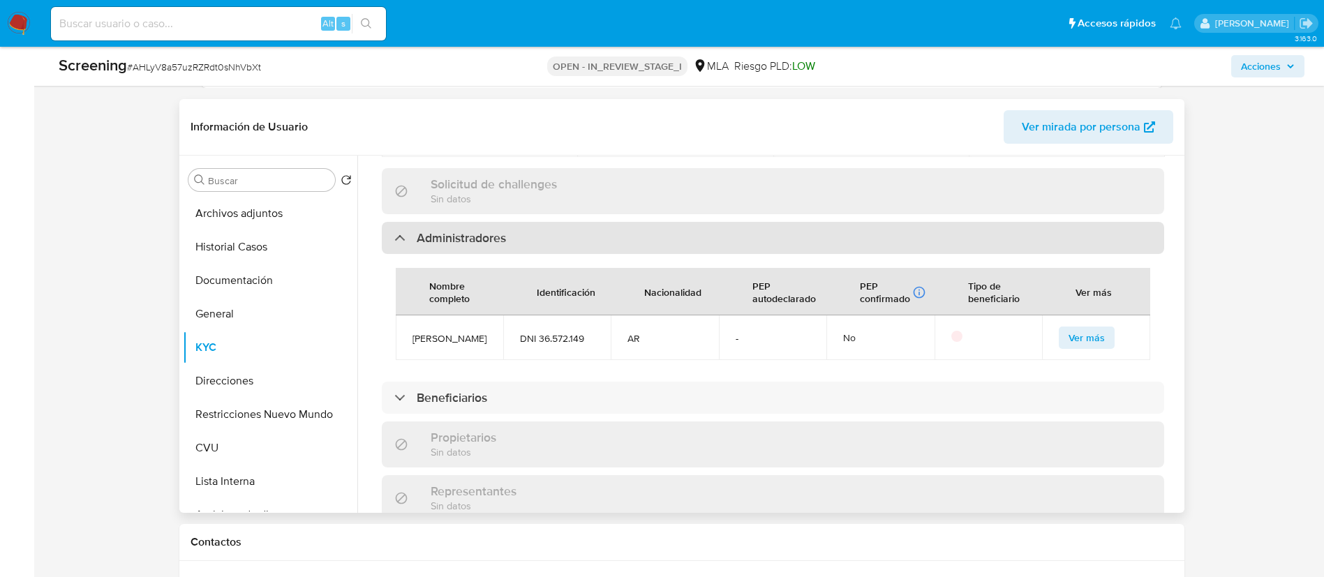
click at [587, 222] on div "Administradores" at bounding box center [773, 238] width 782 height 32
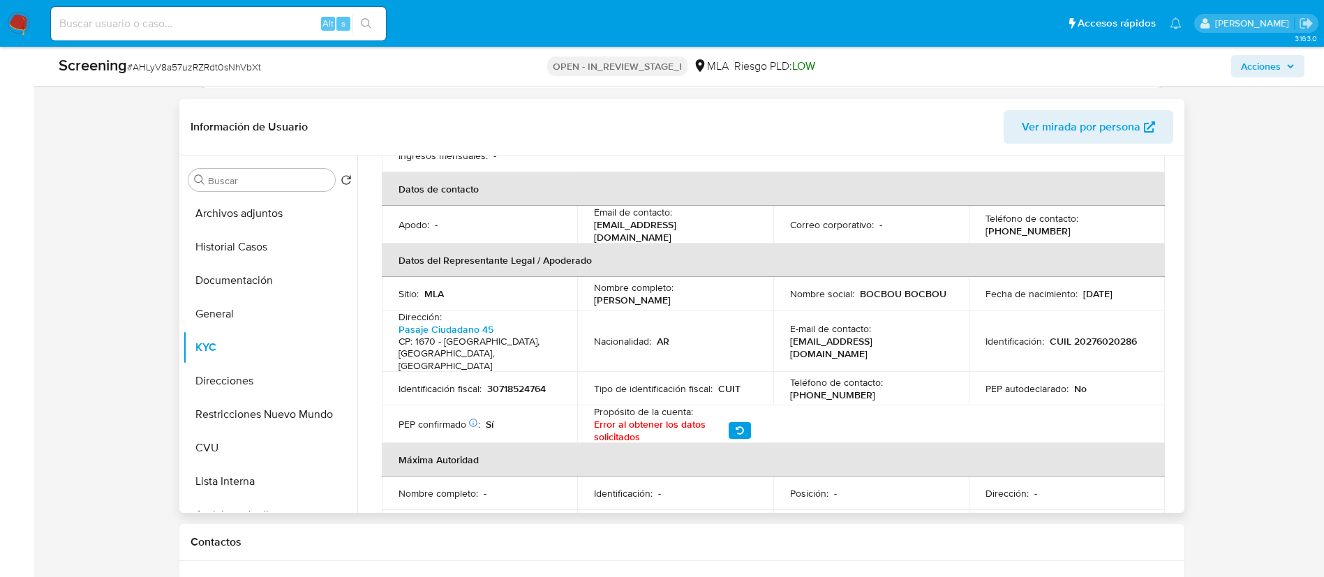
scroll to position [314, 0]
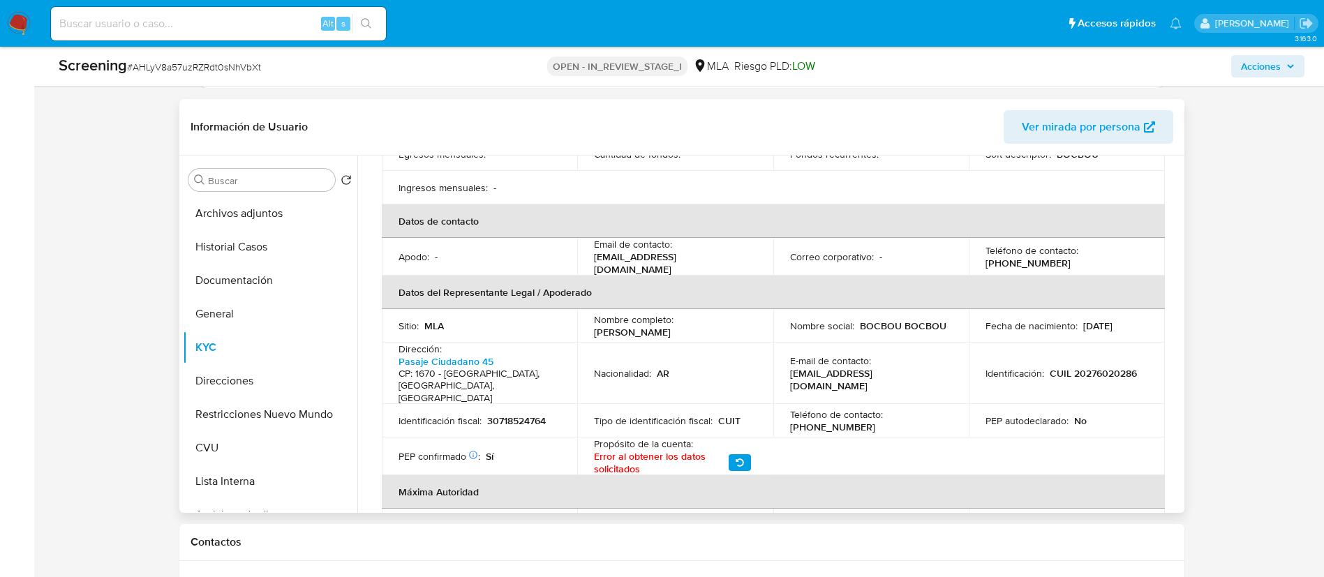
click at [1086, 367] on p "CUIL 20276020286" at bounding box center [1092, 373] width 87 height 13
copy p "20276020286"
click at [250, 477] on button "Lista Interna" at bounding box center [264, 481] width 163 height 33
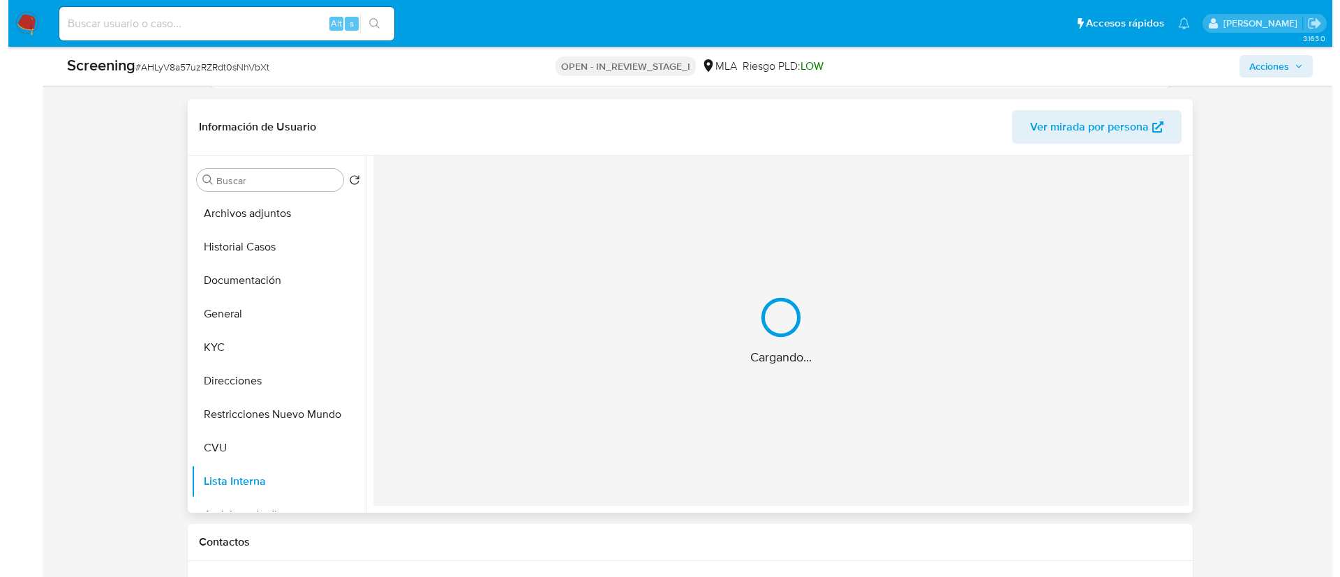
scroll to position [0, 0]
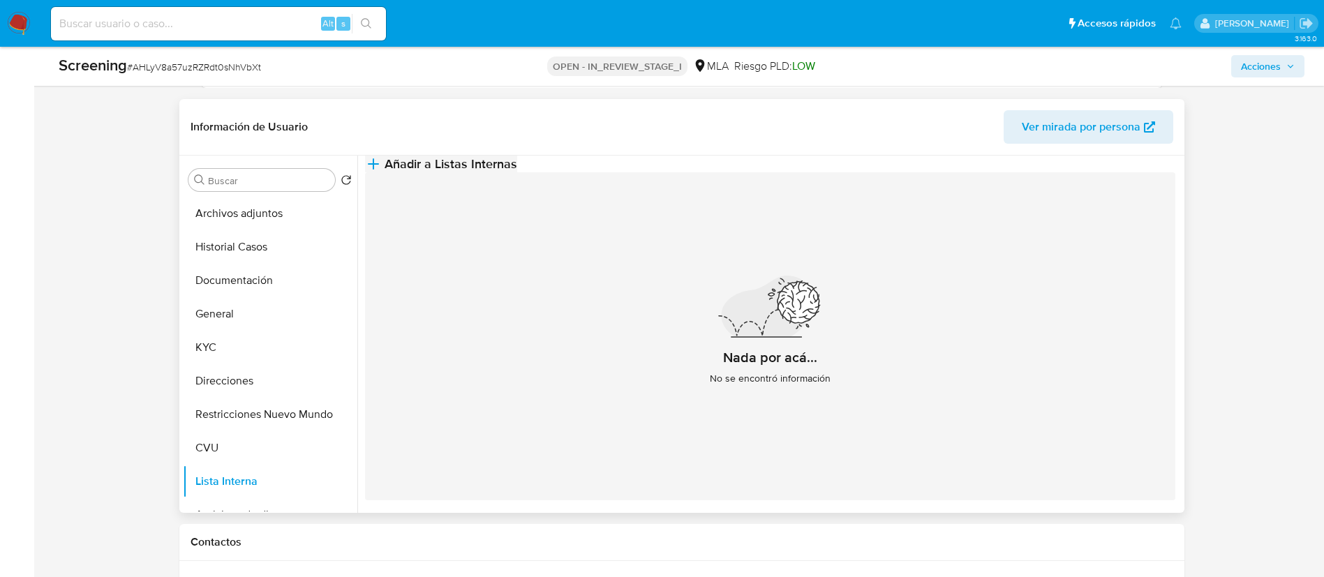
click at [517, 158] on button "Añadir a Listas Internas" at bounding box center [441, 164] width 152 height 17
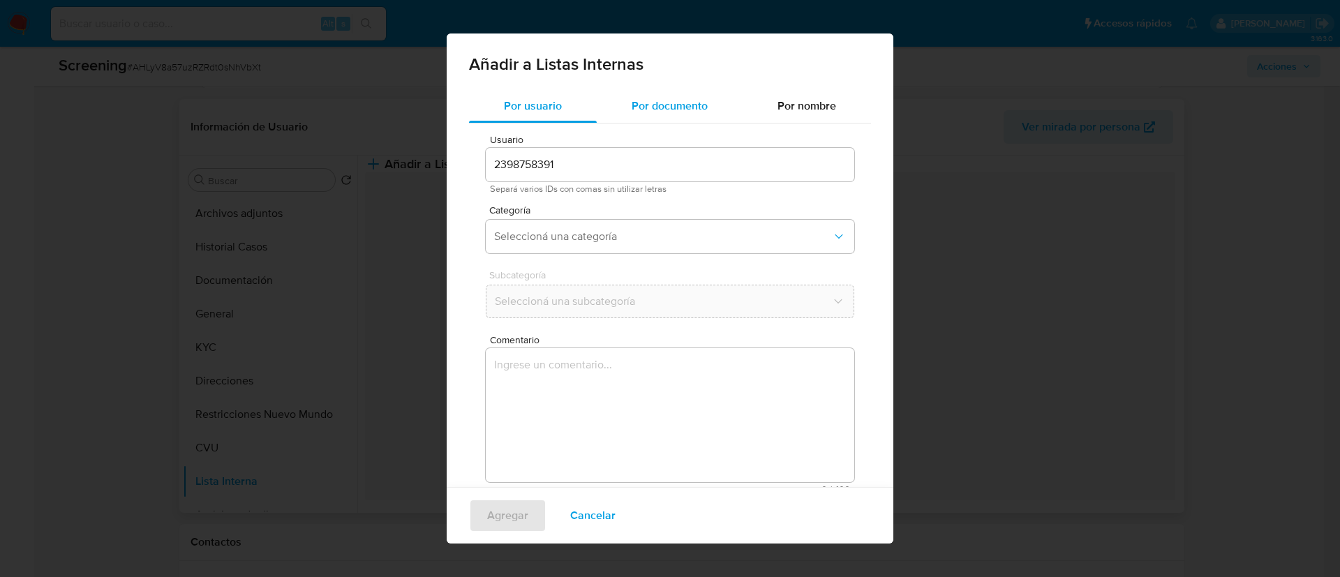
click at [651, 118] on div "Por documento" at bounding box center [670, 105] width 146 height 33
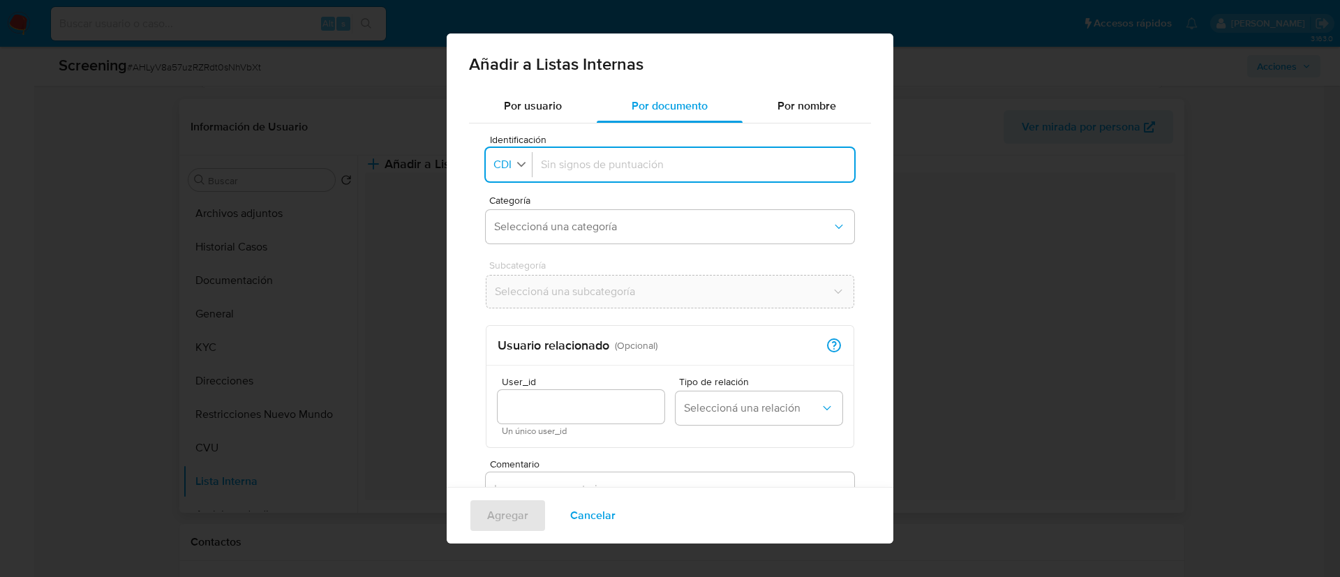
click at [516, 164] on icon "button" at bounding box center [521, 164] width 13 height 13
click at [525, 257] on li "CUIT" at bounding box center [511, 258] width 55 height 33
click at [590, 175] on div at bounding box center [696, 164] width 299 height 33
click at [582, 157] on input "Identificación" at bounding box center [696, 164] width 299 height 15
type input "20276020286"
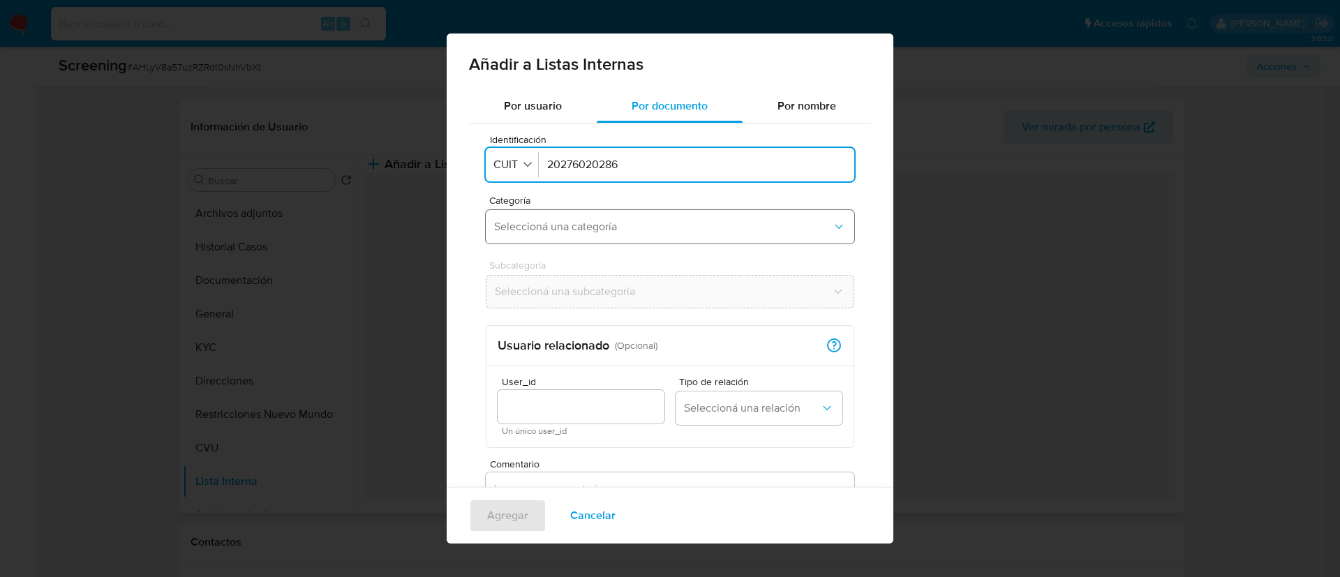
click at [569, 225] on span "Seleccioná una categoría" at bounding box center [663, 227] width 338 height 14
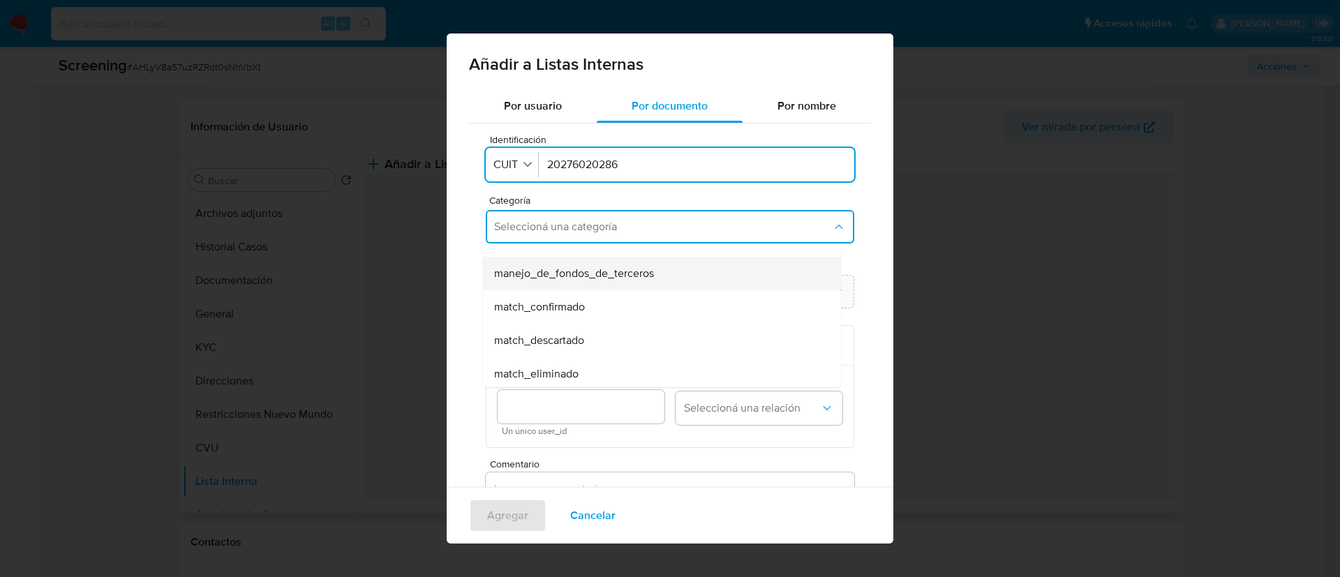
scroll to position [105, 0]
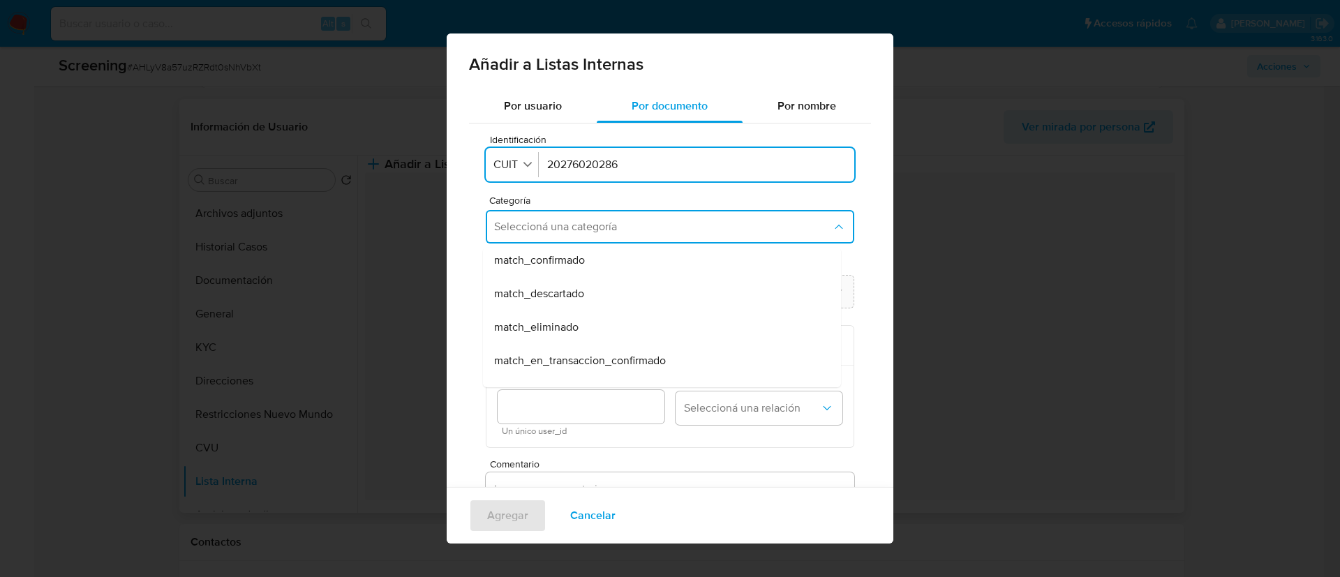
drag, startPoint x: 585, startPoint y: 257, endPoint x: 591, endPoint y: 296, distance: 39.5
click at [585, 257] on div "match_confirmado" at bounding box center [657, 259] width 327 height 33
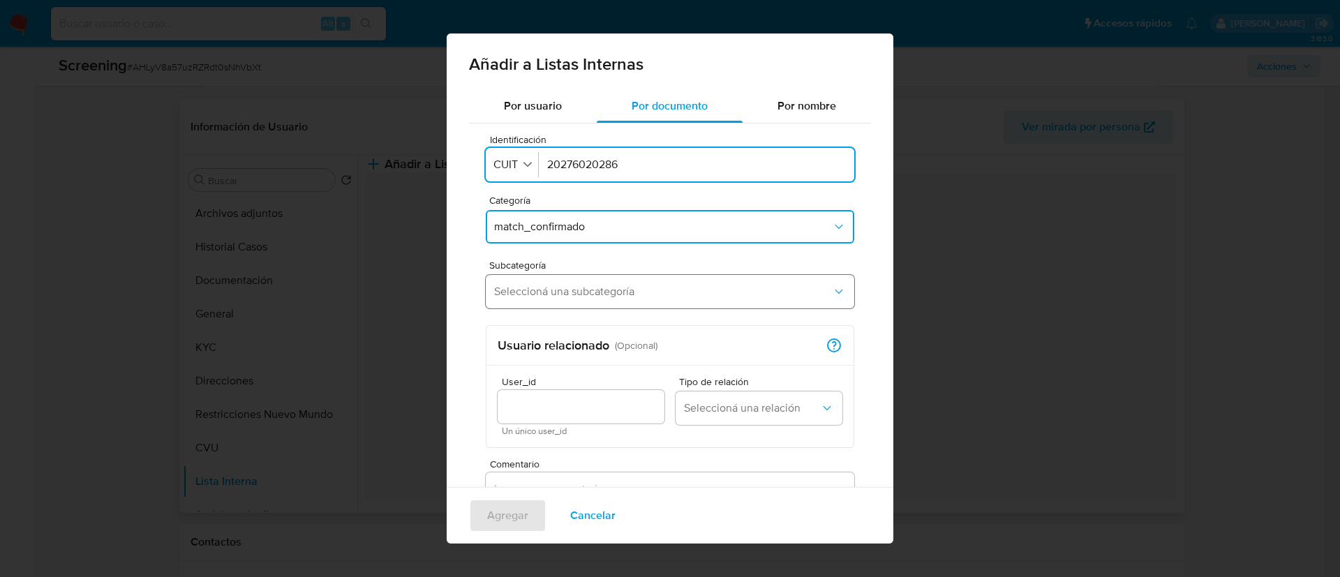
click at [591, 297] on span "Seleccioná una subcategoría" at bounding box center [663, 292] width 338 height 14
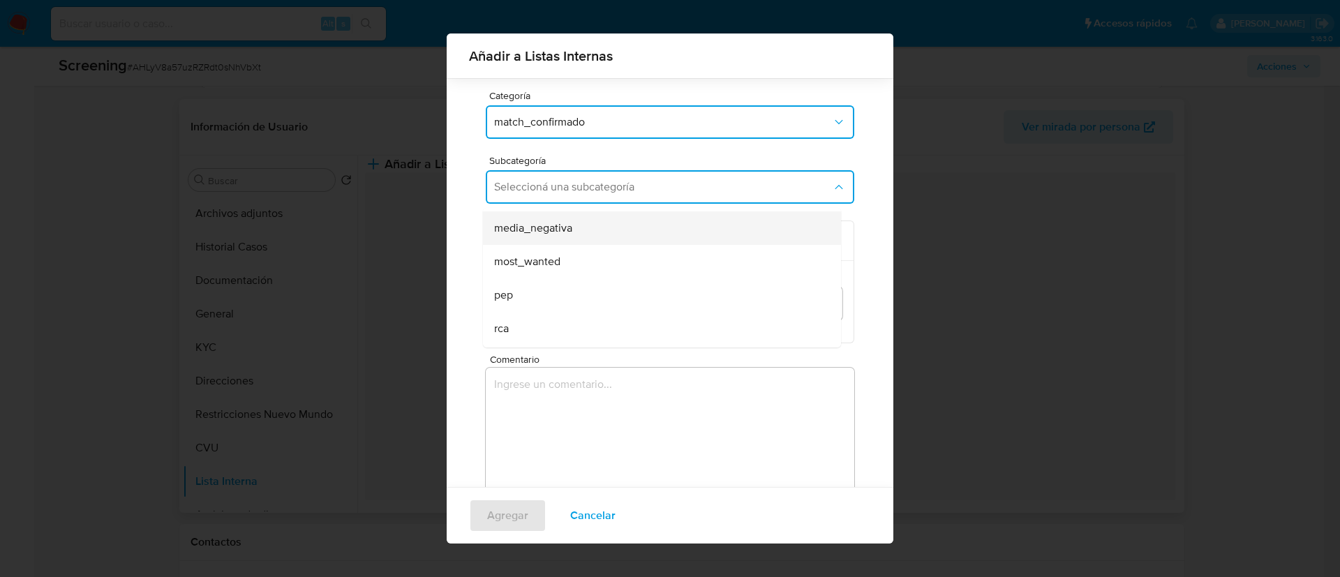
scroll to position [95, 0]
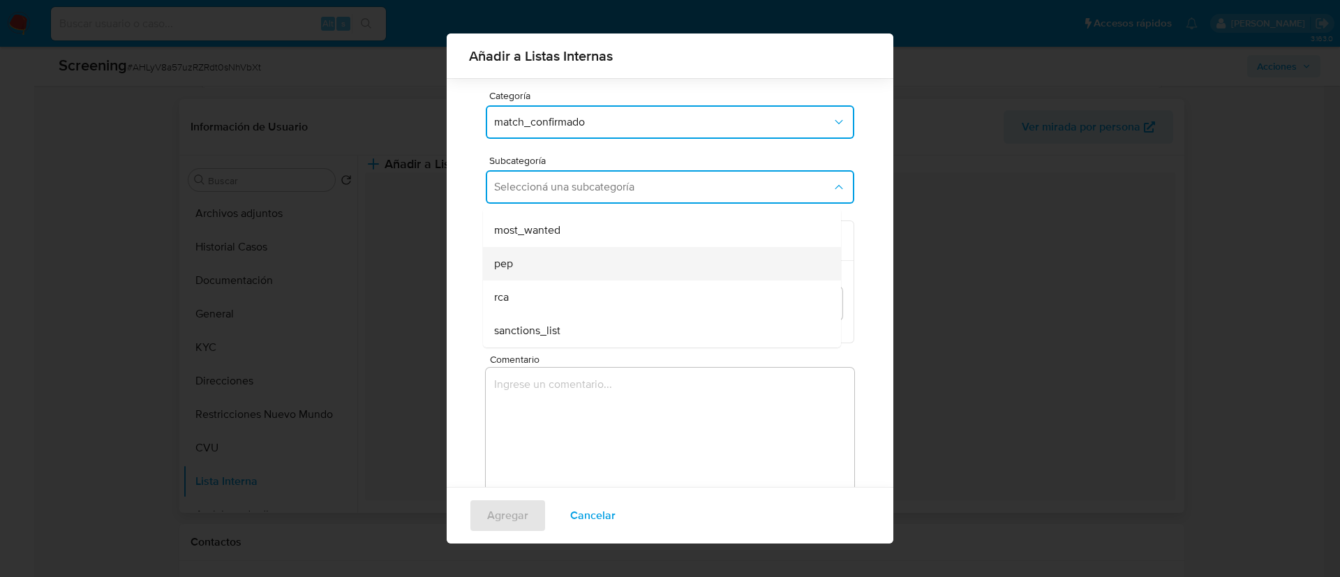
click at [573, 264] on div "pep" at bounding box center [657, 263] width 327 height 33
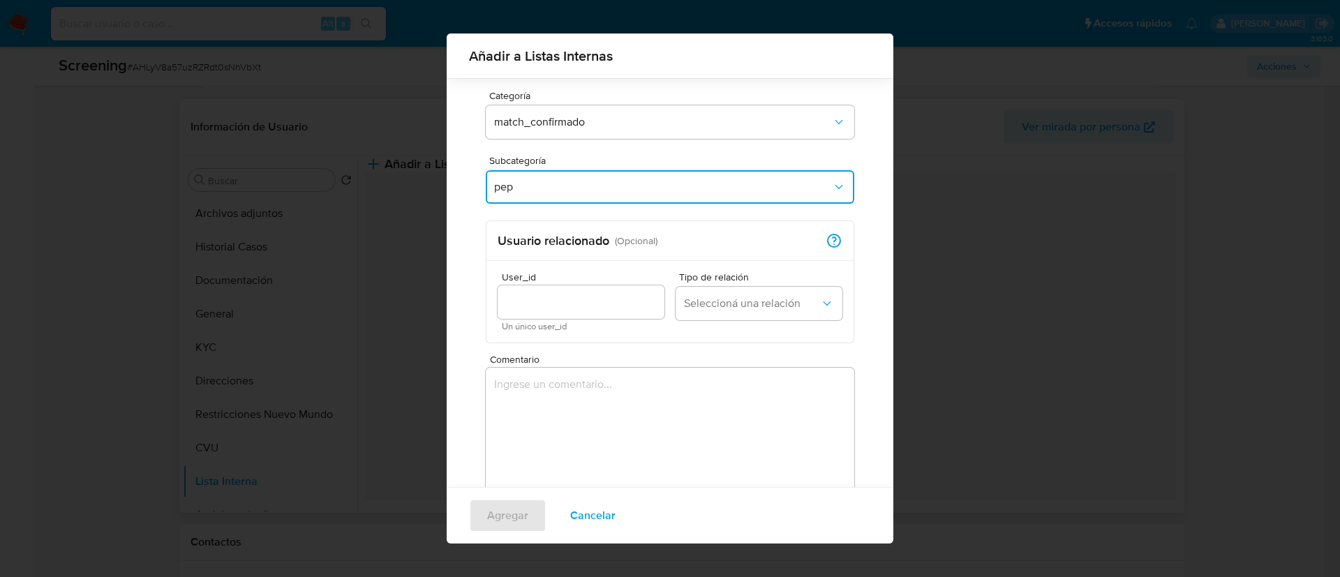
scroll to position [142, 0]
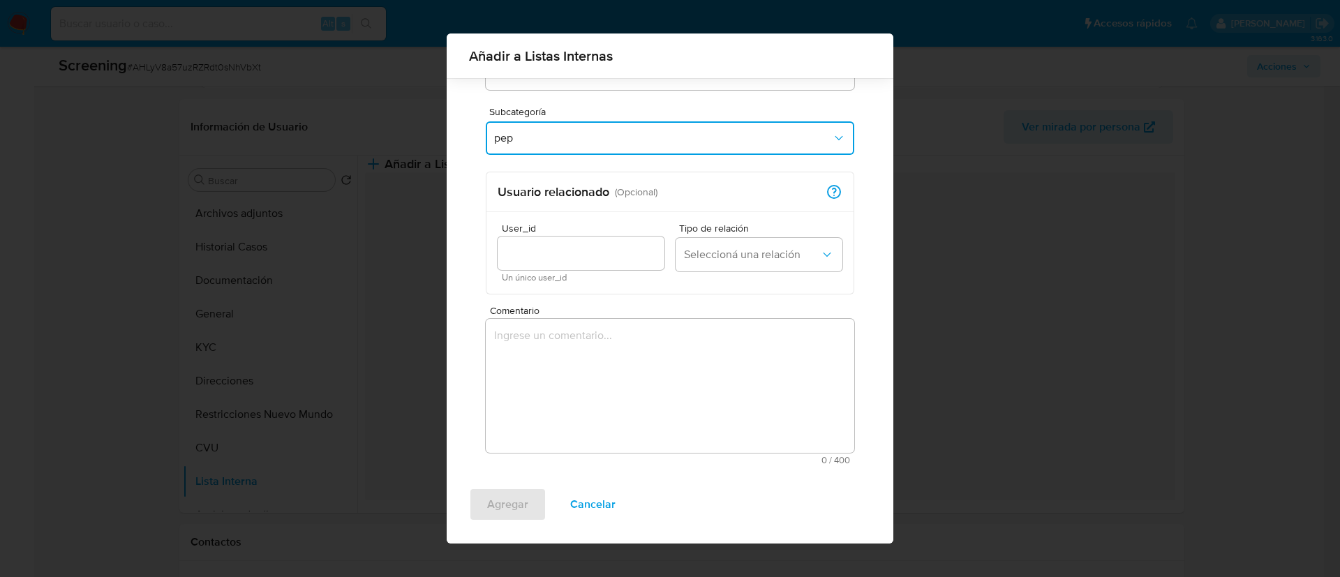
click at [586, 267] on div at bounding box center [580, 253] width 167 height 33
click at [634, 257] on input "User_id" at bounding box center [580, 253] width 167 height 18
type input "2398758391"
click at [699, 257] on span "Seleccioná una relación" at bounding box center [752, 255] width 136 height 14
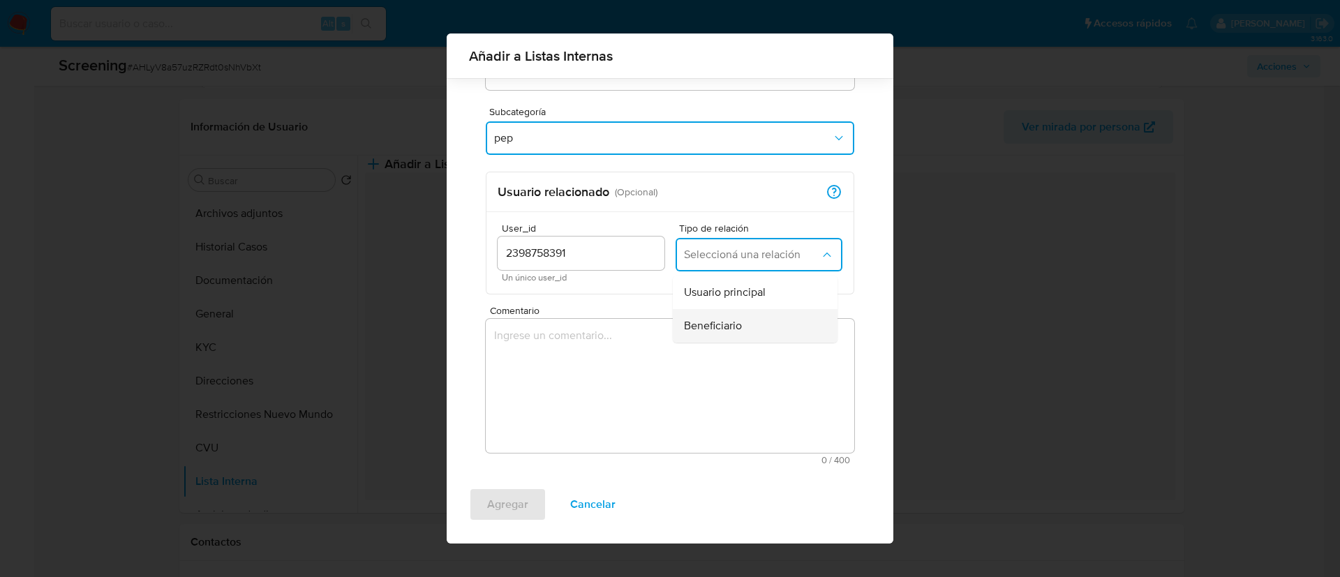
click at [690, 319] on span "Beneficiario" at bounding box center [713, 326] width 58 height 14
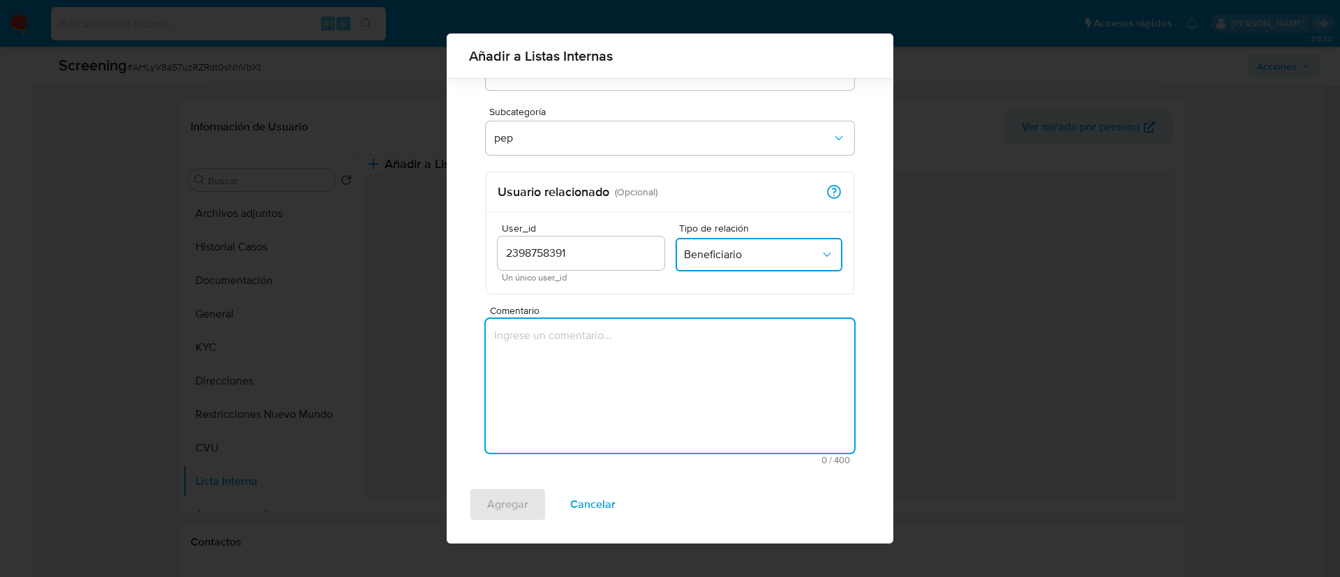
click at [603, 375] on textarea "Comentario" at bounding box center [670, 386] width 368 height 134
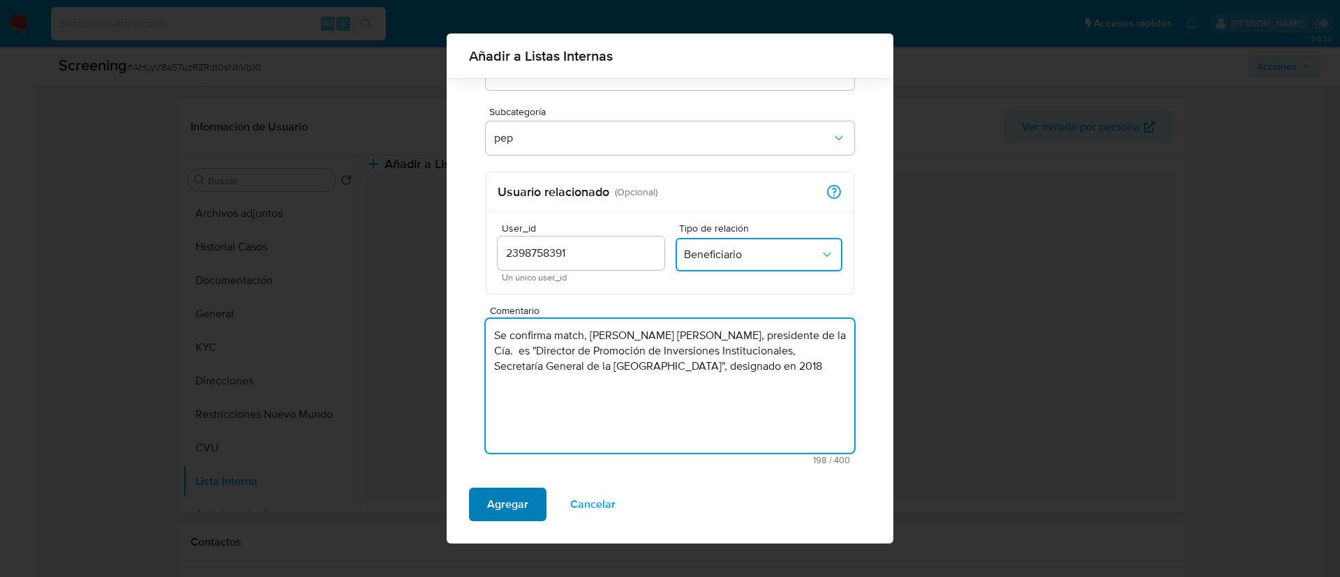
type textarea "Se confirma match, Hugo Federico Claudio Zin, presidente de la Cía. es "Directo…"
click at [521, 500] on span "Agregar" at bounding box center [507, 504] width 41 height 31
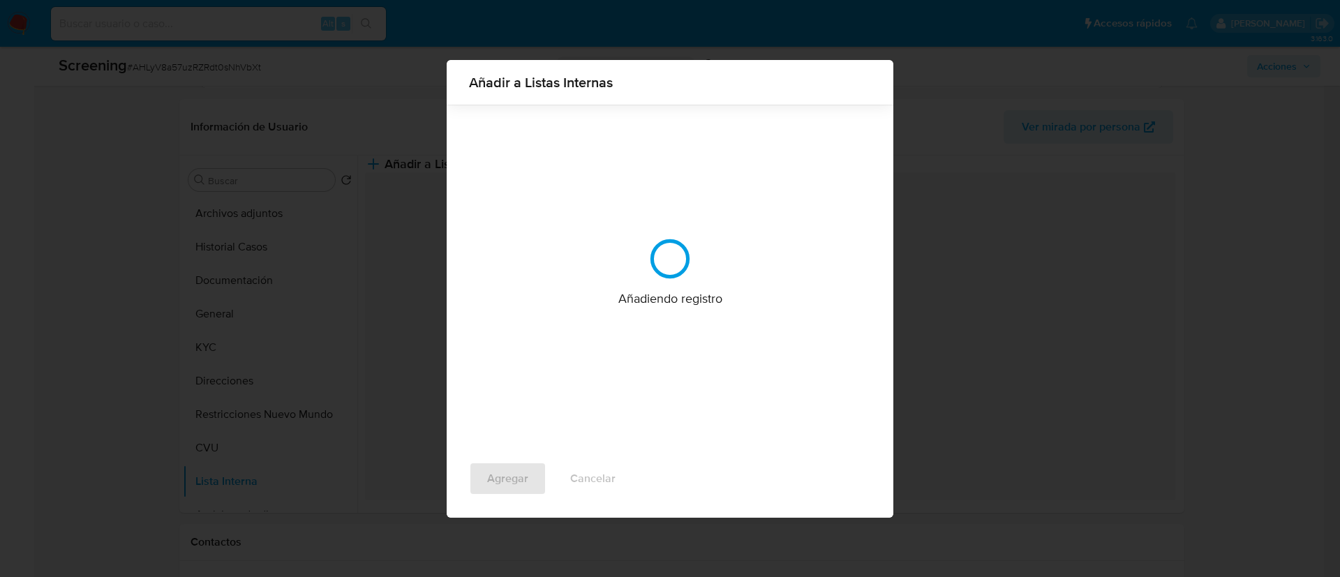
scroll to position [0, 0]
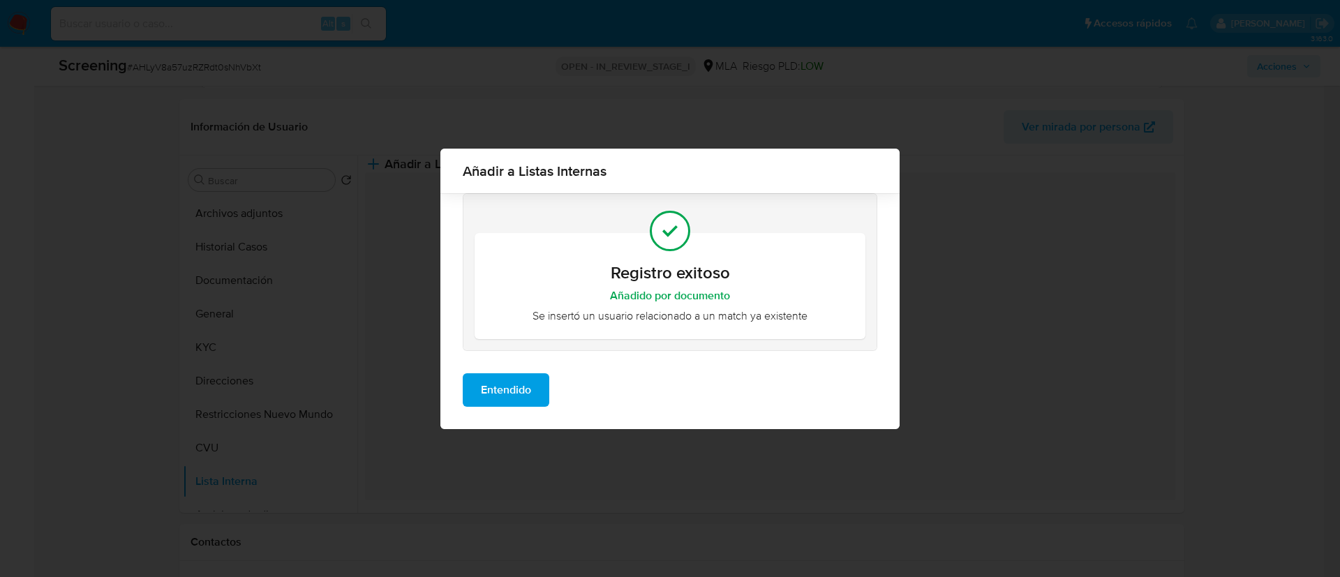
click at [495, 394] on span "Entendido" at bounding box center [506, 390] width 50 height 31
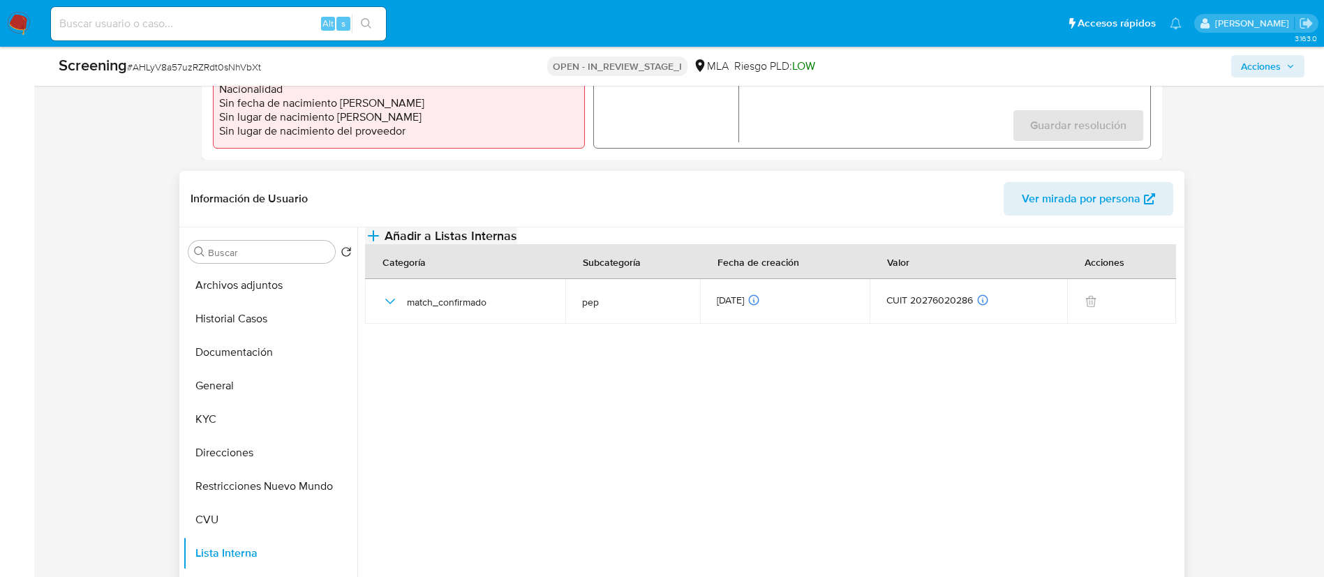
scroll to position [345, 0]
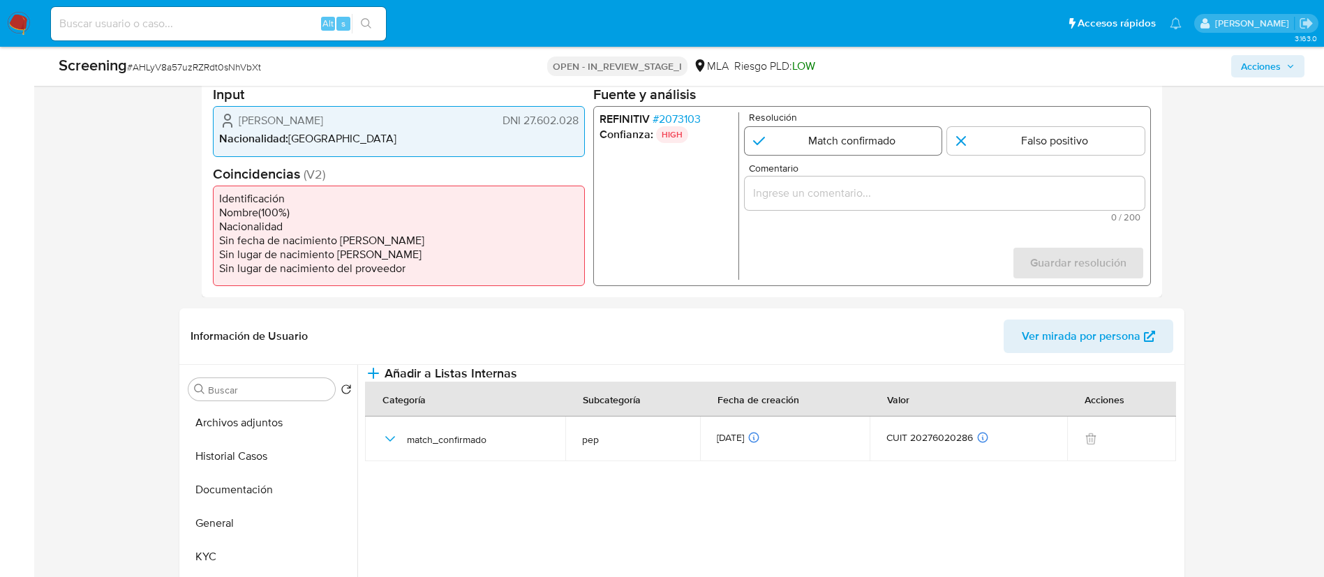
click at [830, 127] on input "1 de 1" at bounding box center [842, 141] width 197 height 28
radio input "true"
click at [820, 188] on input "Comentario" at bounding box center [944, 193] width 400 height 18
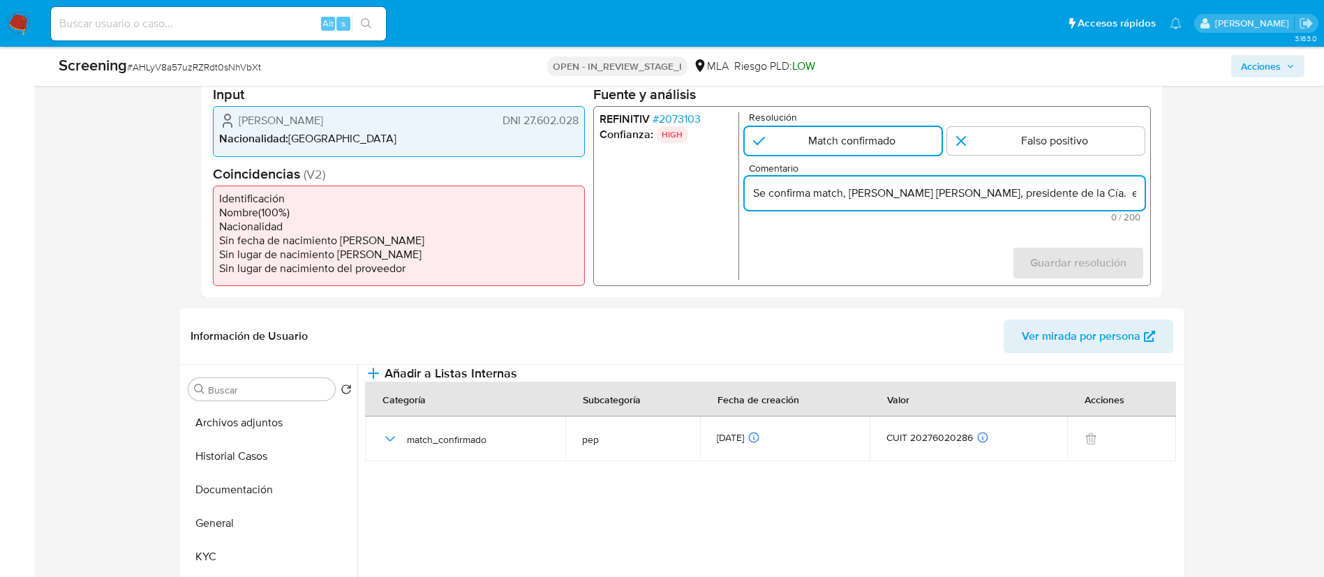
scroll to position [0, 588]
type input "Se confirma match, Hugo Federico Claudio Zin, presidente de la Cía. es "Directo…"
click at [1031, 267] on span "Guardar resolución" at bounding box center [1077, 263] width 96 height 31
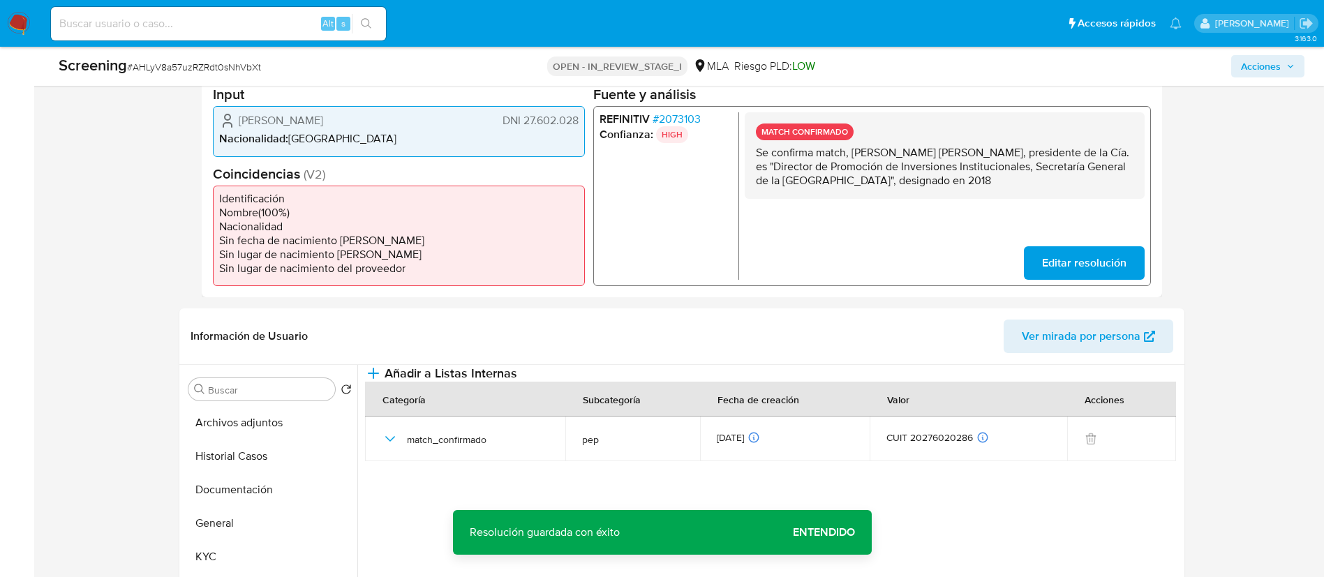
click at [1271, 75] on span "Acciones" at bounding box center [1261, 66] width 40 height 22
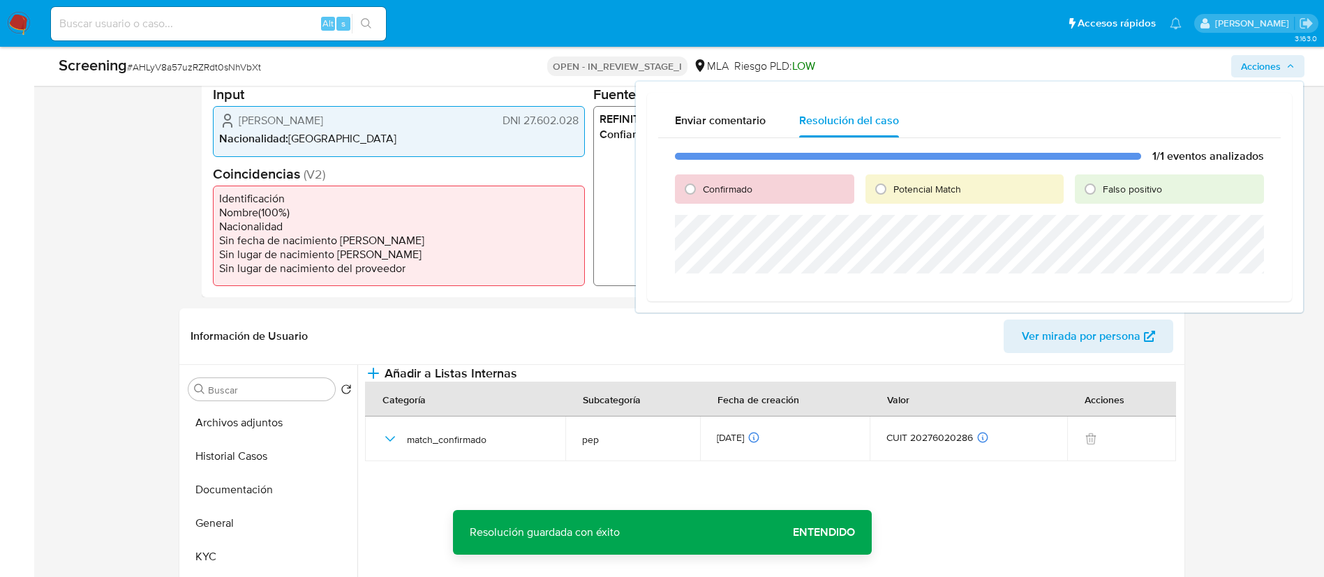
drag, startPoint x: 784, startPoint y: 190, endPoint x: 748, endPoint y: 190, distance: 36.3
click at [784, 190] on div "Confirmado" at bounding box center [764, 188] width 179 height 29
click at [743, 190] on span "Confirmado" at bounding box center [728, 189] width 50 height 14
click at [701, 190] on input "Confirmado" at bounding box center [690, 189] width 22 height 22
radio input "true"
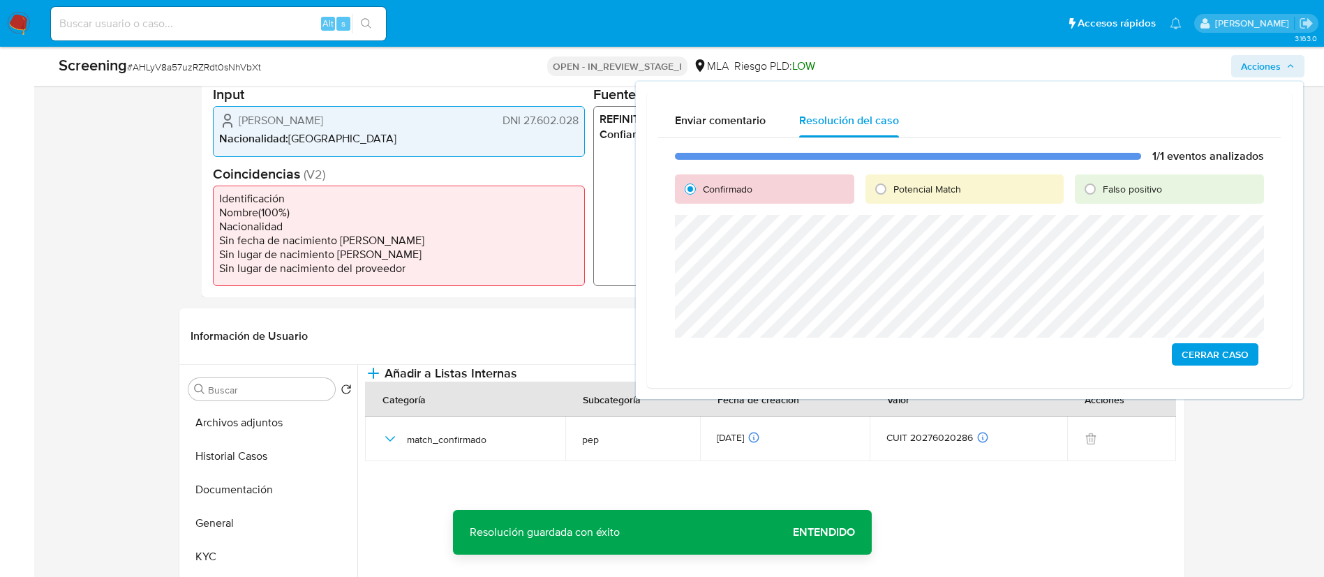
click at [1199, 354] on span "Cerrar Caso" at bounding box center [1214, 355] width 67 height 20
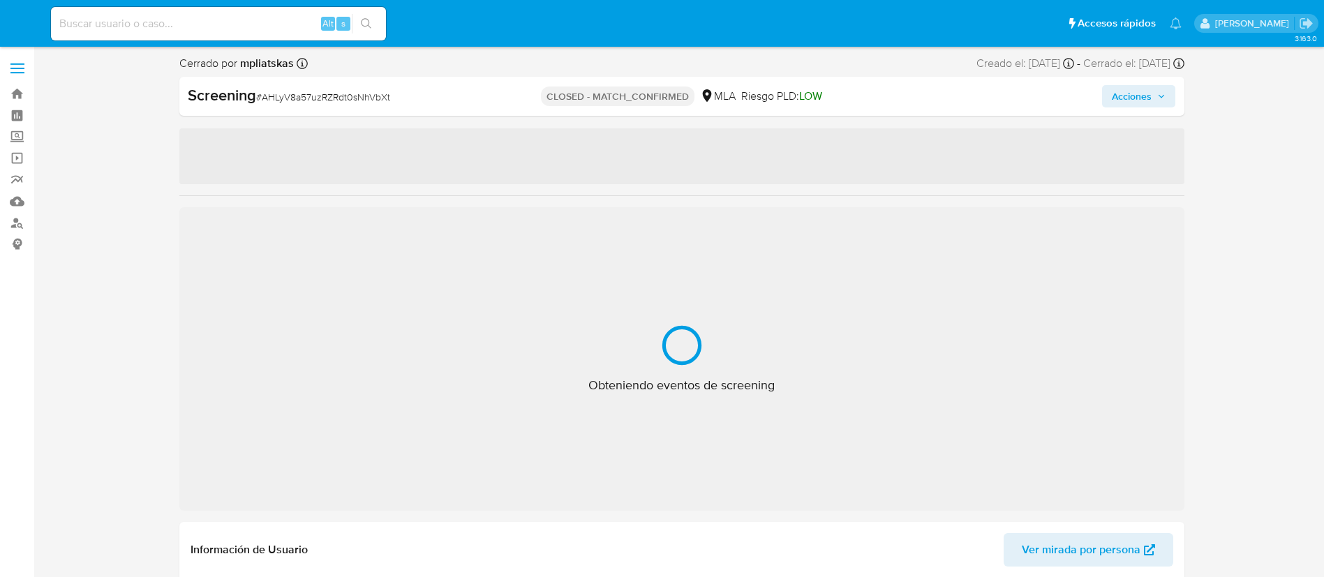
select select "10"
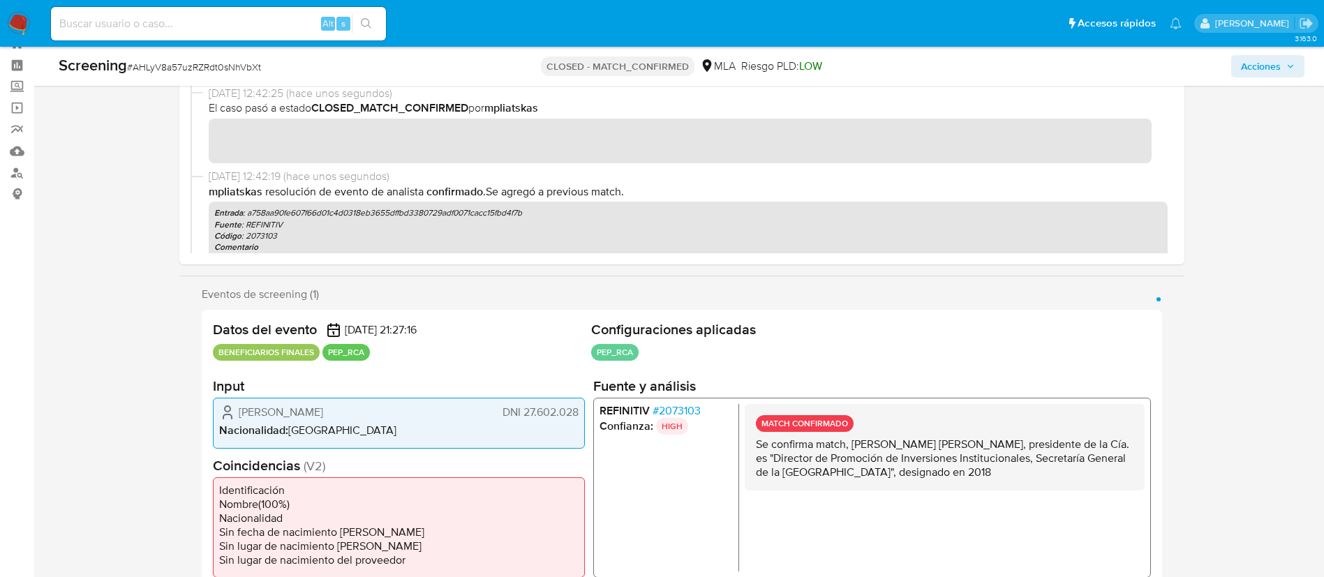
scroll to position [50, 0]
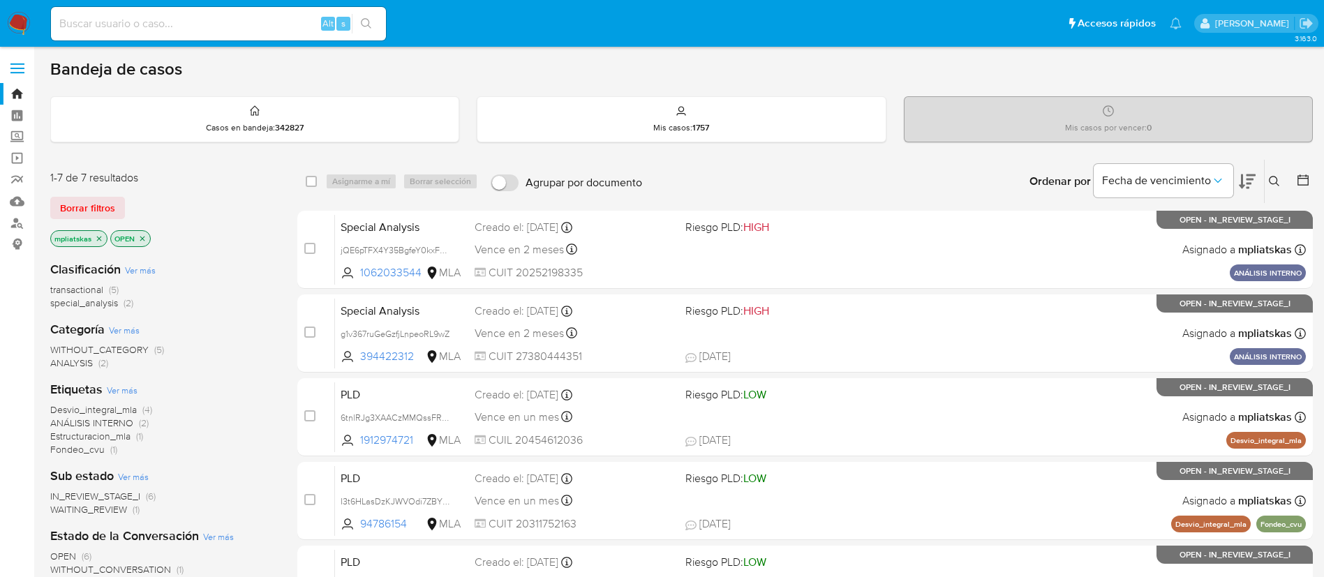
click at [96, 239] on icon "close-filter" at bounding box center [99, 238] width 8 height 8
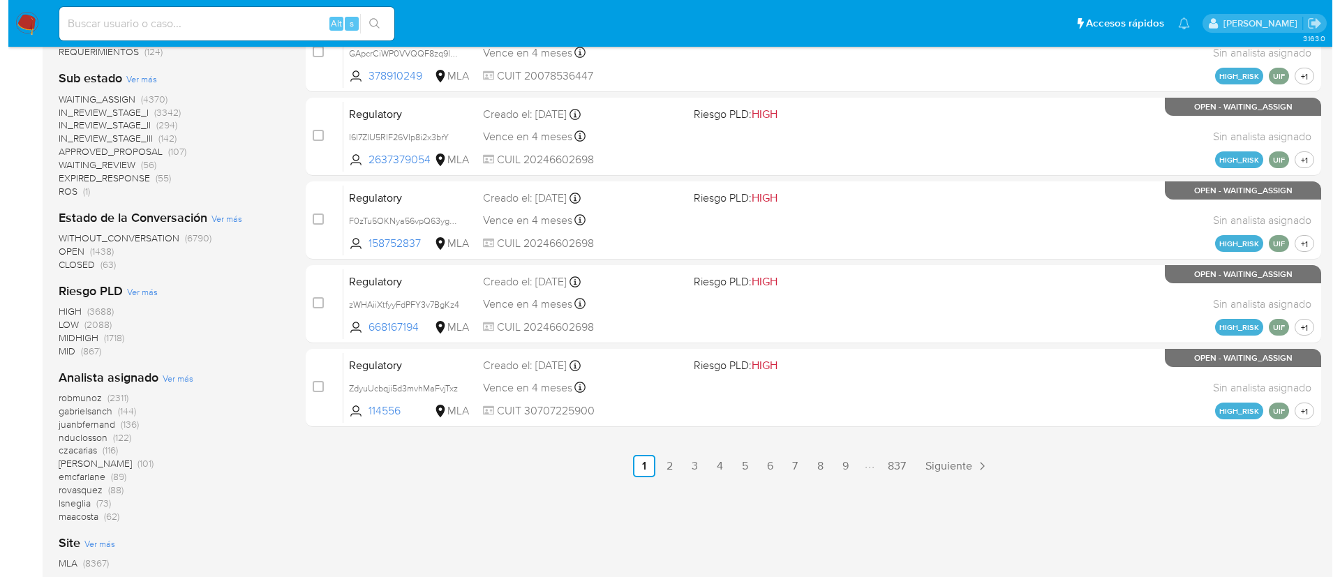
scroll to position [628, 0]
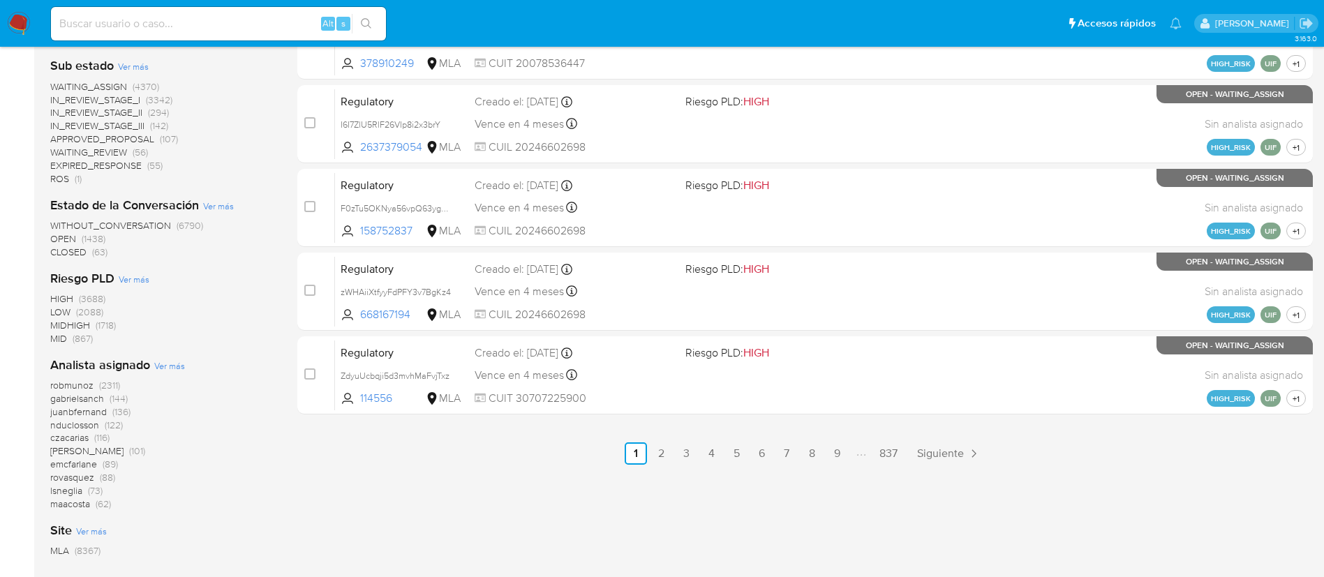
click at [179, 359] on span "Ver más" at bounding box center [169, 365] width 31 height 13
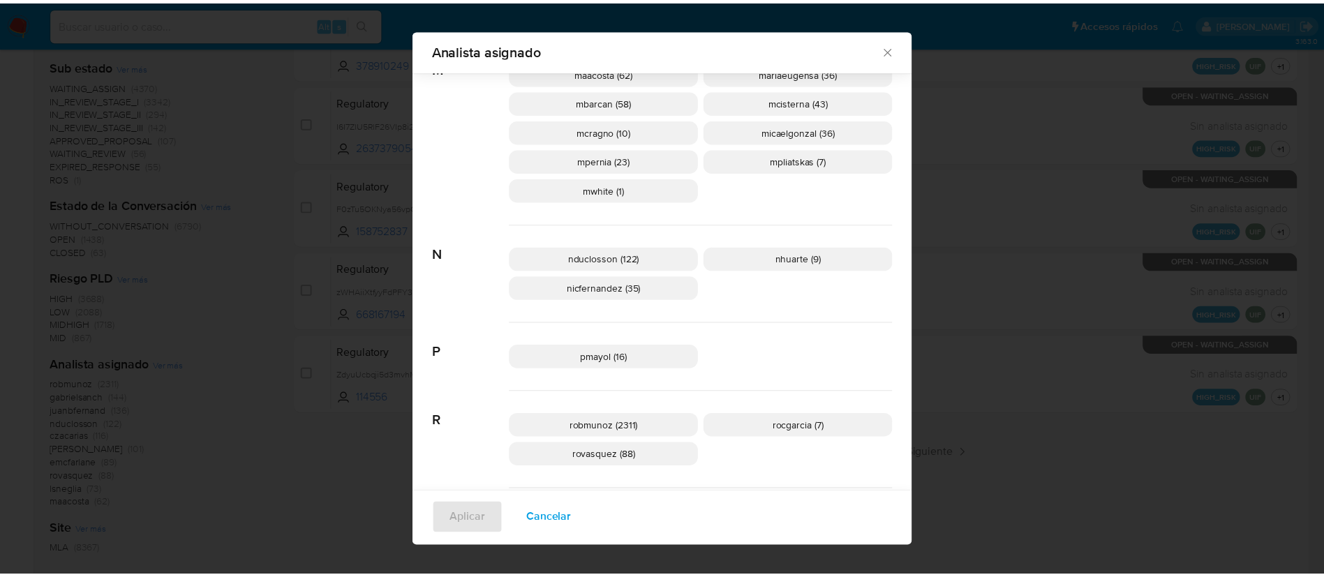
scroll to position [792, 0]
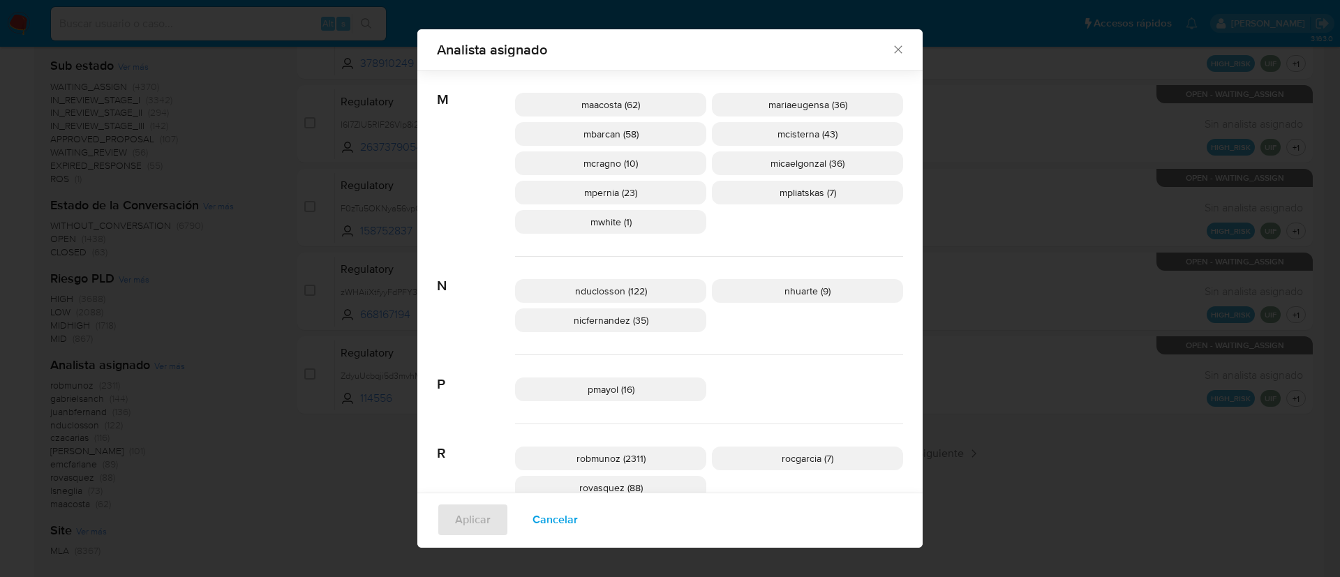
click at [893, 48] on icon "Cerrar" at bounding box center [898, 50] width 14 height 14
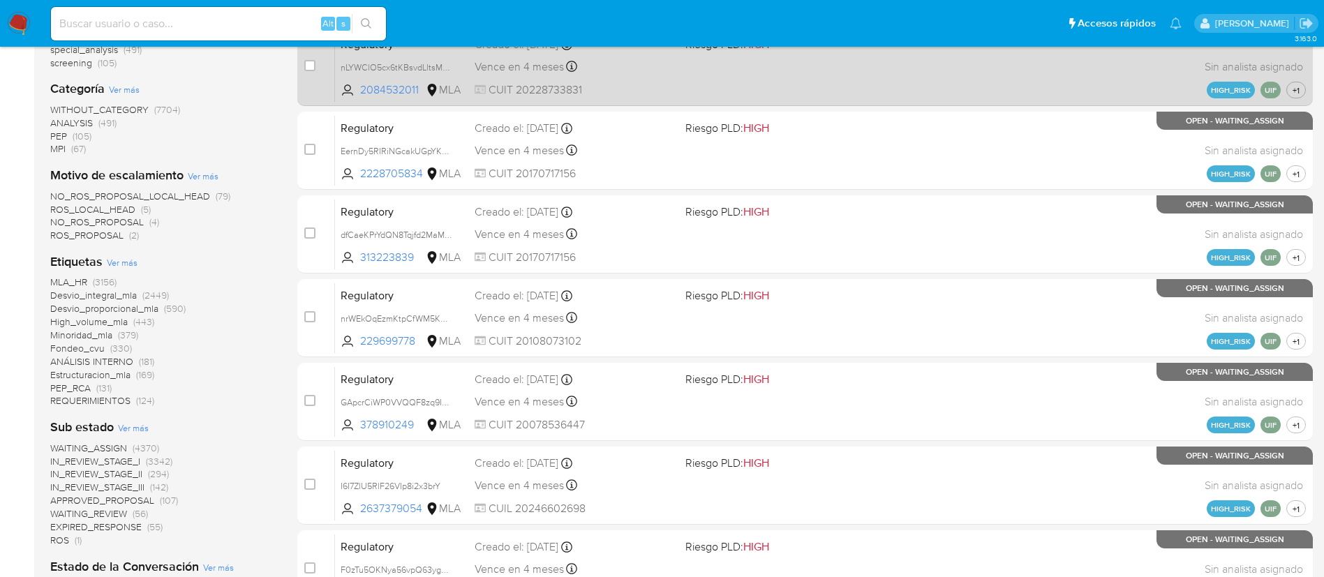
scroll to position [0, 0]
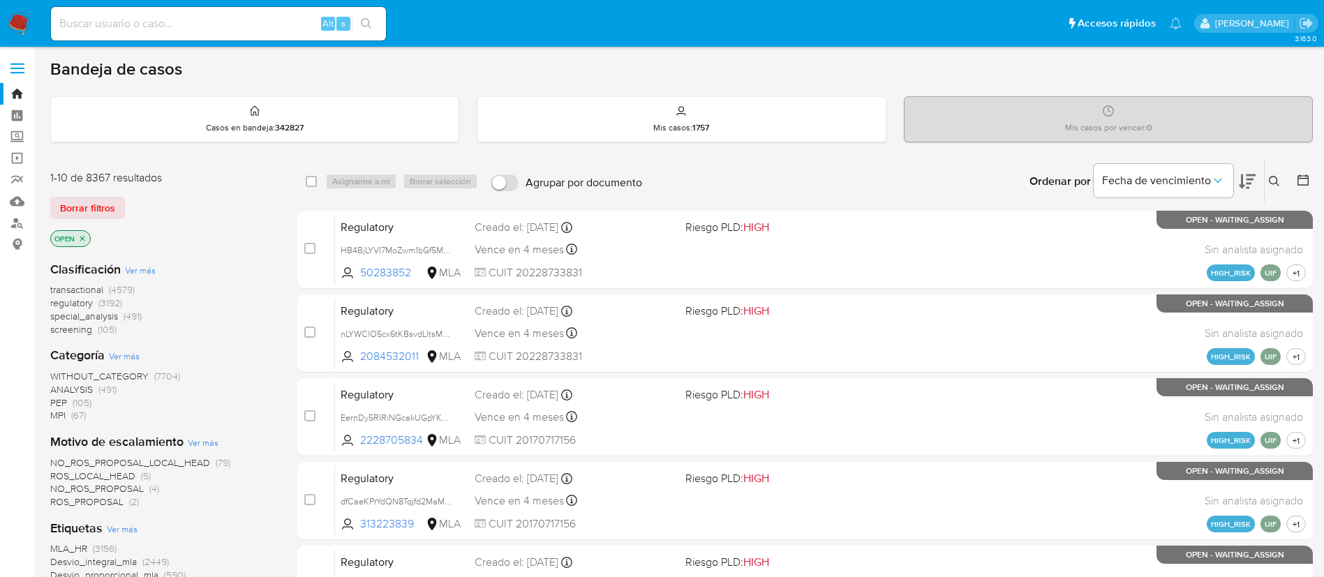
click at [9, 27] on img at bounding box center [19, 24] width 24 height 24
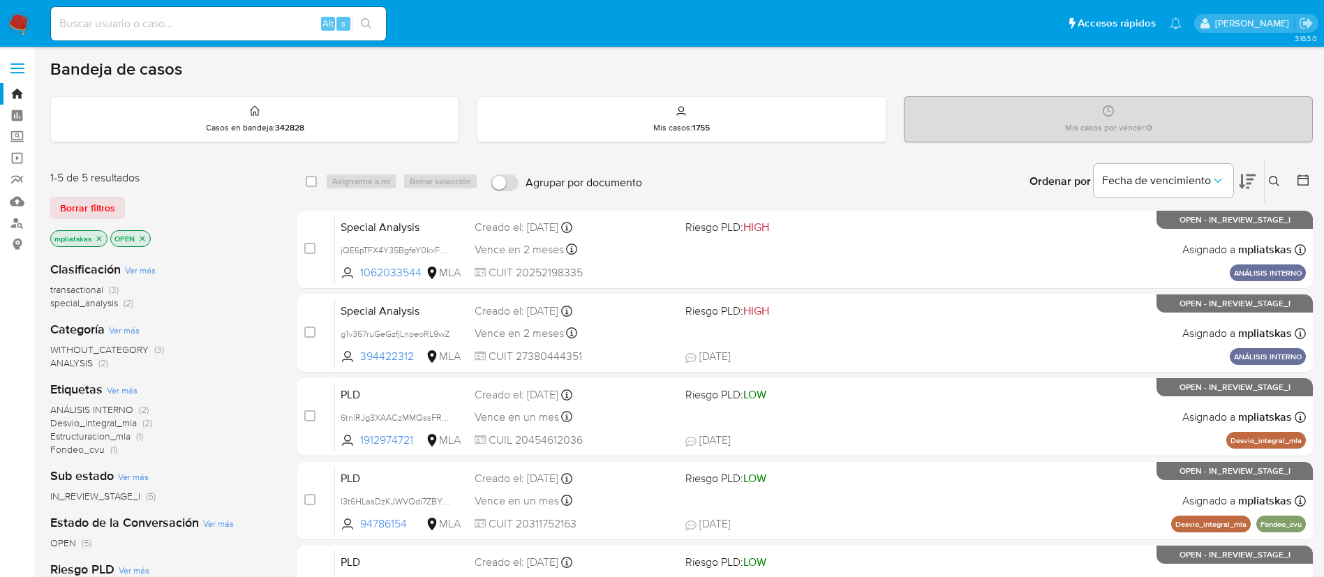
click at [15, 31] on img at bounding box center [19, 24] width 24 height 24
